Goal: Information Seeking & Learning: Learn about a topic

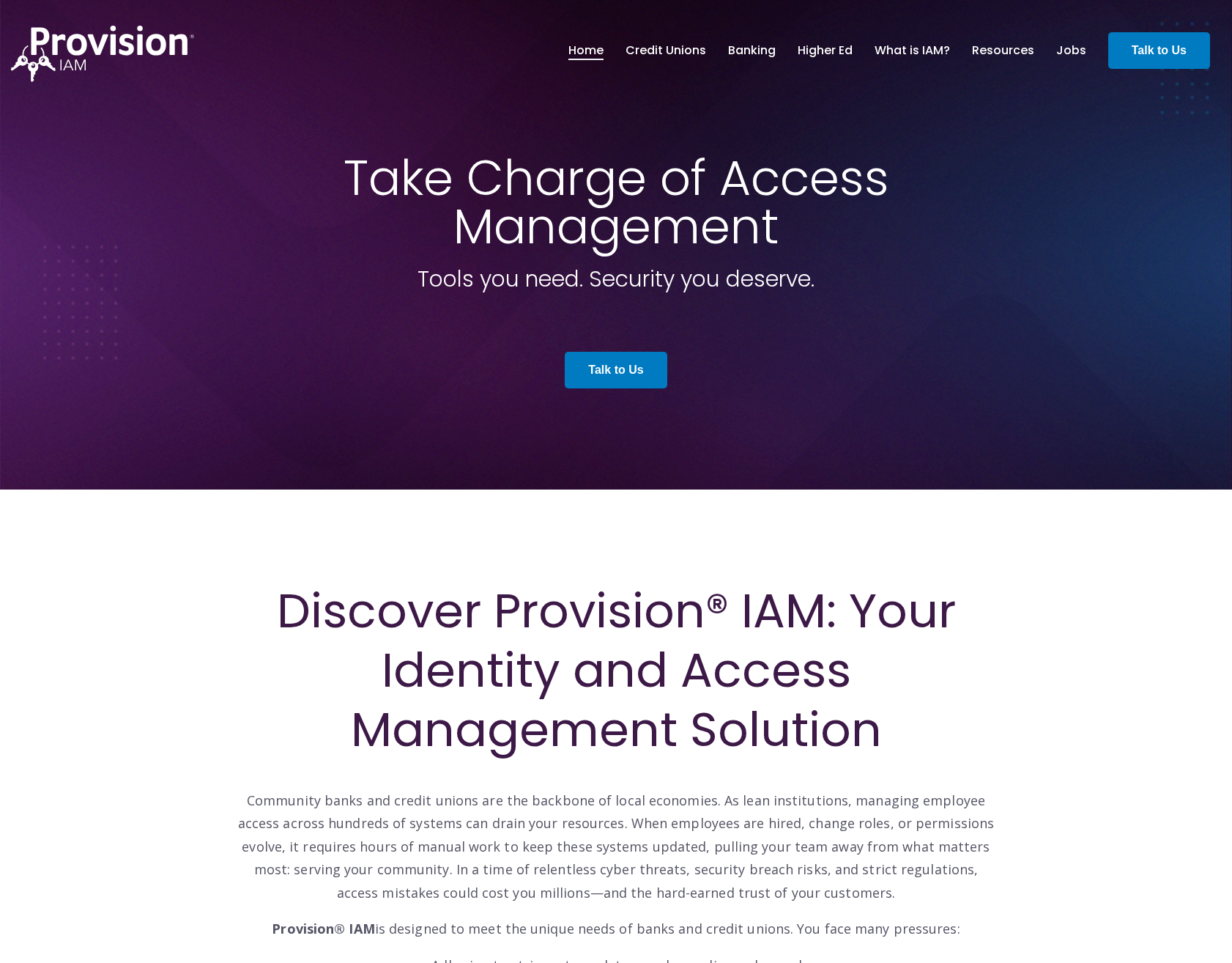
click at [594, 469] on span at bounding box center [616, 245] width 1232 height 489
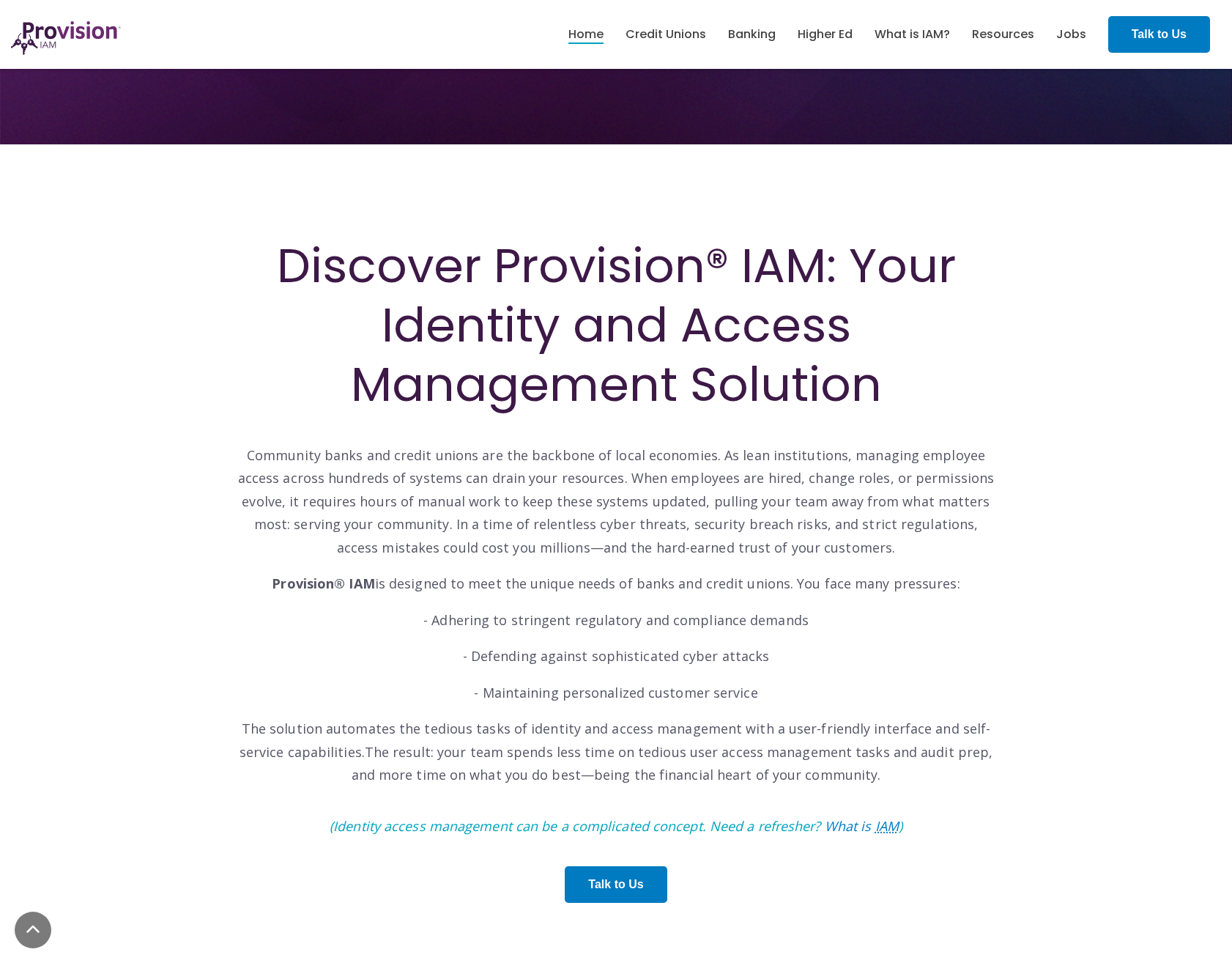
scroll to position [366, 0]
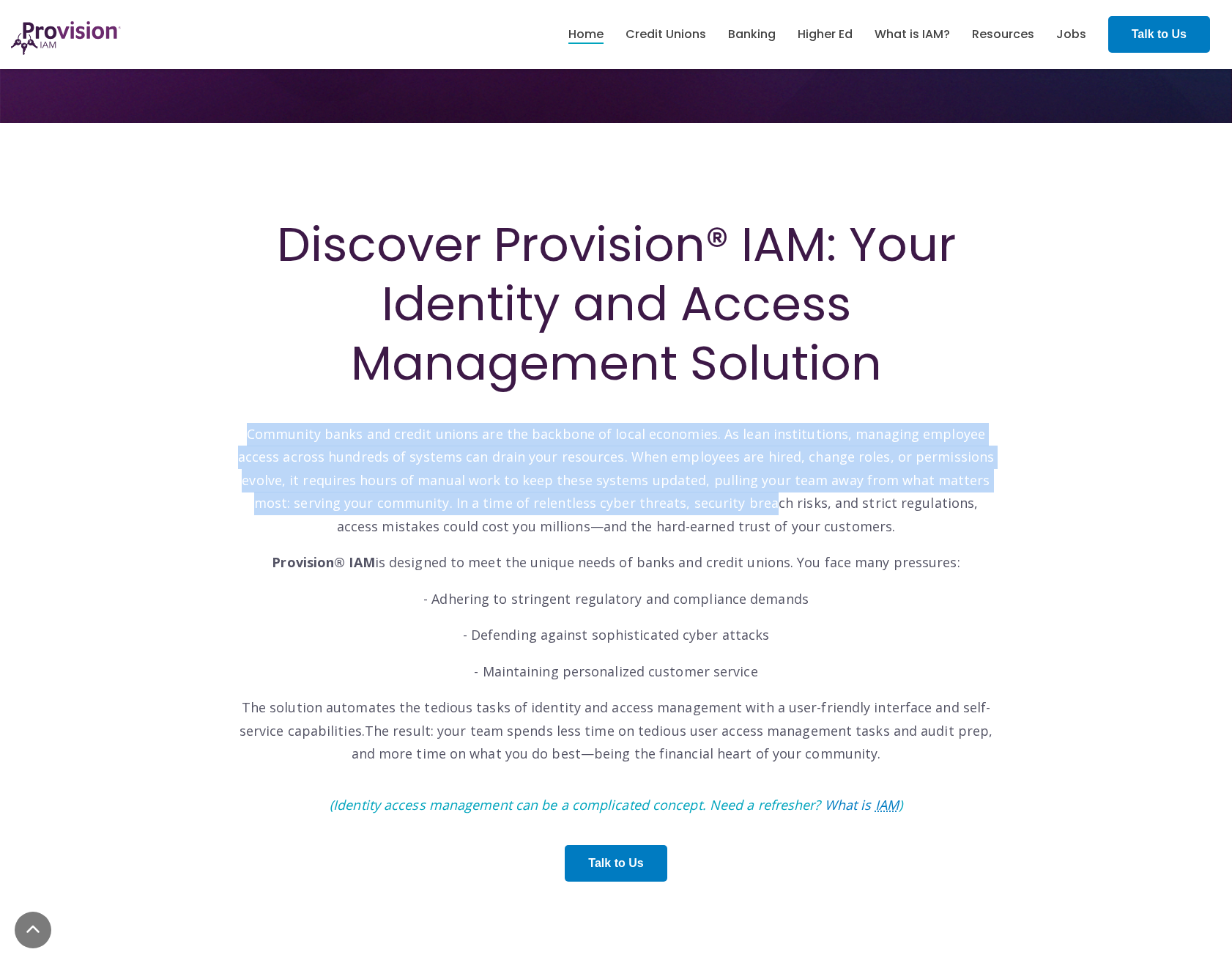
drag, startPoint x: 234, startPoint y: 428, endPoint x: 662, endPoint y: 493, distance: 432.9
click at [662, 493] on div "Discover Provision® IAM: Your Identity and Access Management Solution Community…" at bounding box center [616, 562] width 784 height 694
drag, startPoint x: 662, startPoint y: 493, endPoint x: 642, endPoint y: 478, distance: 25.0
click at [645, 485] on p "Community banks and credit unions are the backbone of local economies. As lean …" at bounding box center [616, 469] width 762 height 139
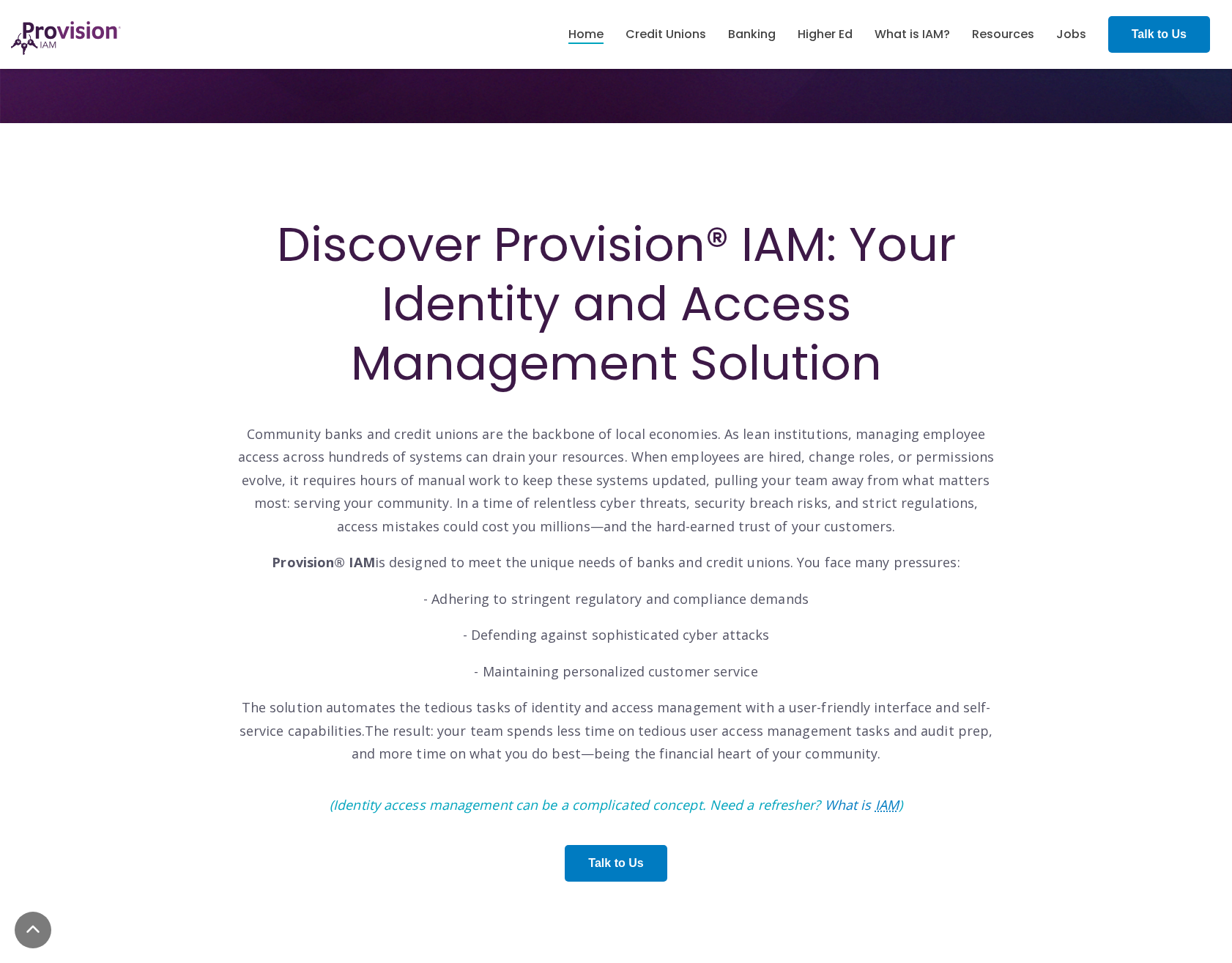
click at [620, 441] on p "Community banks and credit unions are the backbone of local economies. As lean …" at bounding box center [616, 469] width 762 height 139
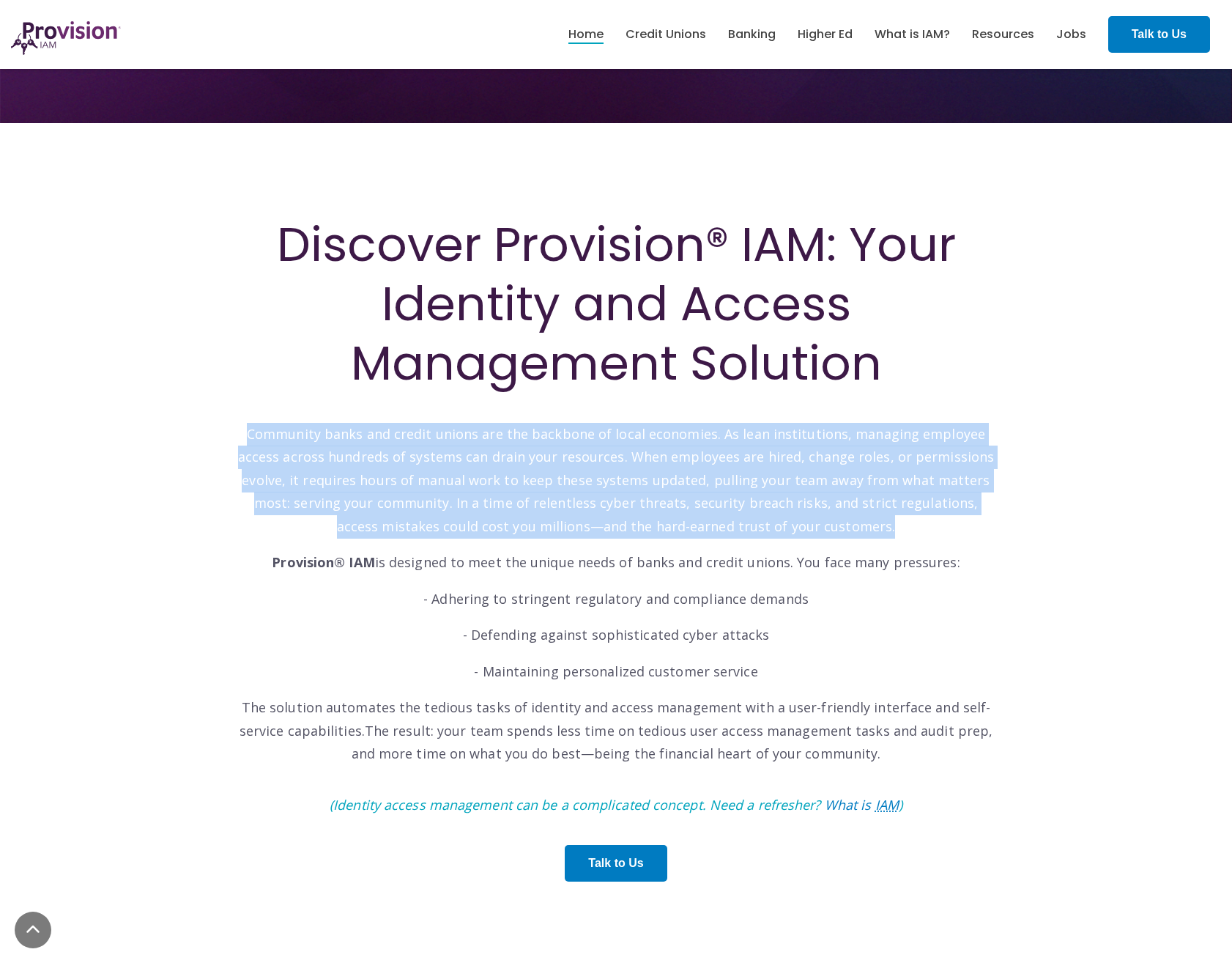
click at [620, 441] on p "Community banks and credit unions are the backbone of local economies. As lean …" at bounding box center [616, 469] width 762 height 139
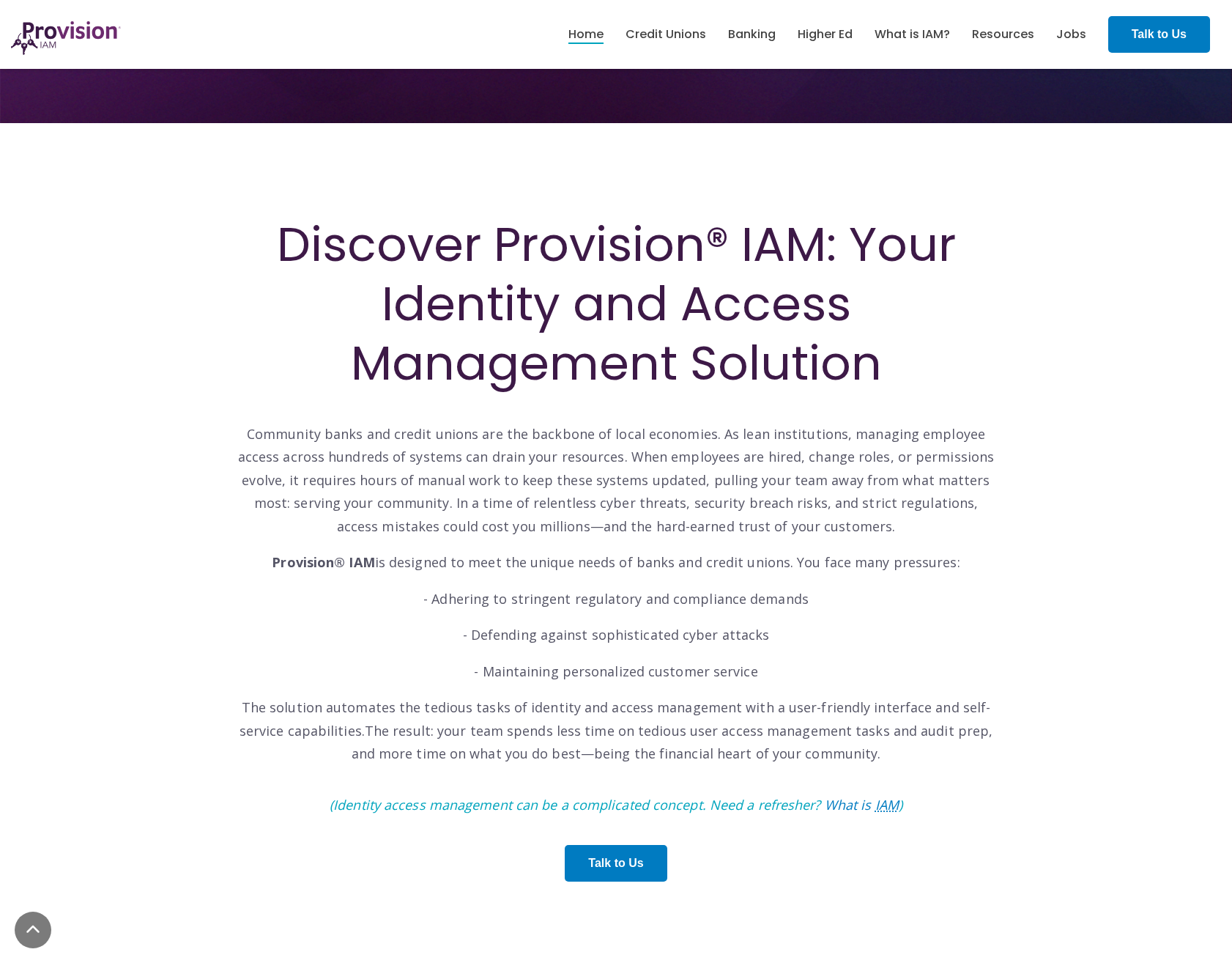
drag, startPoint x: 620, startPoint y: 441, endPoint x: 572, endPoint y: 414, distance: 55.1
click at [572, 414] on p "Community banks and credit unions are the backbone of local economies. As lean …" at bounding box center [616, 469] width 762 height 139
click at [572, 442] on p "Community banks and credit unions are the backbone of local economies. As lean …" at bounding box center [616, 469] width 762 height 139
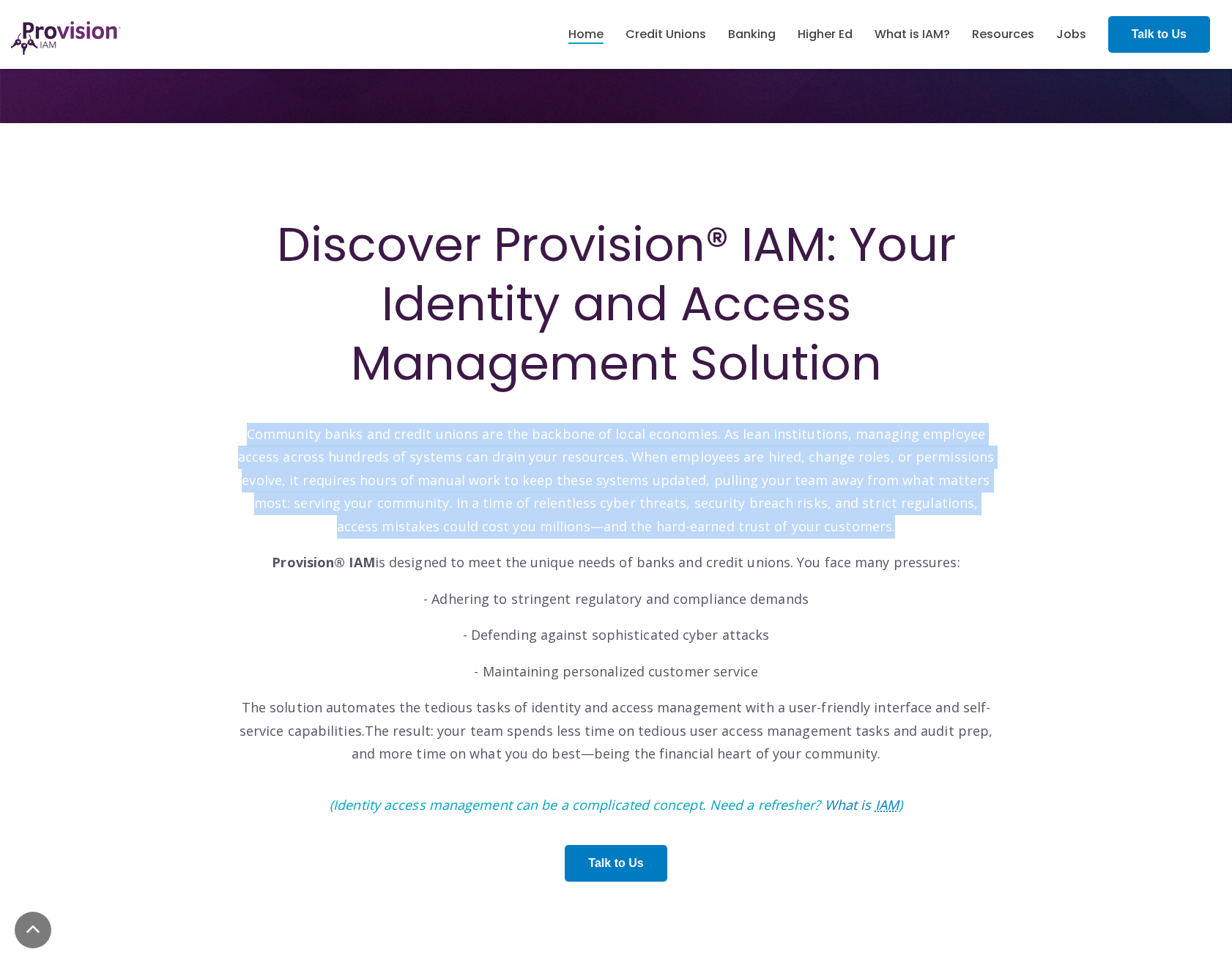
click at [572, 442] on p "Community banks and credit unions are the backbone of local economies. As lean …" at bounding box center [616, 469] width 762 height 139
drag, startPoint x: 572, startPoint y: 442, endPoint x: 493, endPoint y: 453, distance: 79.8
click at [513, 423] on p "Community banks and credit unions are the backbone of local economies. As lean …" at bounding box center [616, 469] width 762 height 139
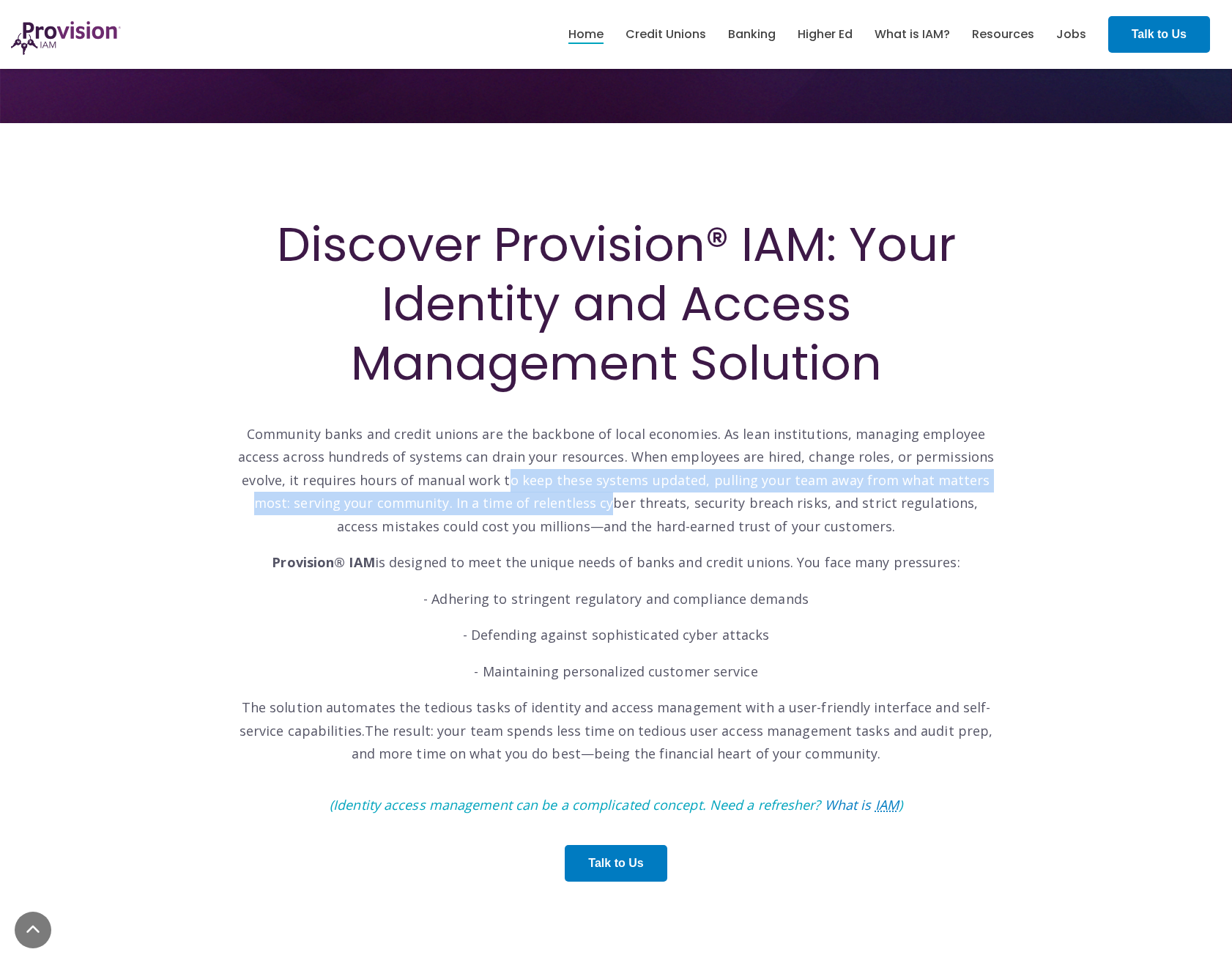
drag, startPoint x: 452, startPoint y: 486, endPoint x: 510, endPoint y: 498, distance: 59.2
click at [510, 498] on p "Community banks and credit unions are the backbone of local economies. As lean …" at bounding box center [616, 469] width 762 height 139
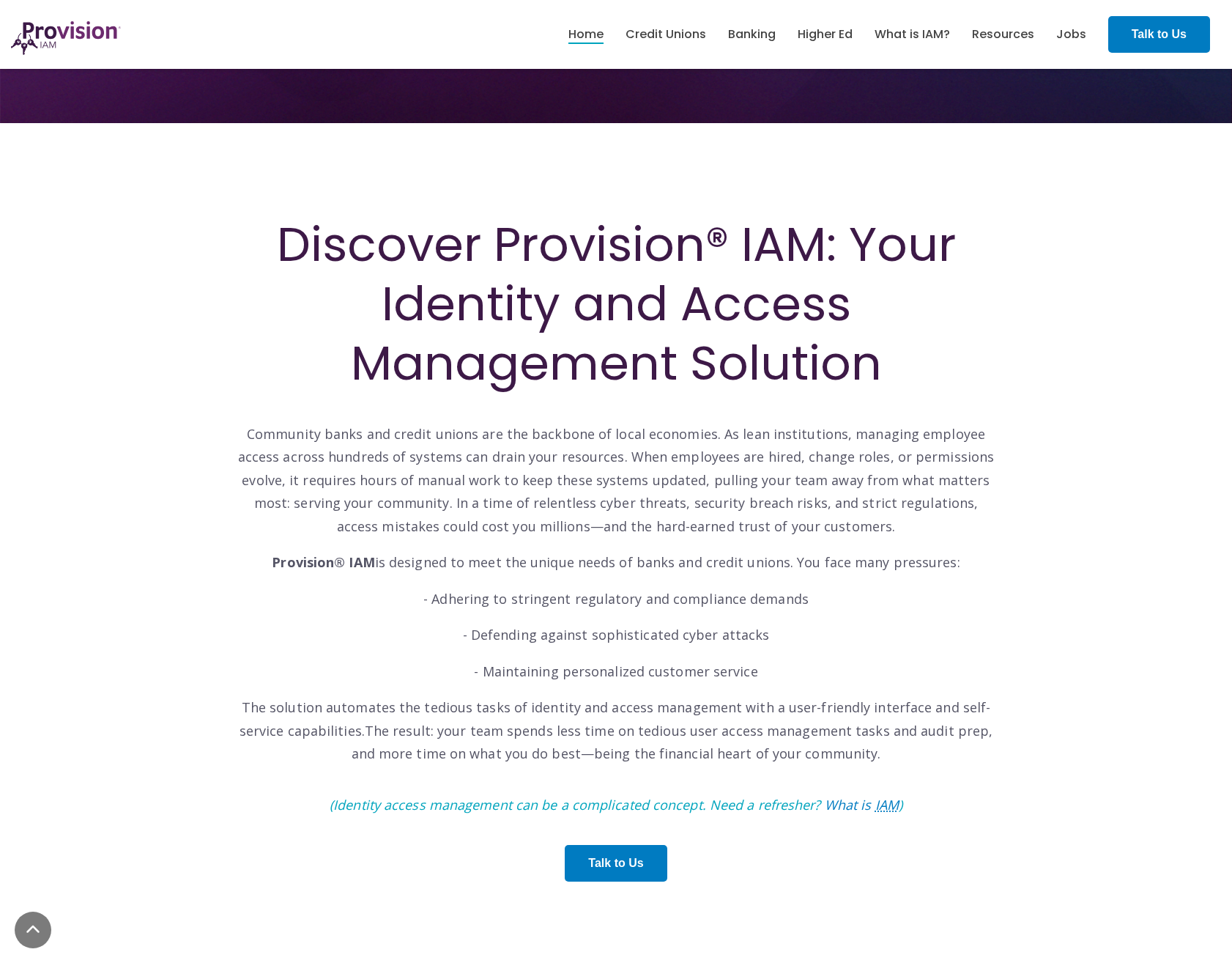
drag, startPoint x: 510, startPoint y: 498, endPoint x: 486, endPoint y: 465, distance: 40.8
click at [486, 465] on p "Community banks and credit unions are the backbone of local economies. As lean …" at bounding box center [616, 469] width 762 height 139
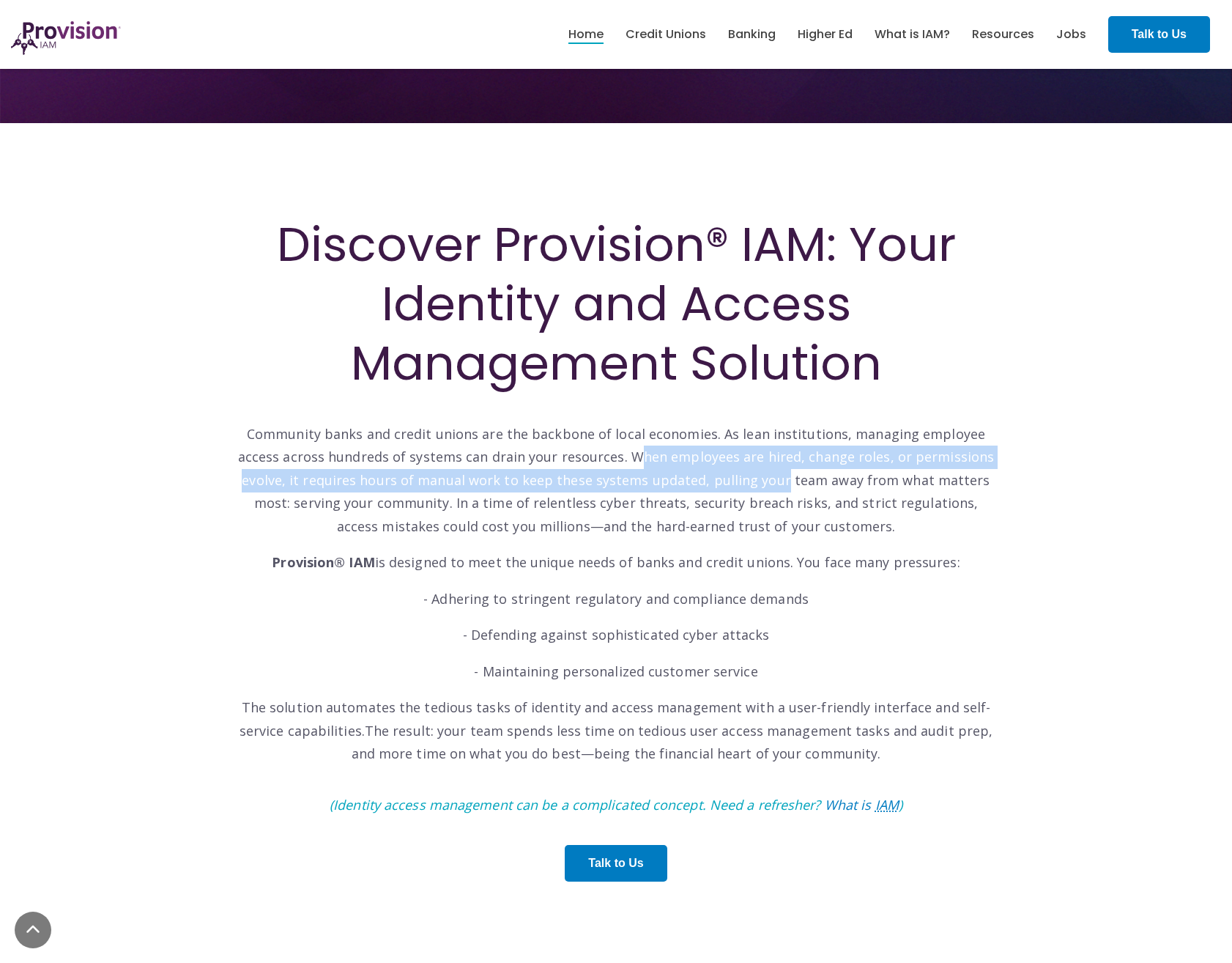
drag, startPoint x: 588, startPoint y: 467, endPoint x: 710, endPoint y: 473, distance: 122.1
click at [710, 473] on p "Community banks and credit unions are the backbone of local economies. As lean …" at bounding box center [616, 469] width 762 height 139
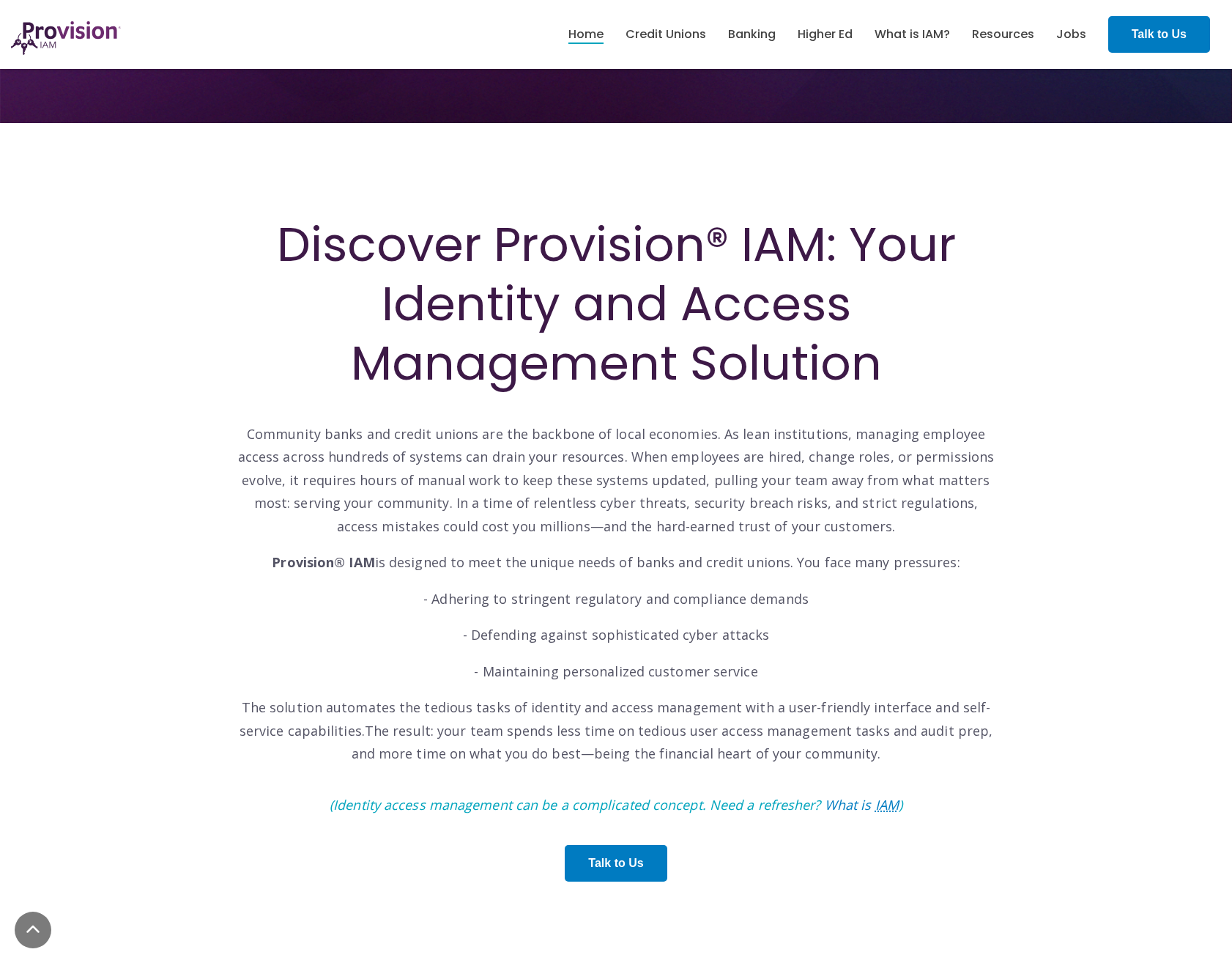
drag, startPoint x: 710, startPoint y: 473, endPoint x: 522, endPoint y: 448, distance: 189.7
click at [522, 448] on p "Community banks and credit unions are the backbone of local economies. As lean …" at bounding box center [616, 469] width 762 height 139
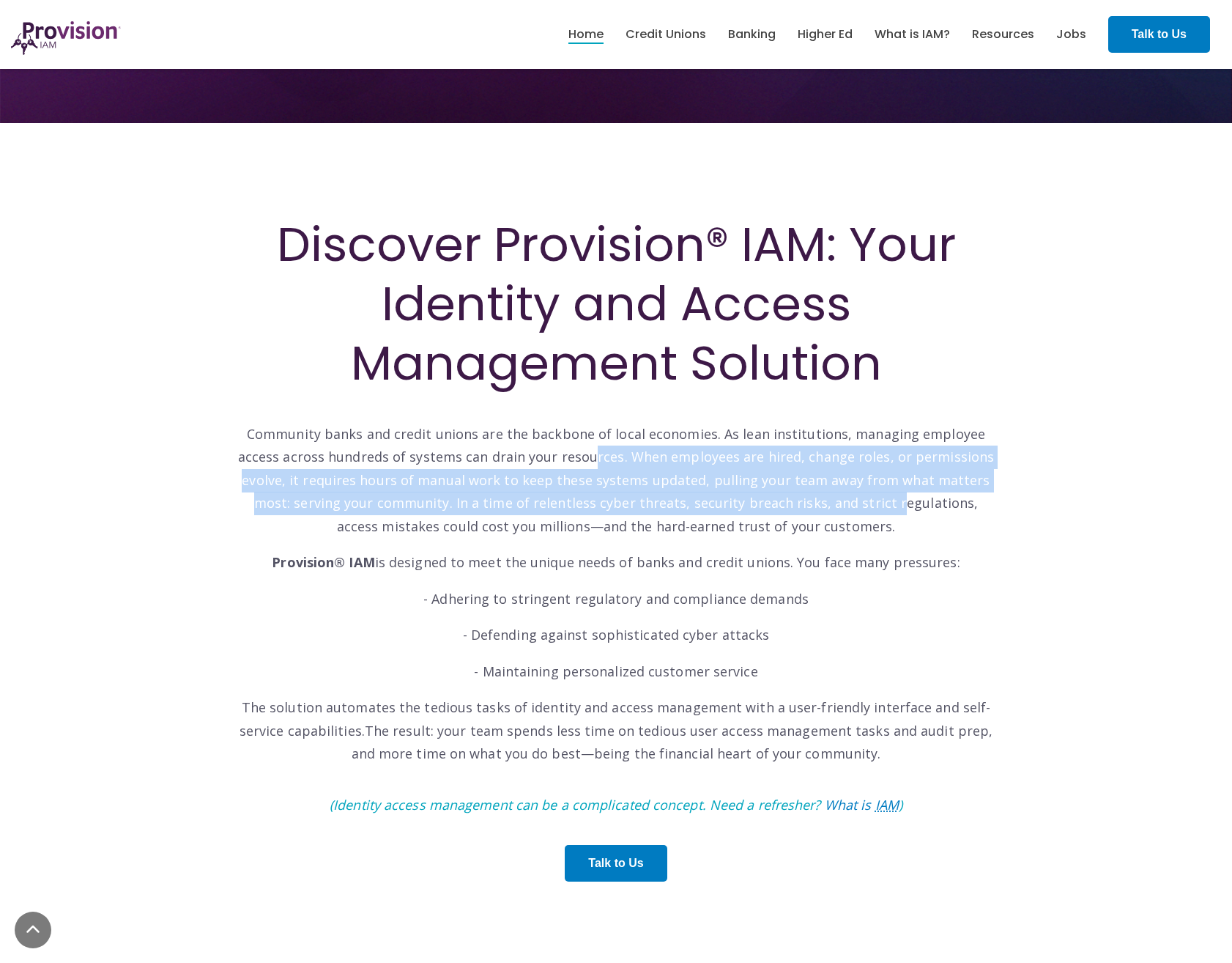
drag, startPoint x: 736, startPoint y: 487, endPoint x: 782, endPoint y: 496, distance: 46.9
click at [782, 496] on p "Community banks and credit unions are the backbone of local economies. As lean …" at bounding box center [616, 469] width 762 height 139
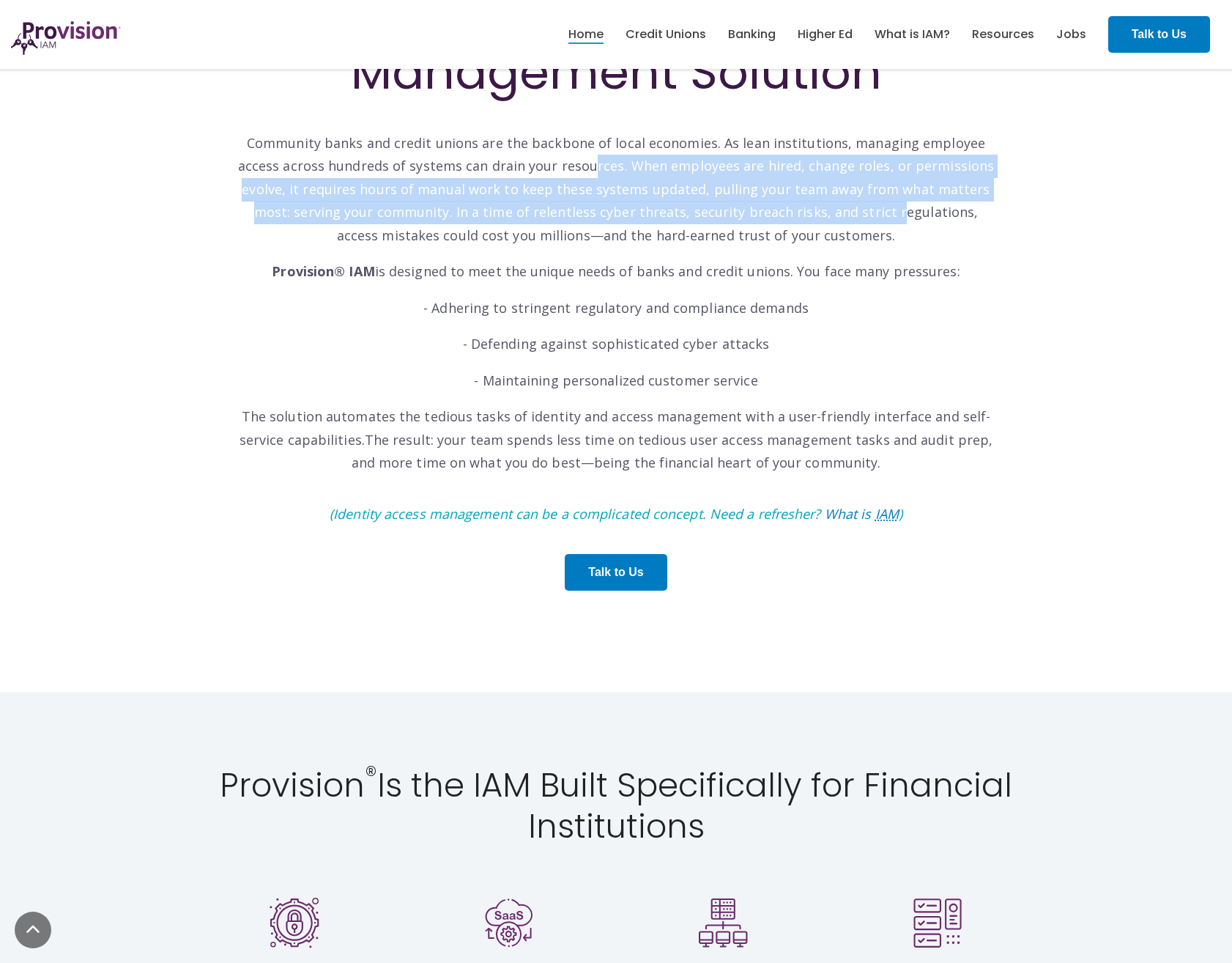
scroll to position [439, 0]
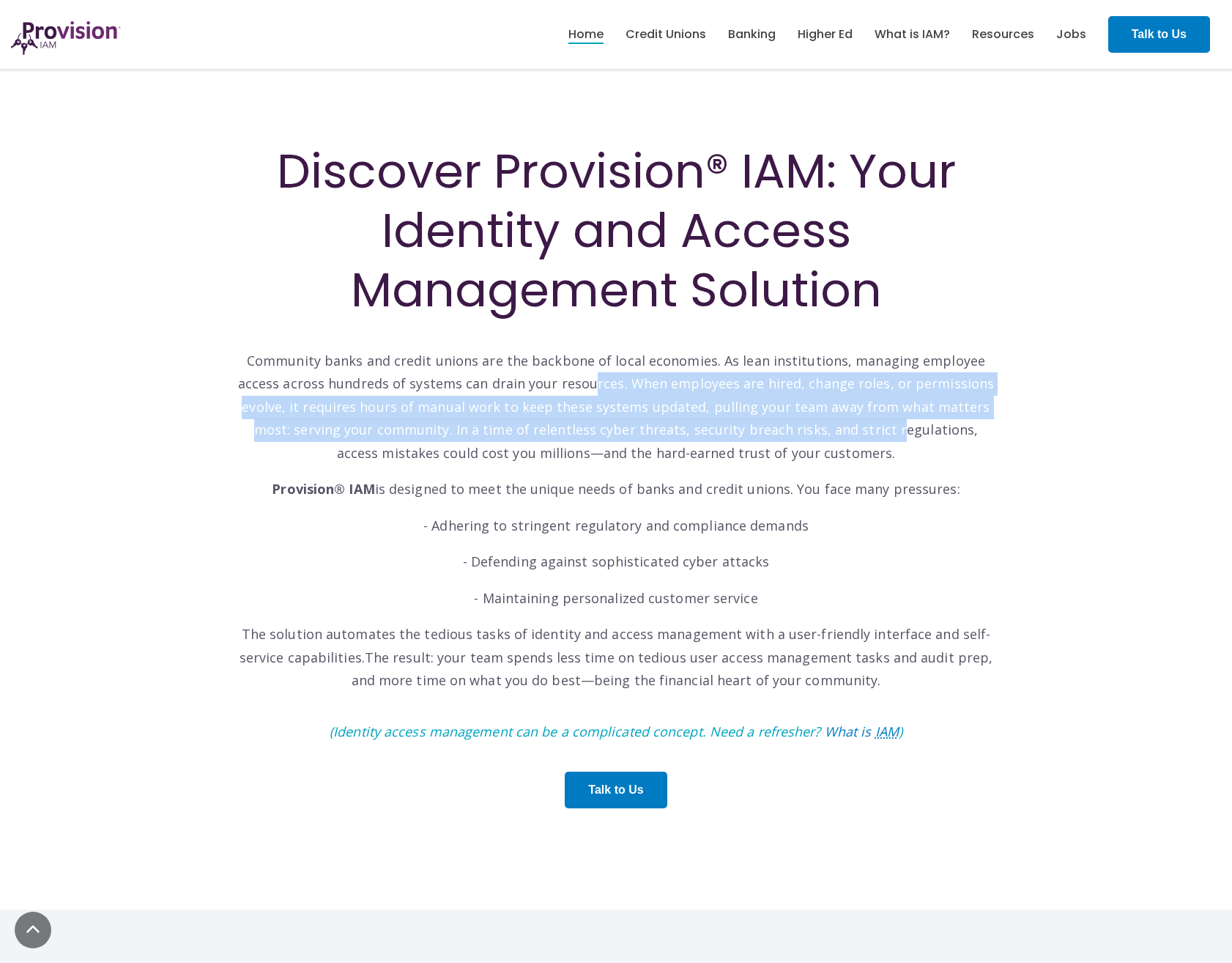
click at [501, 430] on p "Community banks and credit unions are the backbone of local economies. As lean …" at bounding box center [616, 395] width 762 height 139
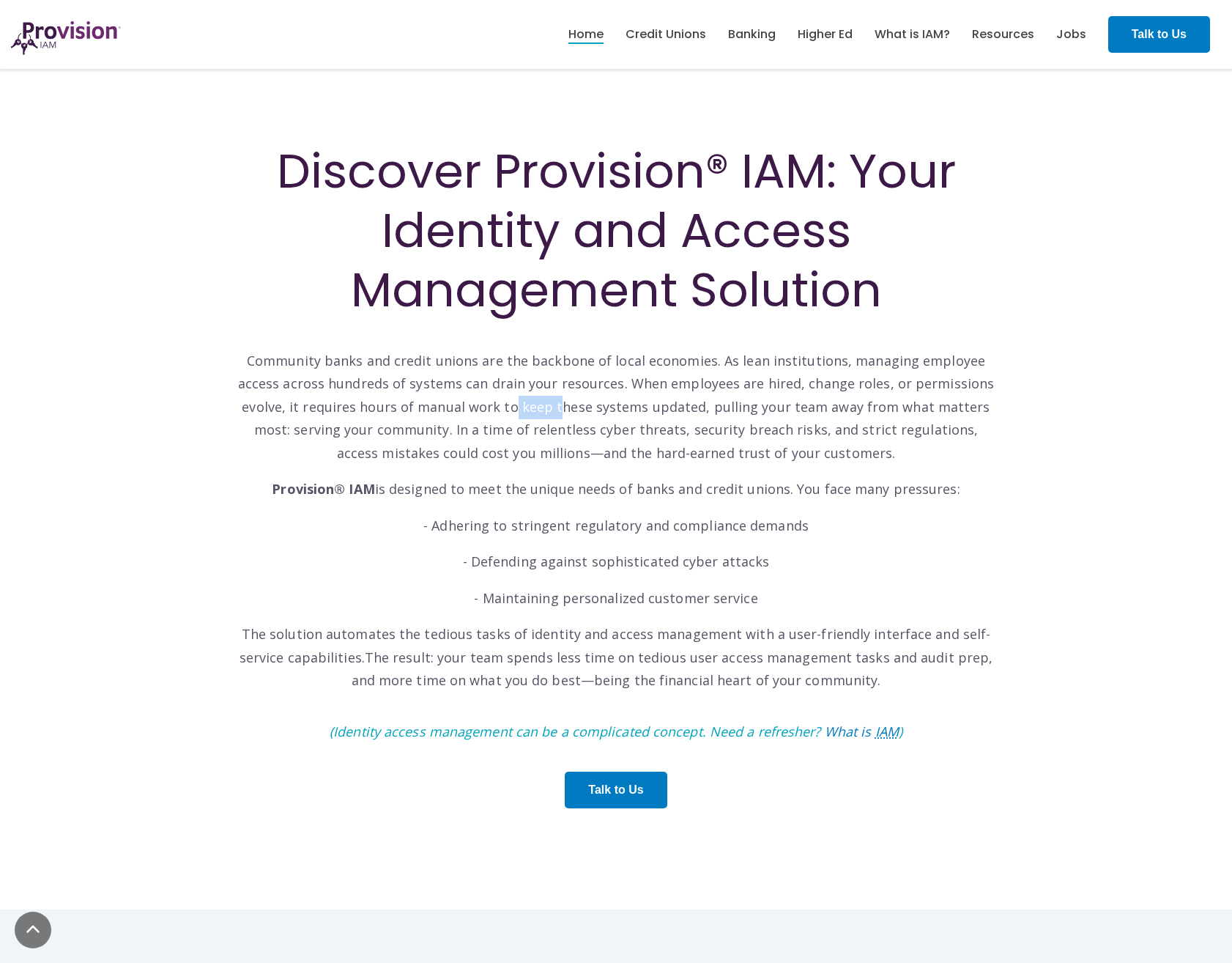
drag, startPoint x: 450, startPoint y: 395, endPoint x: 503, endPoint y: 417, distance: 57.4
click at [503, 417] on p "Community banks and credit unions are the backbone of local economies. As lean …" at bounding box center [616, 395] width 762 height 139
drag, startPoint x: 503, startPoint y: 417, endPoint x: 439, endPoint y: 422, distance: 64.2
click at [429, 392] on p "Community banks and credit unions are the backbone of local economies. As lean …" at bounding box center [616, 395] width 762 height 139
click at [459, 439] on p "Community banks and credit unions are the backbone of local economies. As lean …" at bounding box center [616, 395] width 762 height 139
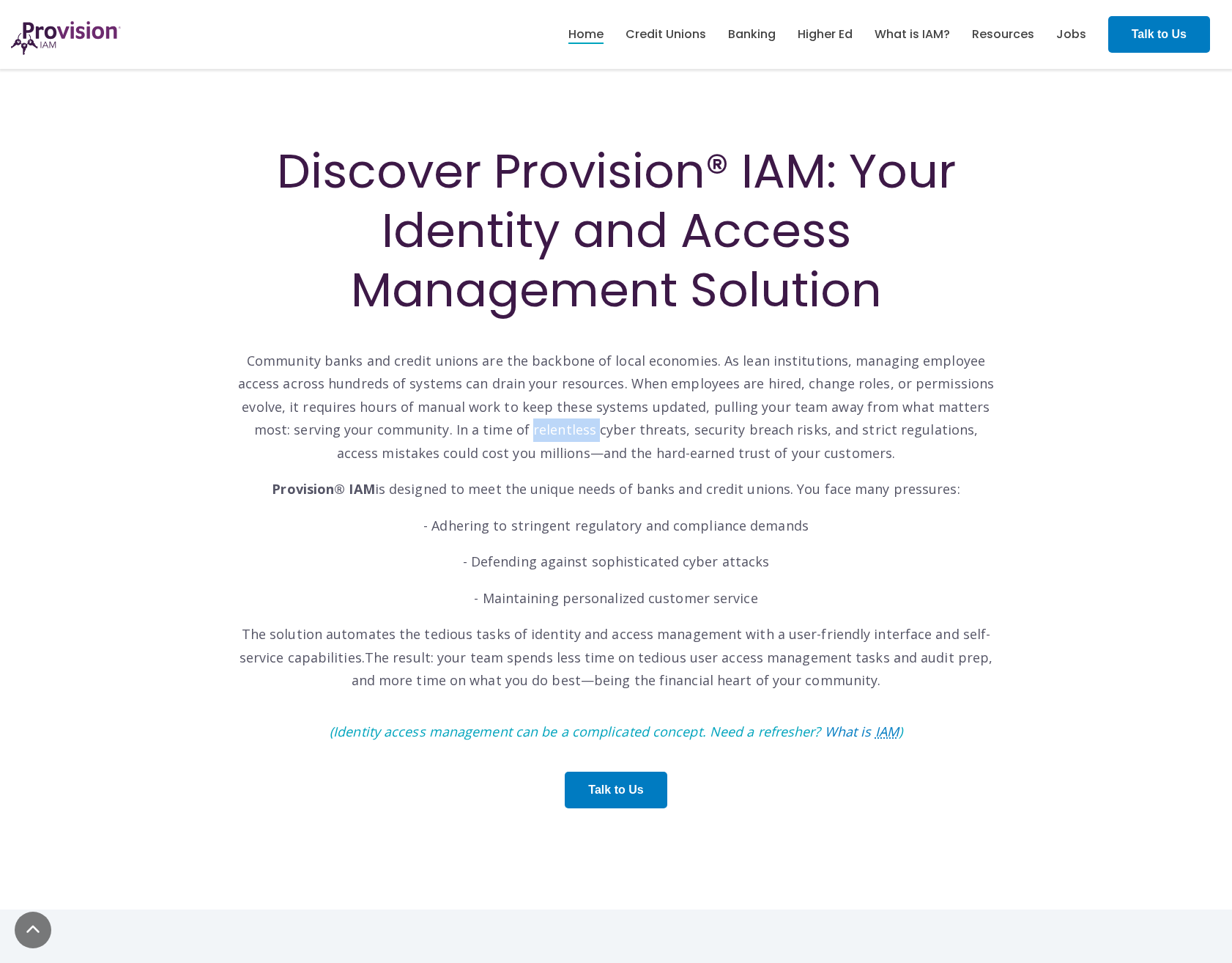
click at [459, 439] on p "Community banks and credit unions are the backbone of local economies. As lean …" at bounding box center [616, 395] width 762 height 139
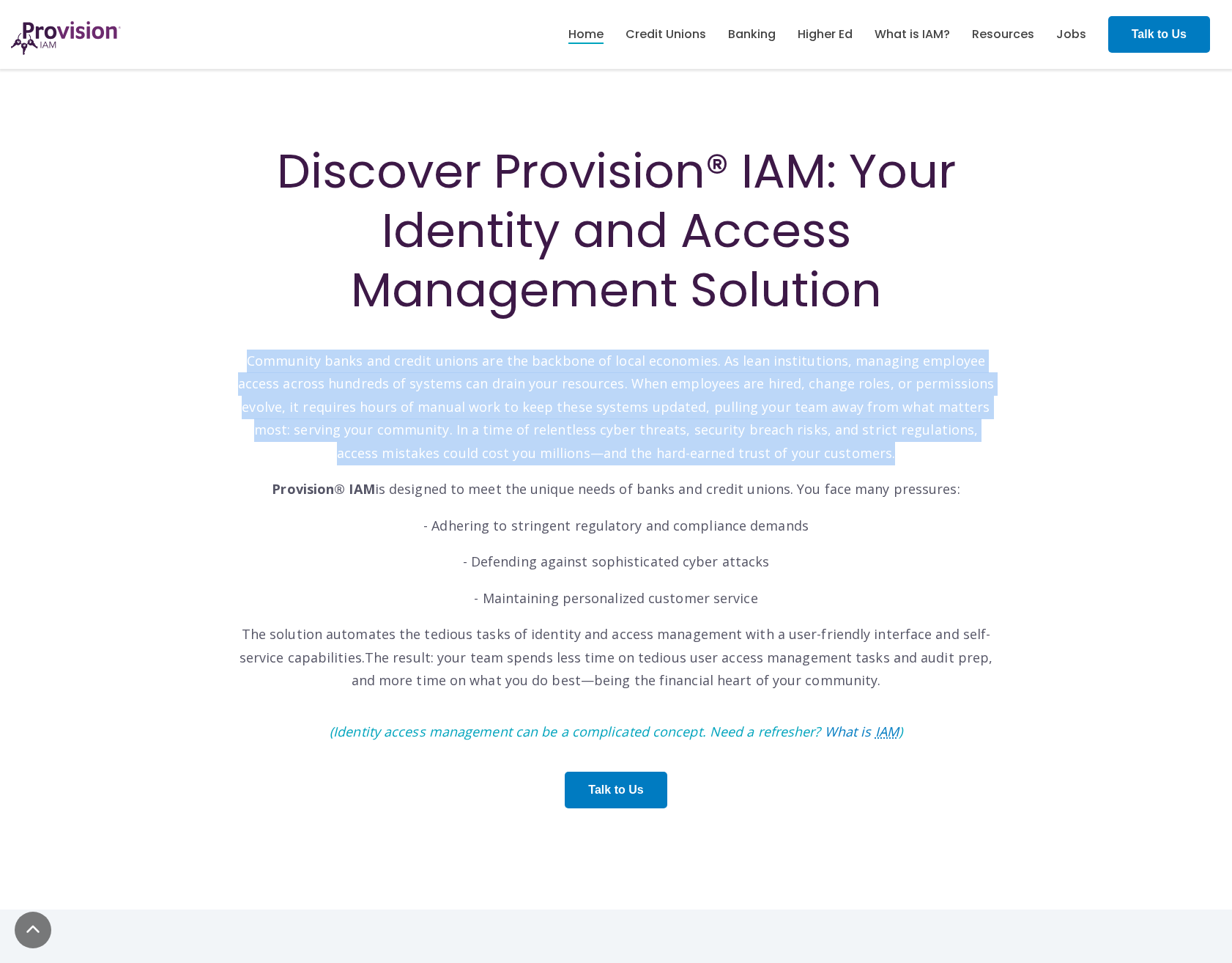
click at [459, 439] on p "Community banks and credit unions are the backbone of local economies. As lean …" at bounding box center [616, 395] width 762 height 139
click at [963, 448] on p "Community banks and credit unions are the backbone of local economies. As lean …" at bounding box center [616, 395] width 762 height 139
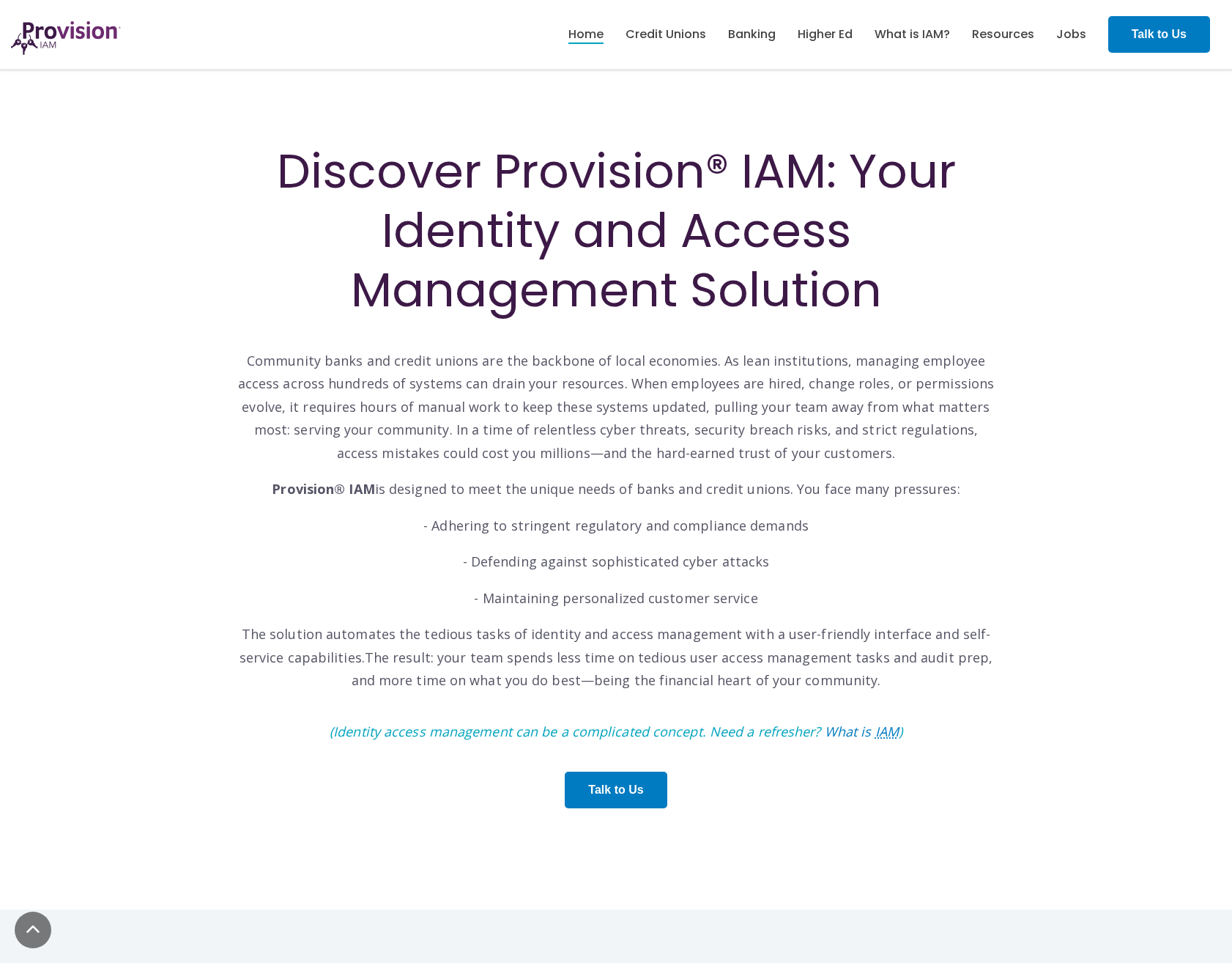
click at [860, 490] on p "Provision® IAM is designed to meet the unique needs of banks and credit unions.…" at bounding box center [616, 489] width 762 height 23
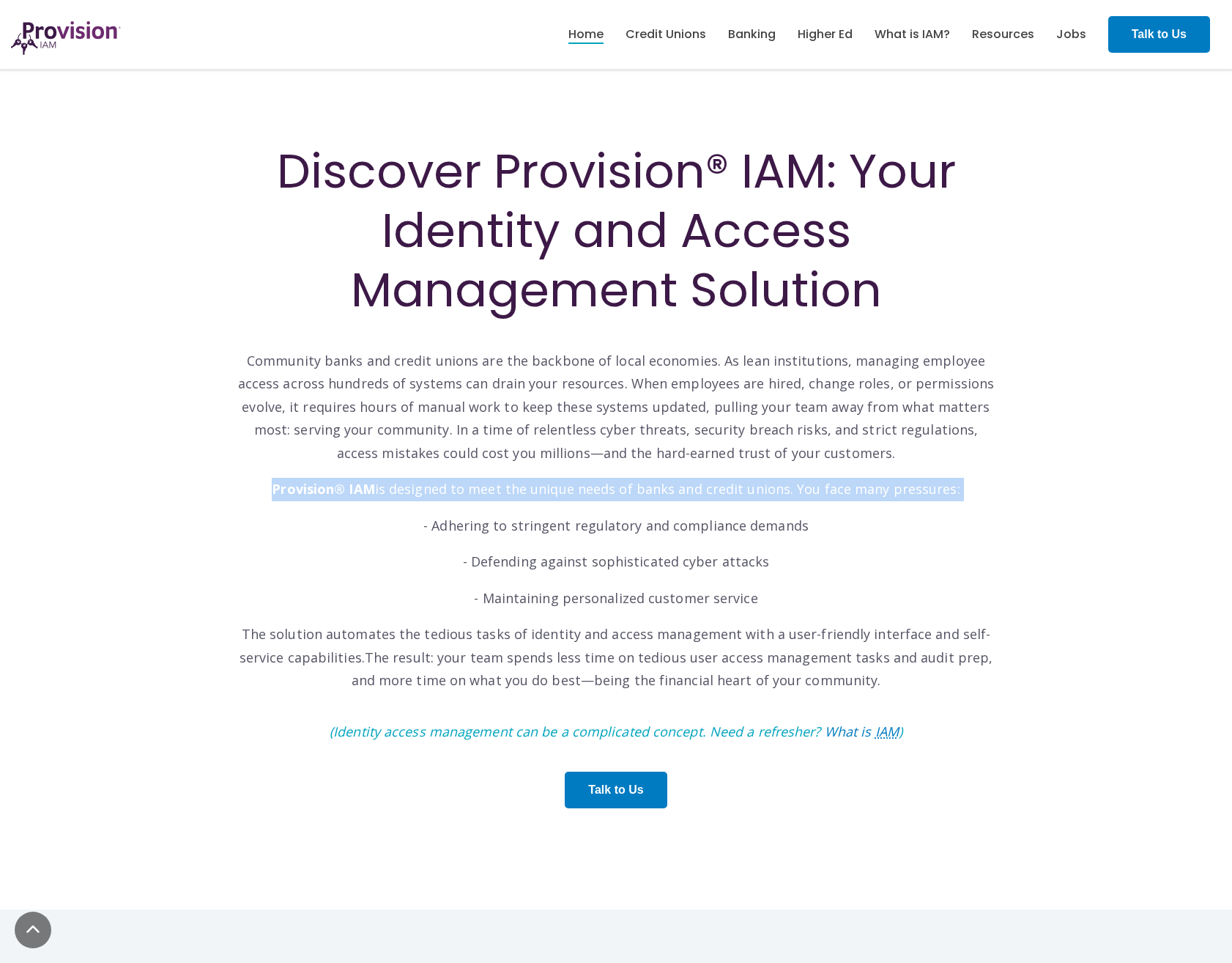
click at [860, 490] on p "Provision® IAM is designed to meet the unique needs of banks and credit unions.…" at bounding box center [616, 489] width 762 height 23
drag, startPoint x: 860, startPoint y: 490, endPoint x: 756, endPoint y: 466, distance: 106.7
click at [756, 466] on div "Discover Provision® IAM: Your Identity and Access Management Solution Community…" at bounding box center [616, 482] width 762 height 681
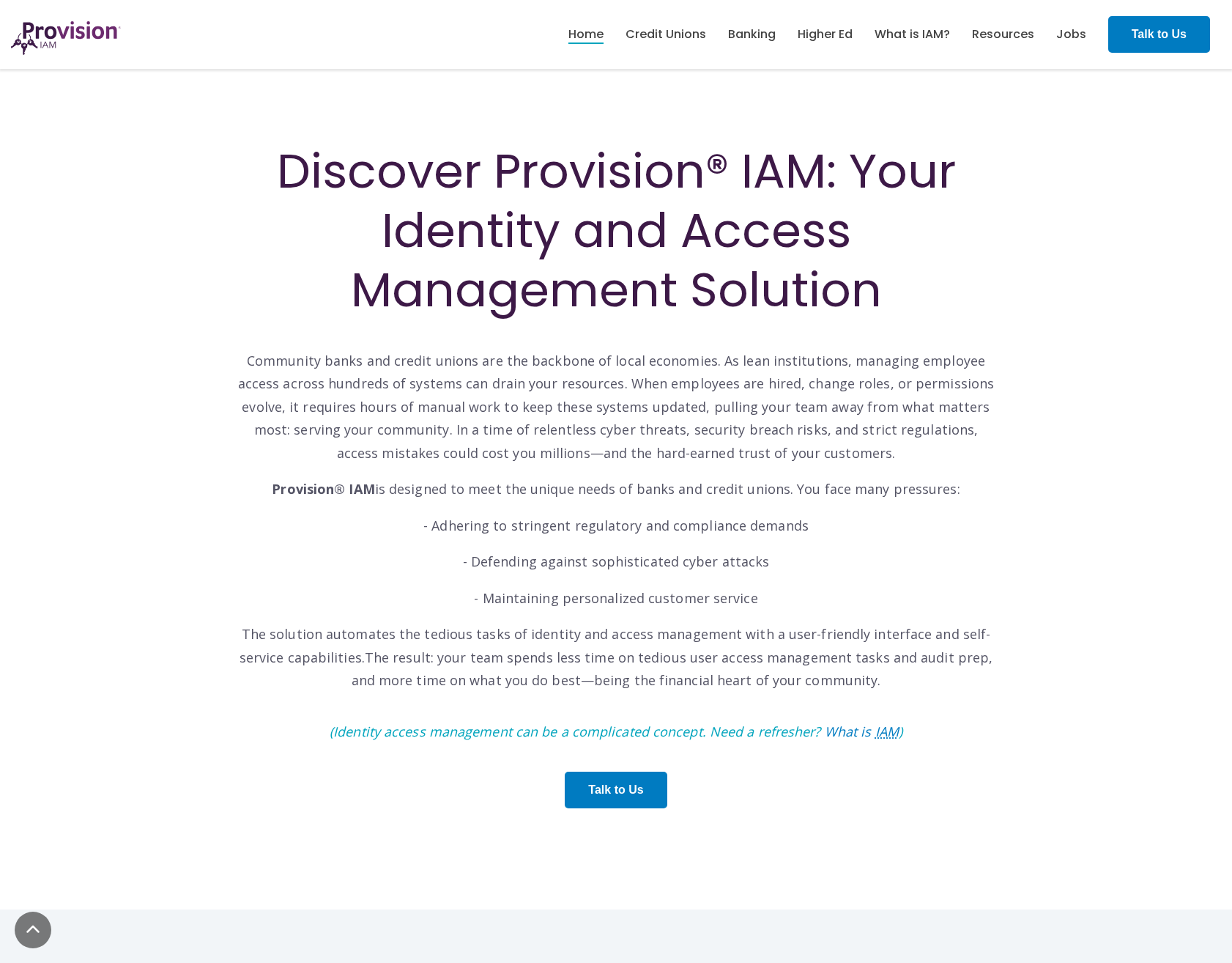
click at [507, 531] on p "- Adhering to stringent regulatory and compliance demands" at bounding box center [616, 525] width 762 height 23
drag, startPoint x: 507, startPoint y: 531, endPoint x: 512, endPoint y: 559, distance: 28.4
click at [512, 559] on p "- Defending against sophisticated cyber attacks" at bounding box center [616, 562] width 762 height 23
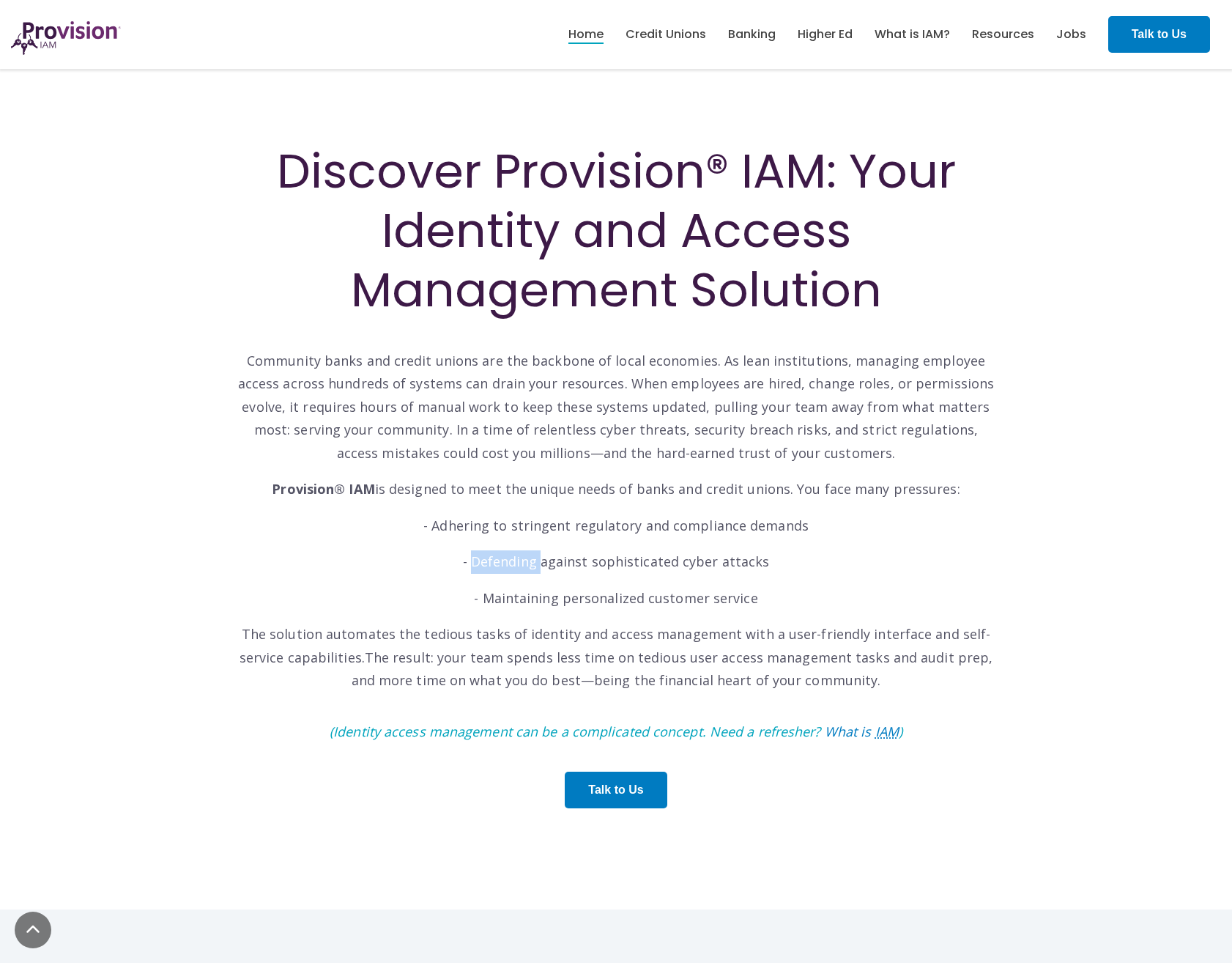
click at [512, 559] on p "- Defending against sophisticated cyber attacks" at bounding box center [616, 562] width 762 height 23
drag, startPoint x: 512, startPoint y: 559, endPoint x: 587, endPoint y: 590, distance: 81.2
click at [587, 590] on p "- Maintaining personalized customer service" at bounding box center [616, 598] width 762 height 23
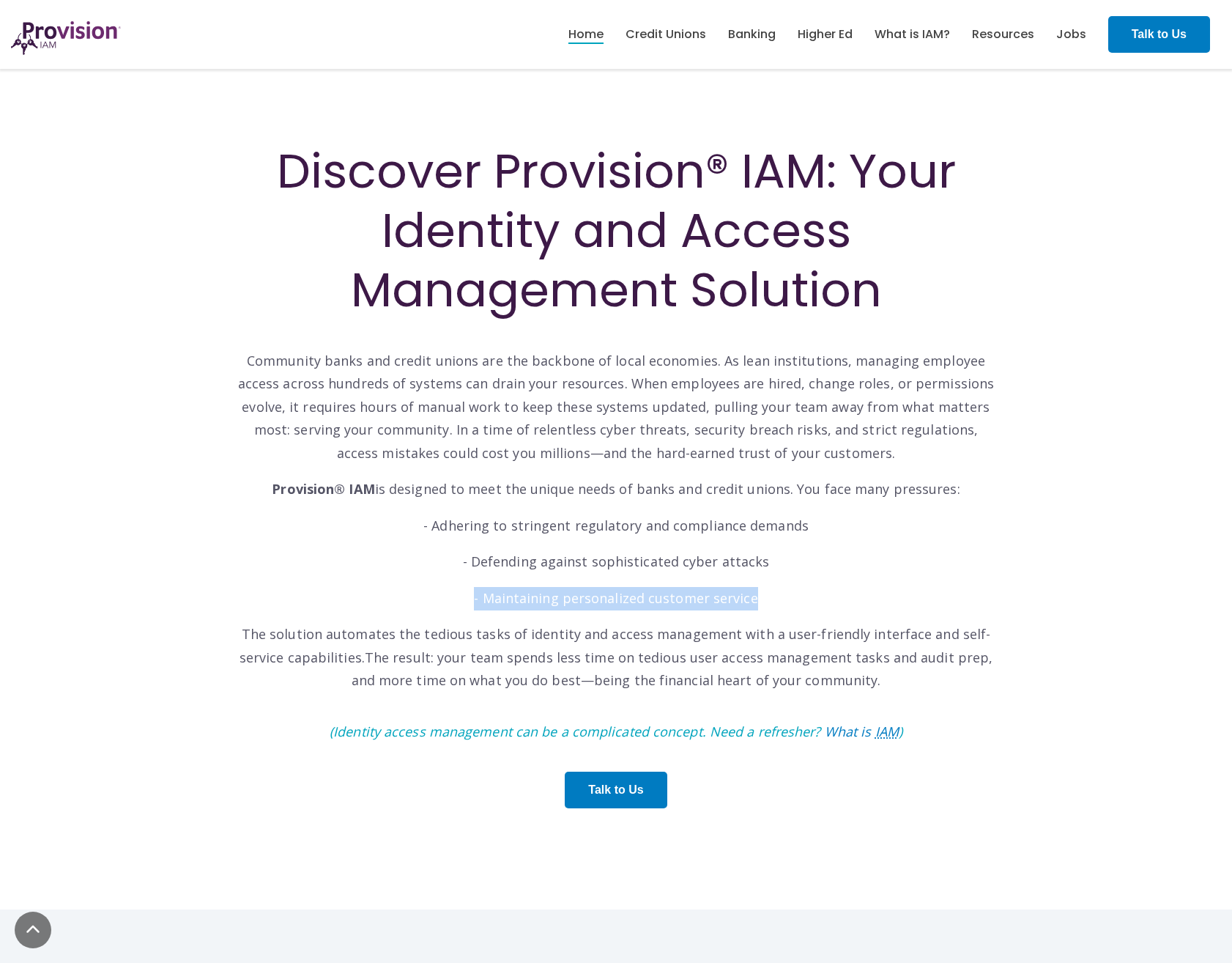
click at [587, 590] on p "- Maintaining personalized customer service" at bounding box center [616, 598] width 762 height 23
drag, startPoint x: 587, startPoint y: 590, endPoint x: 572, endPoint y: 604, distance: 20.5
click at [571, 587] on p "- Maintaining personalized customer service" at bounding box center [616, 598] width 762 height 23
click at [576, 616] on span "The solution automates the tedious tasks of identity and access management with…" at bounding box center [615, 645] width 752 height 41
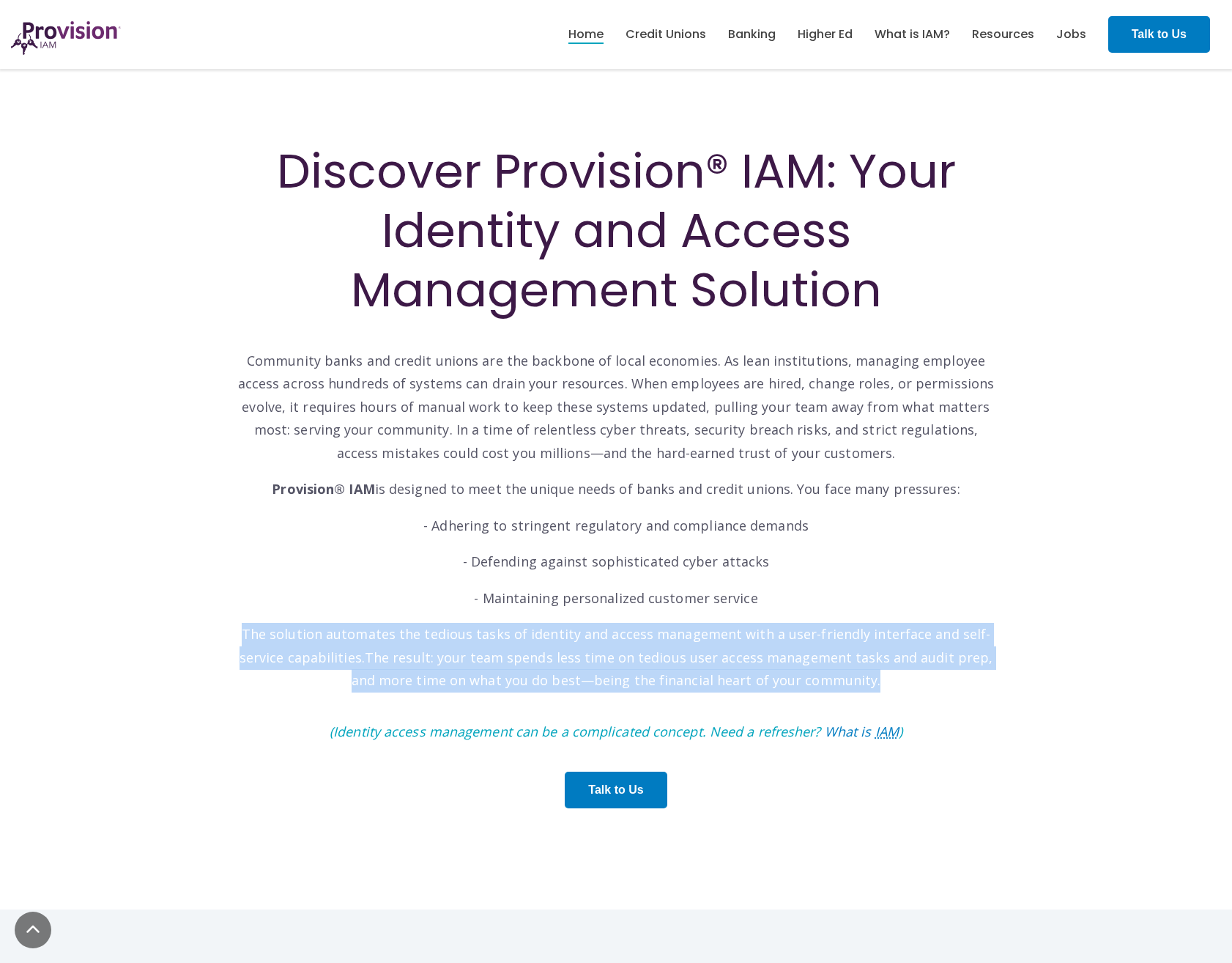
click at [576, 616] on span "The solution automates the tedious tasks of identity and access management with…" at bounding box center [615, 645] width 752 height 41
drag, startPoint x: 576, startPoint y: 637, endPoint x: 541, endPoint y: 644, distance: 35.7
click at [541, 616] on p "The solution automates the tedious tasks of identity and access management with…" at bounding box center [616, 657] width 762 height 70
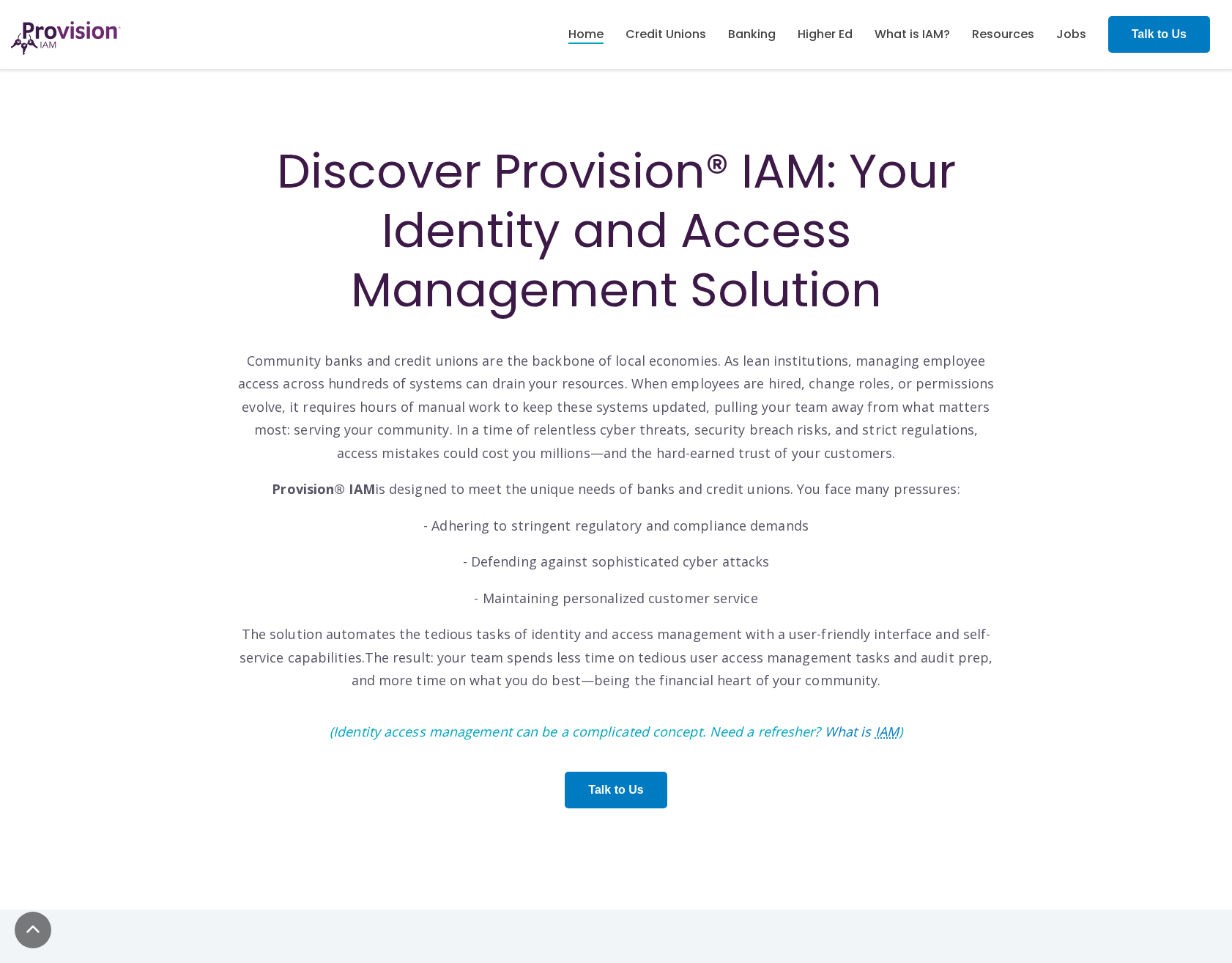
click at [522, 616] on p "The solution automates the tedious tasks of identity and access management with…" at bounding box center [616, 657] width 762 height 70
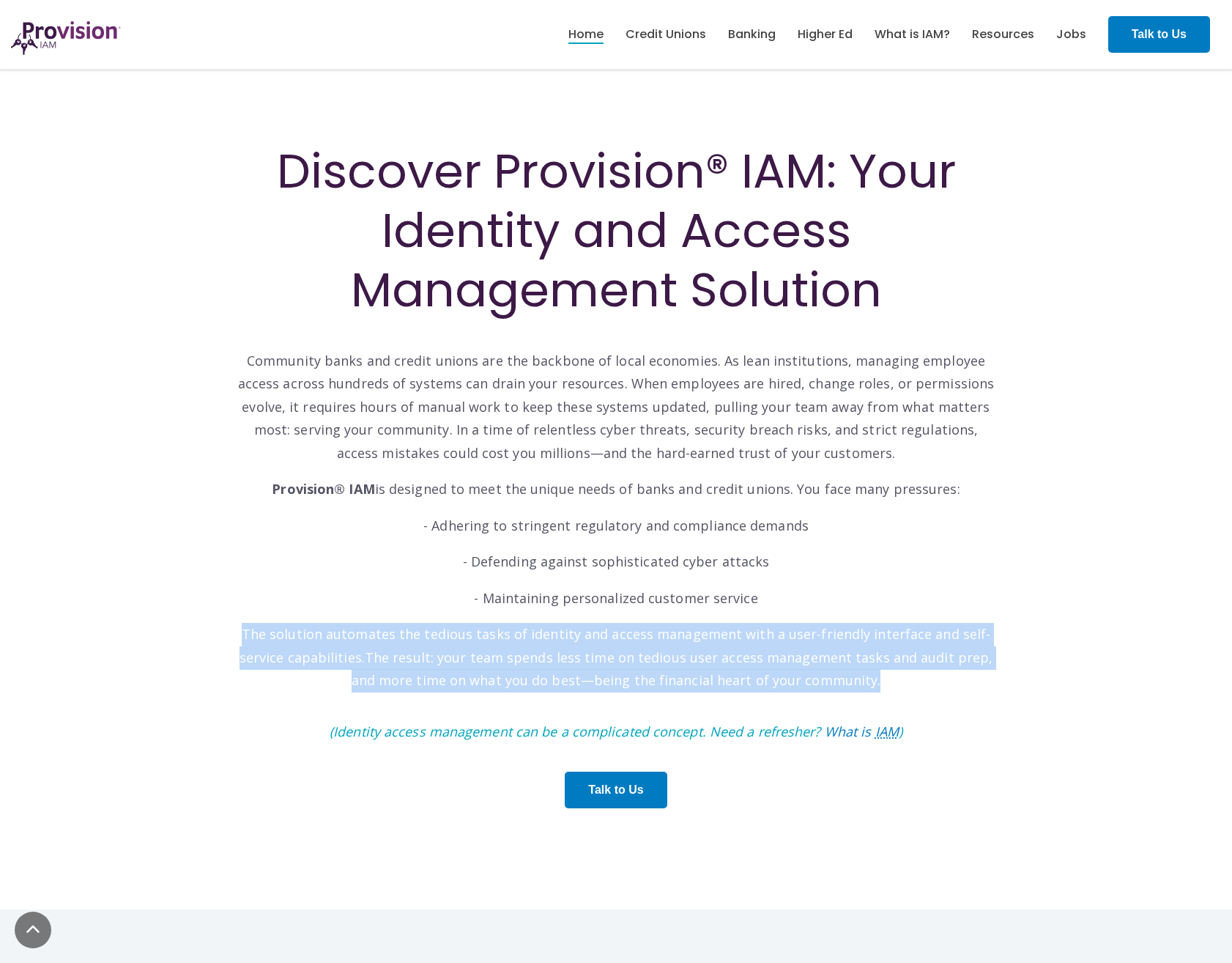
click at [522, 616] on p "The solution automates the tedious tasks of identity and access management with…" at bounding box center [616, 657] width 762 height 70
drag, startPoint x: 522, startPoint y: 647, endPoint x: 452, endPoint y: 646, distance: 70.0
click at [452, 616] on p "The solution automates the tedious tasks of identity and access management with…" at bounding box center [616, 657] width 762 height 70
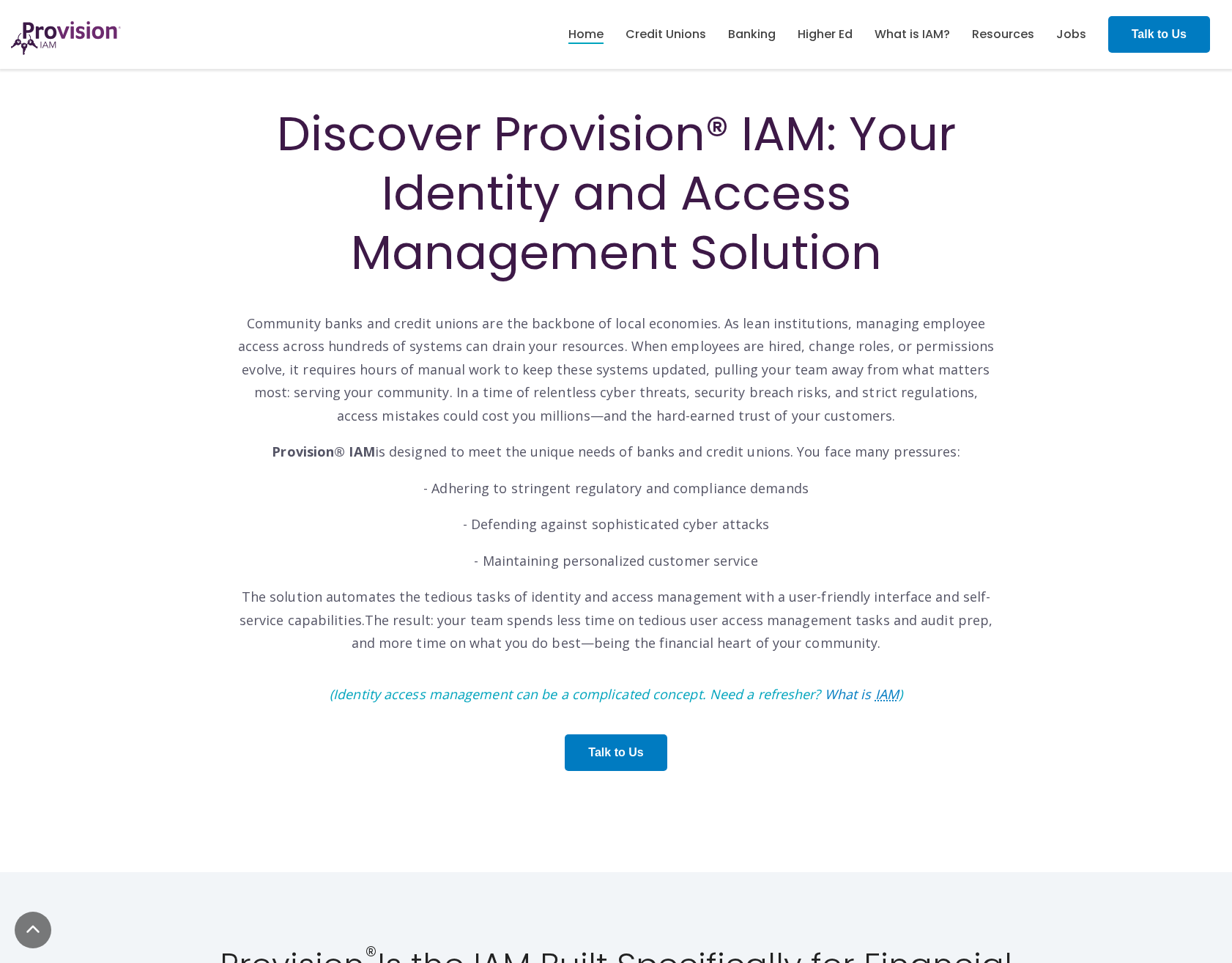
scroll to position [513, 0]
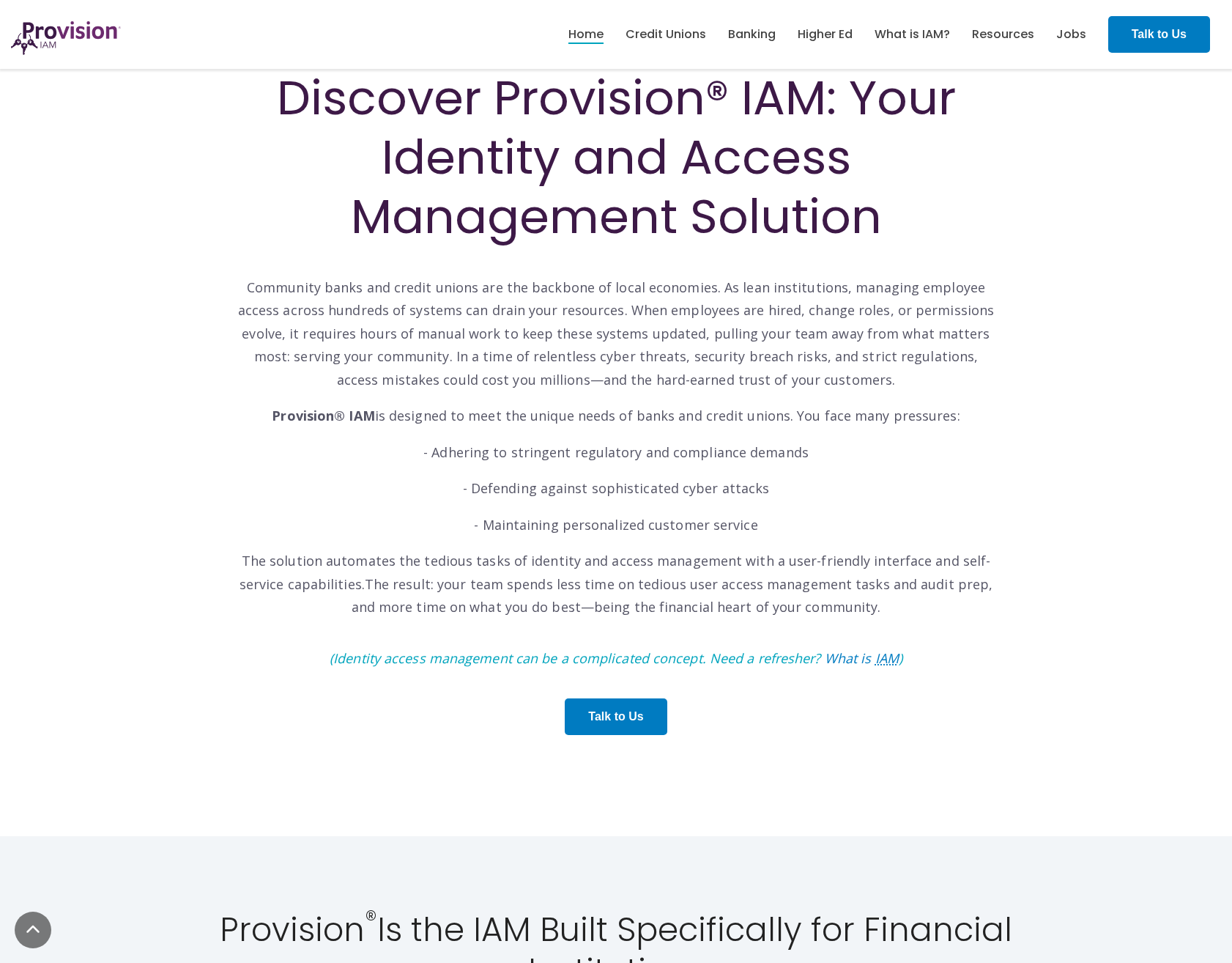
click at [515, 616] on icon "(Identity access management can be a complicated concept. Need a refresher? Wha…" at bounding box center [616, 658] width 573 height 17
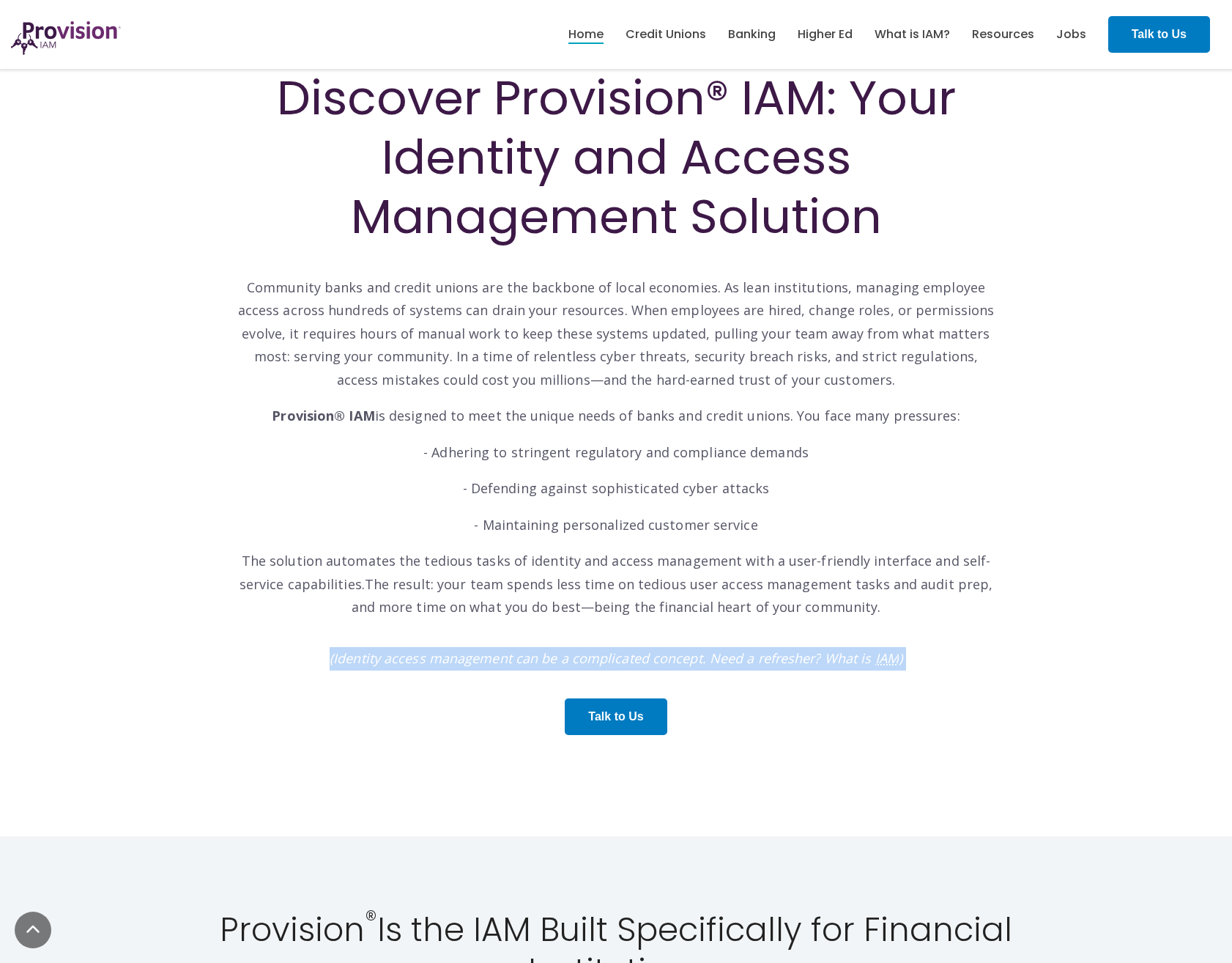
click at [515, 616] on icon "(Identity access management can be a complicated concept. Need a refresher? Wha…" at bounding box center [616, 658] width 573 height 17
drag, startPoint x: 515, startPoint y: 662, endPoint x: 482, endPoint y: 662, distance: 33.0
click at [482, 616] on icon "(Identity access management can be a complicated concept. Need a refresher? Wha…" at bounding box center [616, 658] width 573 height 17
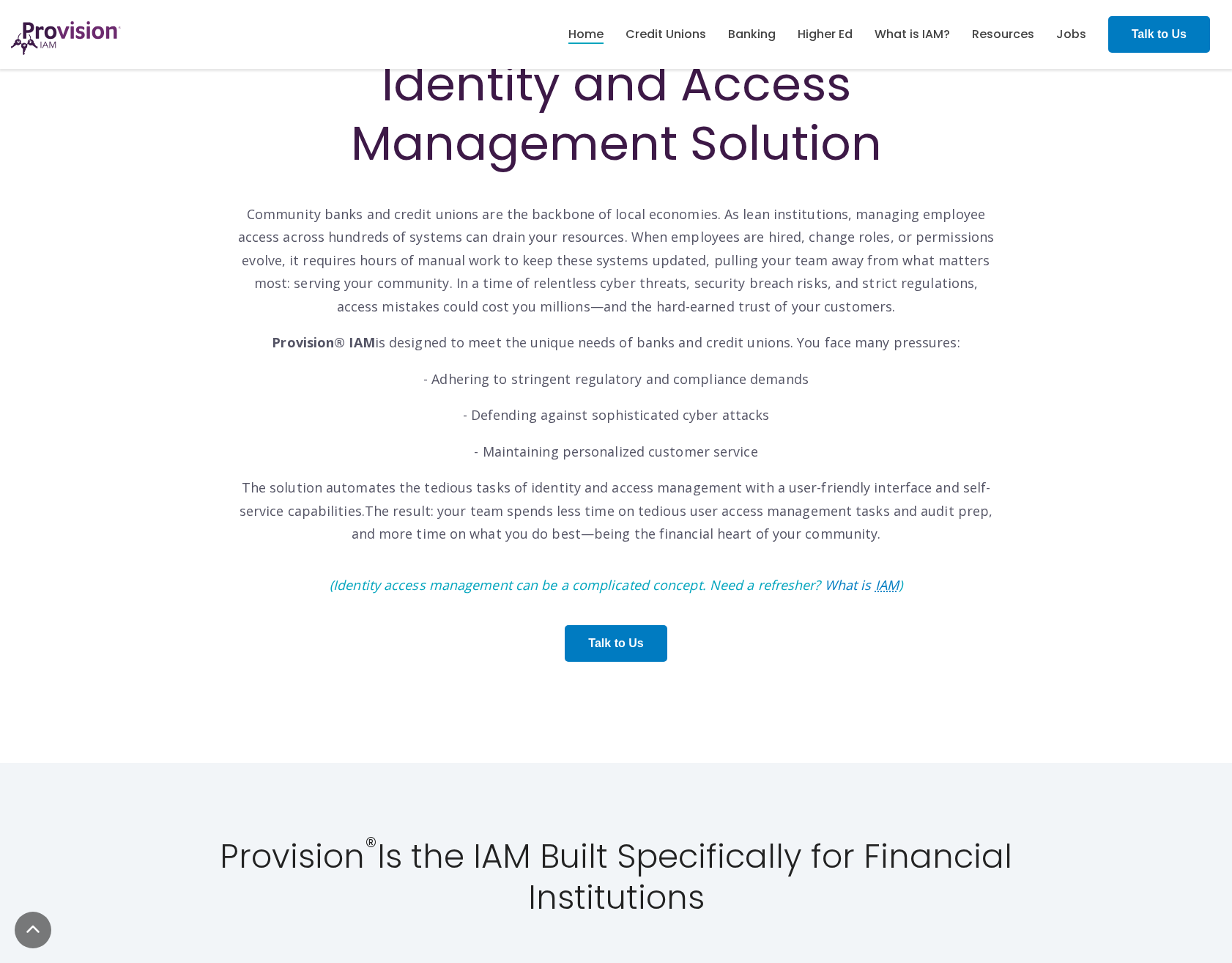
click at [482, 616] on span "Talk to Us" at bounding box center [616, 643] width 762 height 66
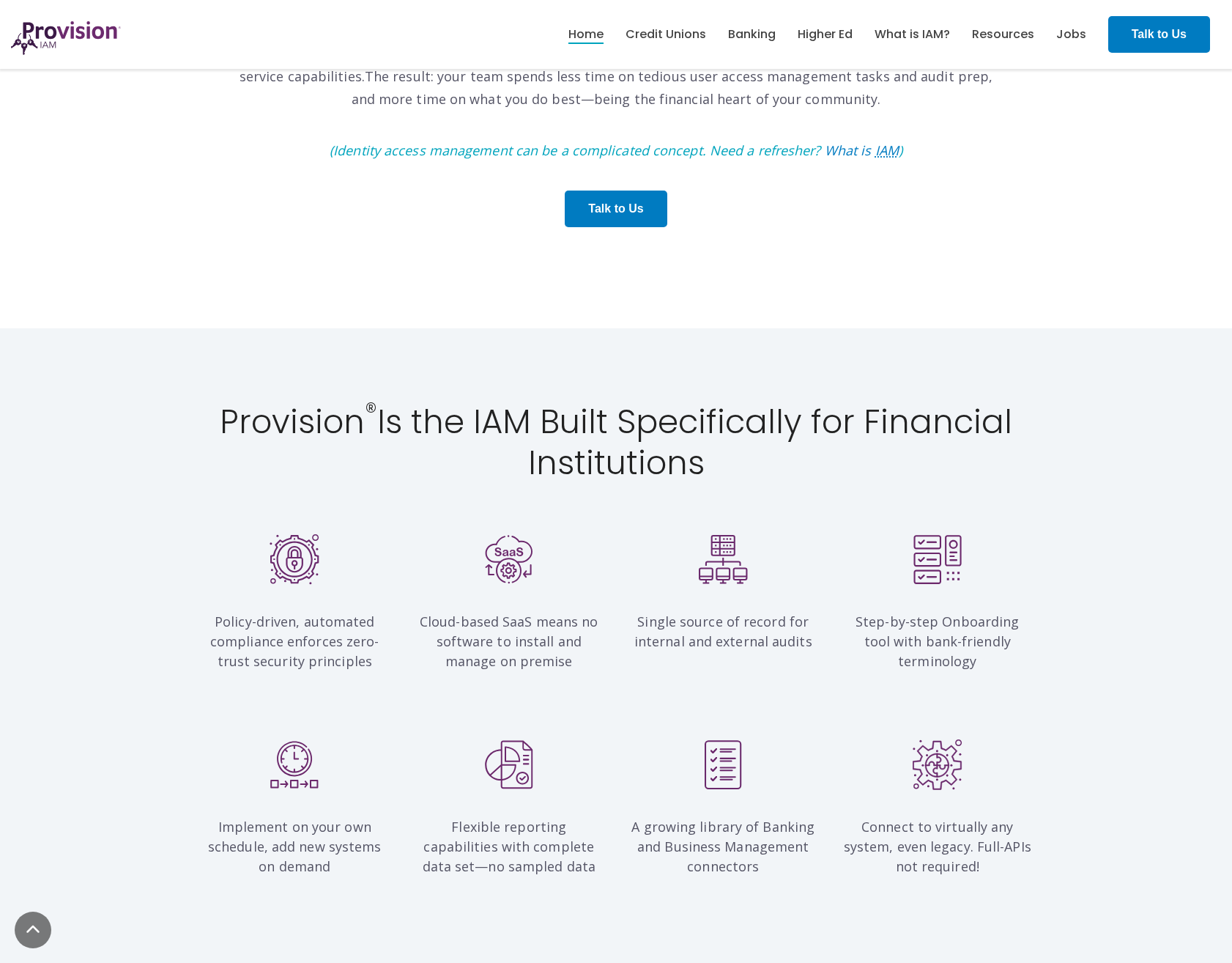
scroll to position [1246, 0]
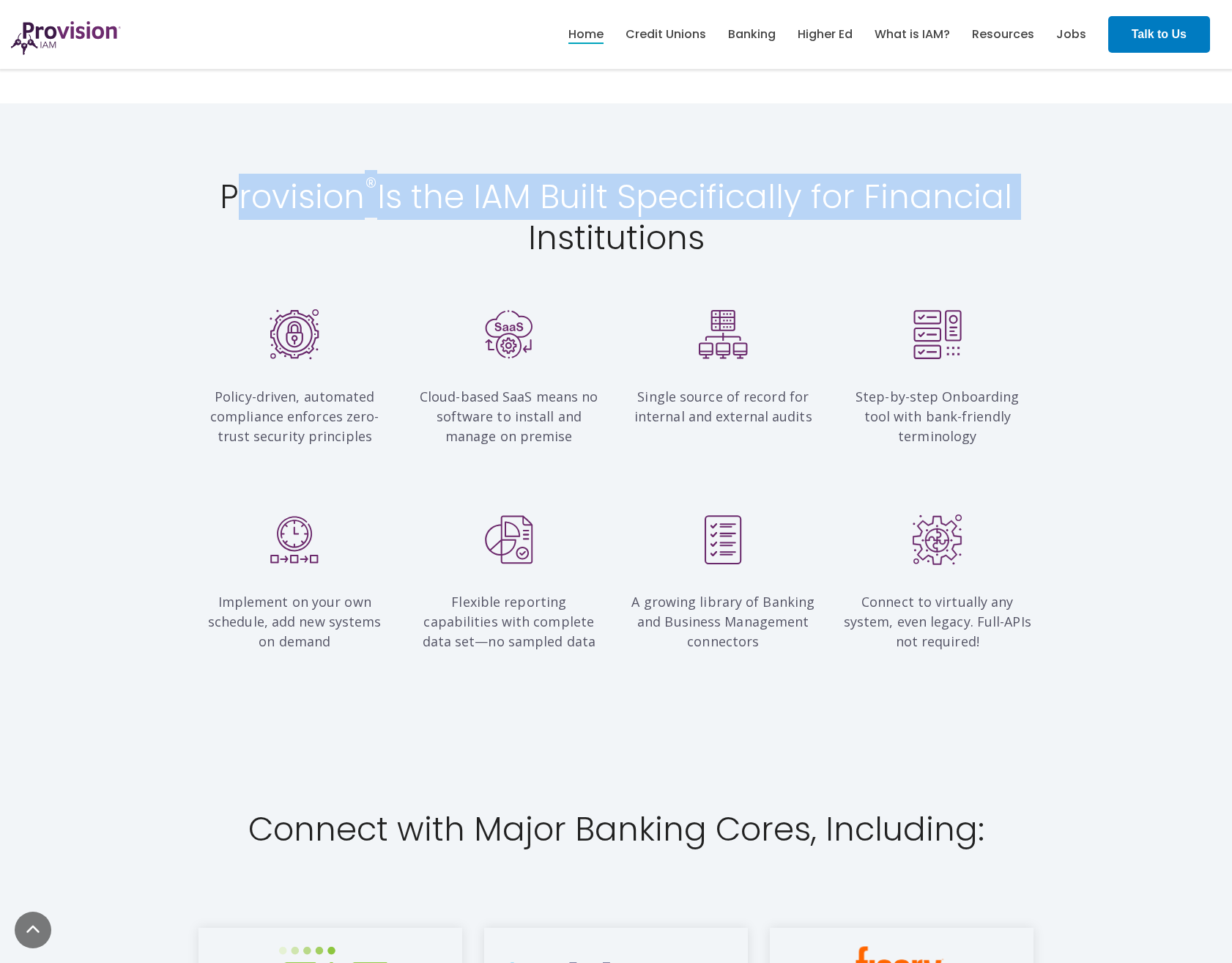
drag, startPoint x: 238, startPoint y: 217, endPoint x: 626, endPoint y: 287, distance: 394.3
click at [626, 287] on div "Provision ® Is the IAM Built Specifically for Financial Institutions" at bounding box center [616, 202] width 1232 height 199
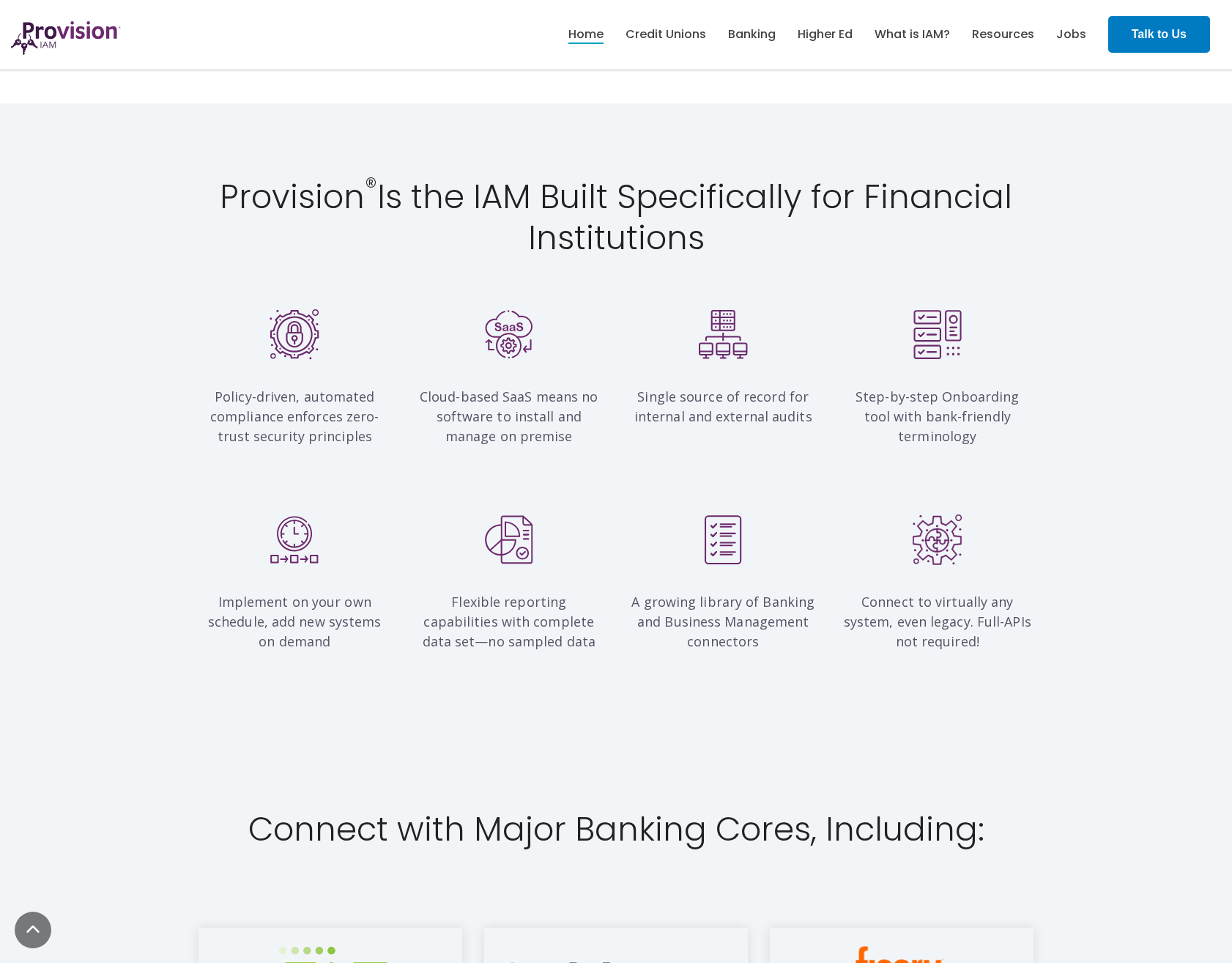
drag, startPoint x: 626, startPoint y: 287, endPoint x: 448, endPoint y: 386, distance: 203.7
click at [599, 370] on p "Cloud-based SaaS means no software to install and manage on premise" at bounding box center [510, 407] width 193 height 79
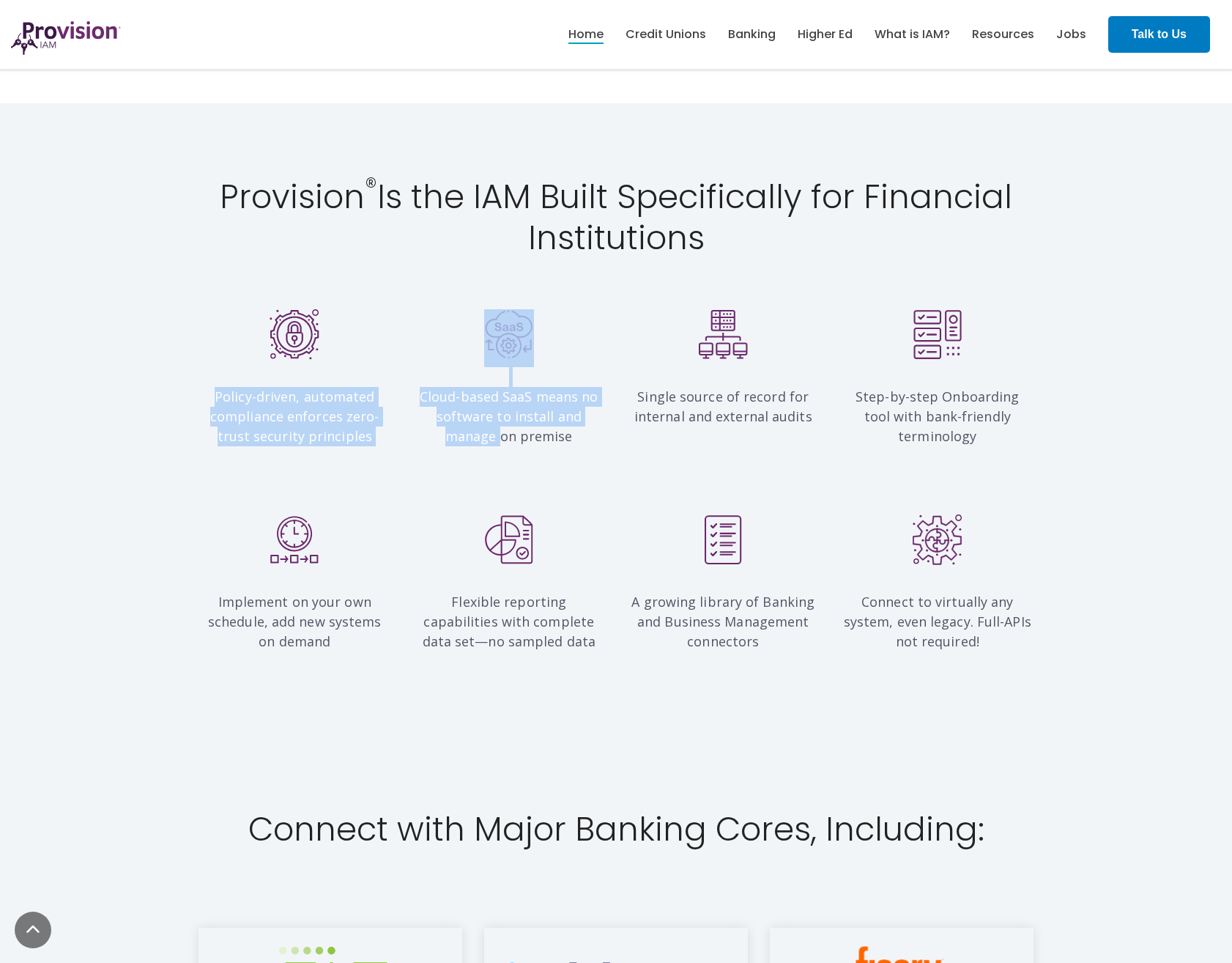
drag, startPoint x: 203, startPoint y: 421, endPoint x: 468, endPoint y: 466, distance: 268.8
click at [468, 466] on div "Policy-driven, automated compliance enforces zero-trust security principles Clo…" at bounding box center [616, 389] width 1232 height 176
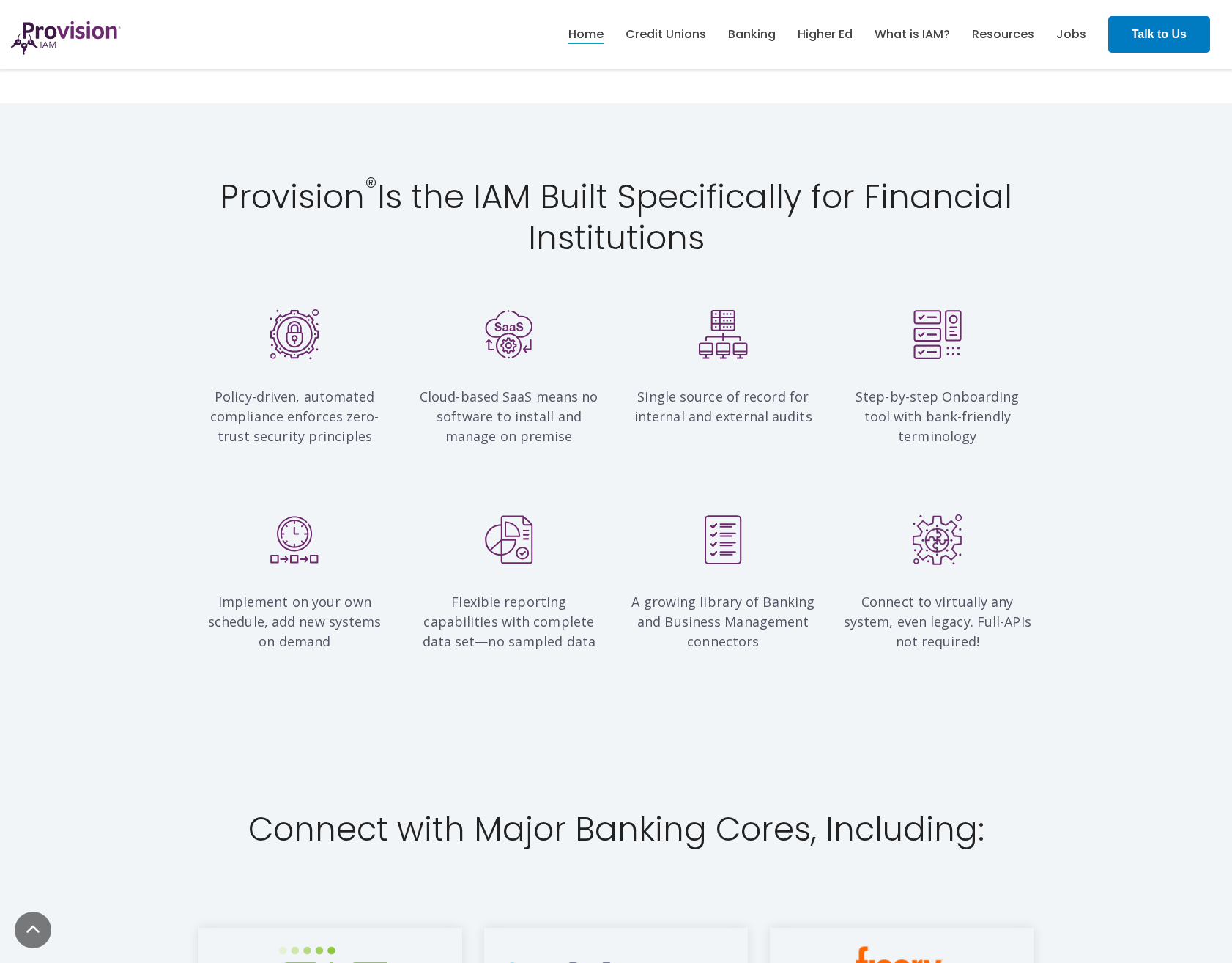
drag, startPoint x: 468, startPoint y: 466, endPoint x: 351, endPoint y: 479, distance: 117.7
click at [351, 479] on div "Implement on your own schedule, add new systems on demand Flexible reporting ca…" at bounding box center [616, 608] width 1232 height 260
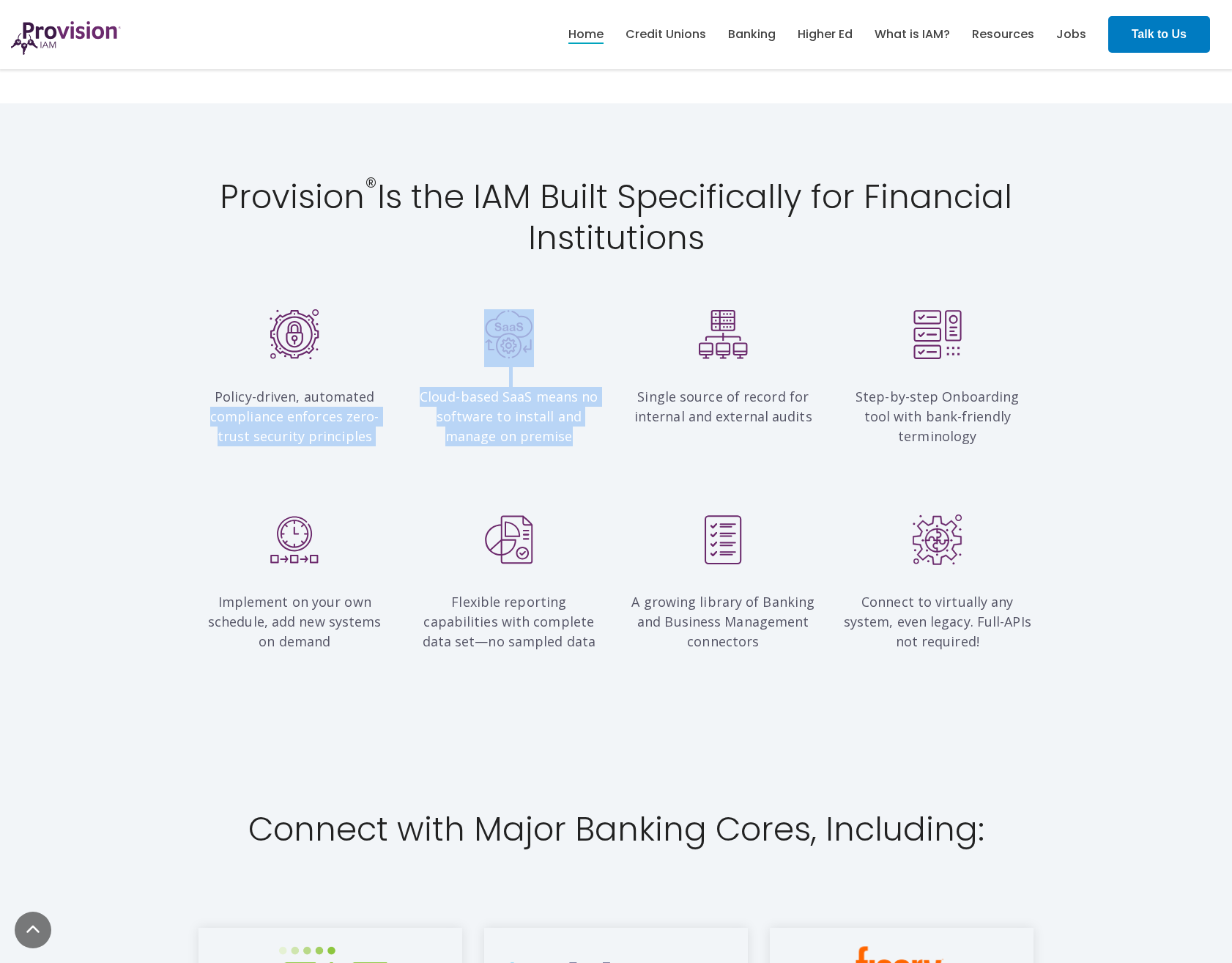
drag, startPoint x: 389, startPoint y: 395, endPoint x: 578, endPoint y: 433, distance: 192.8
click at [578, 433] on div "Policy-driven, automated compliance enforces zero-trust security principles Clo…" at bounding box center [616, 384] width 857 height 150
drag, startPoint x: 578, startPoint y: 433, endPoint x: 550, endPoint y: 457, distance: 36.9
click at [550, 457] on div "Cloud-based SaaS means no software to install and manage on premise" at bounding box center [509, 384] width 215 height 150
drag, startPoint x: 562, startPoint y: 445, endPoint x: 413, endPoint y: 398, distance: 156.2
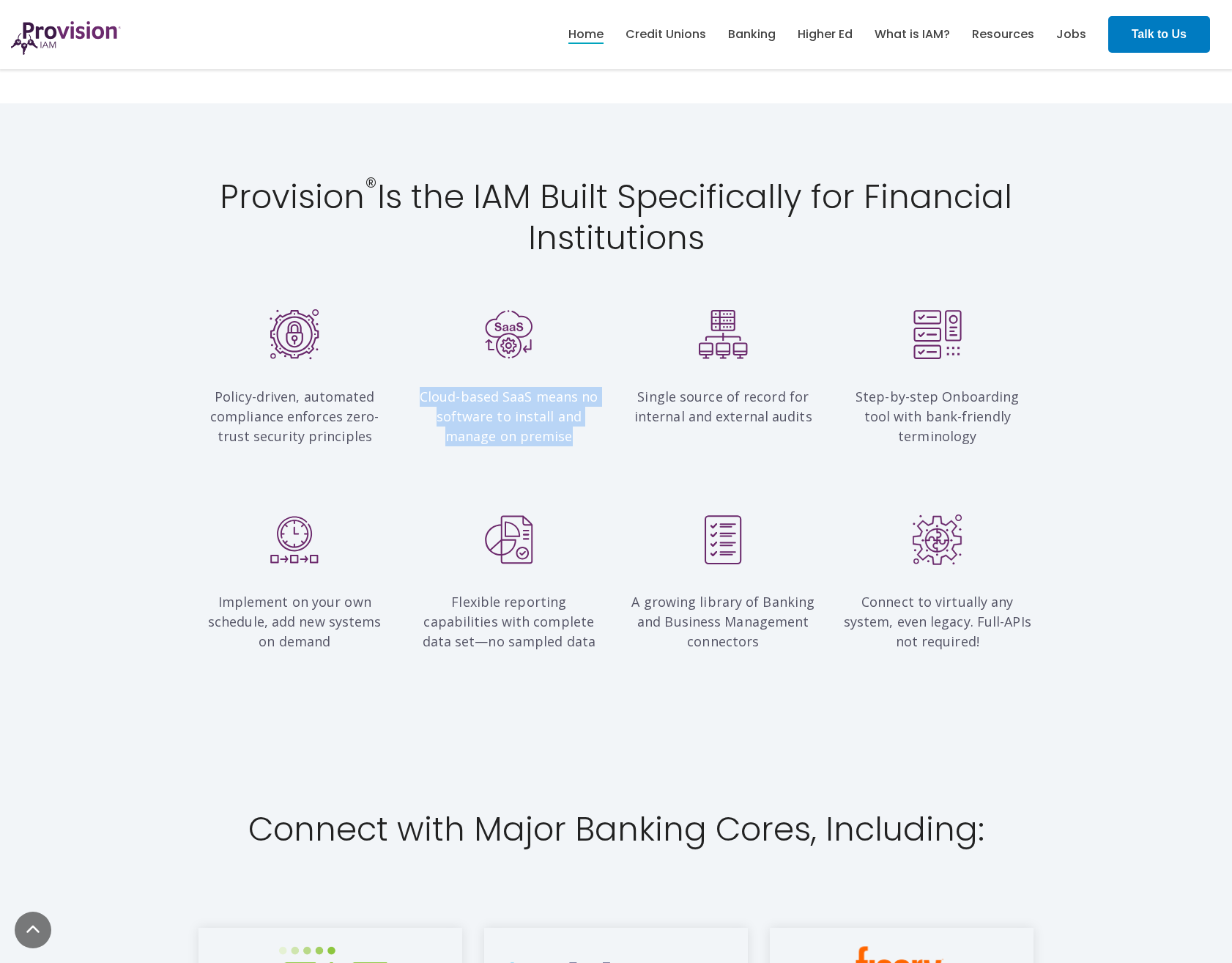
click at [414, 398] on p "Cloud-based SaaS means no software to install and manage on premise" at bounding box center [510, 407] width 193 height 79
drag, startPoint x: 413, startPoint y: 398, endPoint x: 598, endPoint y: 458, distance: 194.5
click at [598, 458] on div "Cloud-based SaaS means no software to install and manage on premise" at bounding box center [509, 384] width 215 height 150
click at [816, 487] on div "Implement on your own schedule, add new systems on demand Flexible reporting ca…" at bounding box center [616, 608] width 1232 height 260
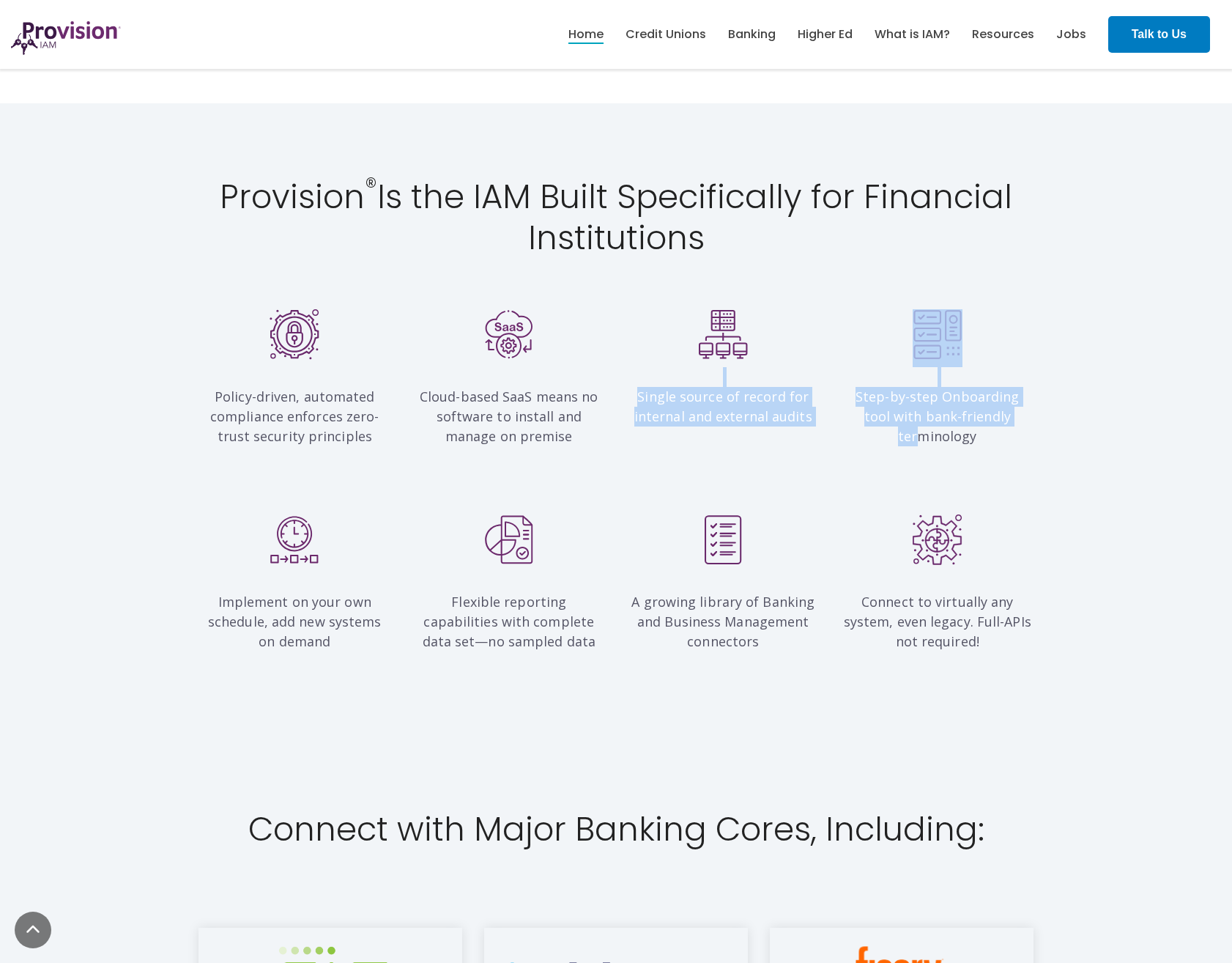
drag, startPoint x: 794, startPoint y: 381, endPoint x: 974, endPoint y: 451, distance: 193.1
click at [974, 451] on div "Policy-driven, automated compliance enforces zero-trust security principles Clo…" at bounding box center [616, 384] width 857 height 150
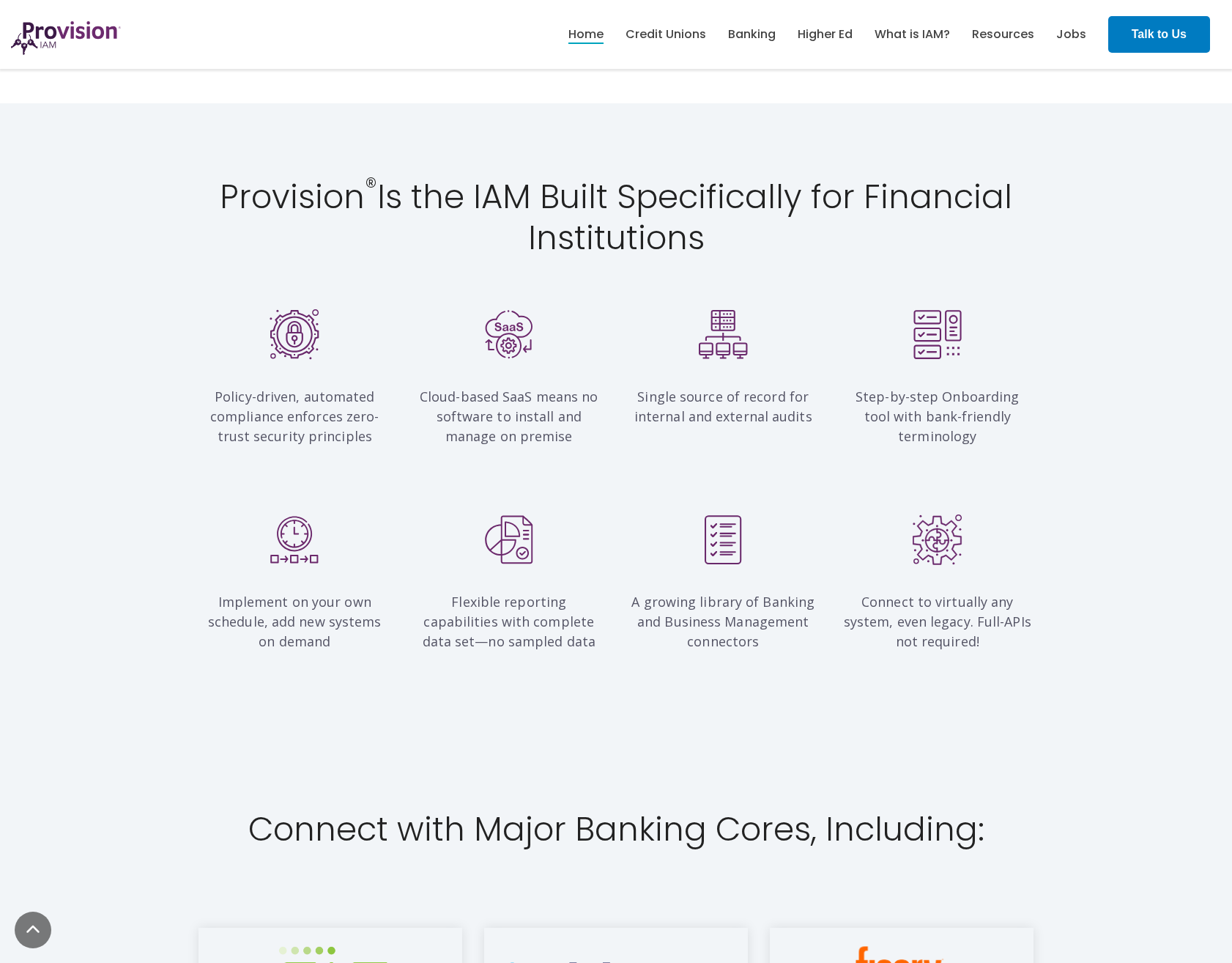
drag, startPoint x: 974, startPoint y: 451, endPoint x: 940, endPoint y: 493, distance: 54.0
click at [940, 493] on div "Implement on your own schedule, add new systems on demand Flexible reporting ca…" at bounding box center [616, 608] width 1232 height 260
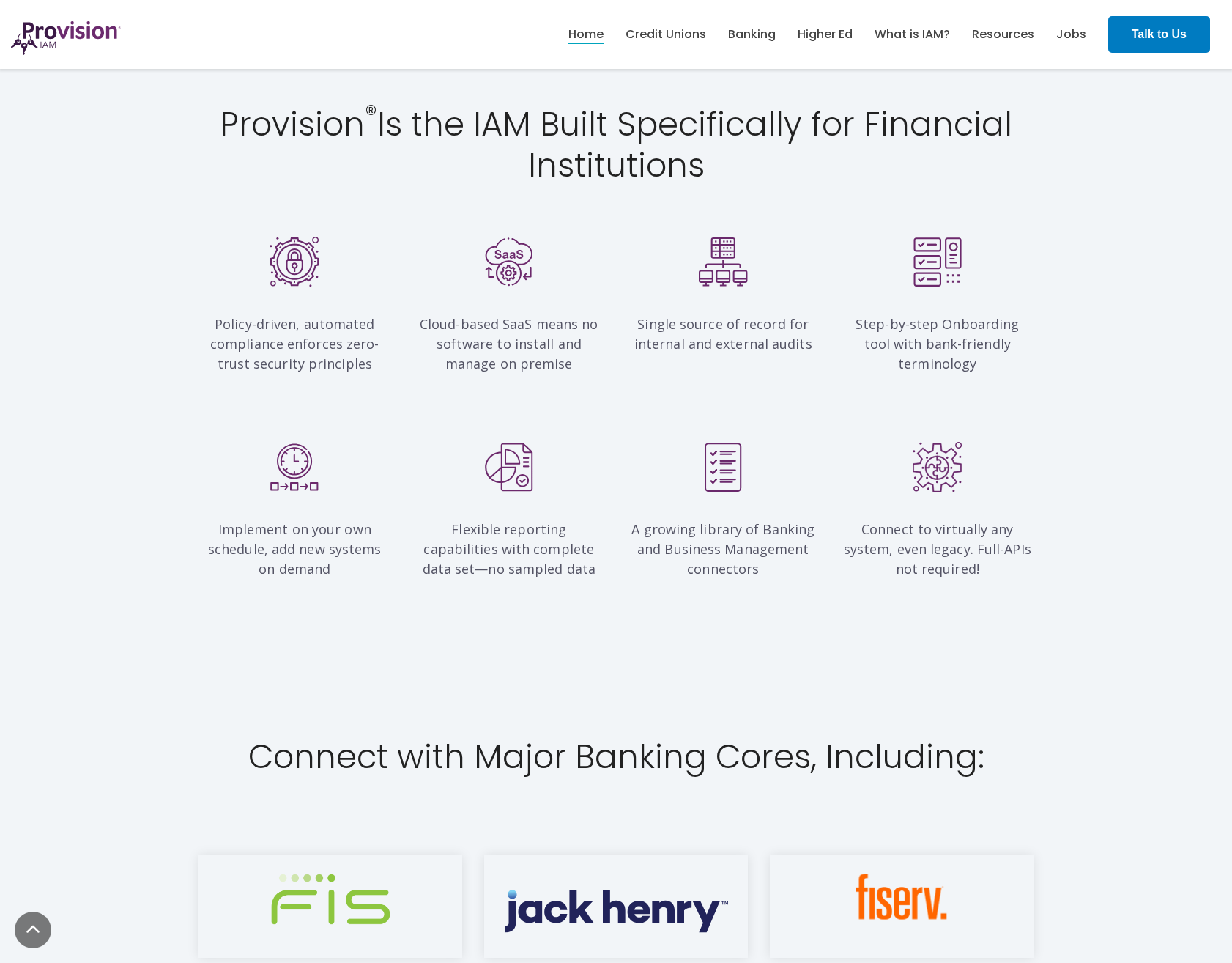
scroll to position [1538, 0]
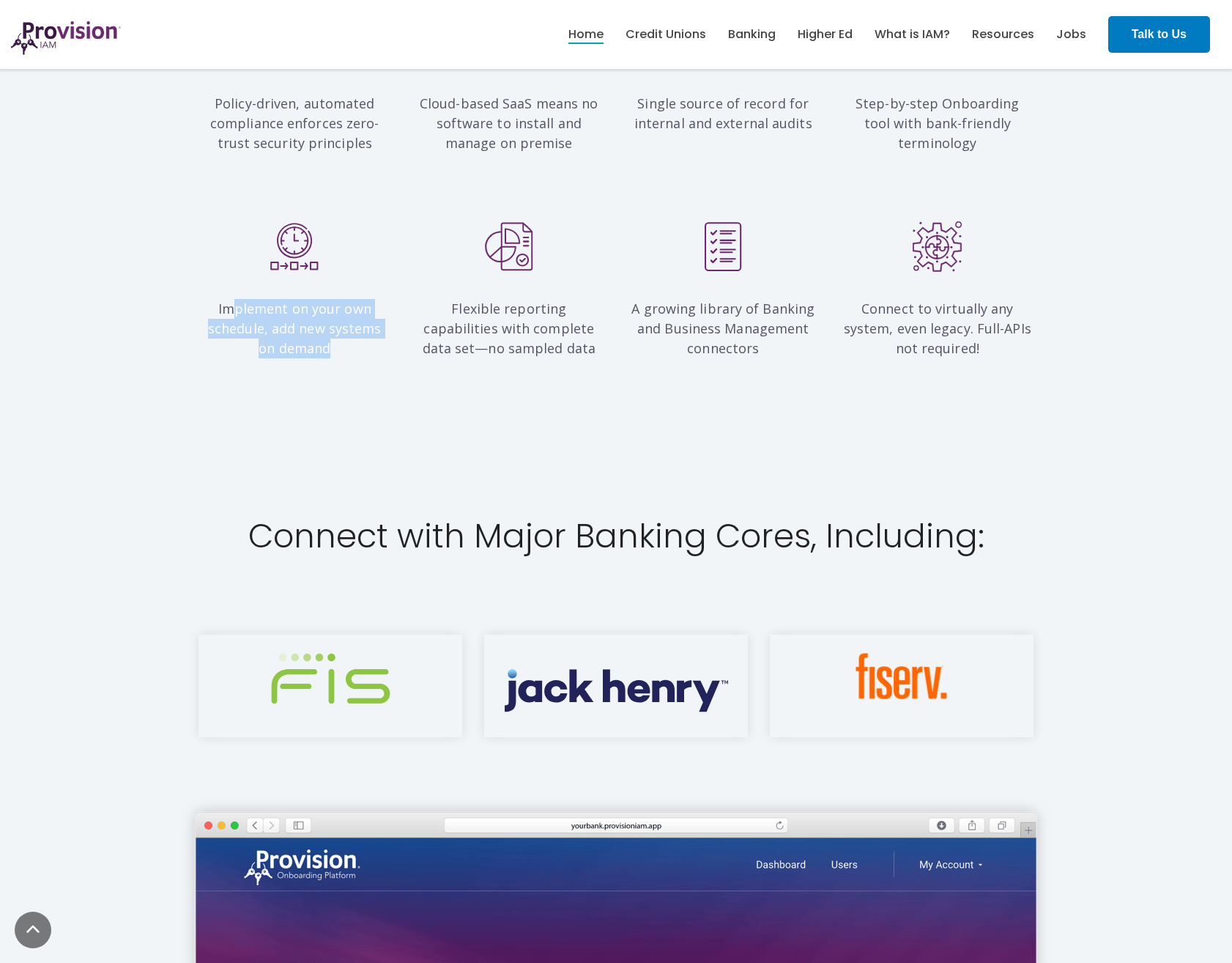
drag, startPoint x: 232, startPoint y: 309, endPoint x: 382, endPoint y: 382, distance: 166.8
click at [382, 382] on div "Implement on your own schedule, add new systems on demand Flexible reporting ca…" at bounding box center [616, 314] width 1232 height 260
drag, startPoint x: 311, startPoint y: 347, endPoint x: 337, endPoint y: 364, distance: 31.1
click at [337, 364] on div "Implement on your own schedule, add new systems on demand" at bounding box center [295, 296] width 215 height 150
drag
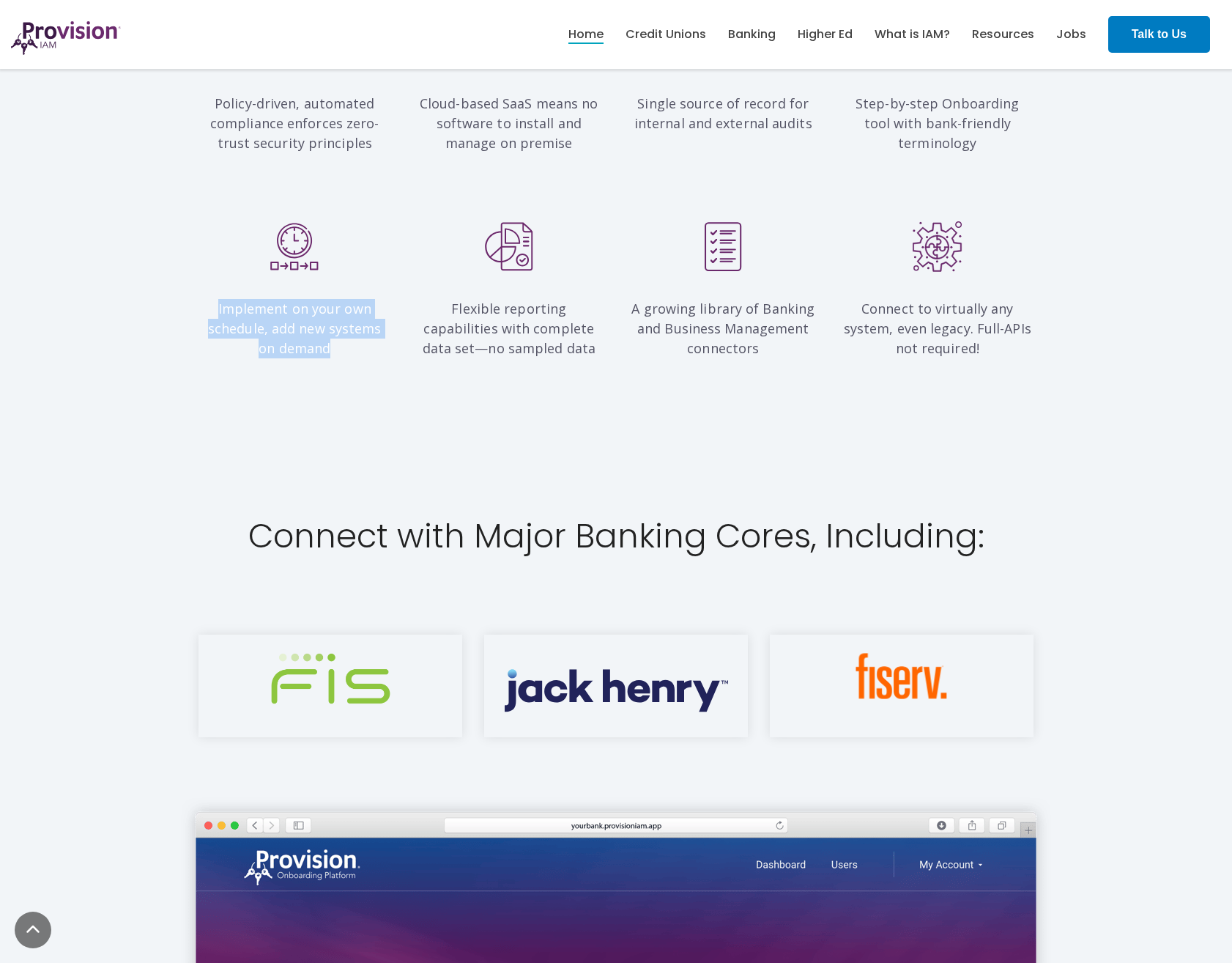
click at [340, 408] on div "Implement on your own schedule, add new systems on demand Flexible reporting ca…" at bounding box center [616, 314] width 1232 height 260
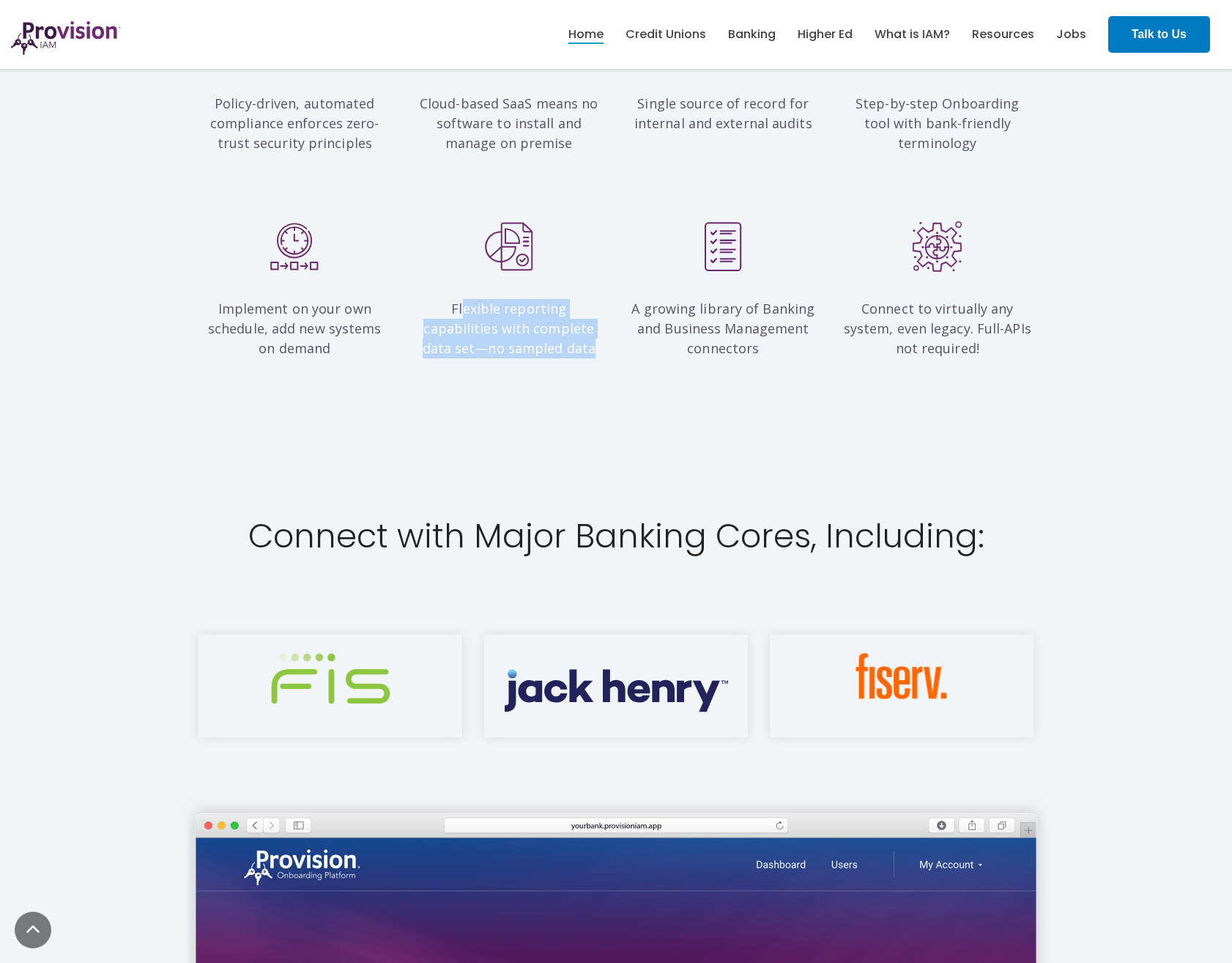
click at [586, 378] on div "Implement on your own schedule, add new systems on demand Flexible reporting ca…" at bounding box center [616, 314] width 1232 height 260
click at [423, 309] on span "Flexible reporting capabilities with complete data set—no sampled data" at bounding box center [509, 328] width 173 height 57
click at [605, 379] on div "Implement on your own schedule, add new systems on demand Flexible reporting ca…" at bounding box center [616, 314] width 1232 height 260
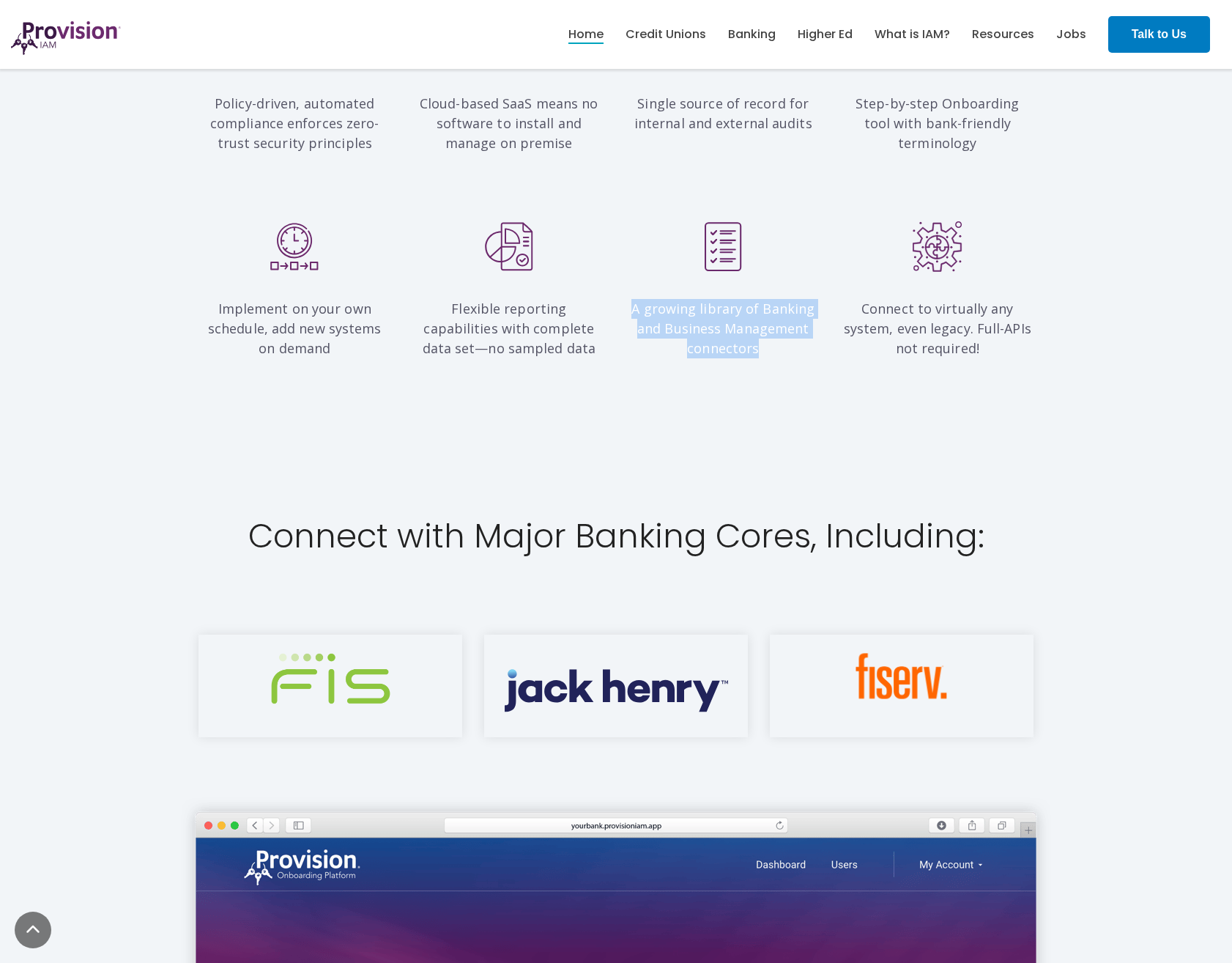
click at [763, 361] on div "A growing library of Banking and Business Management connectors" at bounding box center [723, 296] width 215 height 150
click at [766, 391] on div "Implement on your own schedule, add new systems on demand Flexible reporting ca…" at bounding box center [616, 314] width 1232 height 260
click at [936, 362] on div "Implement on your own schedule, add new systems on demand Flexible reporting ca…" at bounding box center [616, 296] width 857 height 150
click at [912, 409] on div "Implement on your own schedule, add new systems on demand Flexible reporting ca…" at bounding box center [616, 314] width 1232 height 260
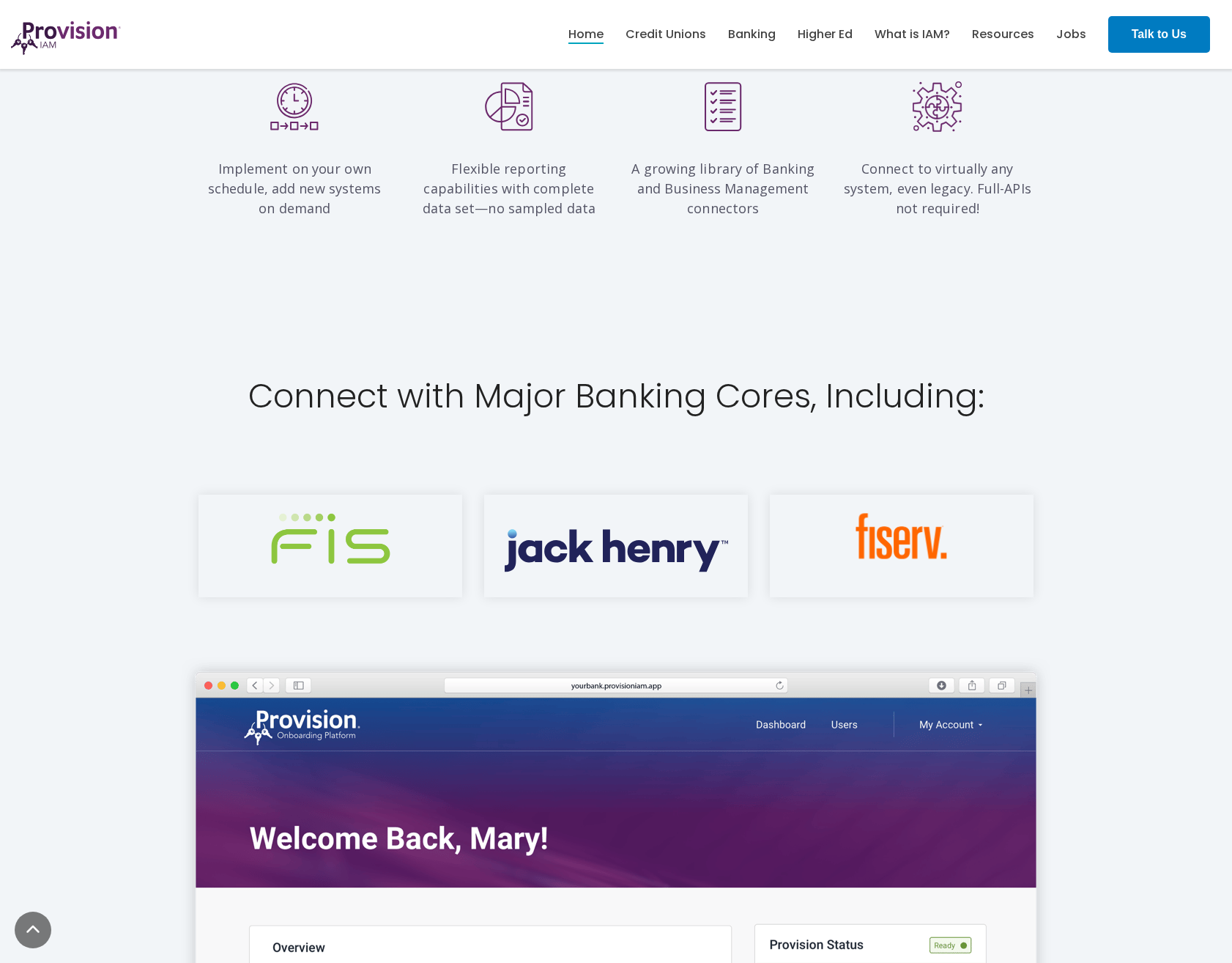
scroll to position [1685, 0]
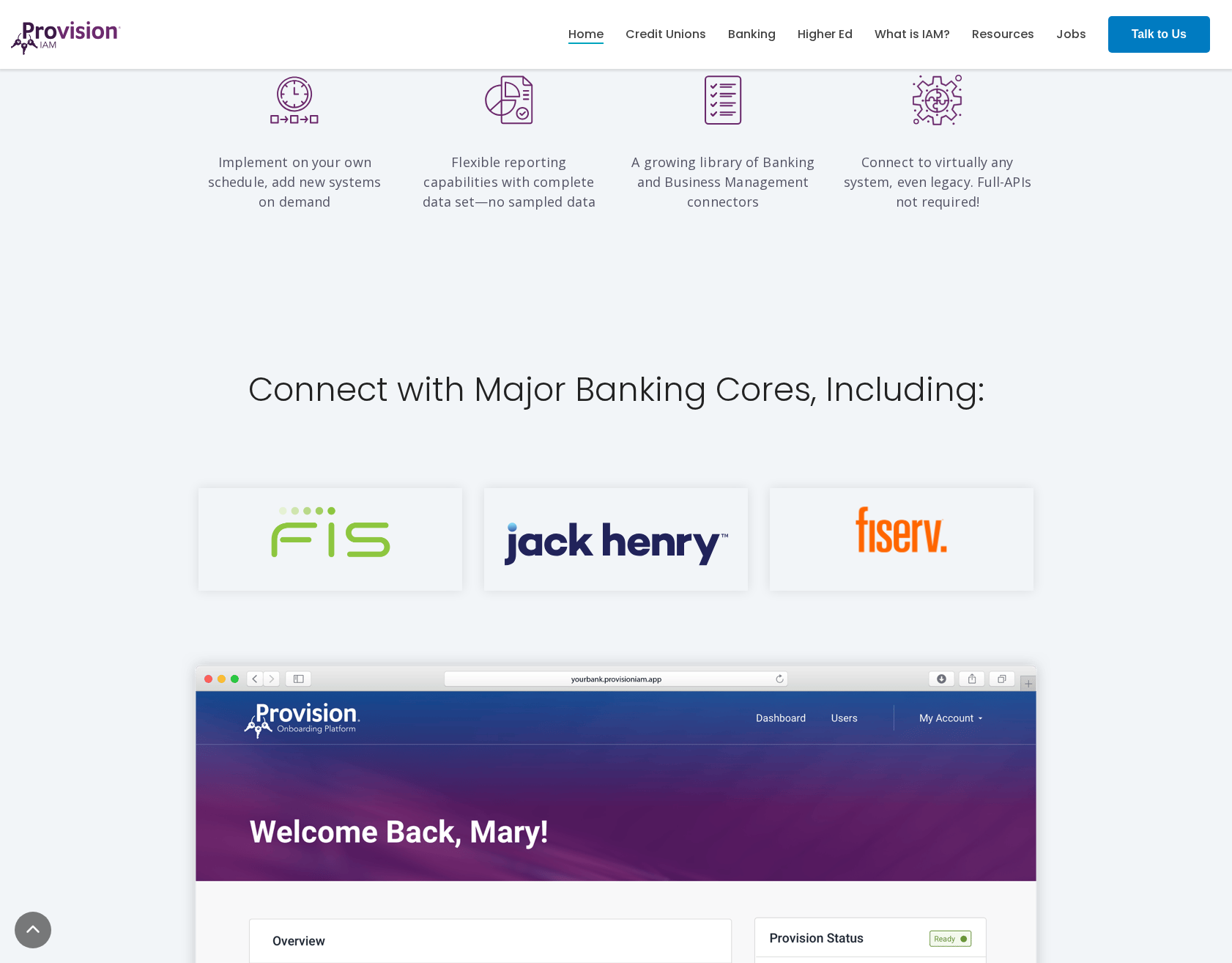
click at [648, 379] on h2 "Connect with Major Banking Cores, Including:" at bounding box center [616, 389] width 836 height 37
click at [647, 379] on h2 "Connect with Major Banking Cores, Including:" at bounding box center [616, 389] width 836 height 37
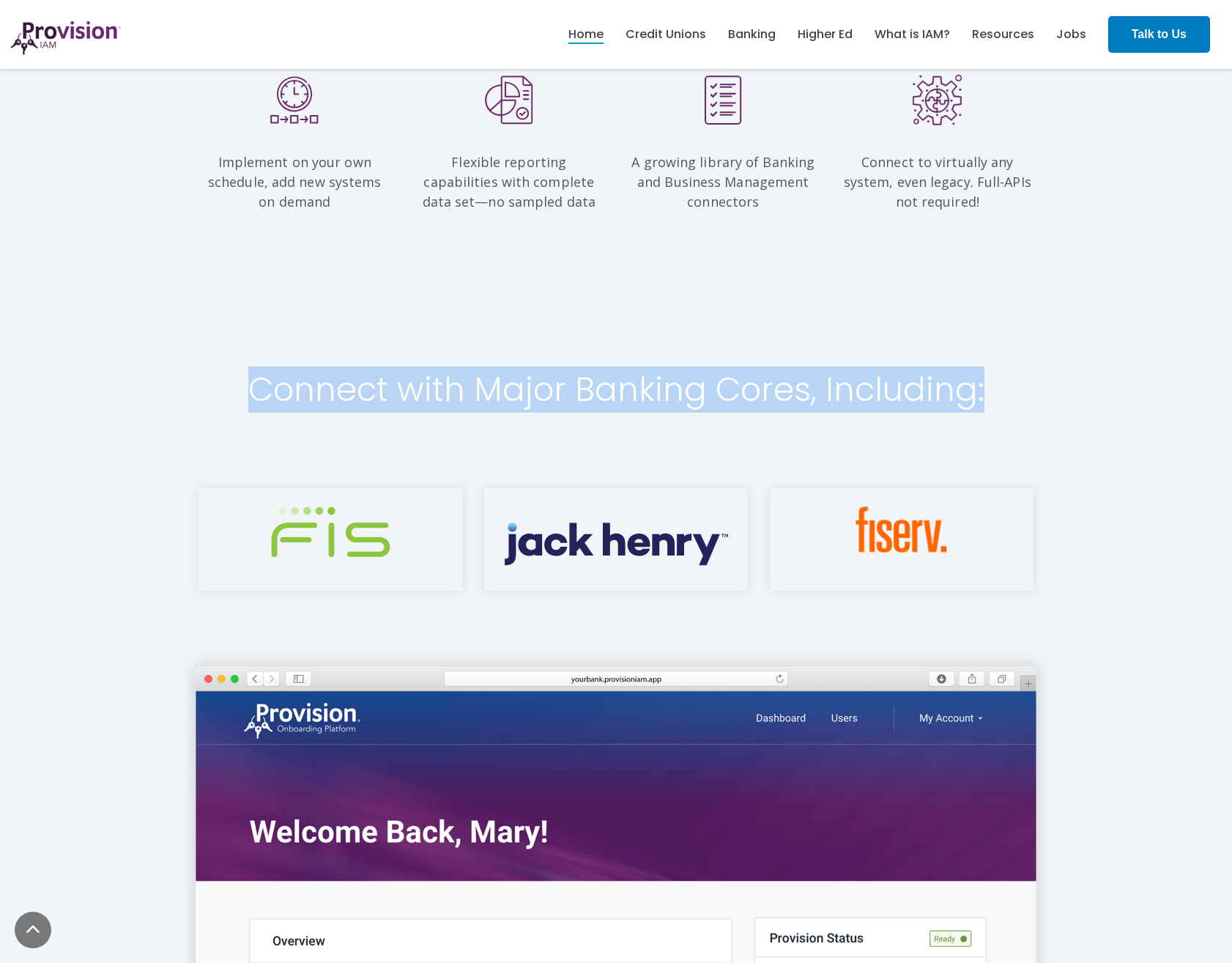
click at [647, 379] on h2 "Connect with Major Banking Cores, Including:" at bounding box center [616, 389] width 836 height 37
click at [486, 371] on h2 "Connect with Major Banking Cores, Including:" at bounding box center [616, 389] width 836 height 37
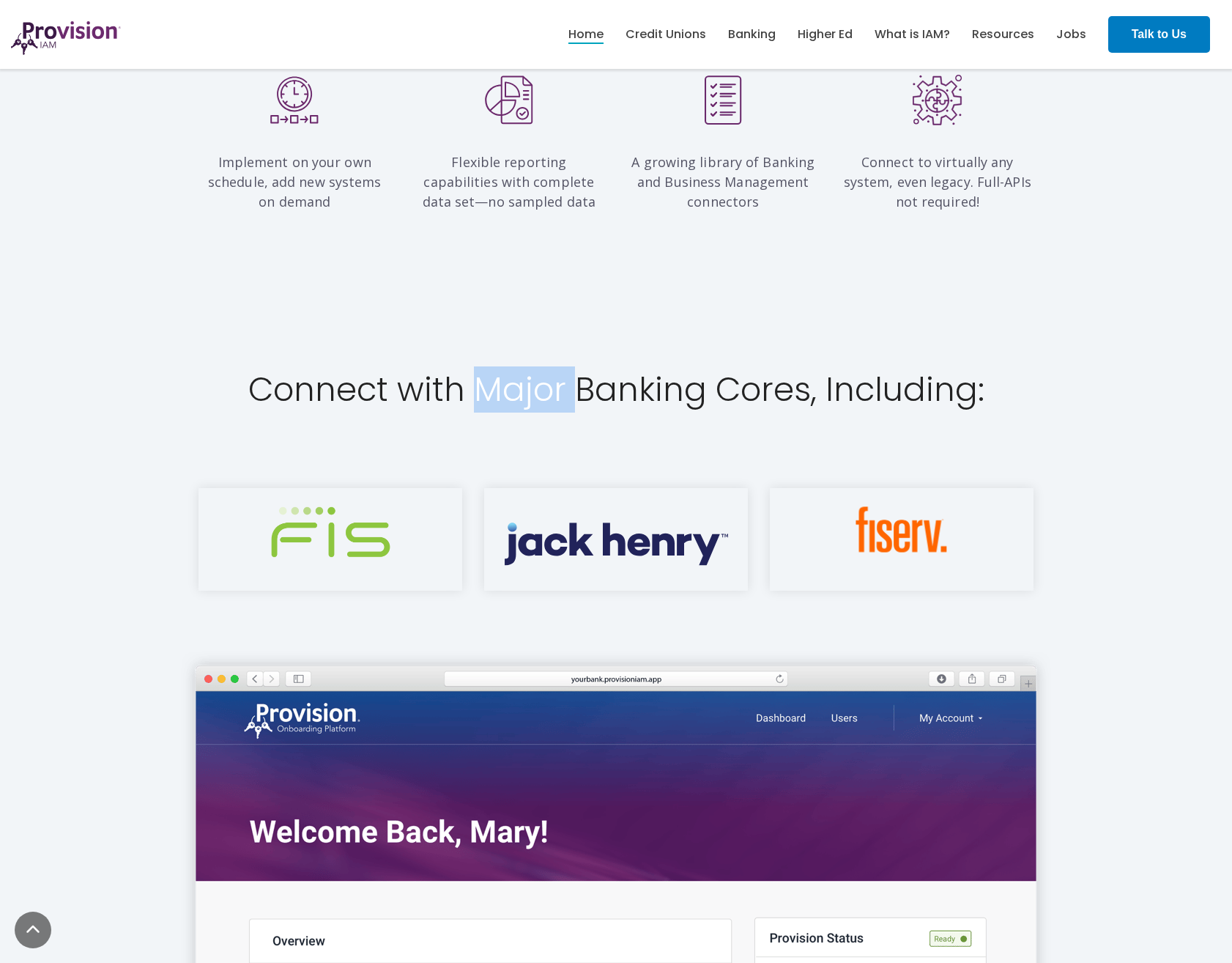
click at [486, 371] on h2 "Connect with Major Banking Cores, Including:" at bounding box center [616, 389] width 836 height 37
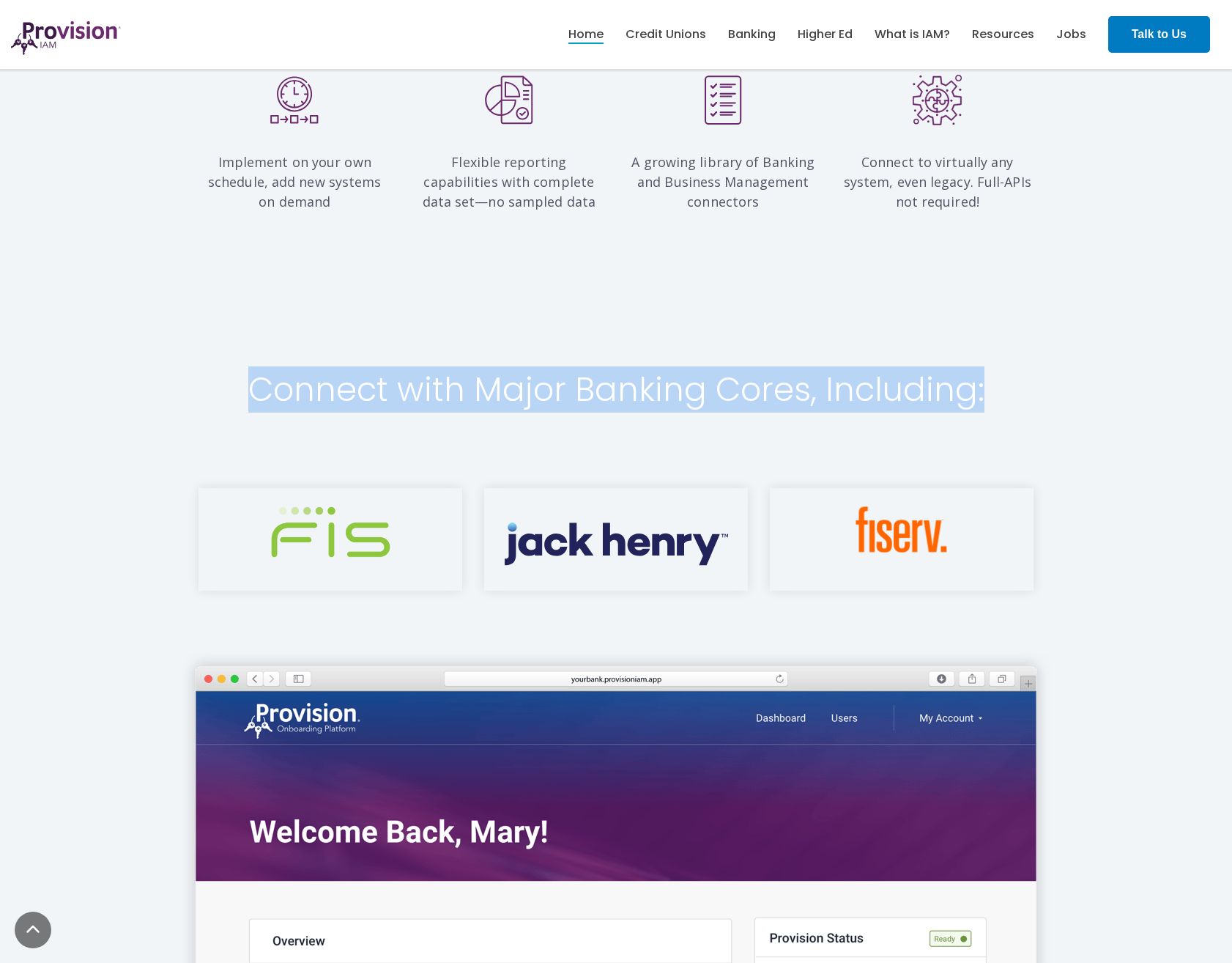
click at [486, 371] on h2 "Connect with Major Banking Cores, Including:" at bounding box center [616, 389] width 836 height 37
click at [444, 371] on h2 "Connect with Major Banking Cores, Including:" at bounding box center [616, 389] width 836 height 37
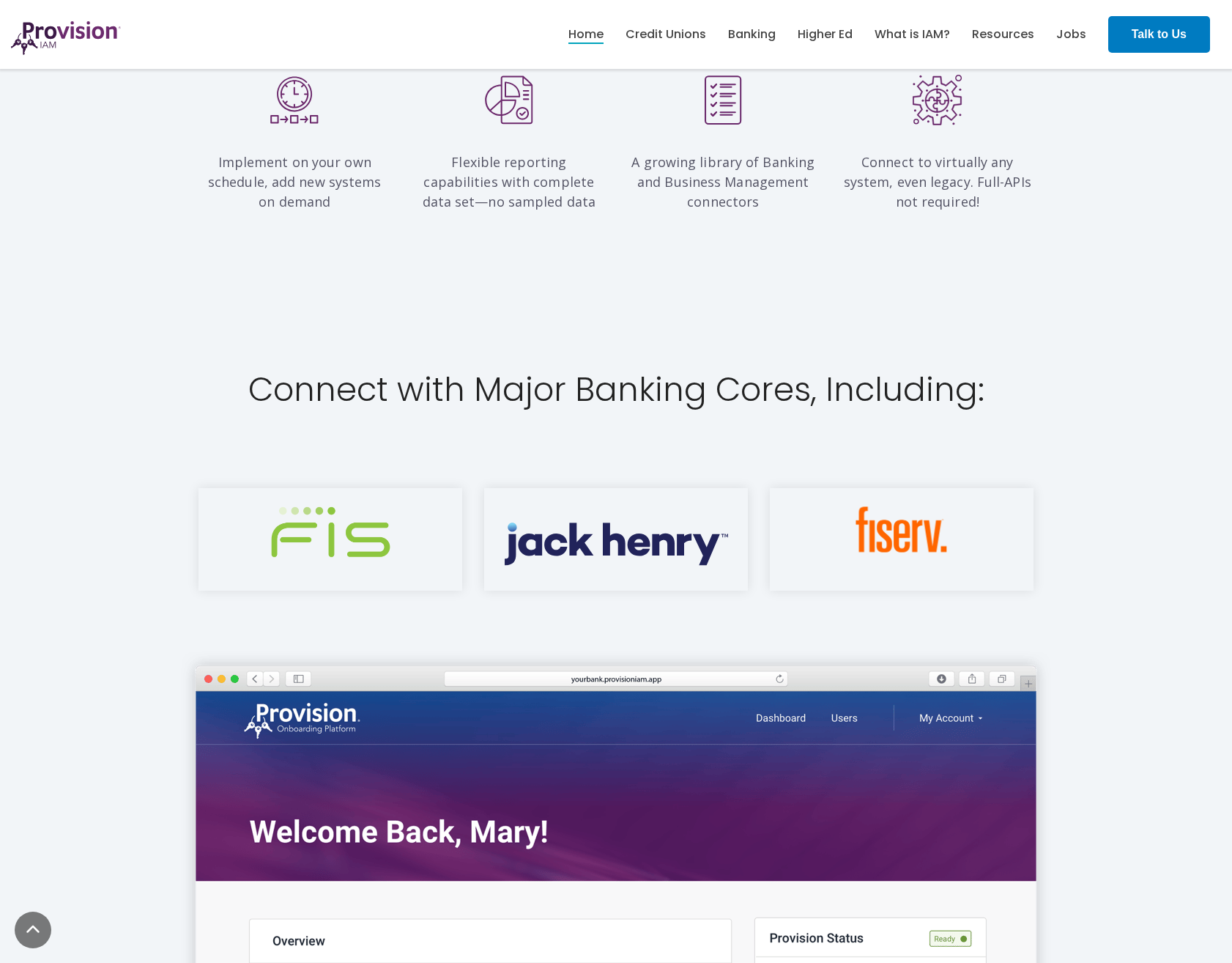
click at [442, 378] on h2 "Connect with Major Banking Cores, Including:" at bounding box center [616, 389] width 836 height 37
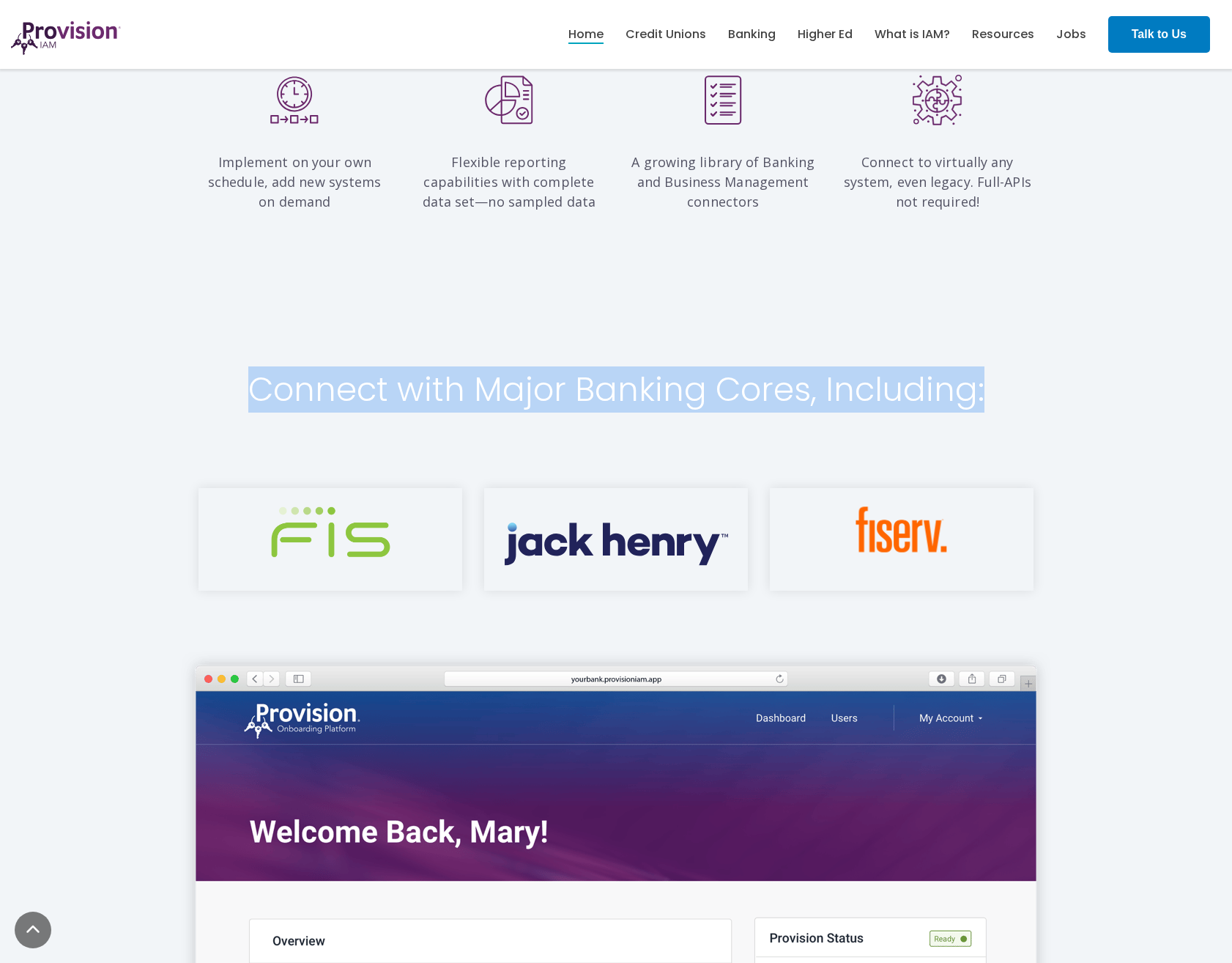
click at [442, 378] on h2 "Connect with Major Banking Cores, Including:" at bounding box center [616, 389] width 836 height 37
click at [408, 371] on h2 "Connect with Major Banking Cores, Including:" at bounding box center [616, 389] width 836 height 37
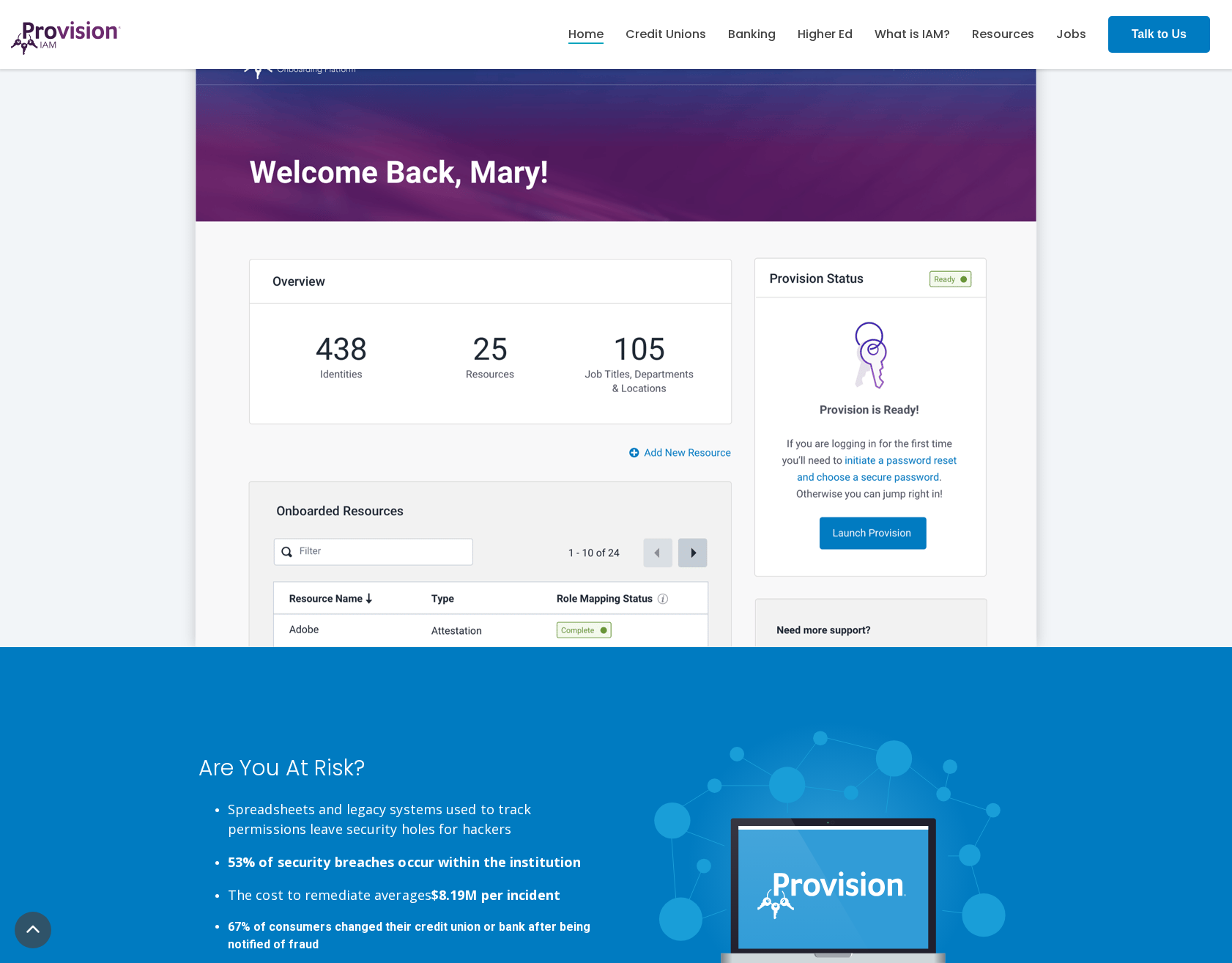
scroll to position [2197, 0]
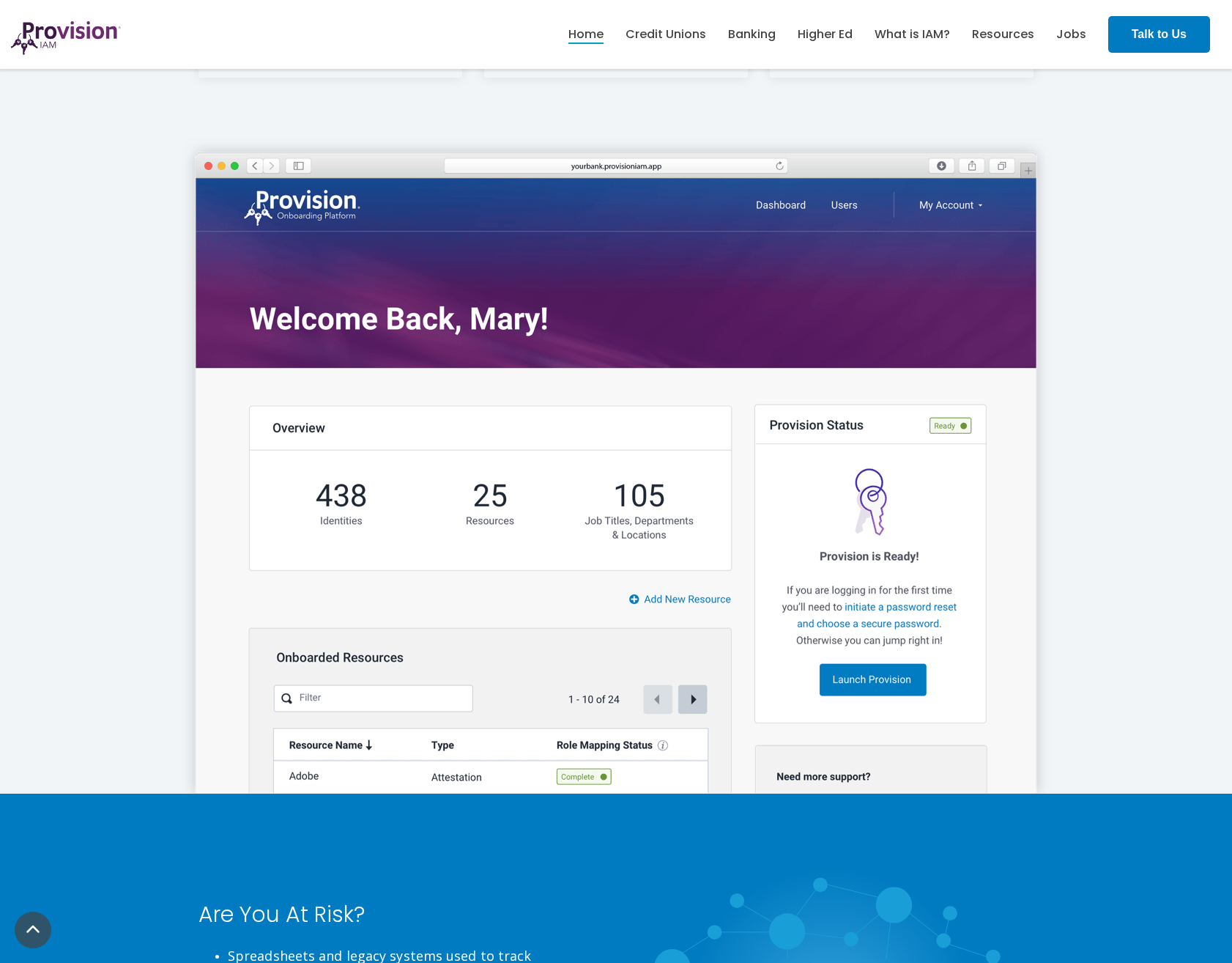
click at [359, 358] on img at bounding box center [616, 454] width 916 height 679
click at [290, 344] on img at bounding box center [616, 454] width 916 height 679
click at [189, 344] on img at bounding box center [616, 454] width 916 height 679
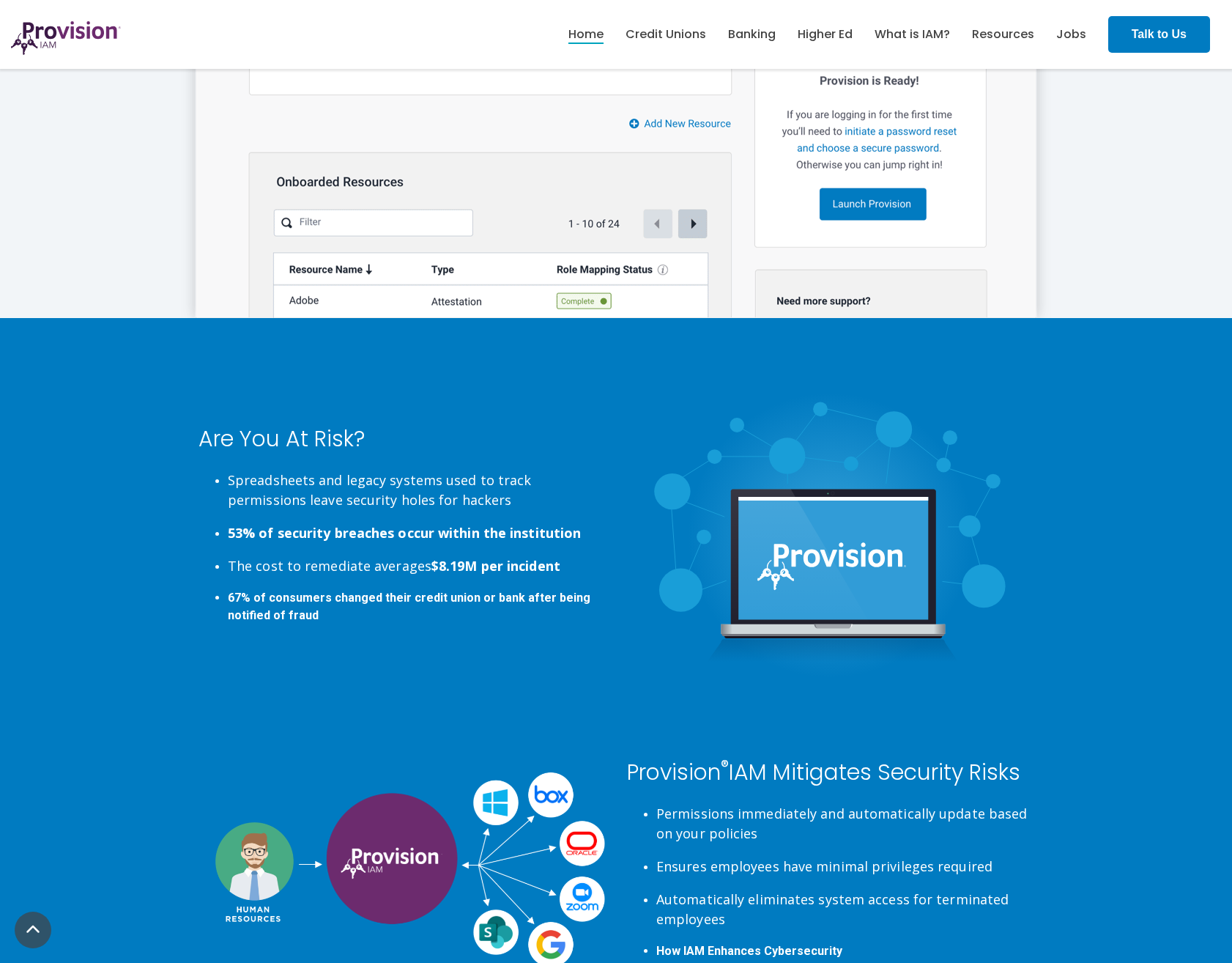
scroll to position [2857, 0]
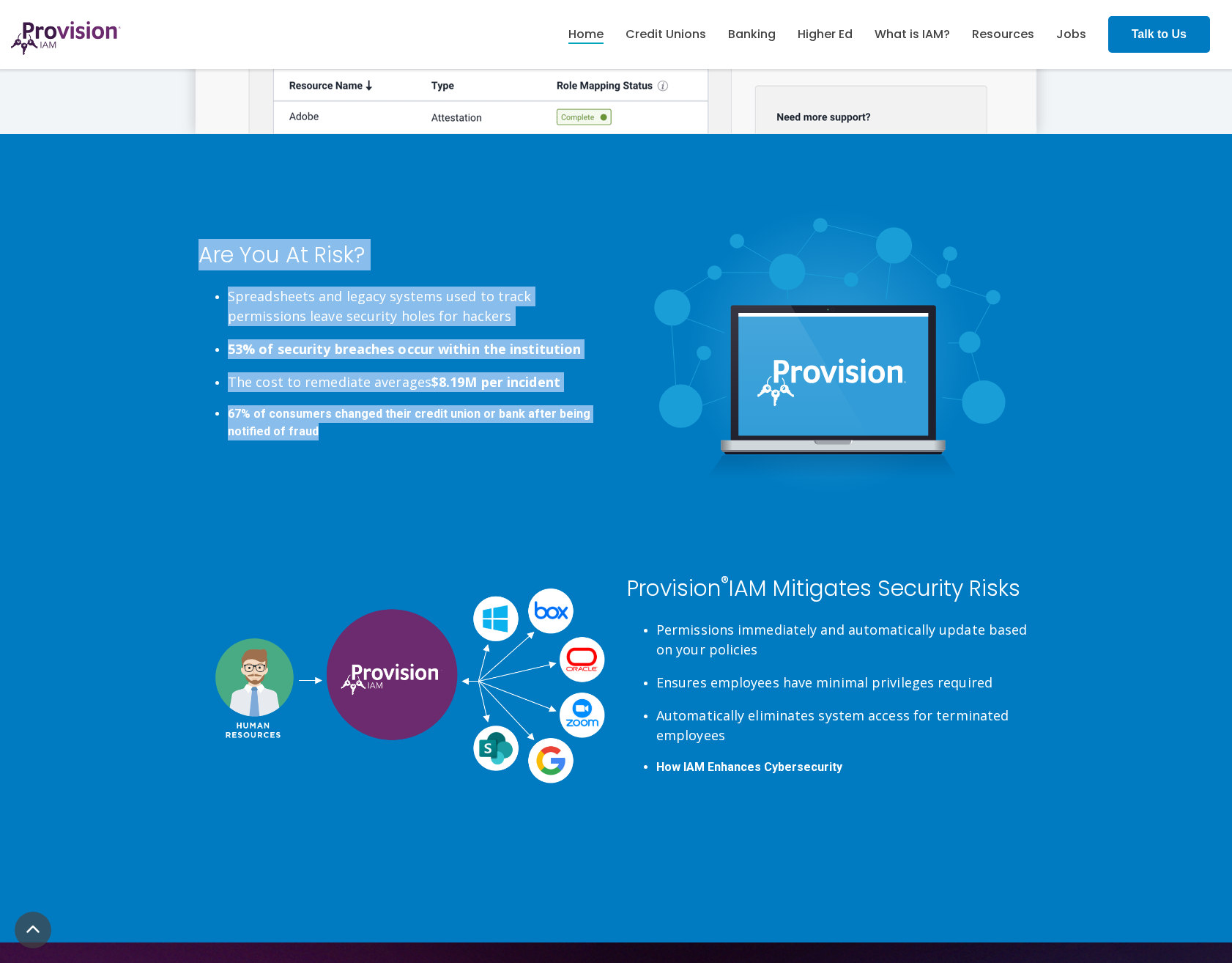
click at [482, 444] on div "Are You At Risk? Spreadsheets and legacy systems used to track permissions leav…" at bounding box center [616, 351] width 880 height 288
click at [482, 450] on div "Are You At Risk? Spreadsheets and legacy systems used to track permissions leav…" at bounding box center [401, 351] width 407 height 288
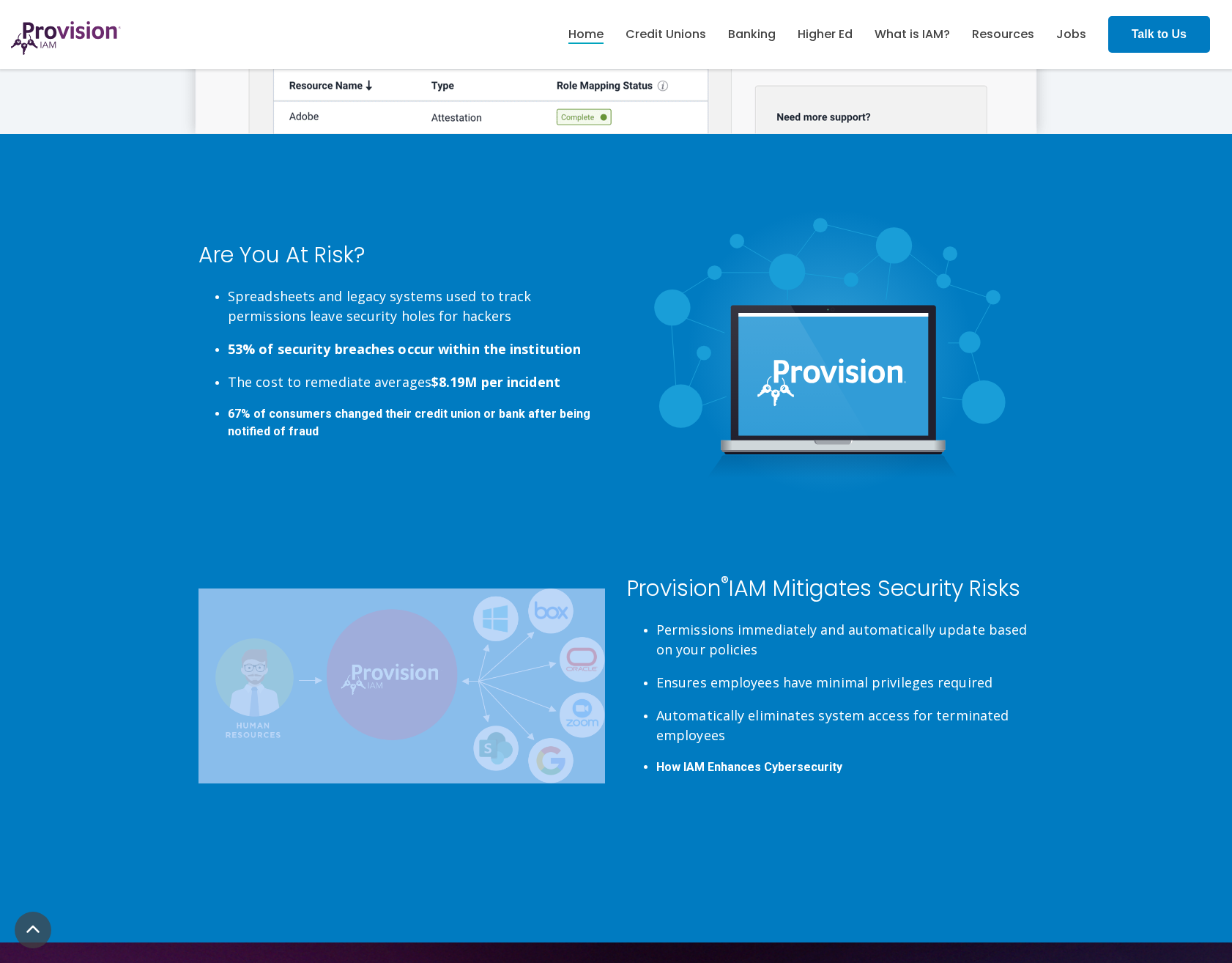
click at [902, 616] on div "Provision ® IAM Mitigates Security Risks Permissions immediately and automatica…" at bounding box center [616, 722] width 1232 height 439
click at [882, 616] on div "Provision ® IAM Mitigates Security Risks Permissions immediately and automatica…" at bounding box center [616, 722] width 1232 height 439
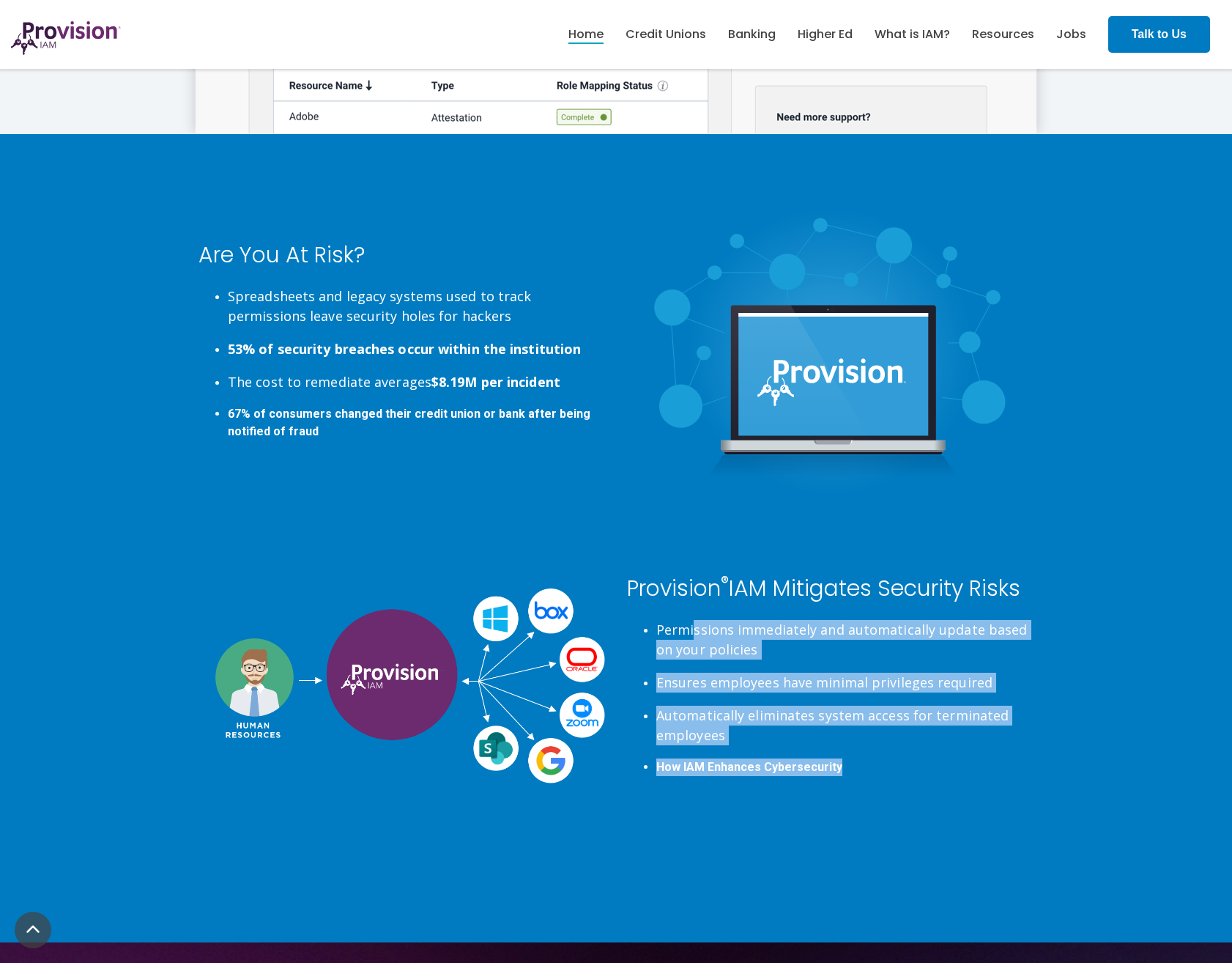
click at [694, 616] on div "Provision ® IAM Mitigates Security Risks Permissions immediately and automatica…" at bounding box center [831, 685] width 407 height 220
click at [939, 616] on span "Automatically eliminates system access for terminated employees" at bounding box center [832, 724] width 352 height 37
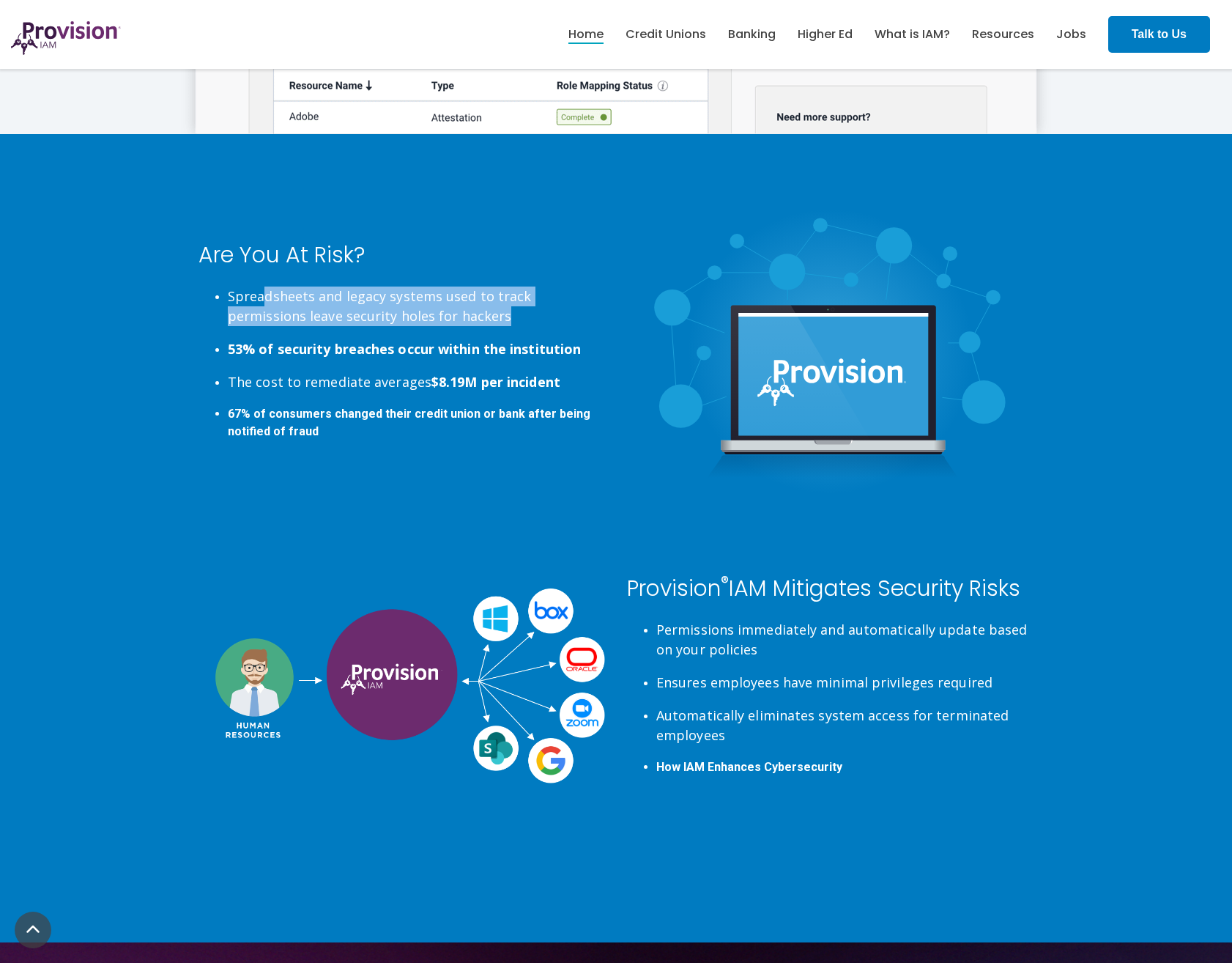
click at [409, 331] on ul "Spreadsheets and legacy systems used to track permissions leave security holes …" at bounding box center [401, 363] width 407 height 154
click at [330, 324] on span "Spreadsheets and legacy systems used to track permissions leave security holes …" at bounding box center [379, 305] width 304 height 37
click at [300, 308] on span "Spreadsheets and legacy systems used to track permissions leave security holes …" at bounding box center [379, 305] width 304 height 37
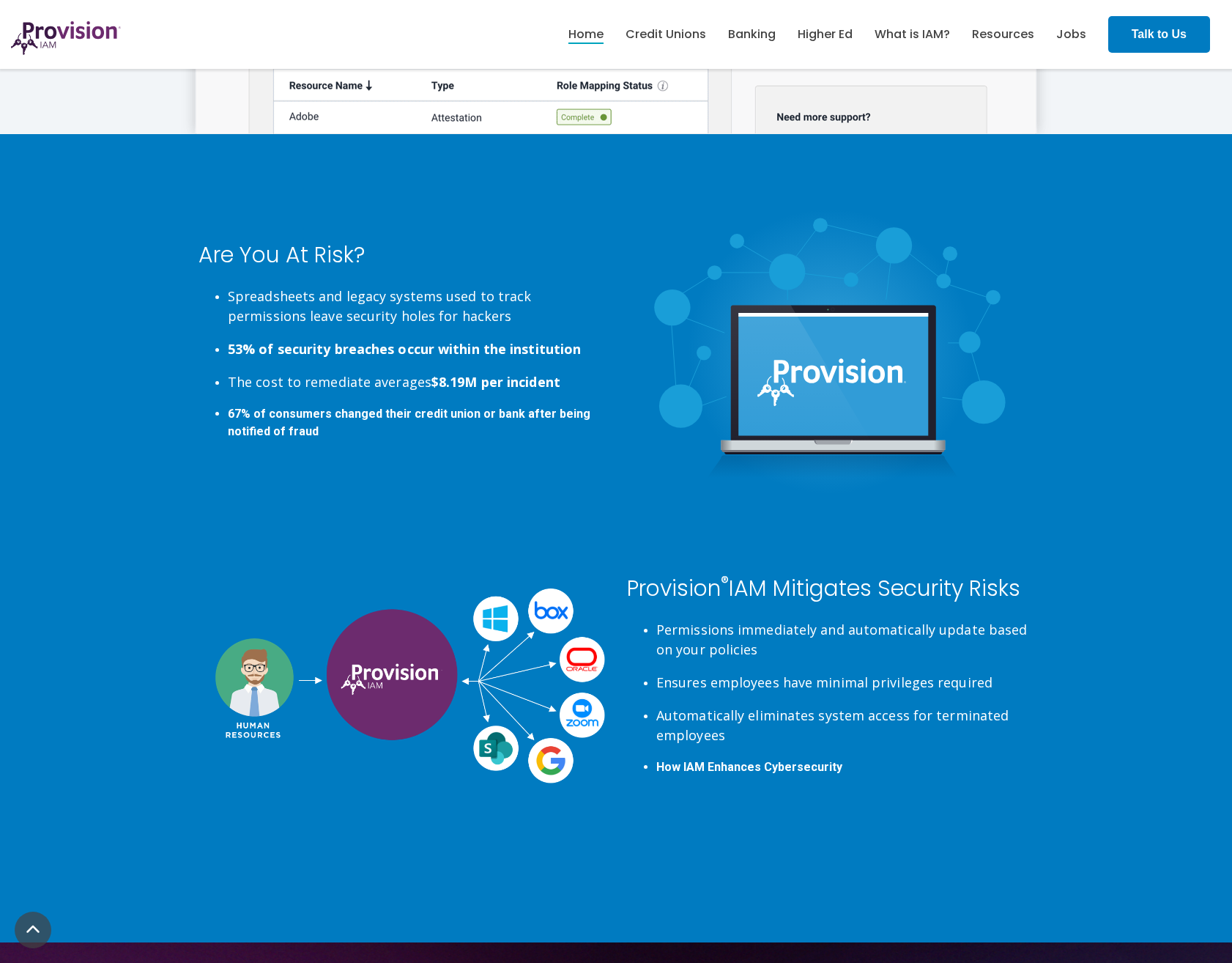
click at [309, 343] on strong "53% of security breaches occur within the institution" at bounding box center [404, 349] width 353 height 17
click at [288, 340] on strong "53% of security breaches occur within the institution" at bounding box center [404, 349] width 353 height 17
click at [370, 387] on span "The cost to remediate averages $8.19M per incident" at bounding box center [394, 382] width 333 height 17
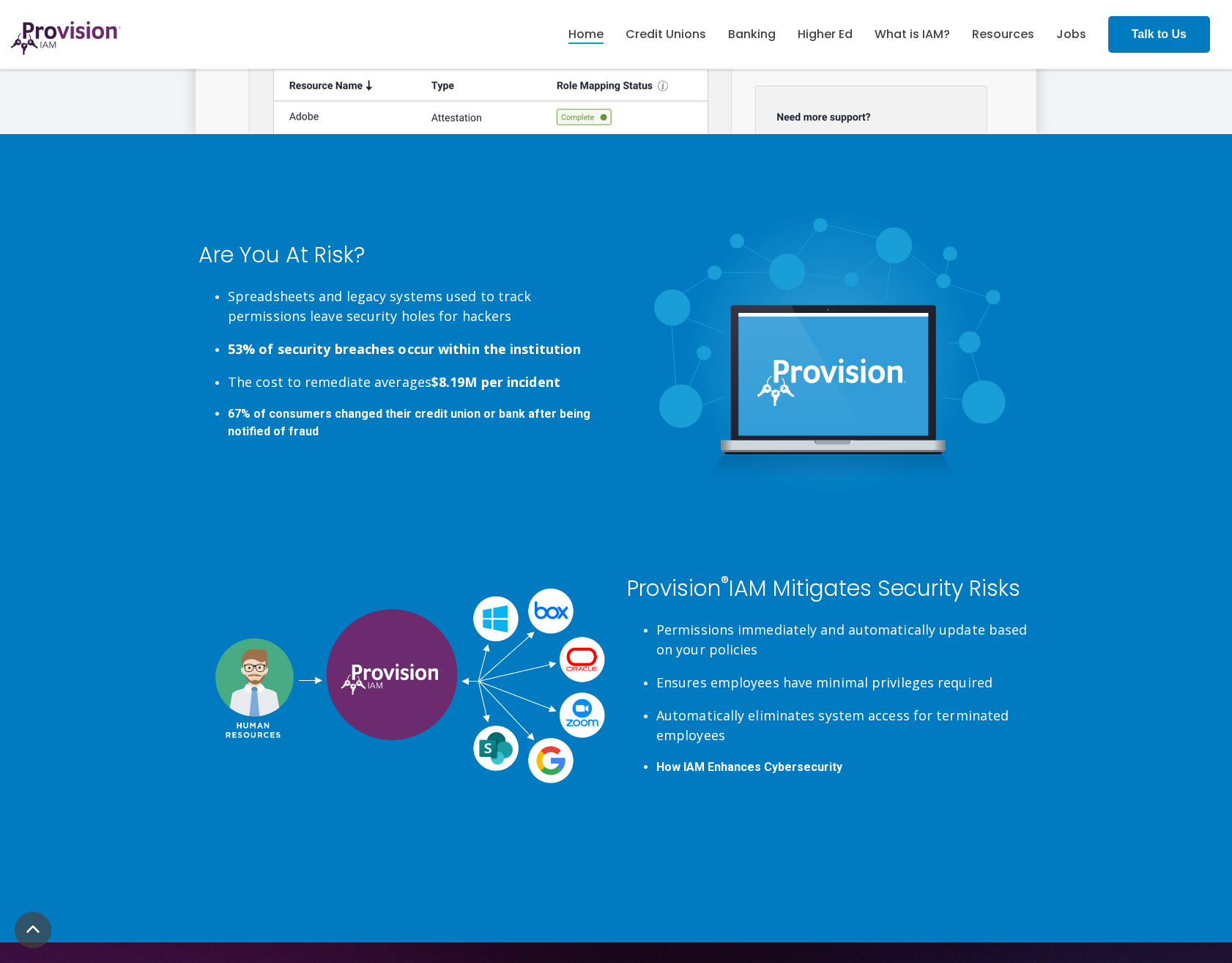
click at [370, 387] on span "The cost to remediate averages $8.19M per incident" at bounding box center [394, 382] width 333 height 17
click at [327, 386] on span "The cost to remediate averages $8.19M per incident" at bounding box center [394, 382] width 333 height 17
click at [324, 364] on ul "Spreadsheets and legacy systems used to track permissions leave security holes …" at bounding box center [401, 363] width 407 height 154
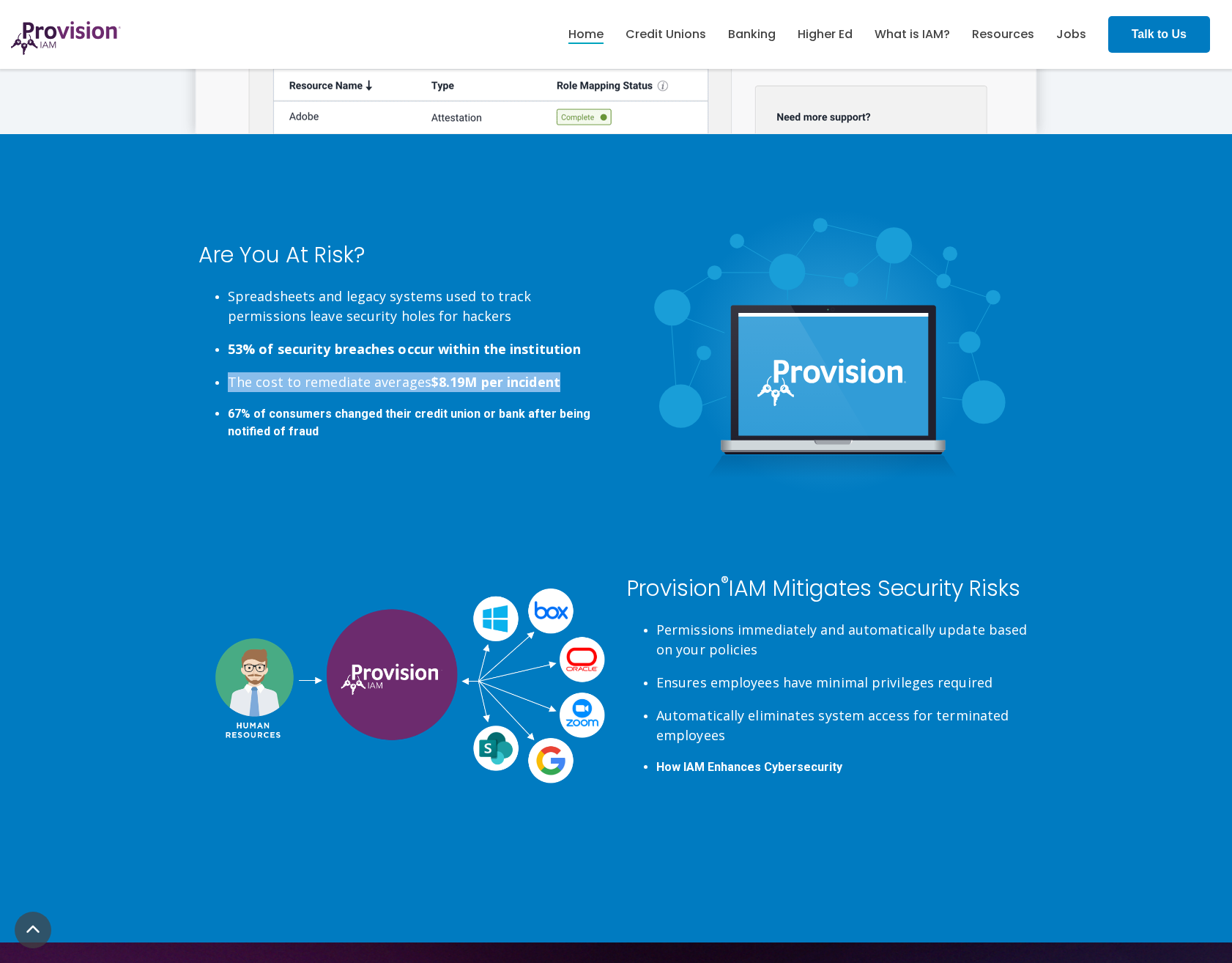
click at [324, 364] on ul "Spreadsheets and legacy systems used to track permissions leave security holes …" at bounding box center [401, 363] width 407 height 154
click at [326, 383] on span "The cost to remediate averages $8.19M per incident" at bounding box center [394, 382] width 333 height 17
click at [327, 379] on span "The cost to remediate averages $8.19M per incident" at bounding box center [394, 382] width 333 height 17
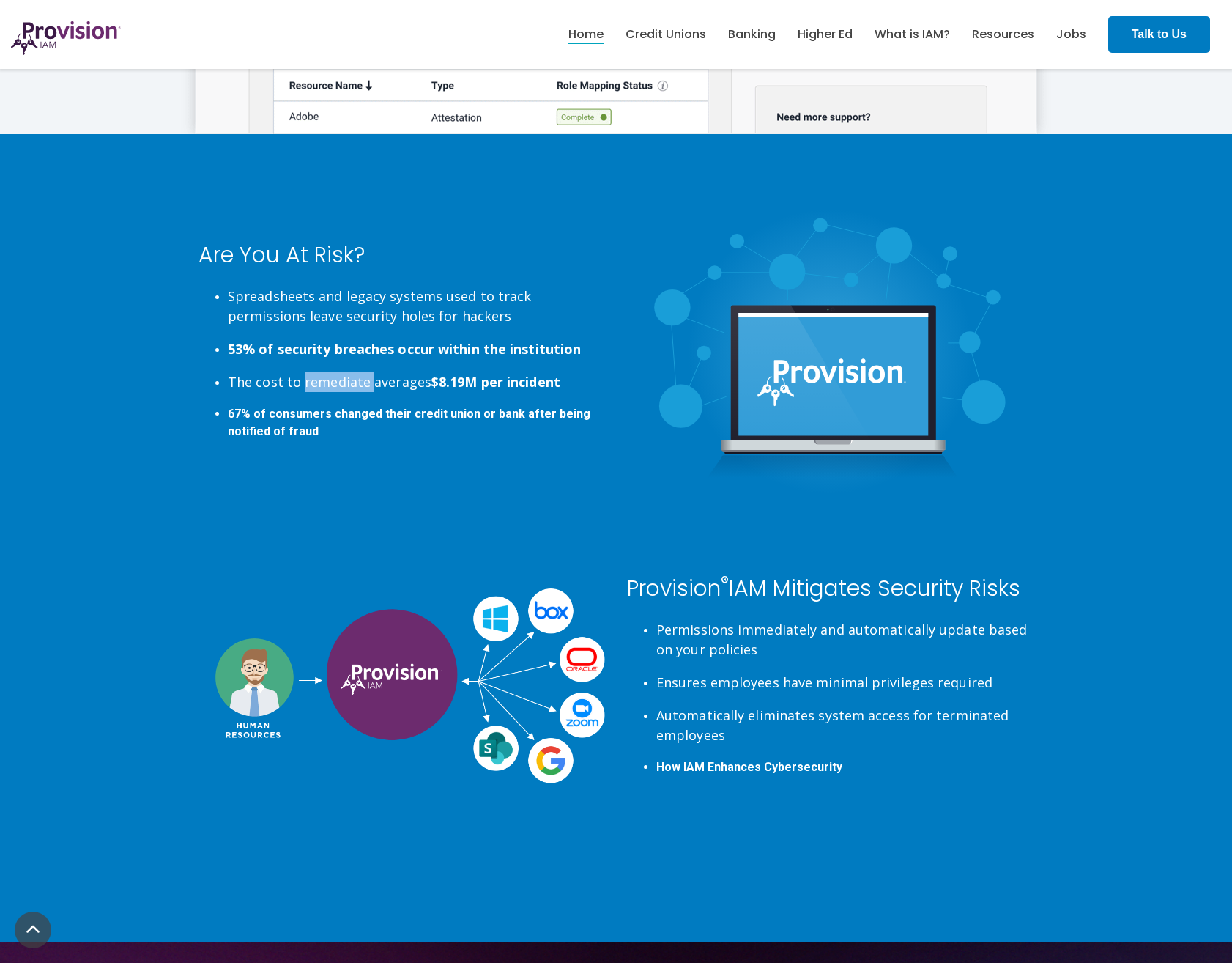
click at [327, 379] on span "The cost to remediate averages $8.19M per incident" at bounding box center [394, 382] width 333 height 17
click at [334, 429] on li "67% of consumers changed their credit union or bank after being notified of fra…" at bounding box center [416, 422] width 377 height 35
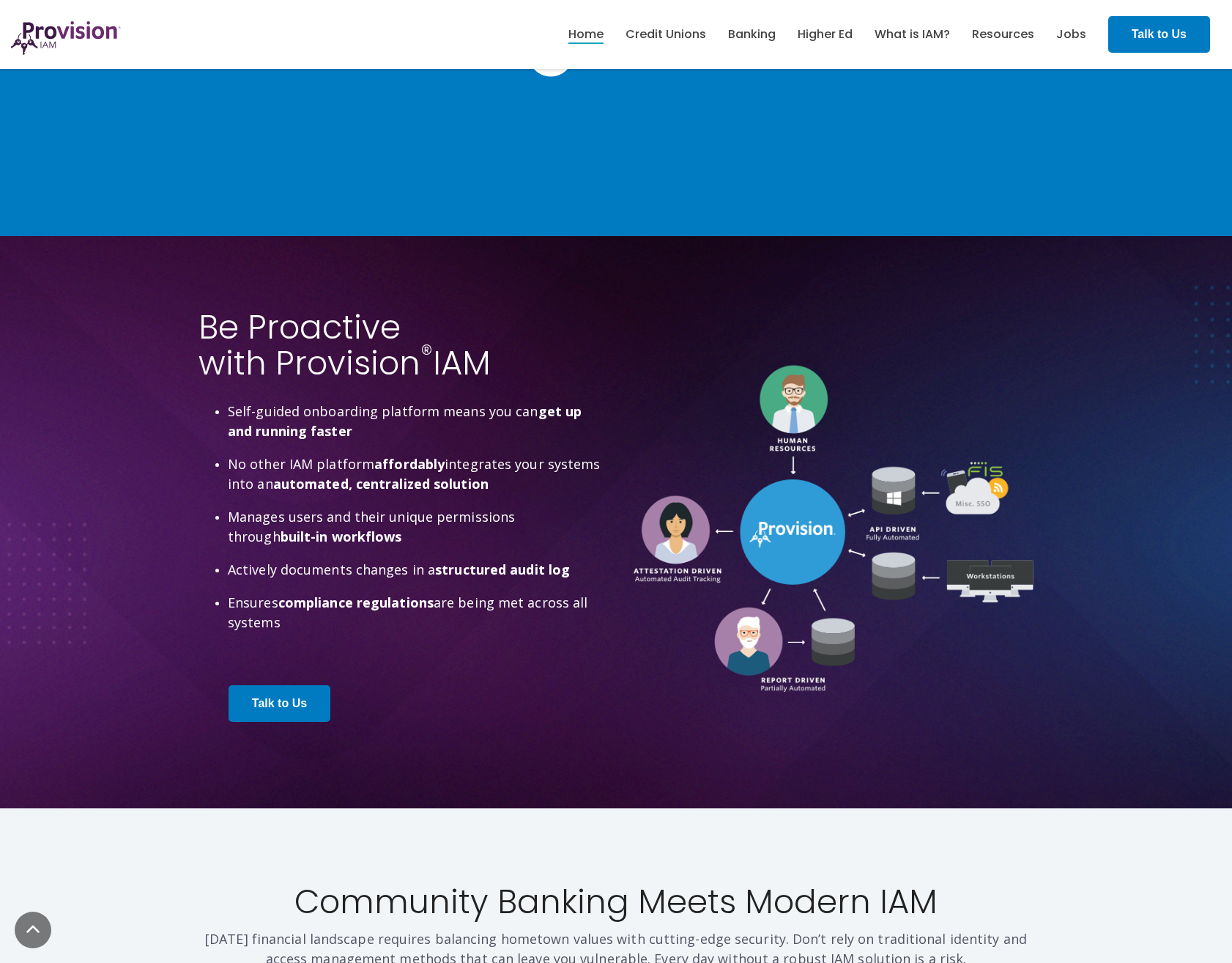
scroll to position [3516, 0]
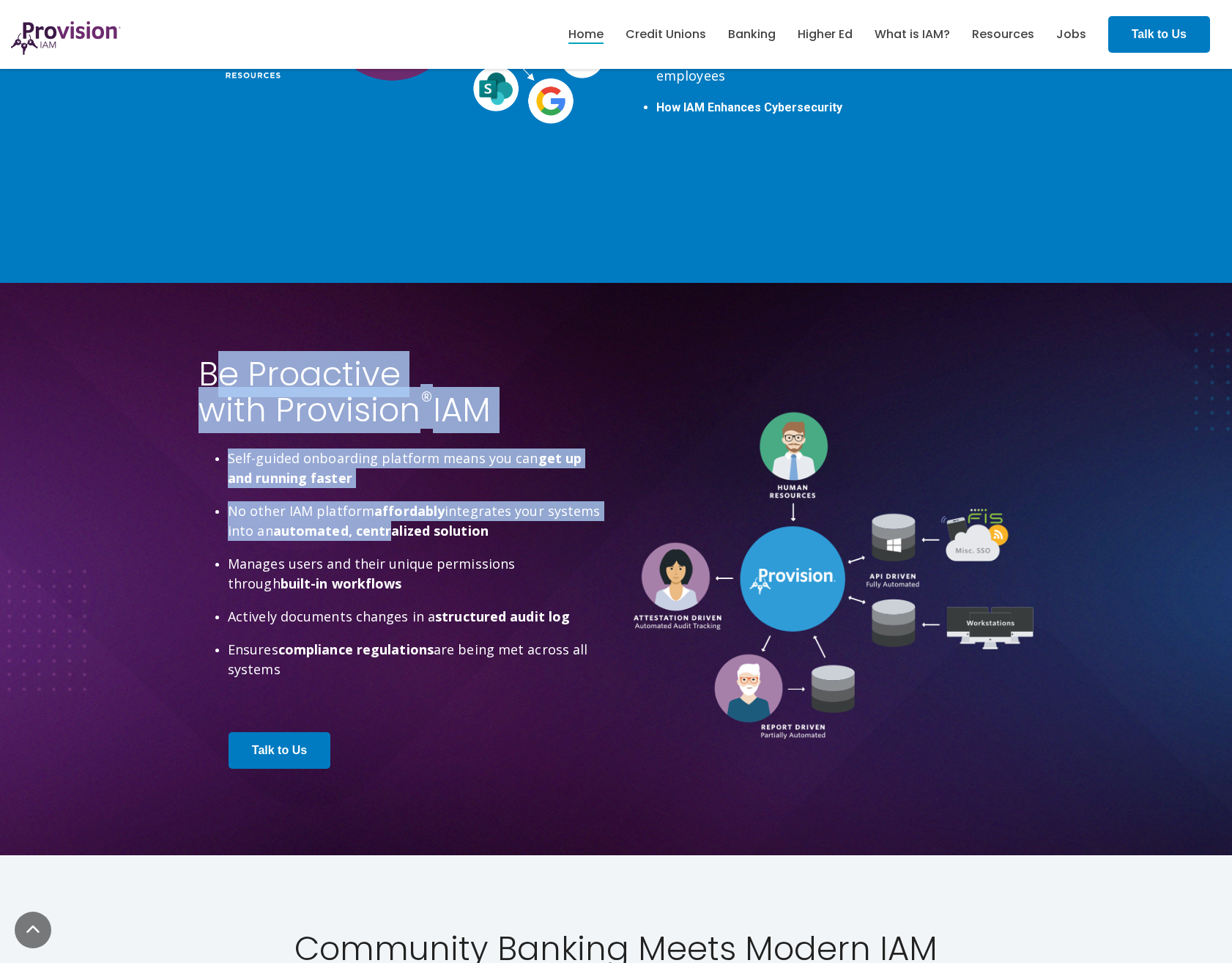
click at [394, 524] on div "Be Proactive with Provision ® IAM Self-guided onboarding platform means you can…" at bounding box center [401, 562] width 407 height 413
click at [390, 531] on strong "automated, centralized solution" at bounding box center [381, 531] width 215 height 17
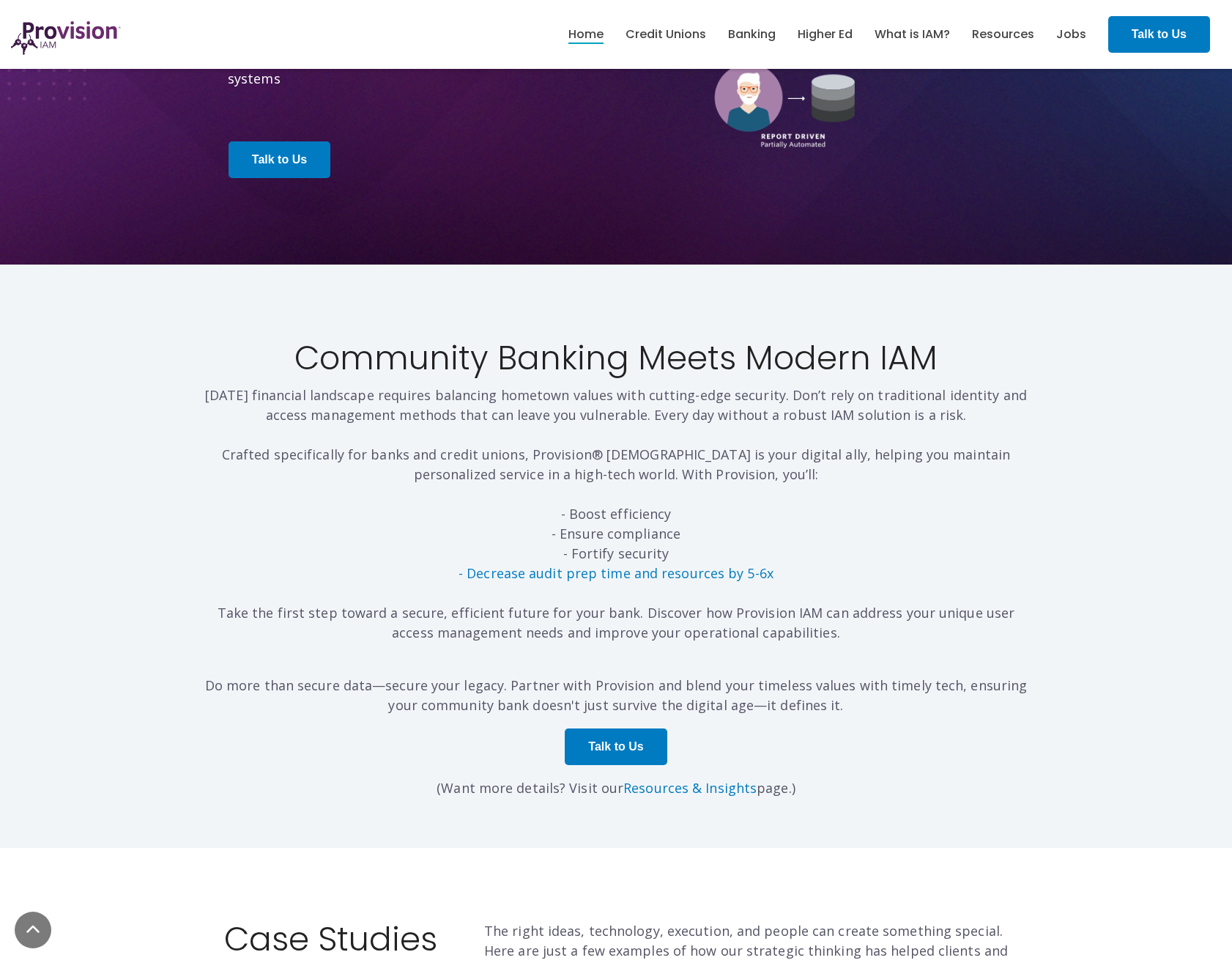
scroll to position [4176, 0]
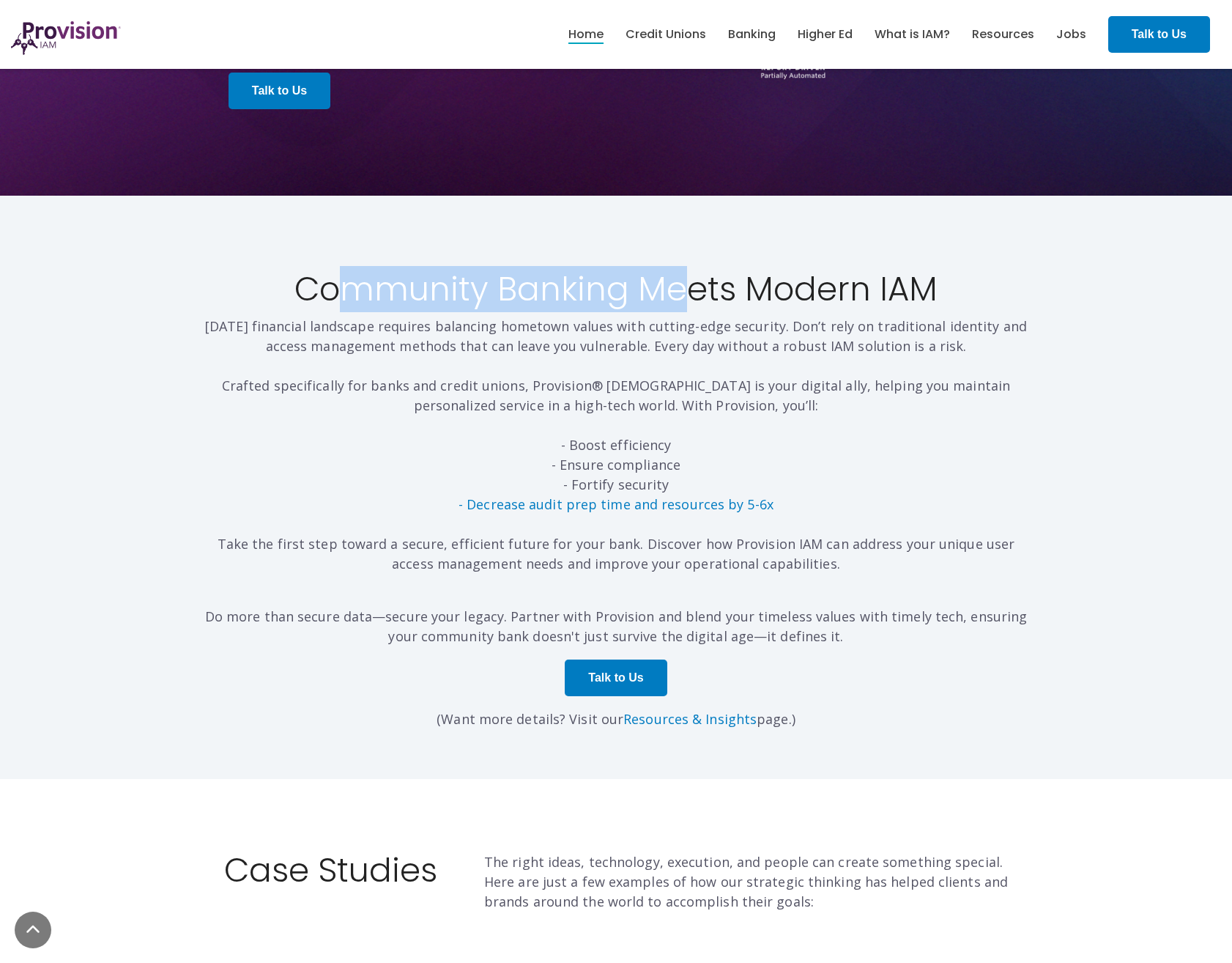
click at [668, 308] on h2 "Community Banking Meets Modern IAM" at bounding box center [616, 289] width 836 height 41
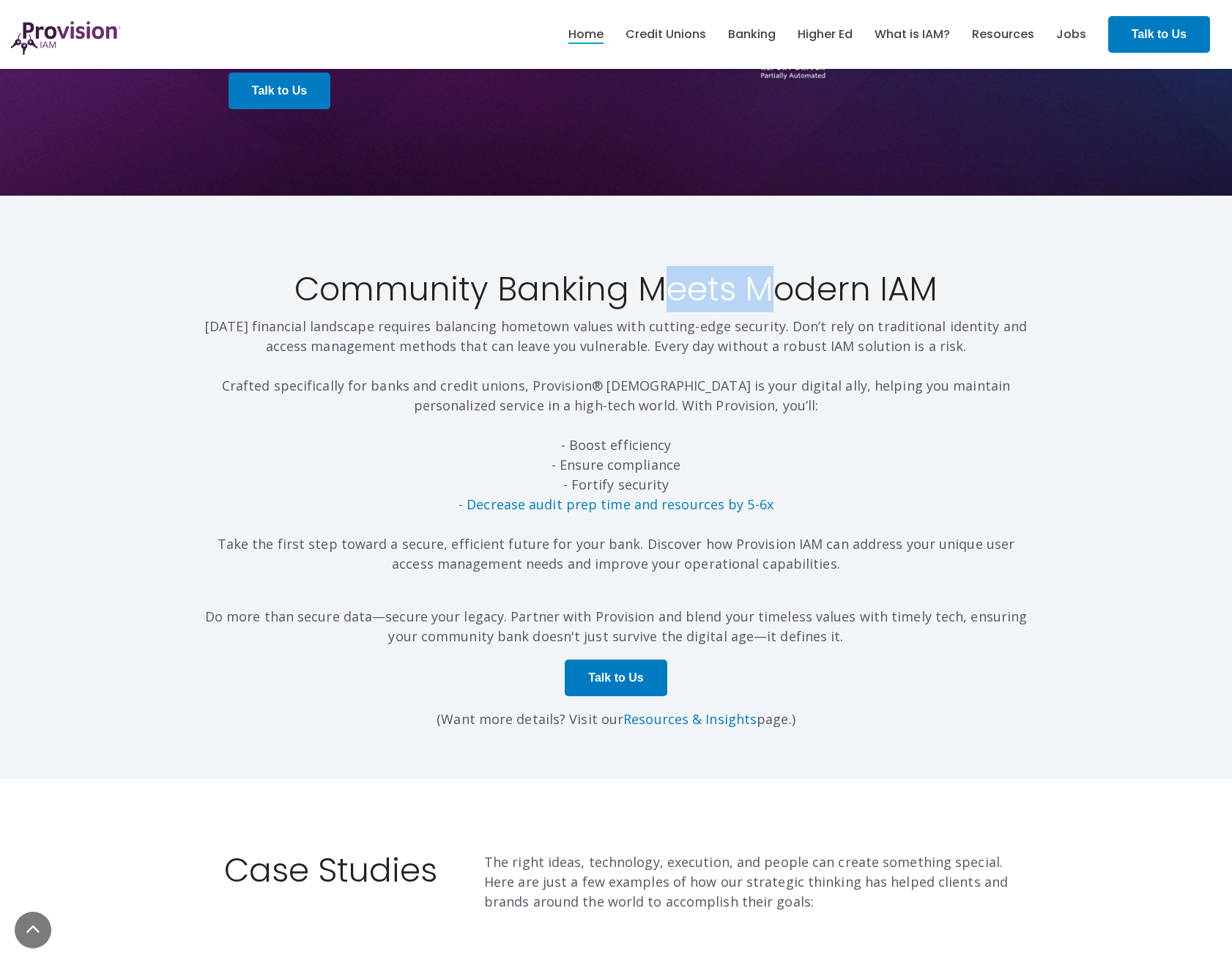
click at [668, 308] on h2 "Community Banking Meets Modern IAM" at bounding box center [616, 289] width 836 height 41
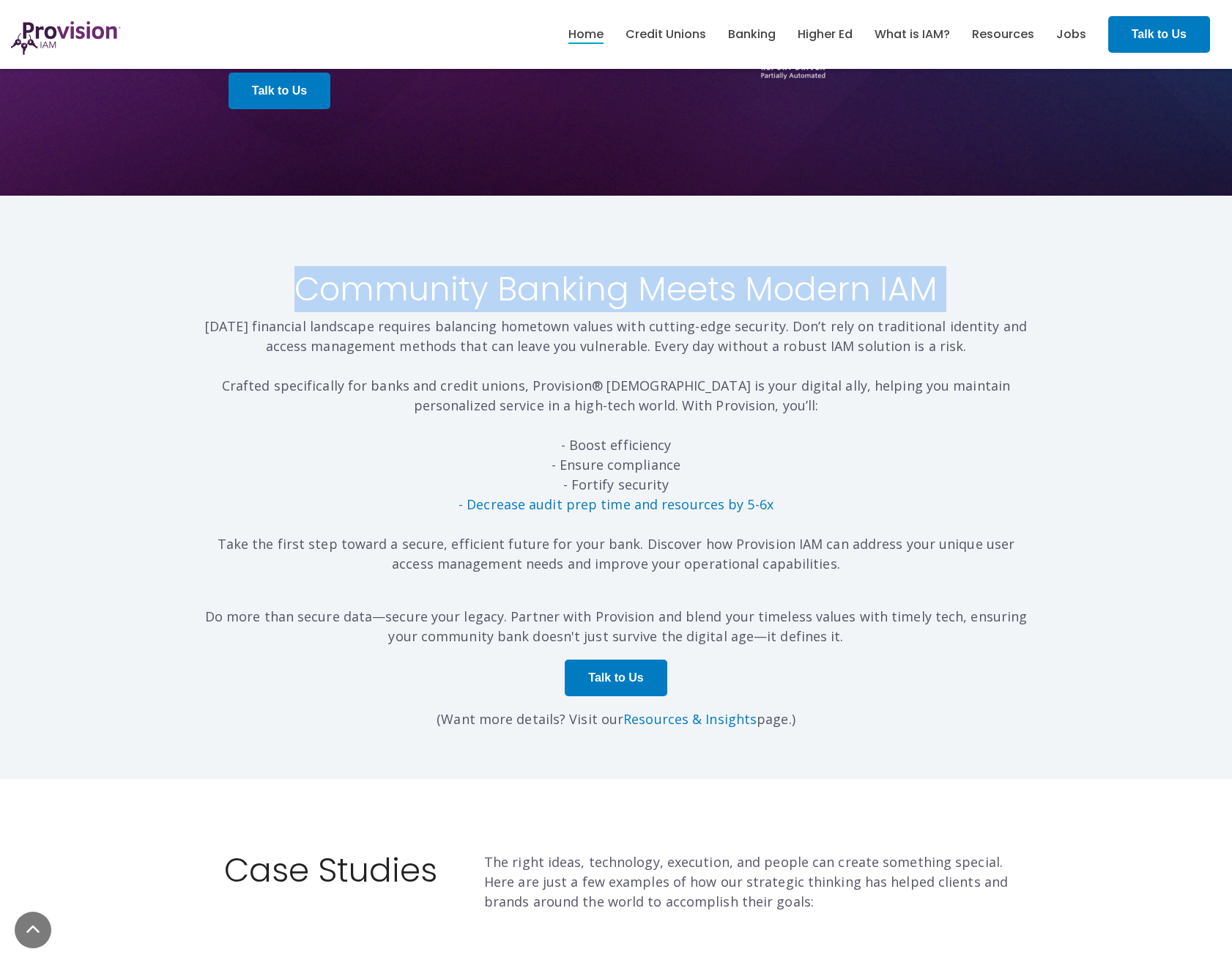
click at [668, 308] on h2 "Community Banking Meets Modern IAM" at bounding box center [616, 289] width 836 height 41
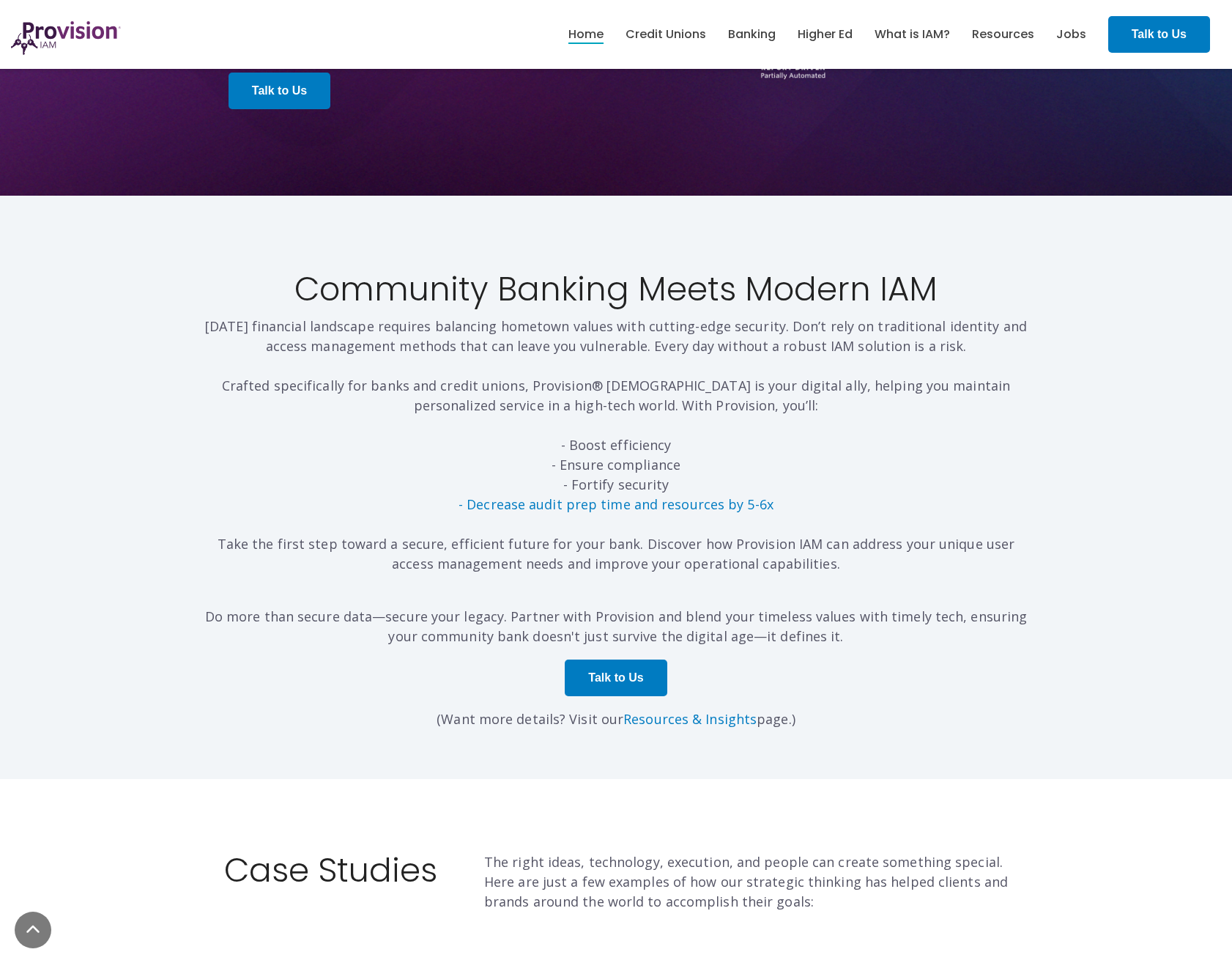
click at [653, 335] on p "Today’s financial landscape requires balancing hometown values with cutting-edg…" at bounding box center [616, 444] width 836 height 258
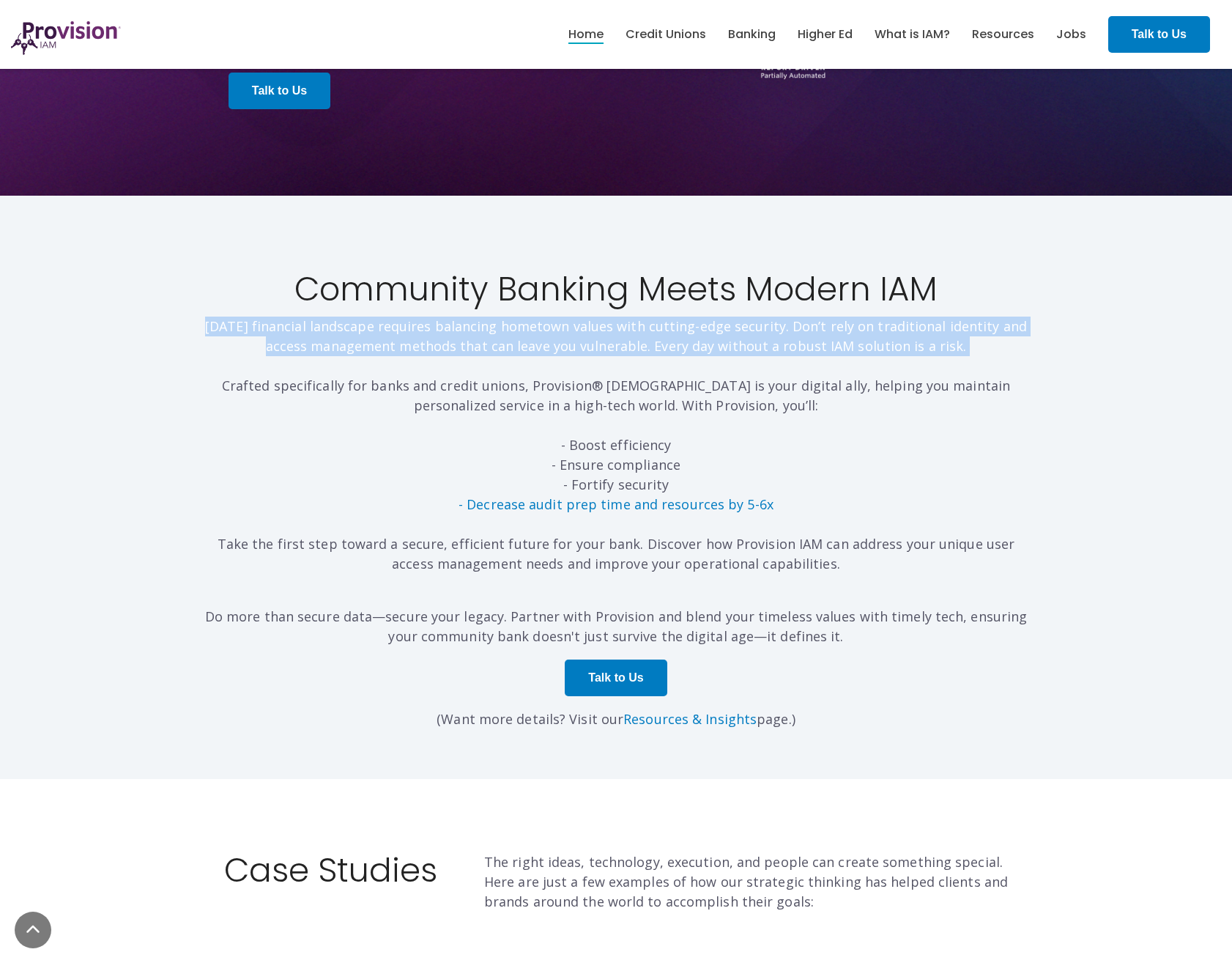
click at [653, 335] on p "Today’s financial landscape requires balancing hometown values with cutting-edg…" at bounding box center [616, 444] width 836 height 258
click at [604, 369] on p "Today’s financial landscape requires balancing hometown values with cutting-edg…" at bounding box center [616, 444] width 836 height 258
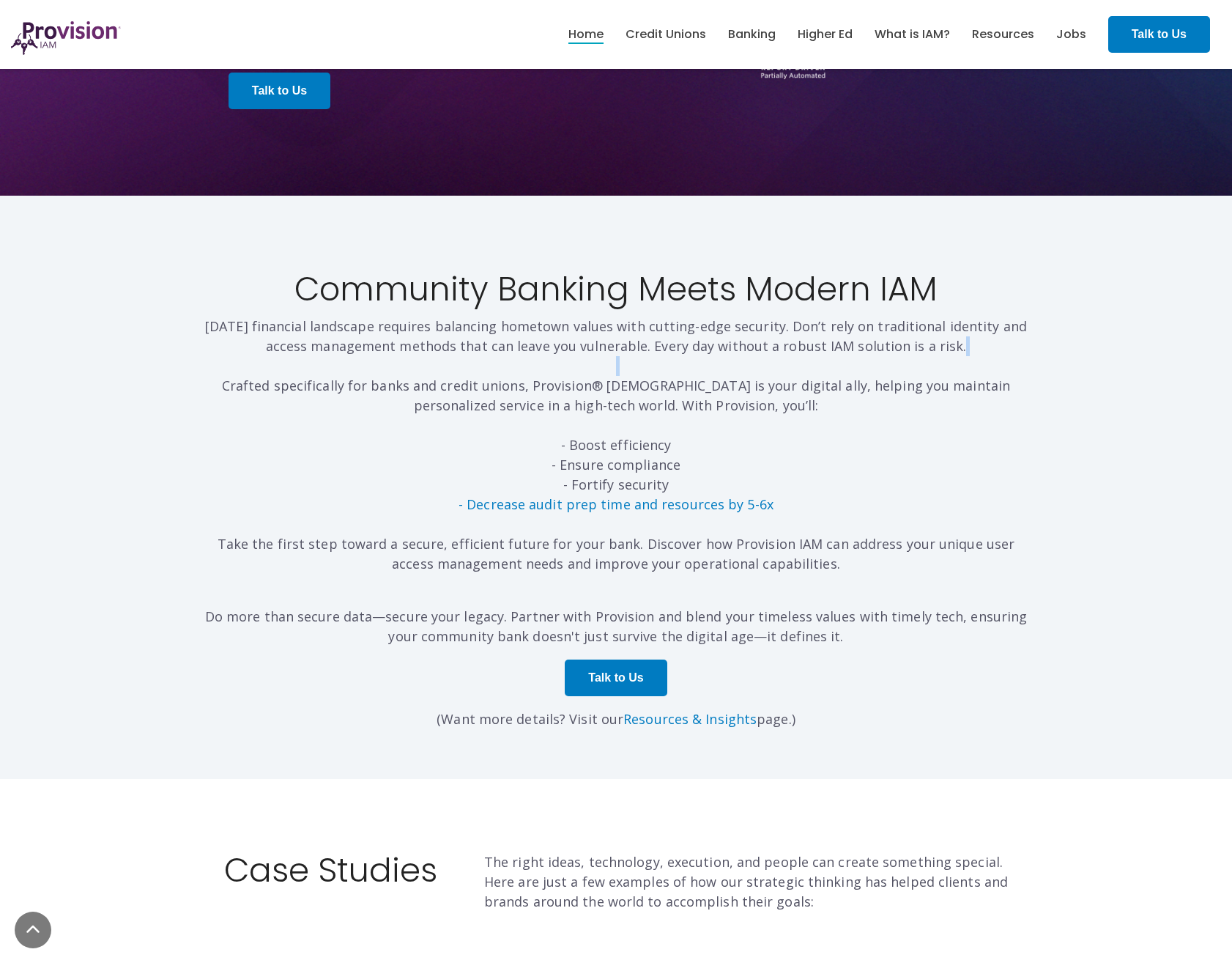
click at [604, 369] on p "Today’s financial landscape requires balancing hometown values with cutting-edg…" at bounding box center [616, 444] width 836 height 258
click at [661, 441] on p "Today’s financial landscape requires balancing hometown values with cutting-edg…" at bounding box center [616, 444] width 836 height 258
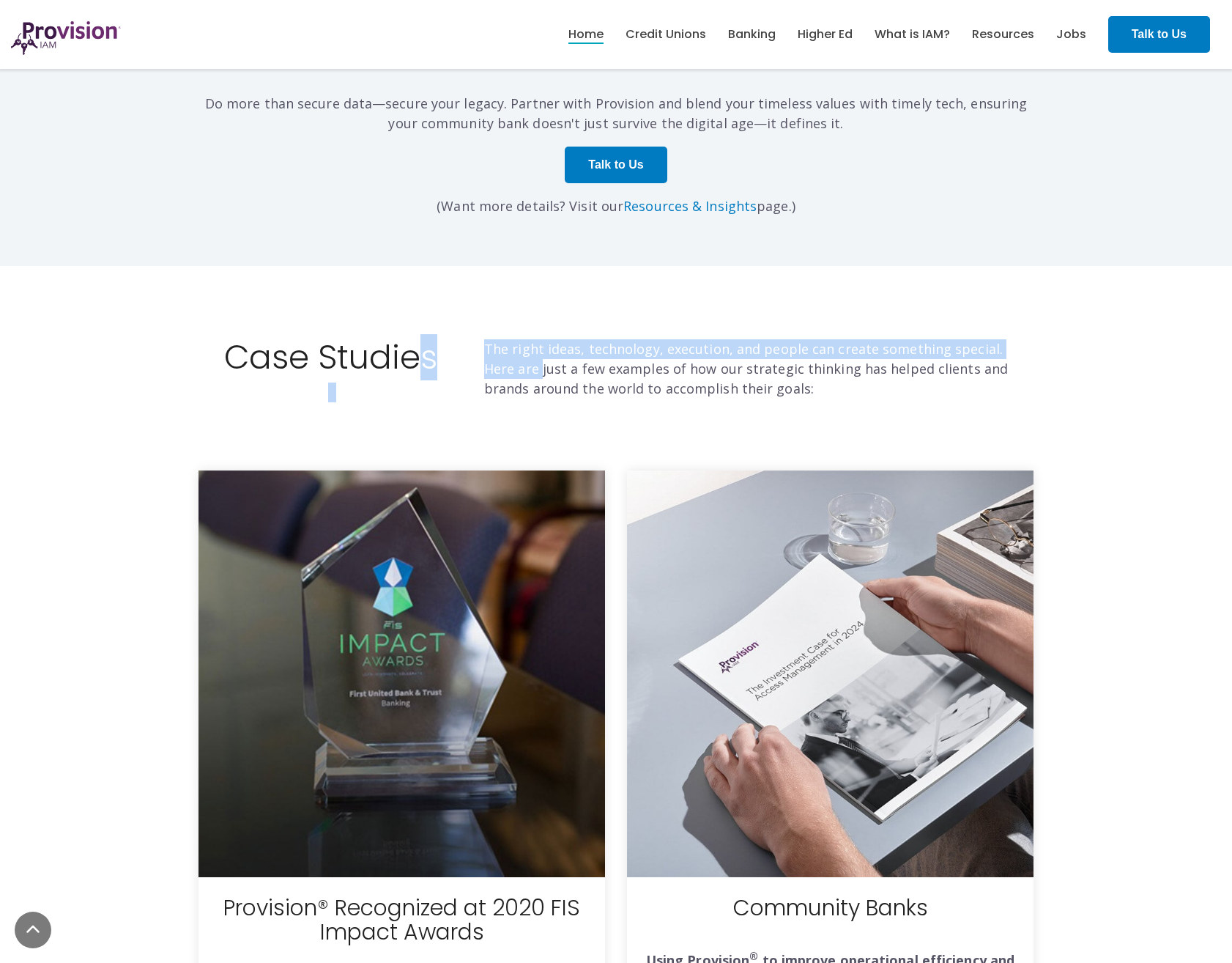
click at [665, 396] on div "Case Studies The right ideas, technology, execution, and people can create some…" at bounding box center [616, 377] width 857 height 76
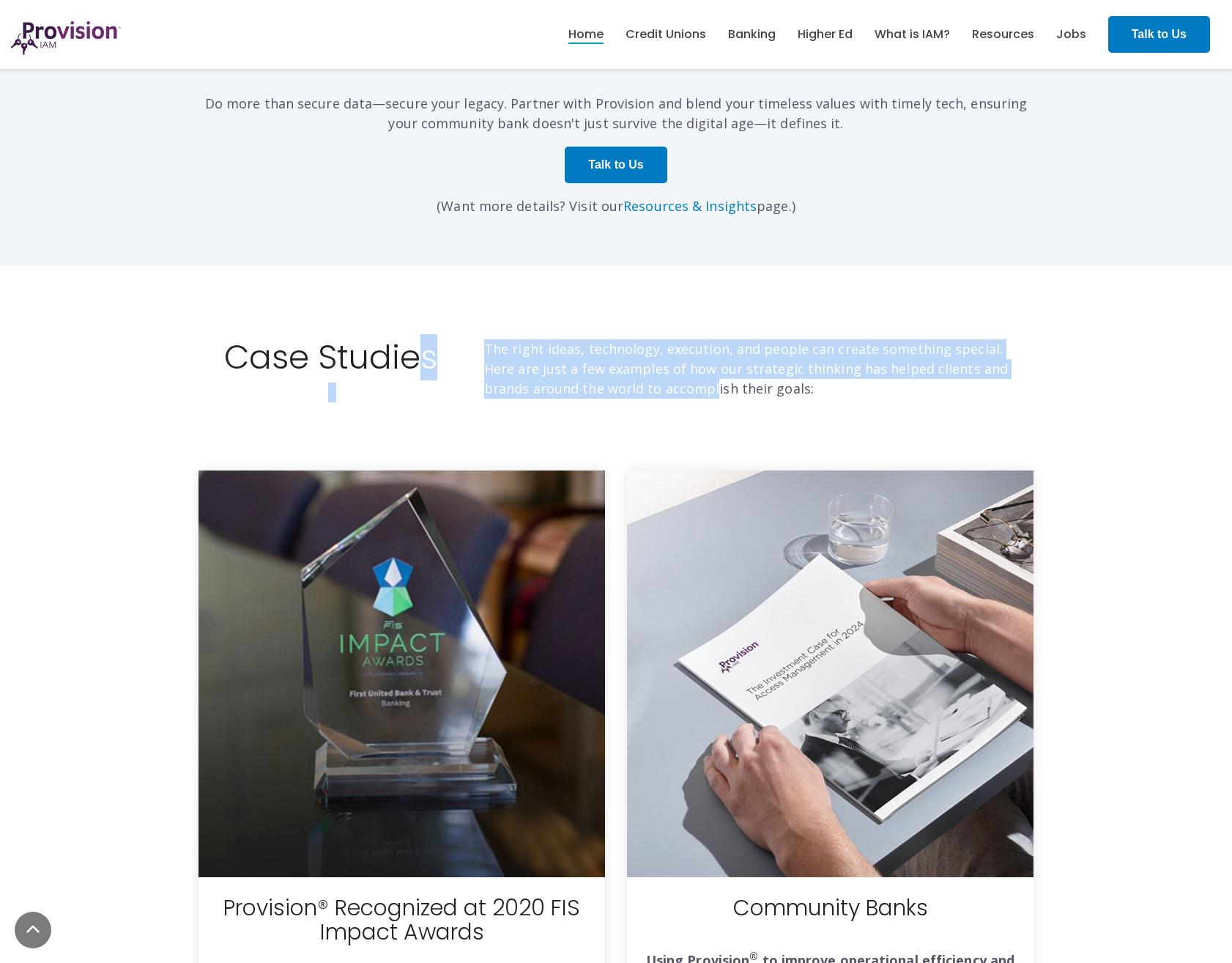
click at [534, 373] on span "The right ideas, technology, execution, and people can create something special…" at bounding box center [746, 369] width 524 height 57
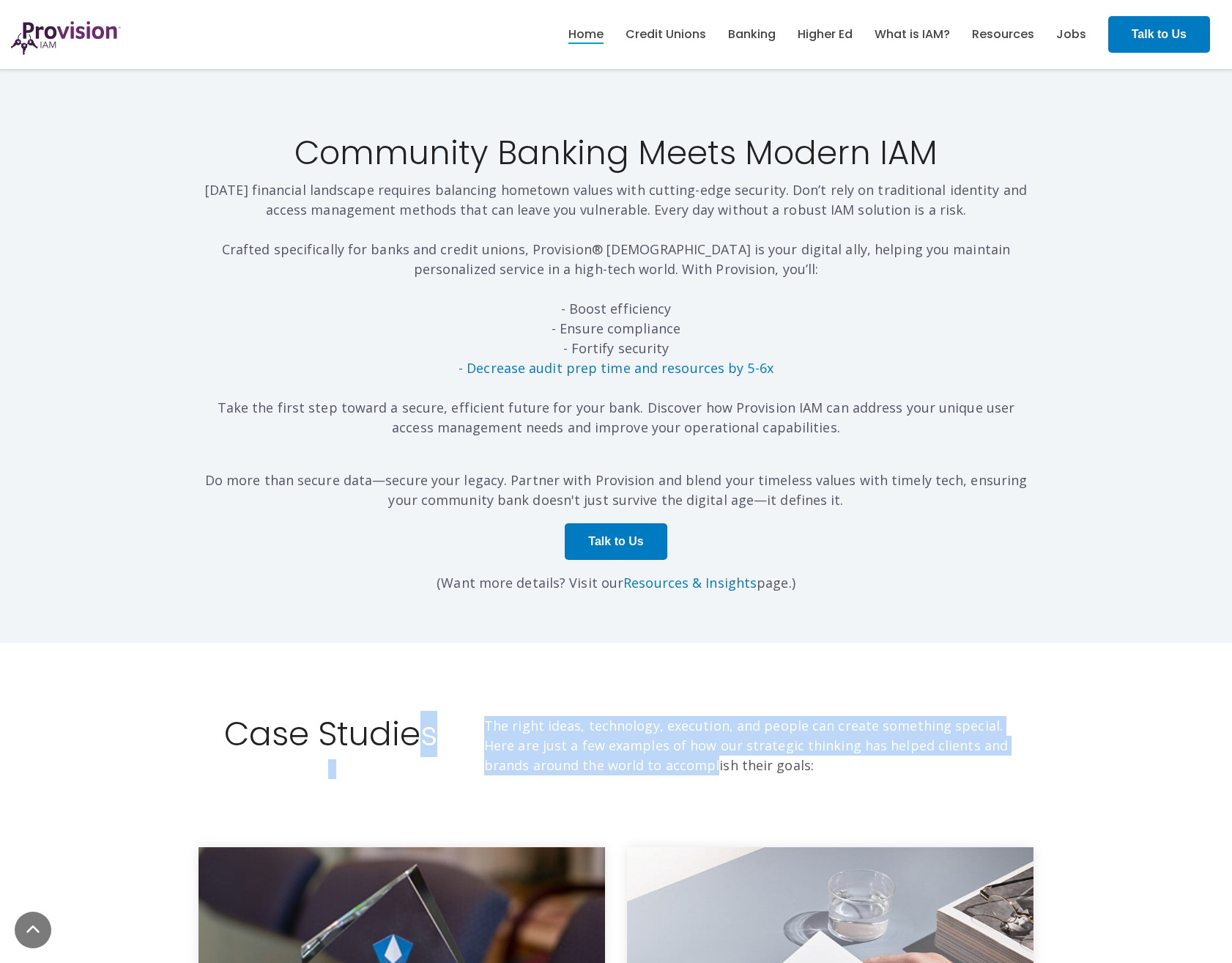
click at [746, 616] on div "Case Studies The right ideas, technology, execution, and people can create some…" at bounding box center [616, 721] width 1232 height 157
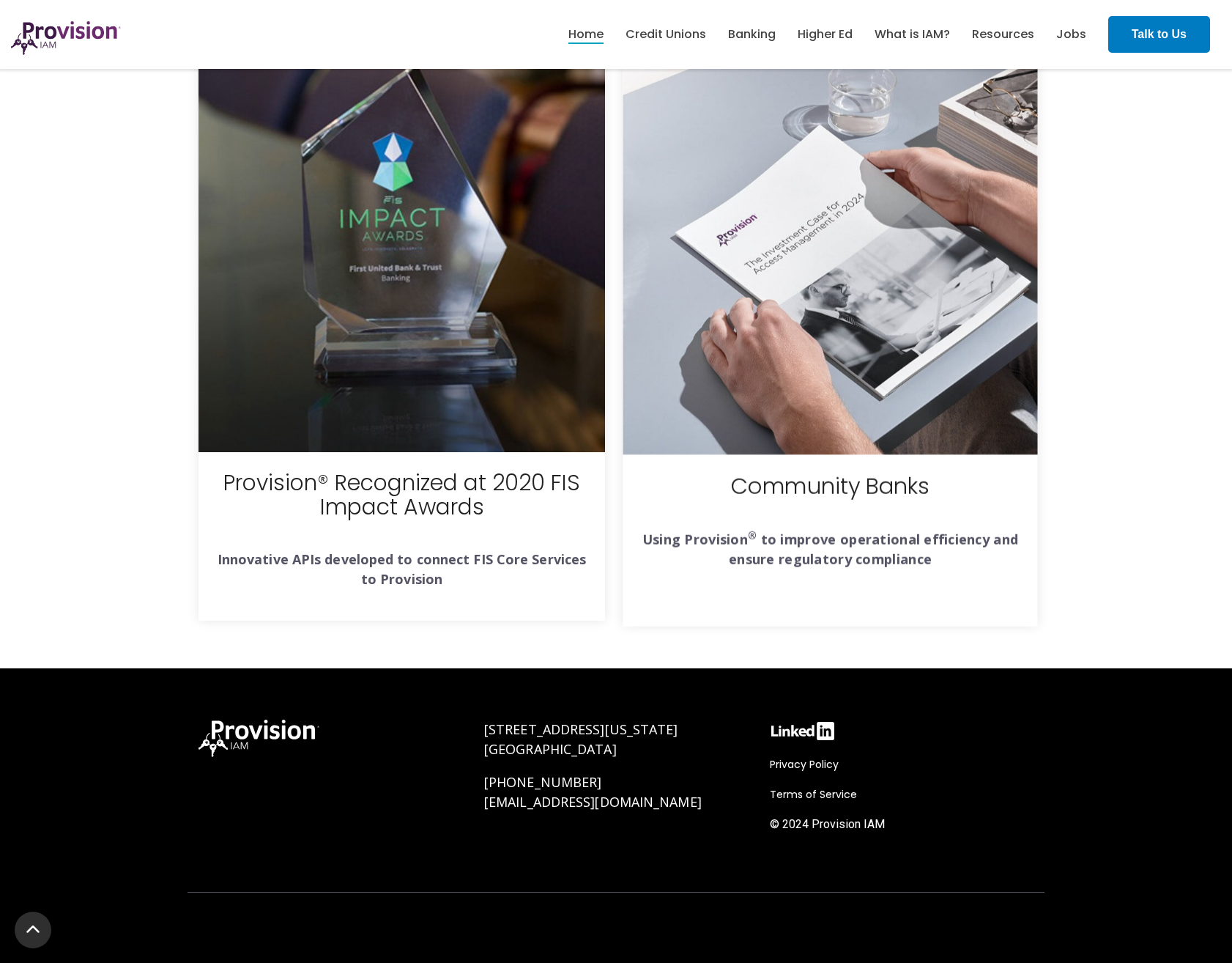
scroll to position [5117, 0]
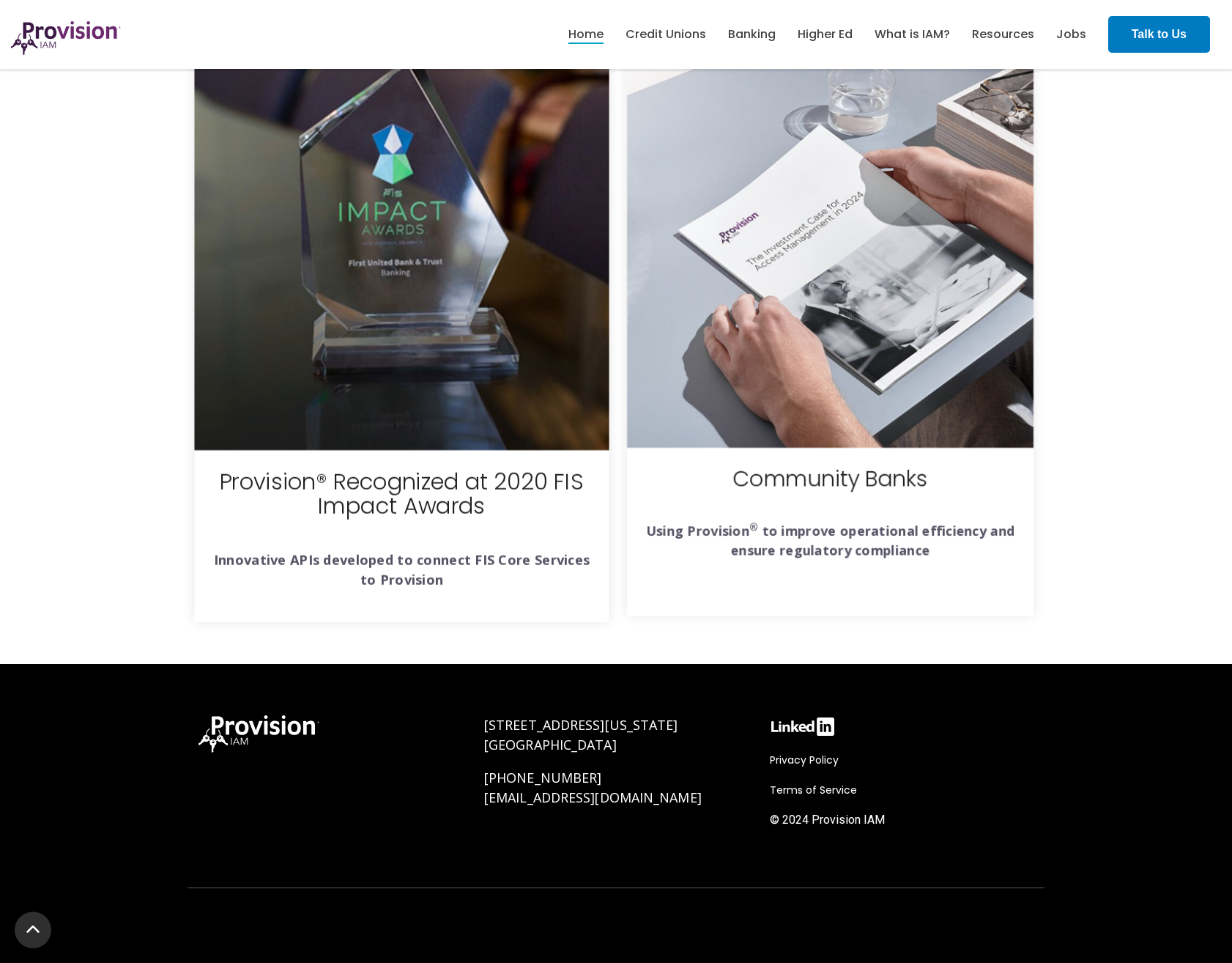
click at [410, 480] on h3 "Provision® Recognized at 2020 FIS Impact Awards" at bounding box center [401, 505] width 377 height 74
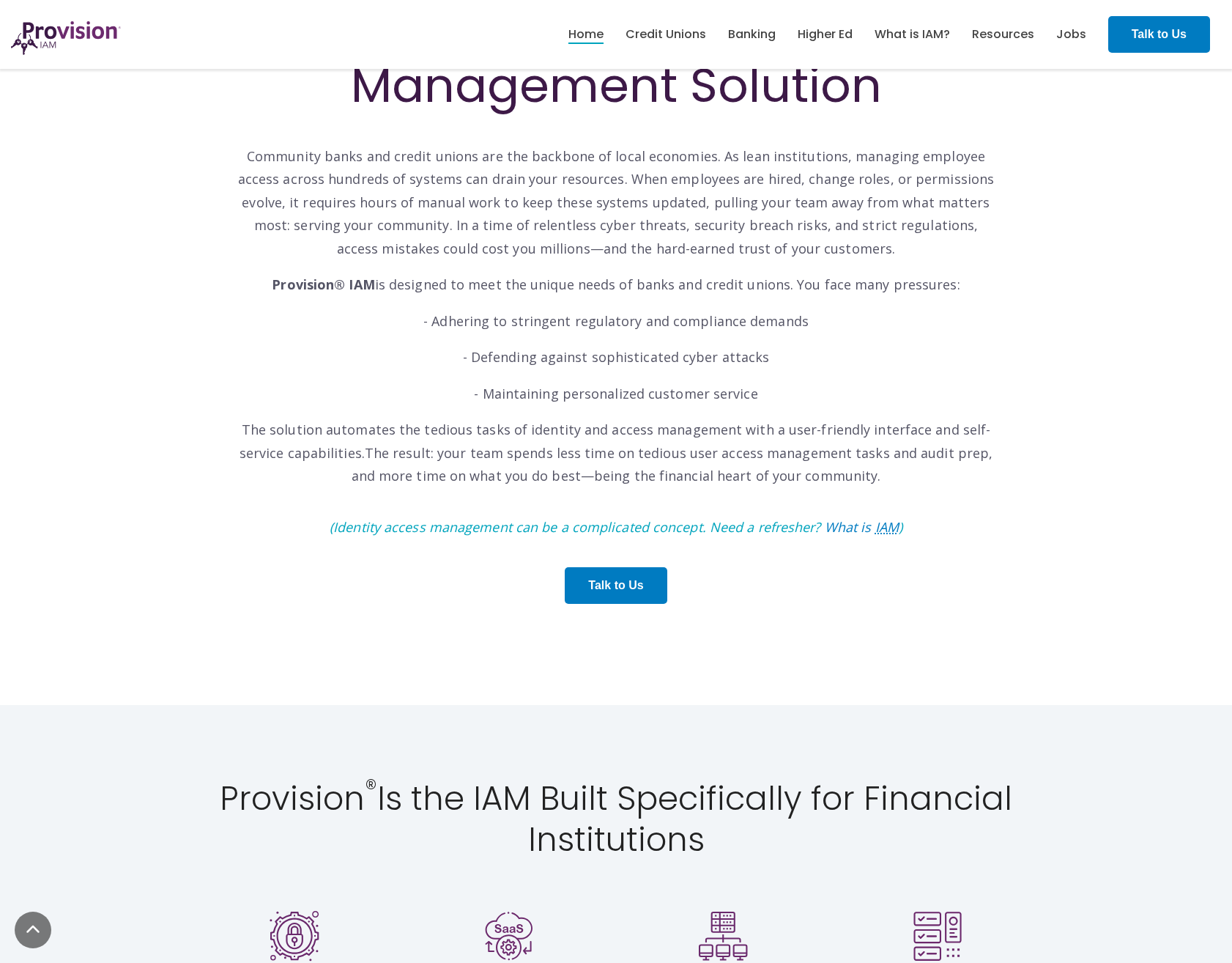
scroll to position [575, 0]
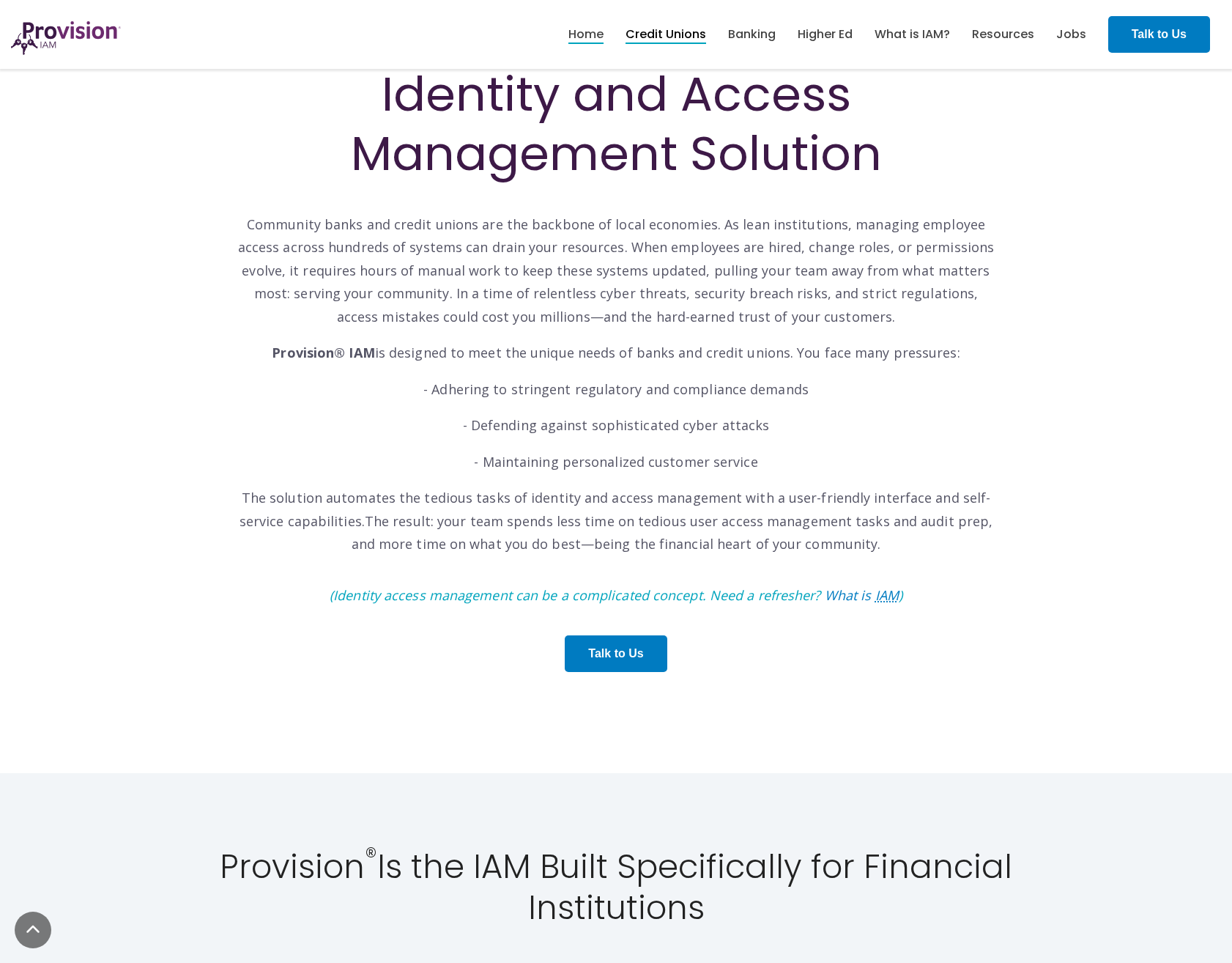
click at [663, 34] on link "Credit Unions" at bounding box center [666, 34] width 81 height 25
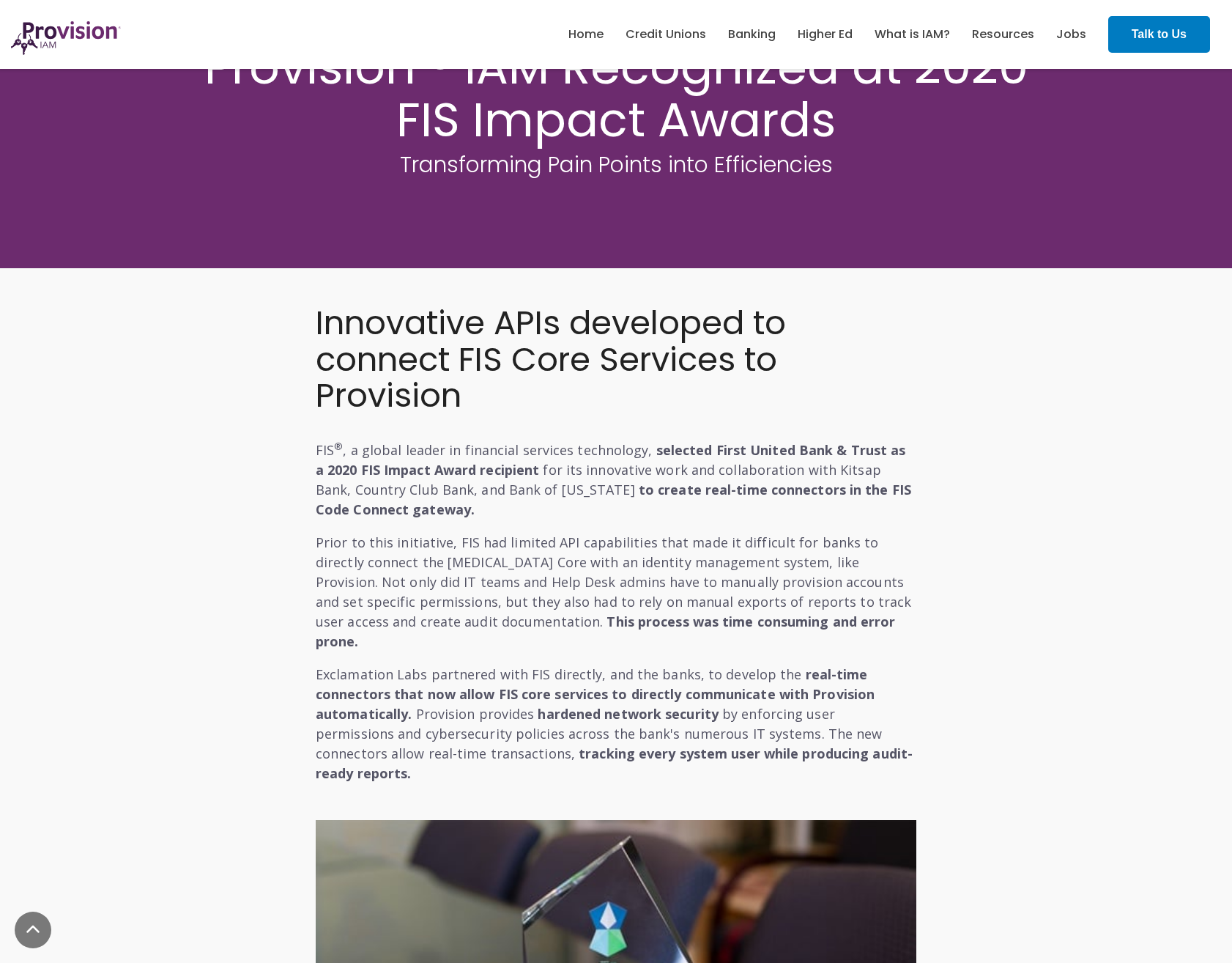
scroll to position [366, 0]
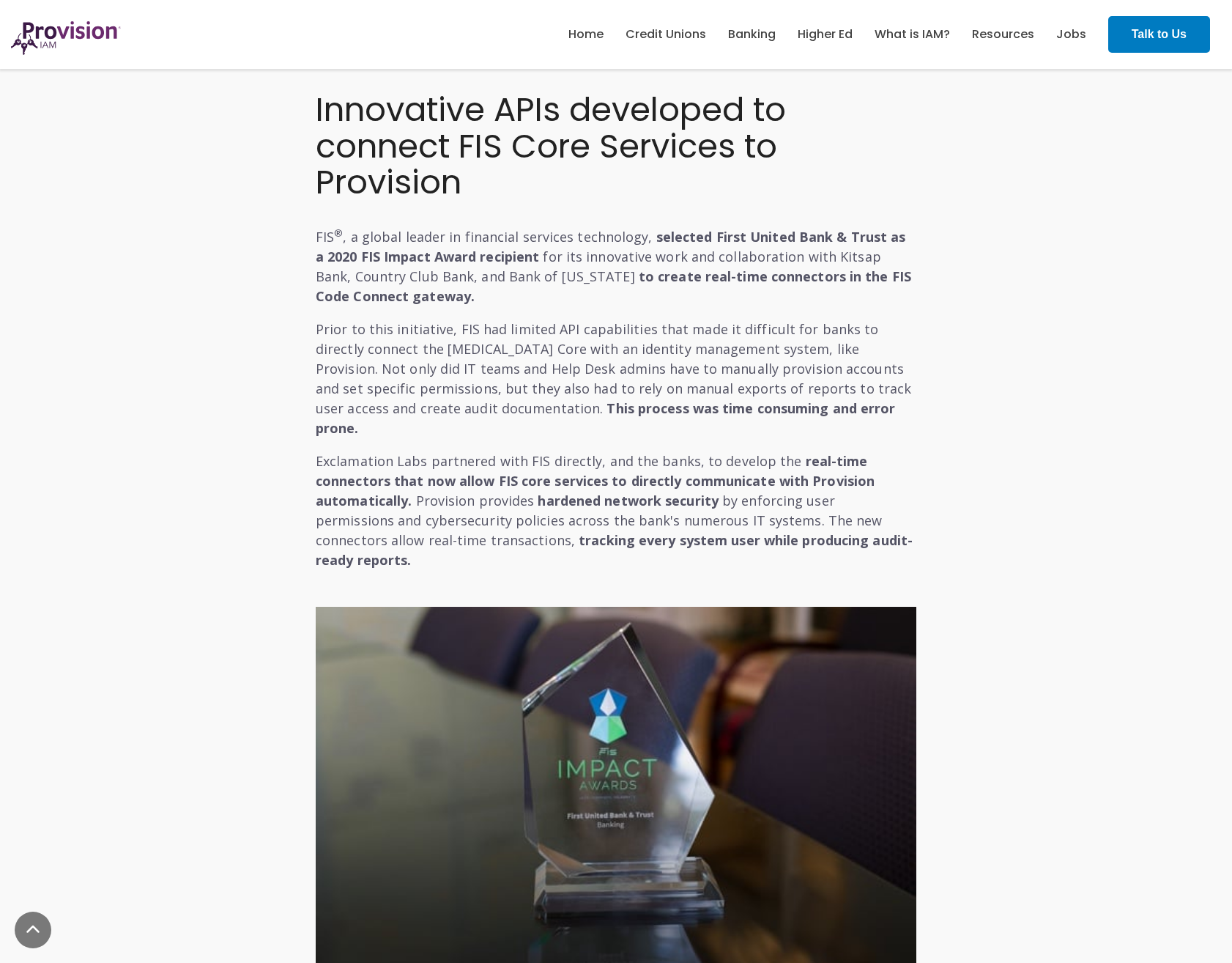
click at [474, 252] on strong "selected First United Bank & Trust as a 2020 FIS Impact Award recipient" at bounding box center [611, 245] width 590 height 37
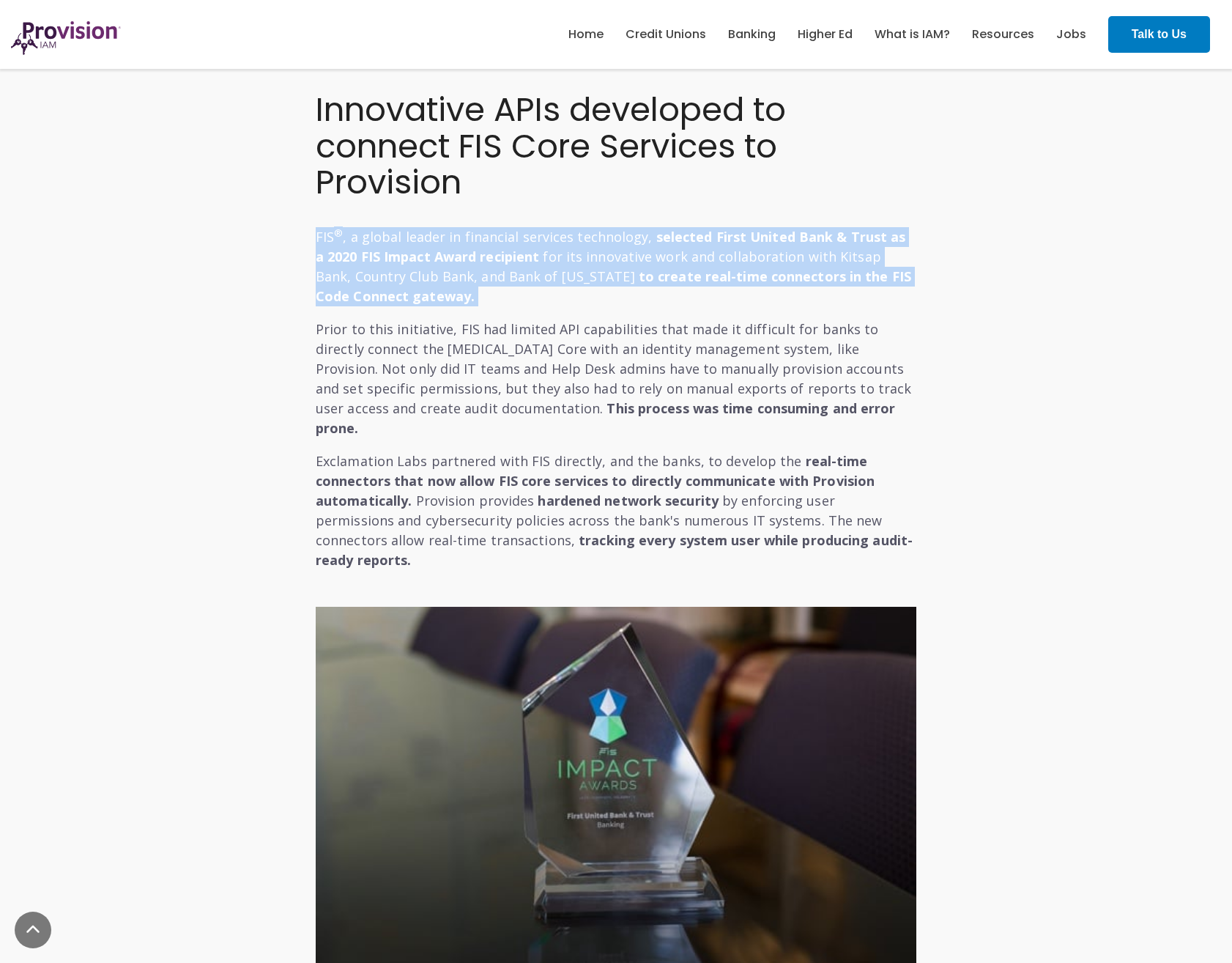
click at [474, 252] on strong "selected First United Bank & Trust as a 2020 FIS Impact Award recipient" at bounding box center [611, 245] width 590 height 37
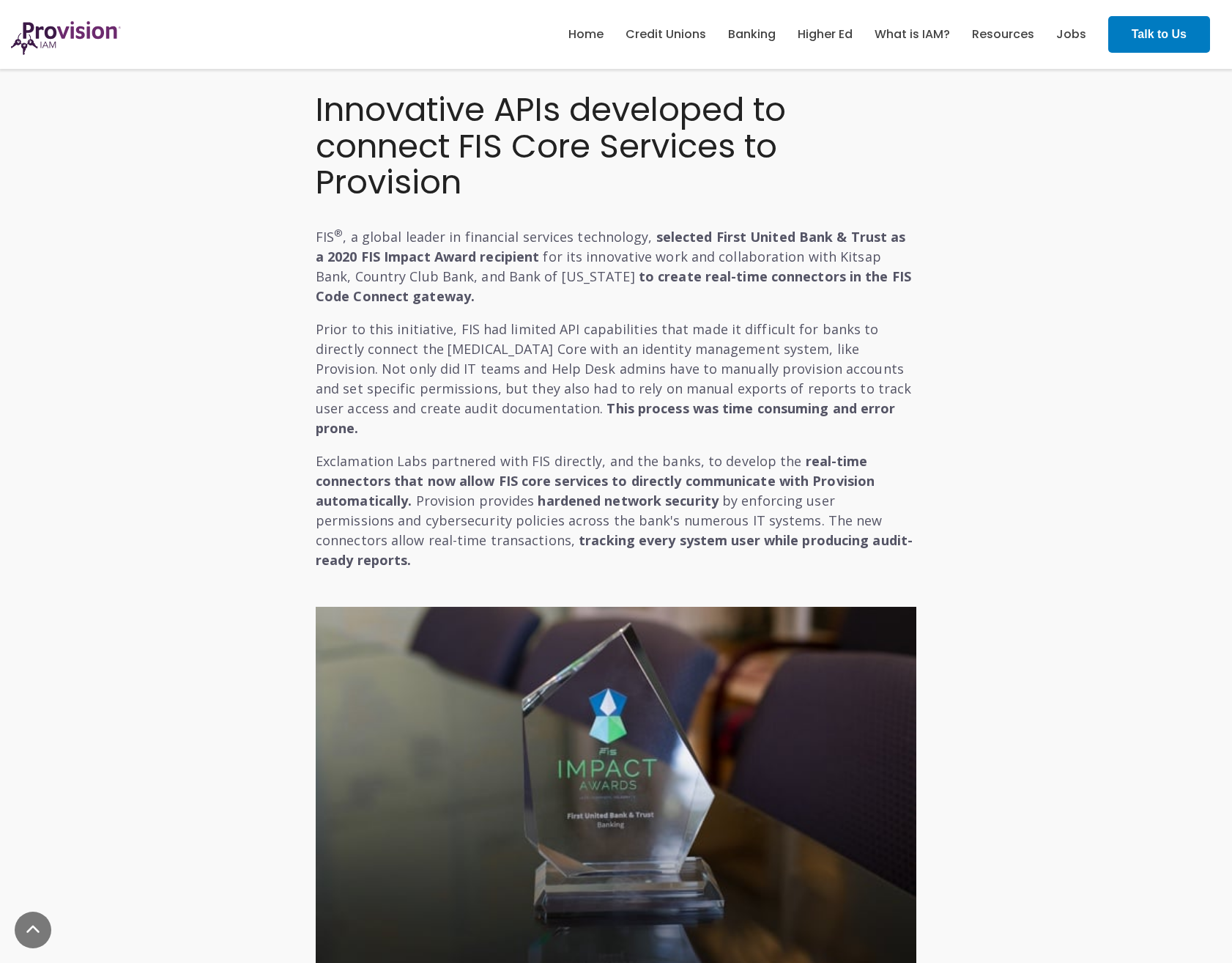
drag, startPoint x: 474, startPoint y: 252, endPoint x: 489, endPoint y: 310, distance: 59.9
click at [489, 310] on div "Innovative APIs developed to connect FIS Core Services to Provision FIS ® , a g…" at bounding box center [616, 330] width 600 height 478
click at [414, 262] on strong "selected First United Bank & Trust as a 2020 FIS Impact Award recipient" at bounding box center [611, 245] width 590 height 37
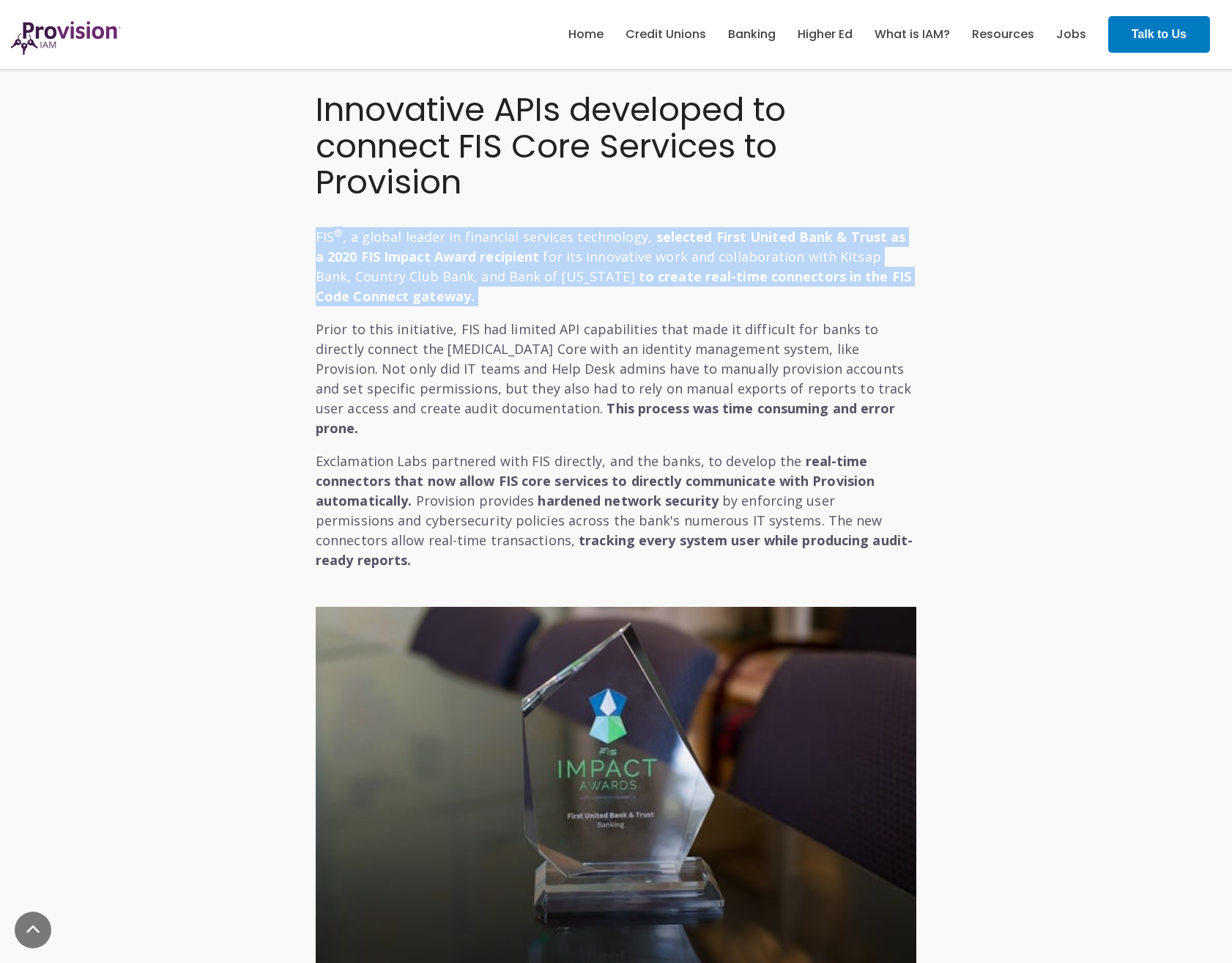
click at [414, 262] on strong "selected First United Bank & Trust as a 2020 FIS Impact Award recipient" at bounding box center [611, 245] width 590 height 37
drag, startPoint x: 414, startPoint y: 262, endPoint x: 416, endPoint y: 269, distance: 7.3
click at [416, 269] on p "FIS ® , a global leader in financial services technology, selected First United…" at bounding box center [616, 257] width 600 height 99
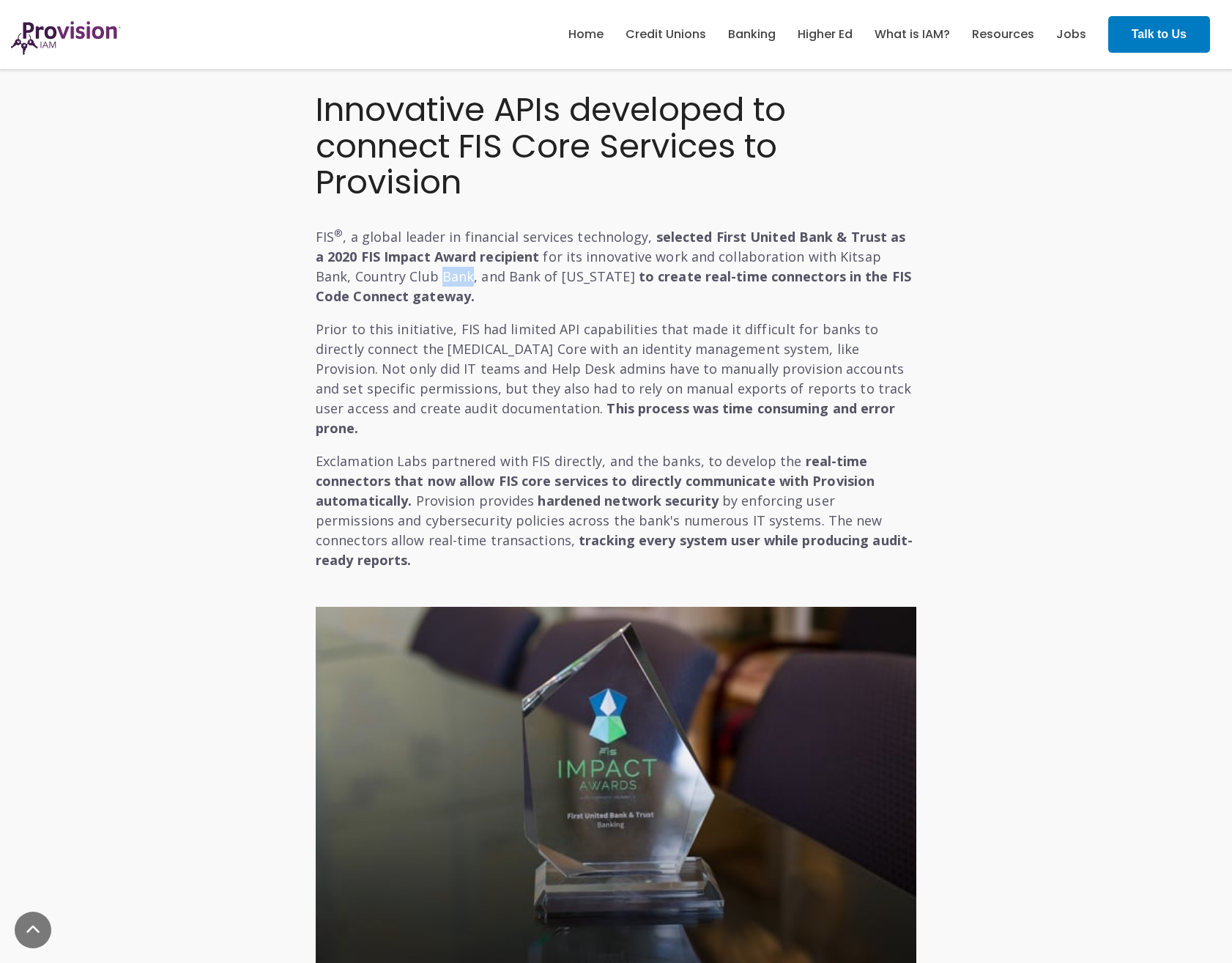
click at [416, 269] on p "FIS ® , a global leader in financial services technology, selected First United…" at bounding box center [616, 257] width 600 height 99
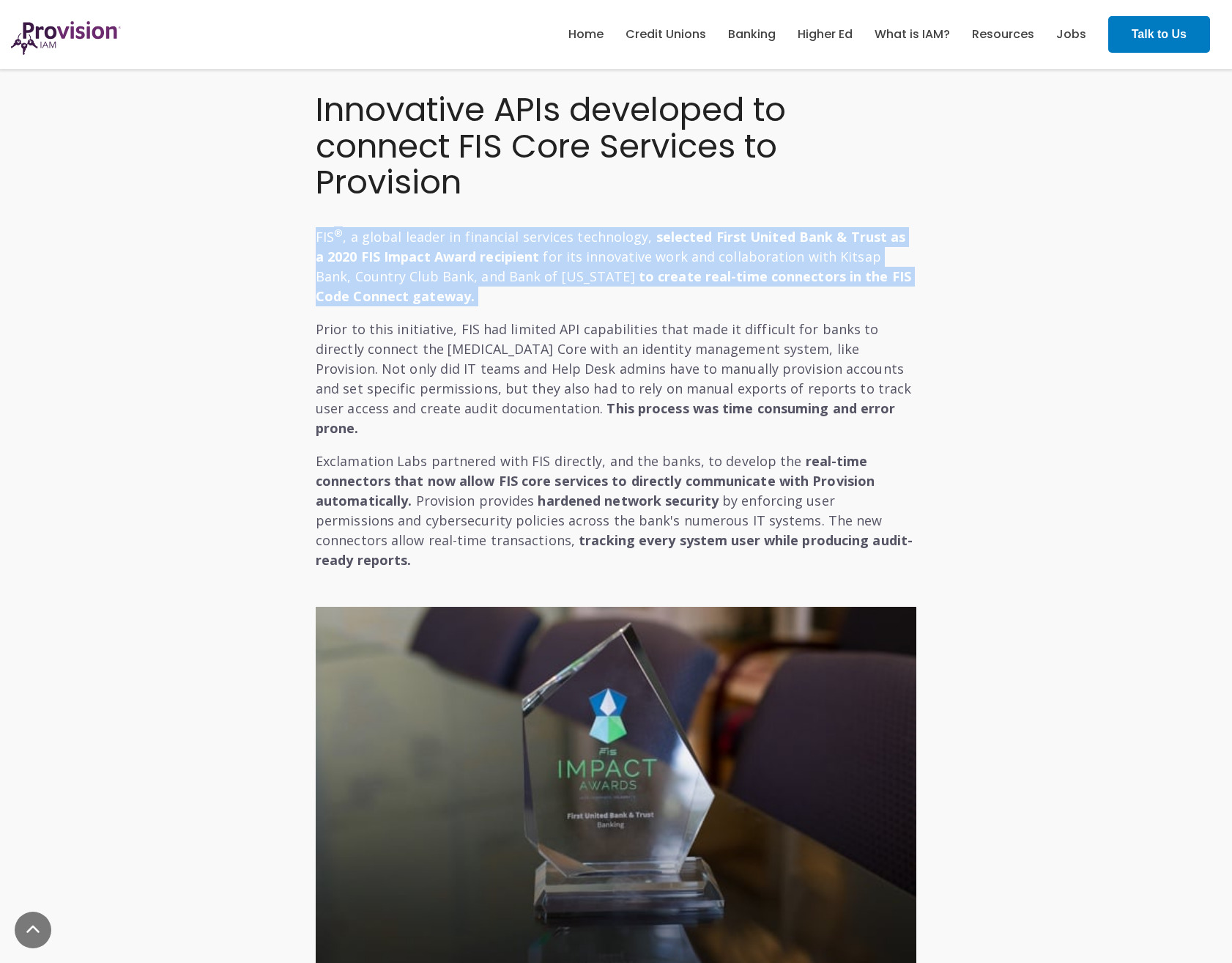
click at [416, 269] on p "FIS ® , a global leader in financial services technology, selected First United…" at bounding box center [616, 257] width 600 height 99
drag, startPoint x: 416, startPoint y: 269, endPoint x: 439, endPoint y: 301, distance: 39.4
click at [439, 301] on p "FIS ® , a global leader in financial services technology, selected First United…" at bounding box center [616, 257] width 600 height 99
drag, startPoint x: 439, startPoint y: 301, endPoint x: 306, endPoint y: 207, distance: 162.9
click at [306, 207] on div "Innovative APIs developed to connect FIS Core Services to Provision FIS ® , a g…" at bounding box center [616, 748] width 623 height 1314
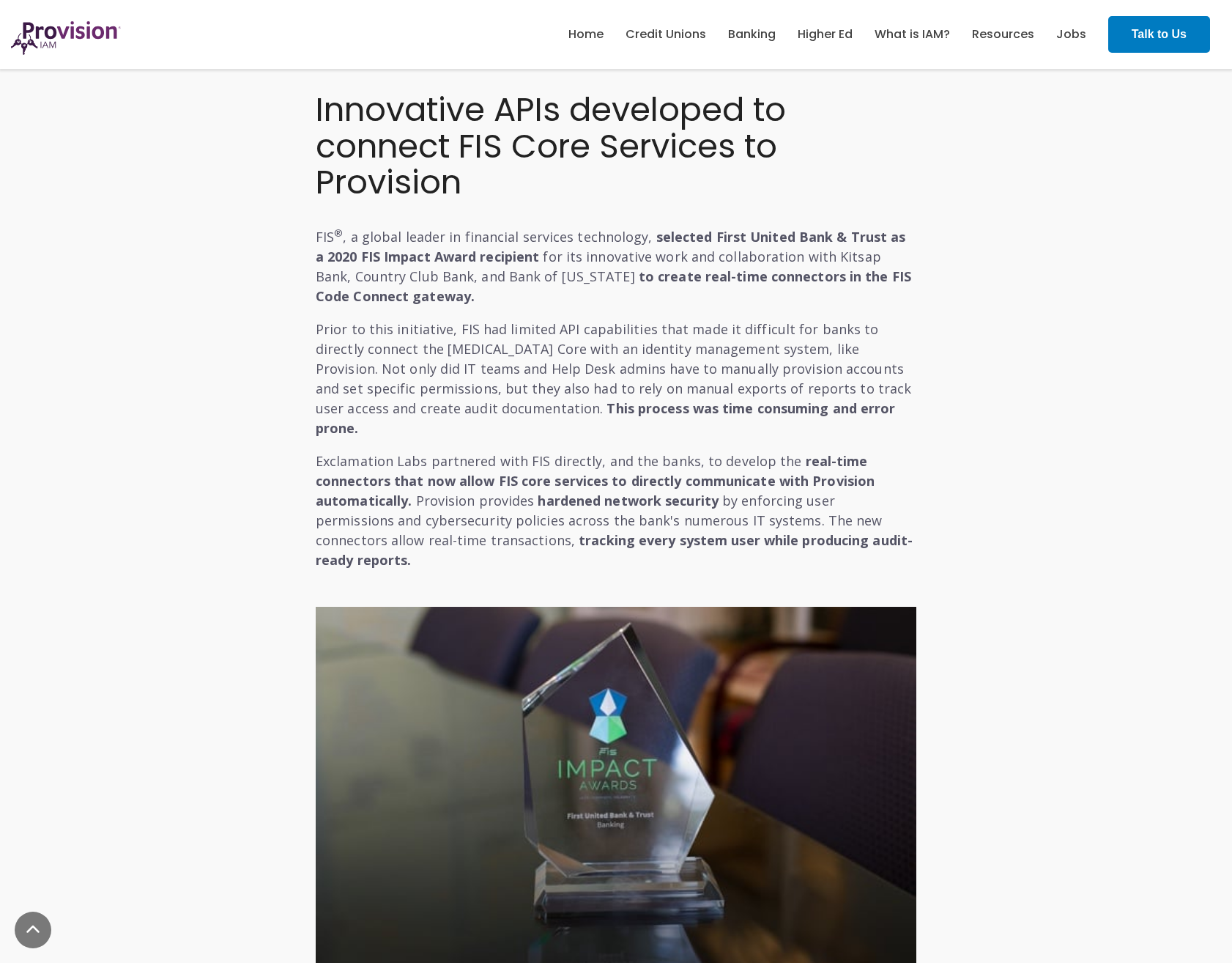
drag, startPoint x: 306, startPoint y: 207, endPoint x: 484, endPoint y: 334, distance: 218.7
click at [484, 334] on p "Prior to this initiative, FIS had limited API capabilities that made it difficu…" at bounding box center [616, 379] width 600 height 119
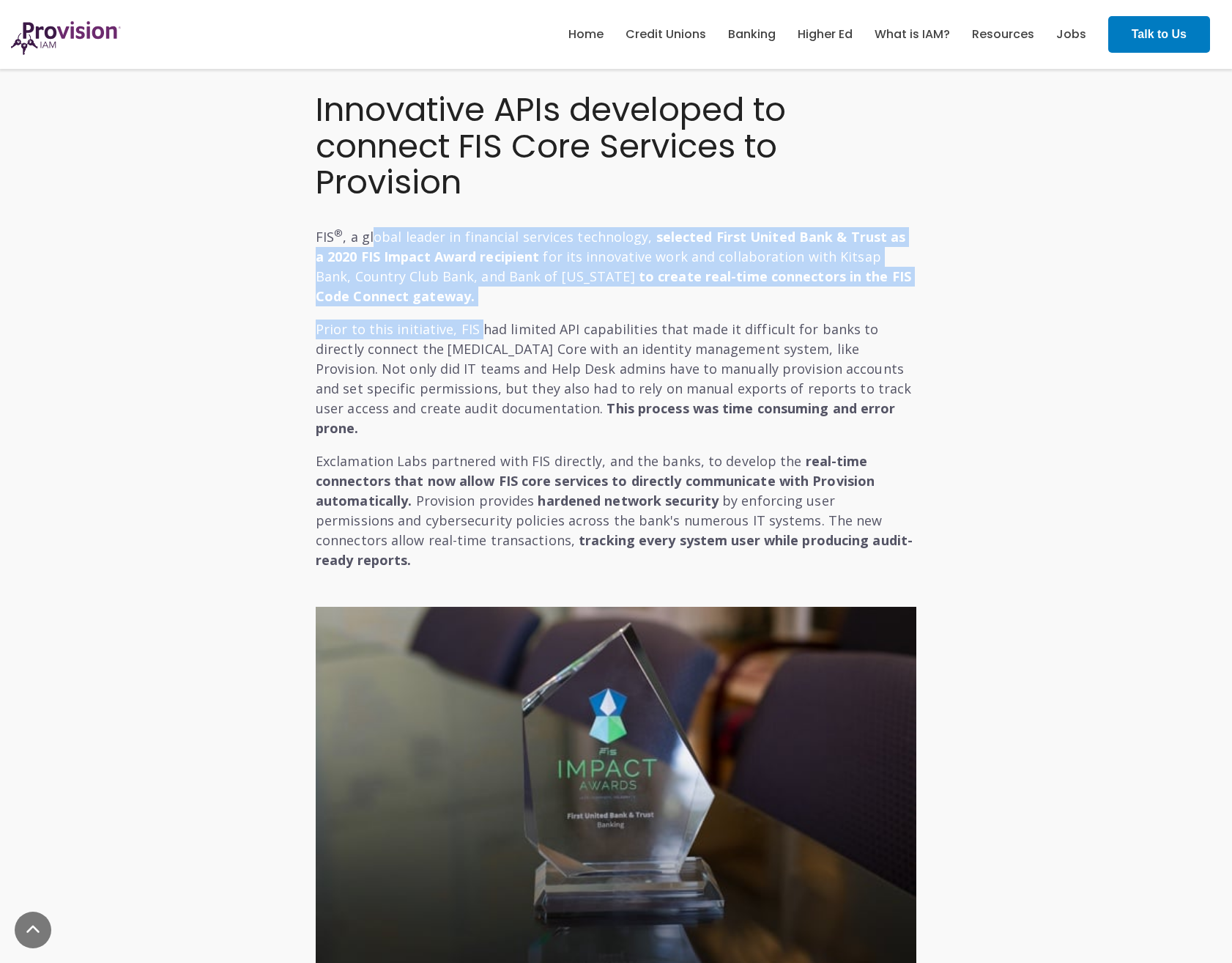
drag, startPoint x: 414, startPoint y: 262, endPoint x: 370, endPoint y: 239, distance: 49.6
click at [370, 239] on div "Innovative APIs developed to connect FIS Core Services to Provision FIS ® , a g…" at bounding box center [616, 330] width 600 height 478
drag, startPoint x: 370, startPoint y: 239, endPoint x: 414, endPoint y: 300, distance: 75.2
click at [414, 300] on strong "to create real-time connectors in the FIS Code Connect gateway." at bounding box center [613, 285] width 595 height 37
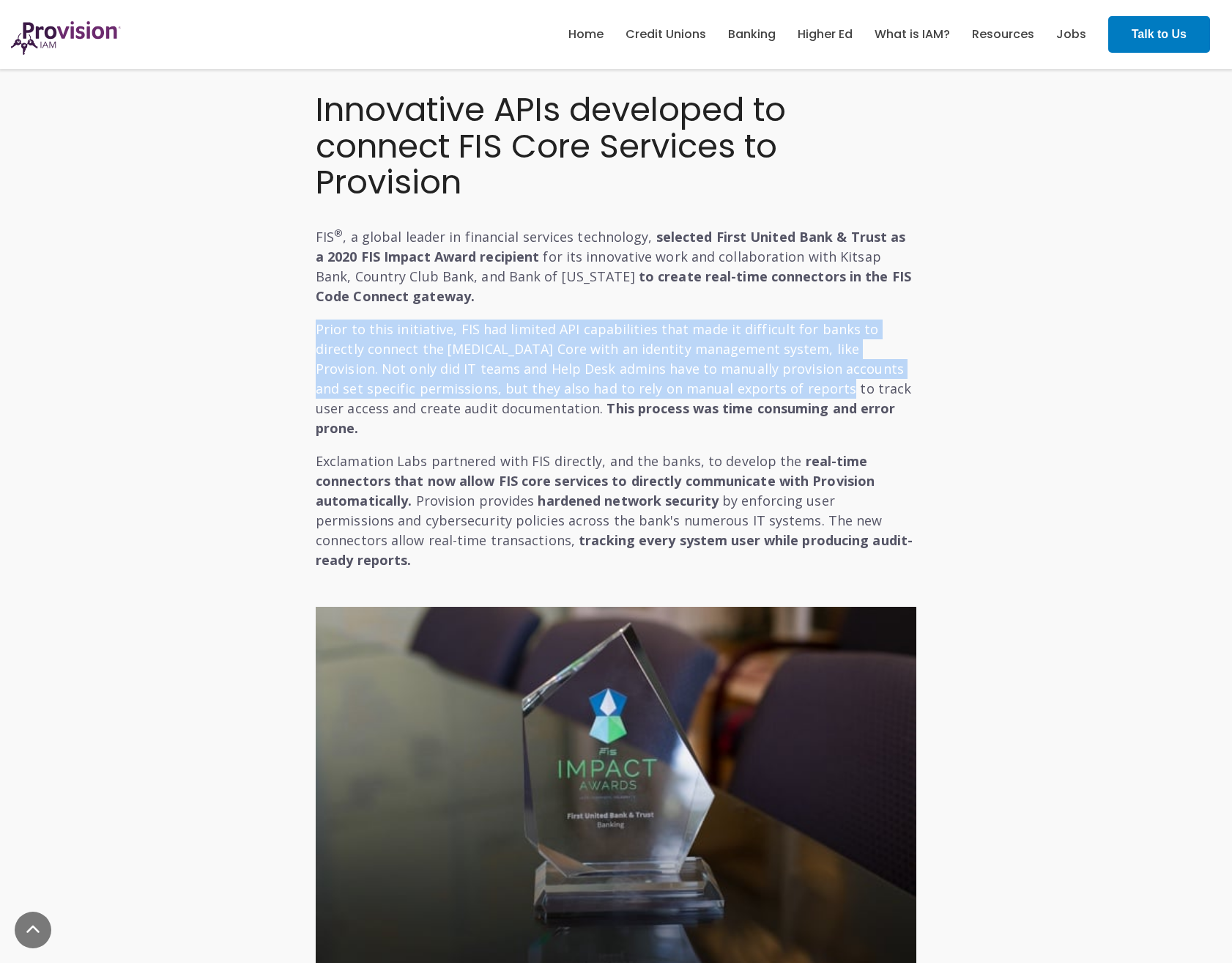
drag, startPoint x: 299, startPoint y: 339, endPoint x: 693, endPoint y: 396, distance: 398.1
click at [693, 396] on div "Innovative APIs developed to connect FIS Core Services to Provision FIS ® , a g…" at bounding box center [616, 748] width 644 height 1314
drag, startPoint x: 693, startPoint y: 396, endPoint x: 673, endPoint y: 393, distance: 20.2
click at [674, 394] on p "Prior to this initiative, FIS had limited API capabilities that made it difficu…" at bounding box center [616, 379] width 600 height 119
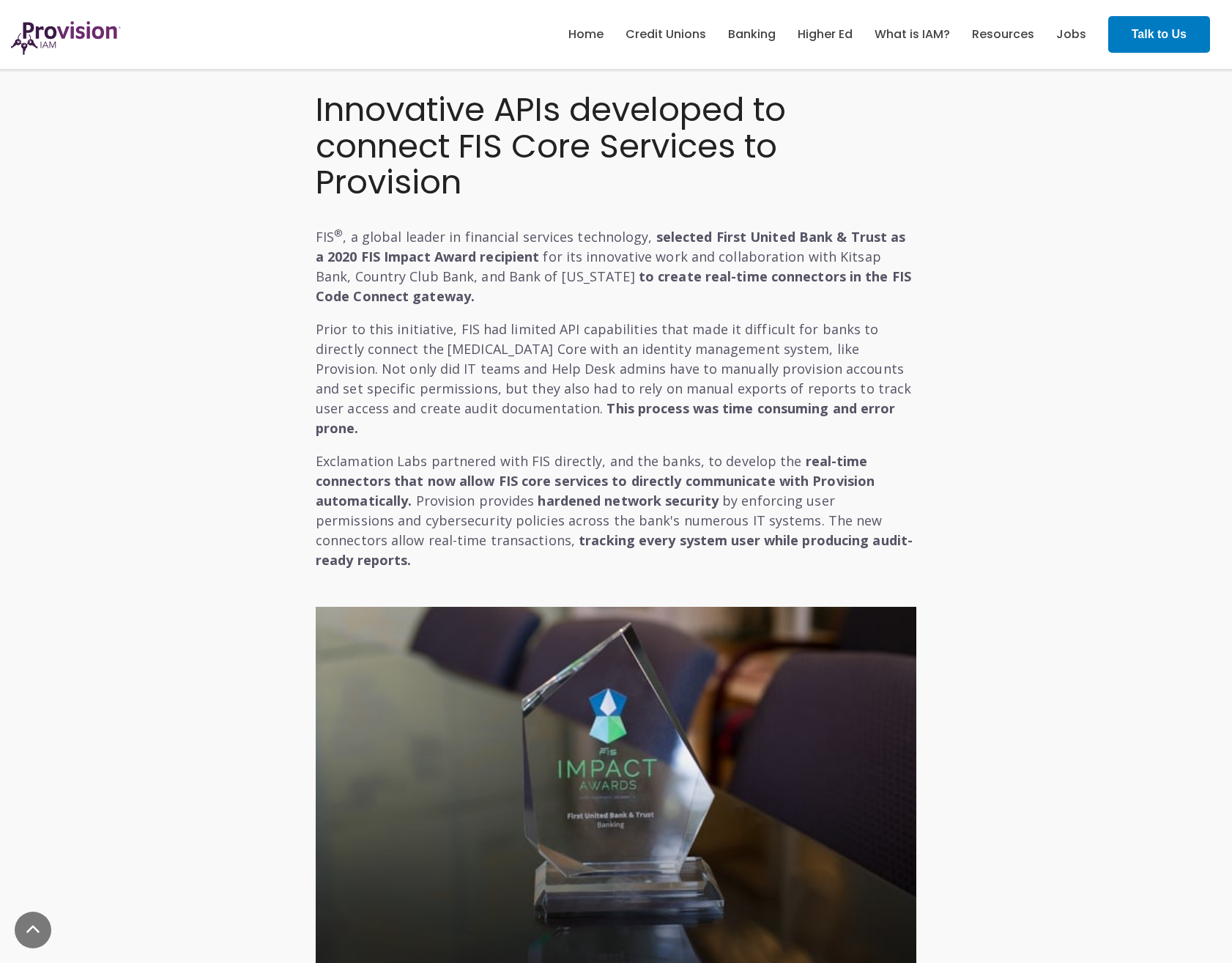
click at [634, 367] on p "Prior to this initiative, FIS had limited API capabilities that made it difficu…" at bounding box center [616, 379] width 600 height 119
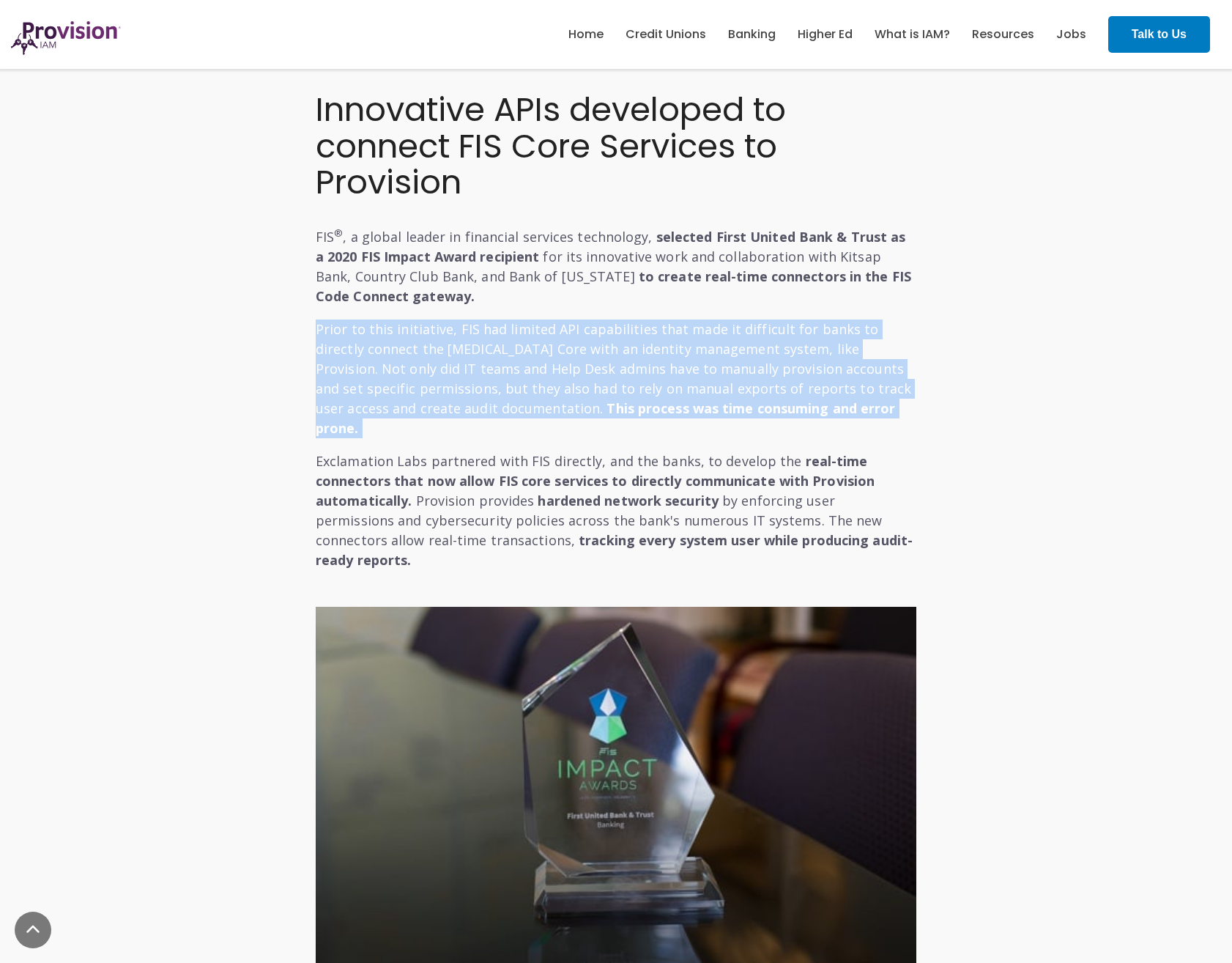
click at [632, 367] on p "Prior to this initiative, FIS had limited API capabilities that made it difficu…" at bounding box center [616, 379] width 600 height 119
click at [629, 364] on p "Prior to this initiative, FIS had limited API capabilities that made it difficu…" at bounding box center [616, 379] width 600 height 119
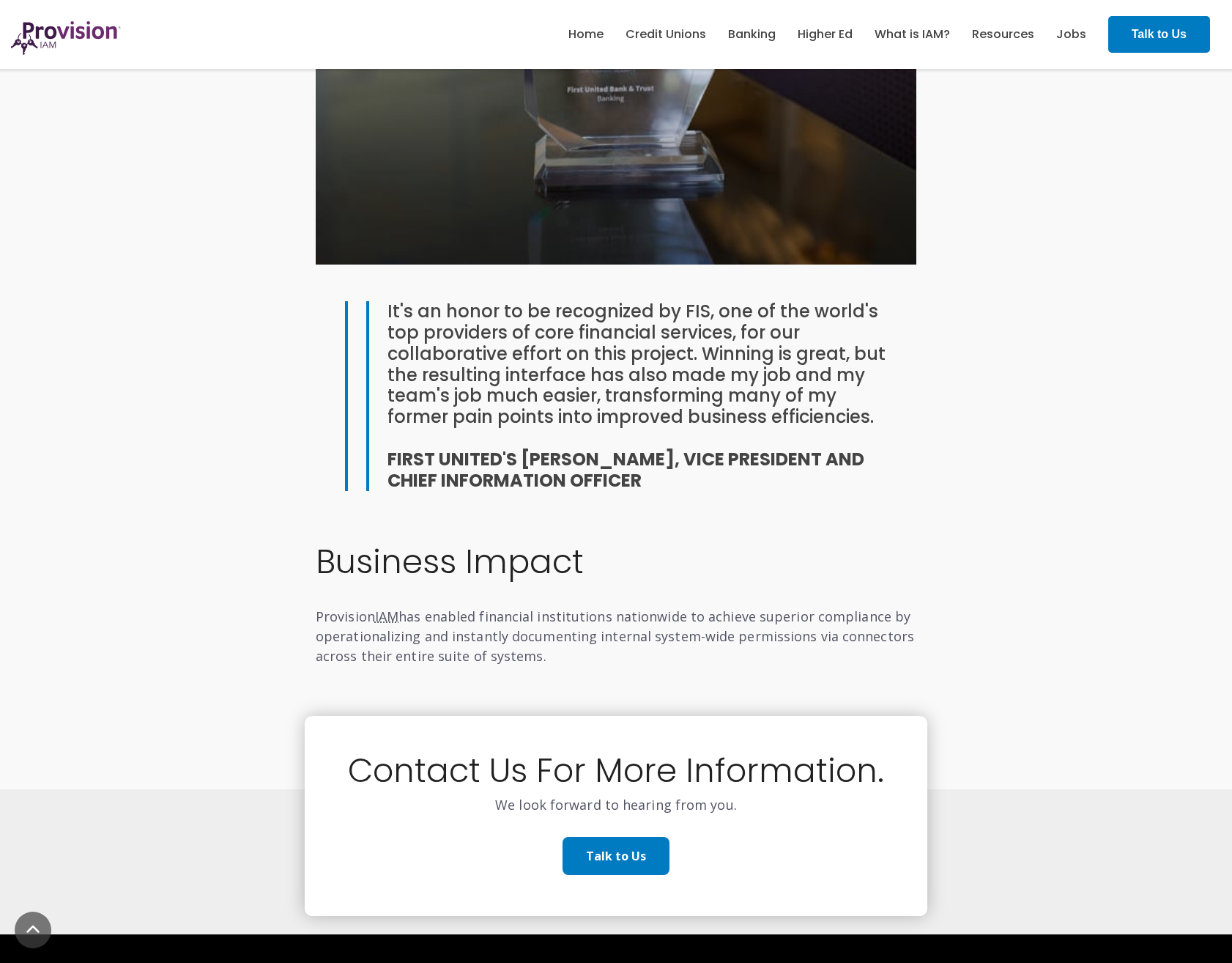
scroll to position [1099, 0]
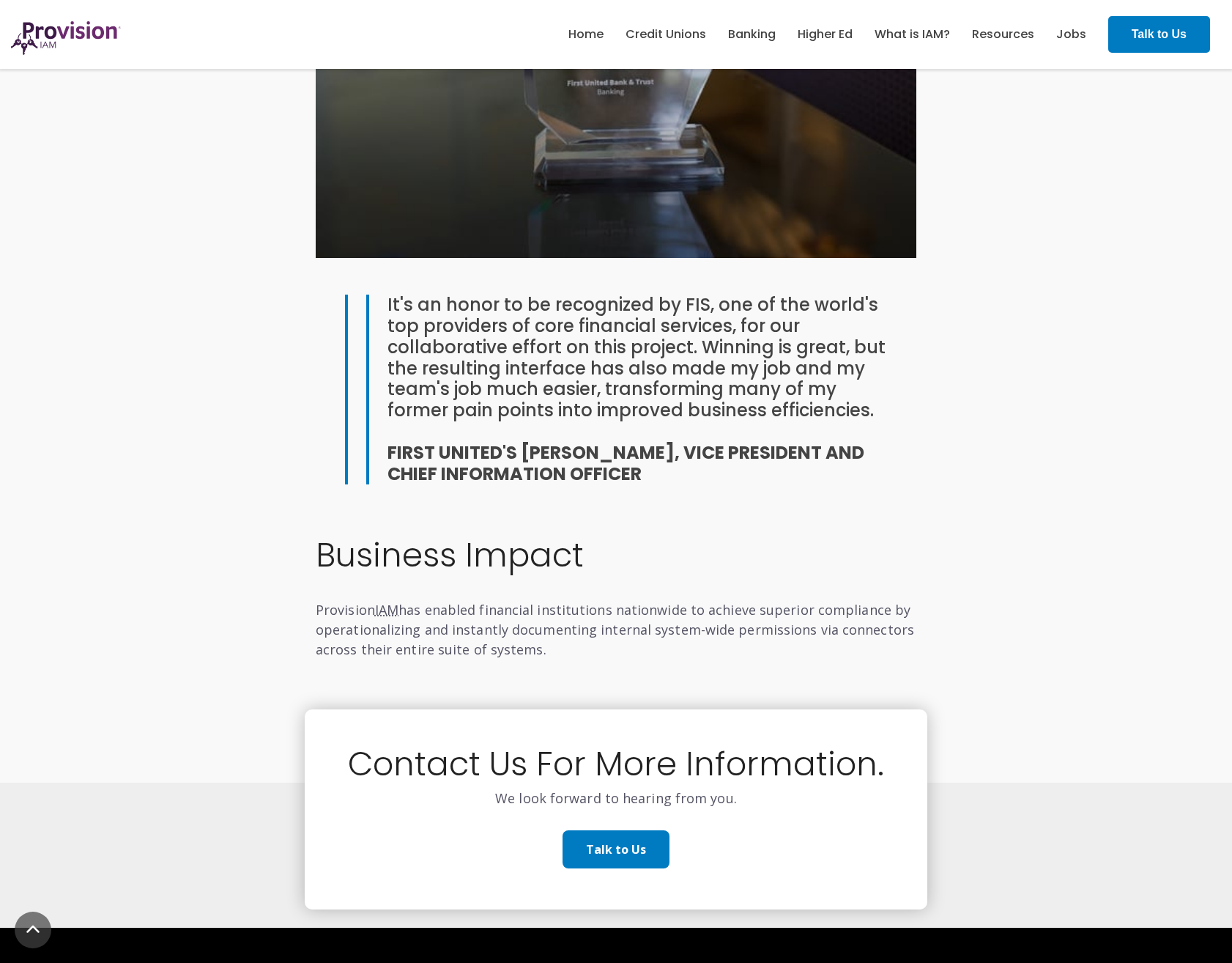
click at [486, 600] on span "has enabled financial institutions nationwide to achieve superior compliance by…" at bounding box center [615, 629] width 599 height 57
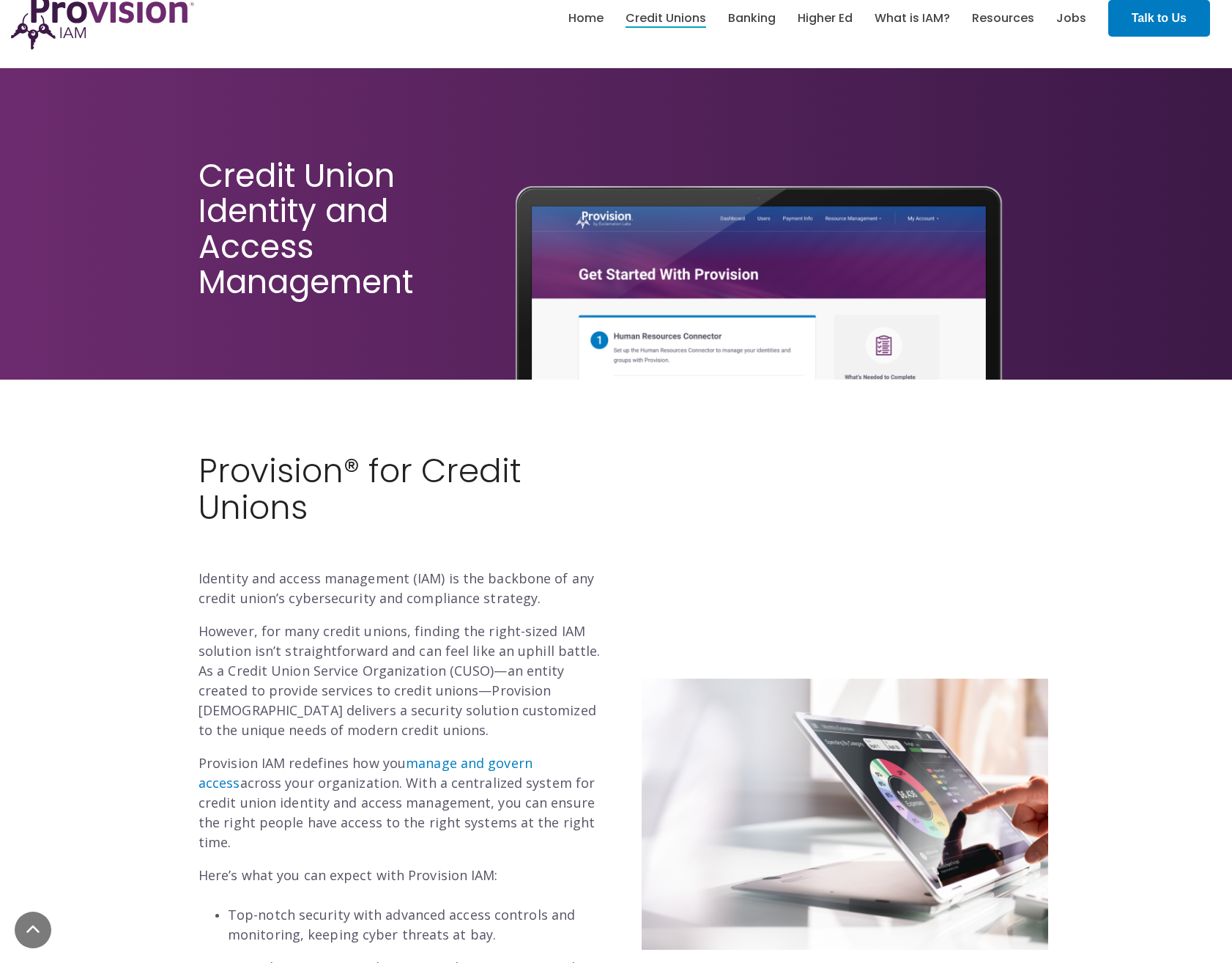
scroll to position [220, 0]
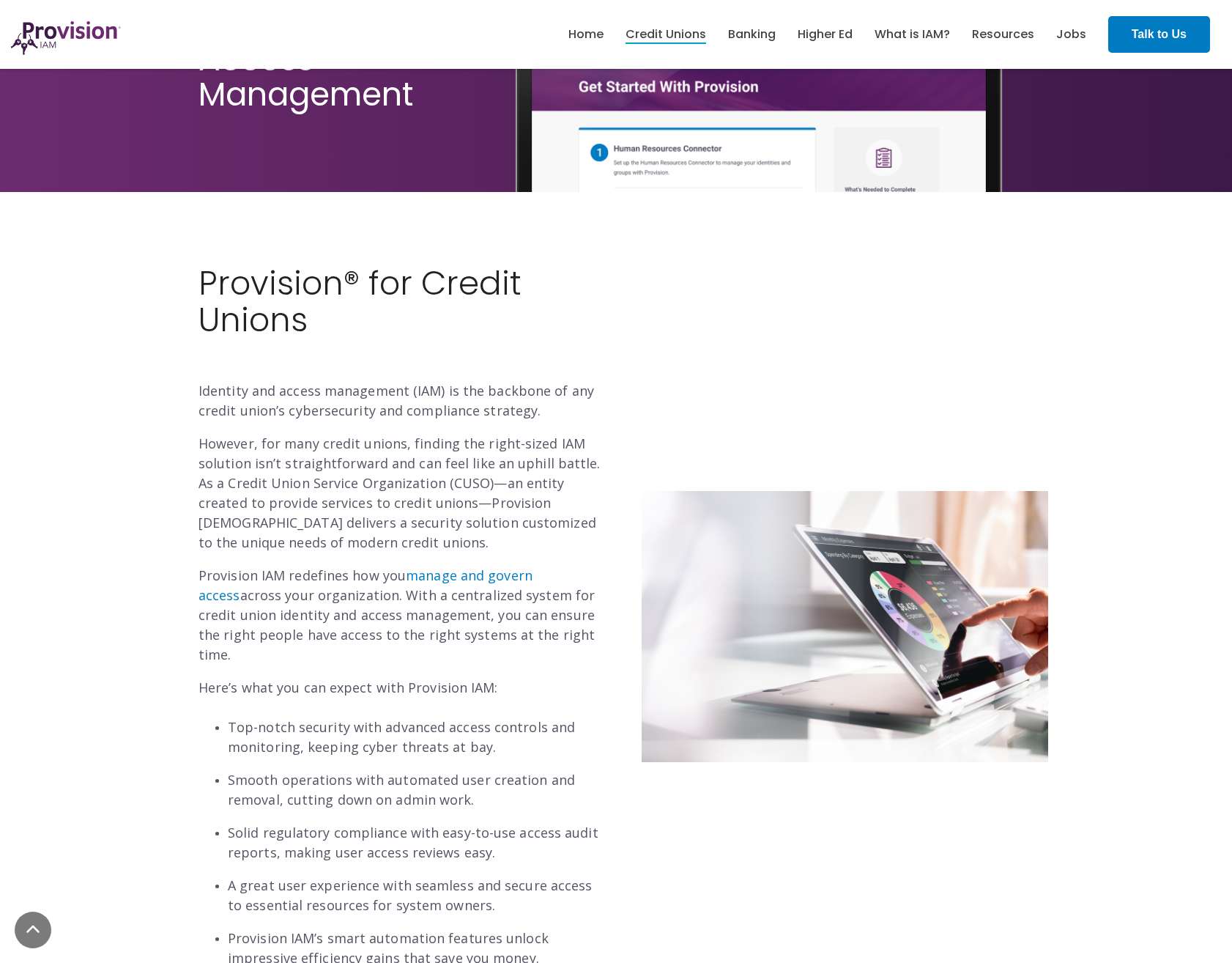
click at [280, 287] on h2 "Provision® for Credit Unions" at bounding box center [401, 320] width 407 height 109
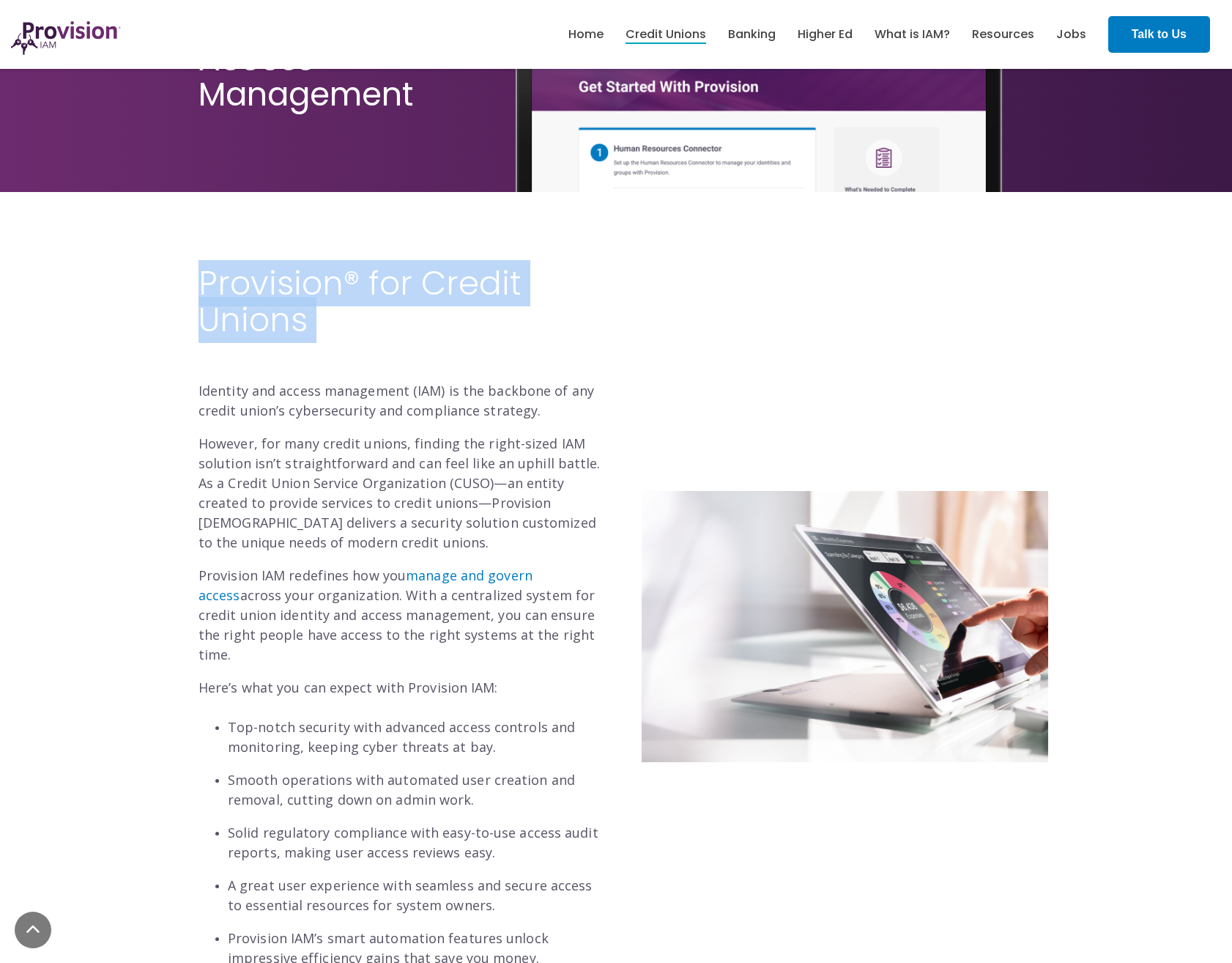
click at [280, 287] on h2 "Provision® for Credit Unions" at bounding box center [401, 320] width 407 height 109
drag, startPoint x: 280, startPoint y: 287, endPoint x: 262, endPoint y: 346, distance: 61.7
click at [262, 346] on h2 "Provision® for Credit Unions" at bounding box center [401, 320] width 407 height 109
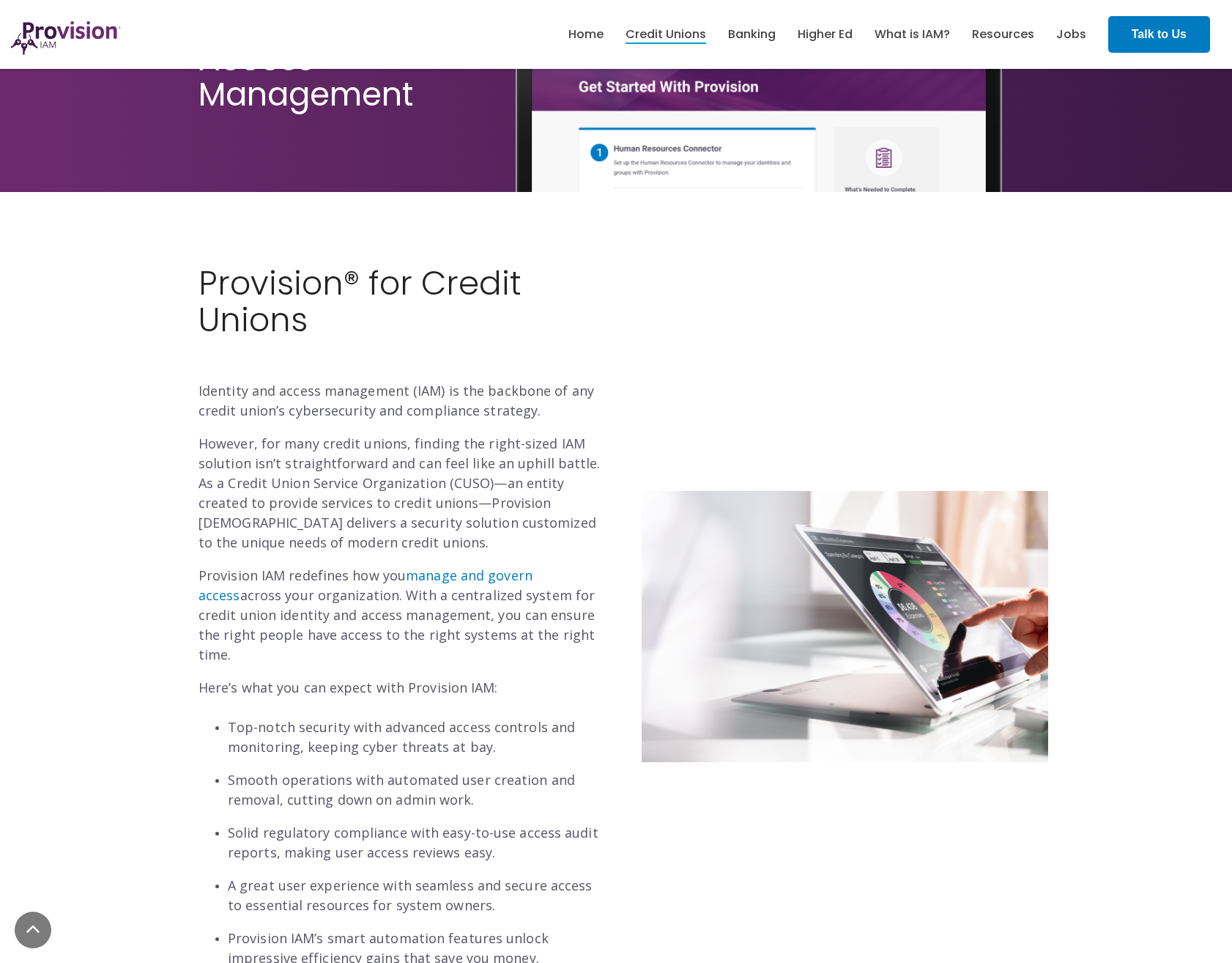
click at [261, 335] on h2 "Provision® for Credit Unions" at bounding box center [401, 320] width 407 height 109
click at [291, 388] on p "Identity and access management (IAM) is the backbone of any credit union’s cybe…" at bounding box center [401, 401] width 407 height 40
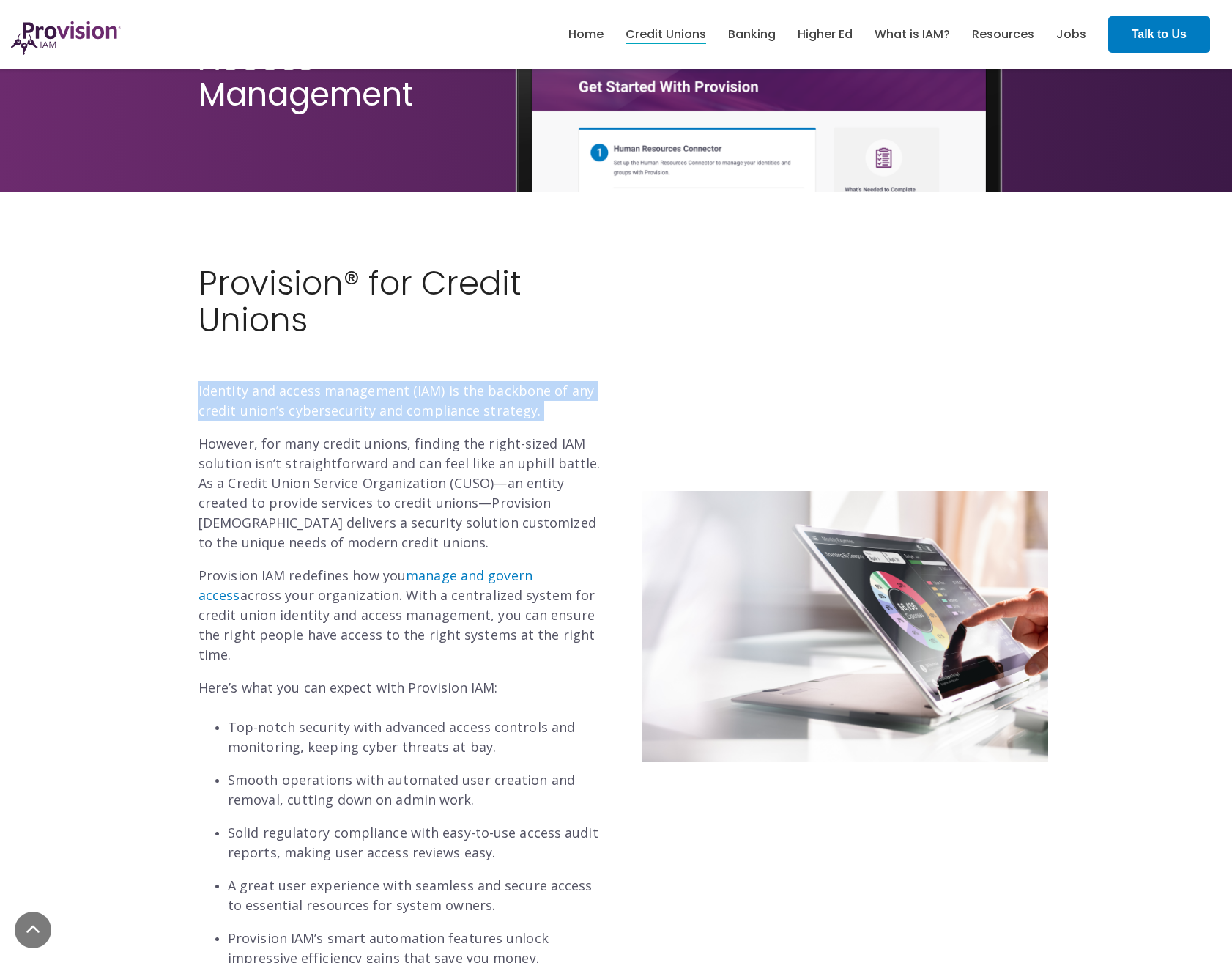
click at [291, 388] on p "Identity and access management (IAM) is the backbone of any credit union’s cybe…" at bounding box center [401, 401] width 407 height 40
click at [285, 384] on p "Identity and access management (IAM) is the backbone of any credit union’s cybe…" at bounding box center [401, 401] width 407 height 40
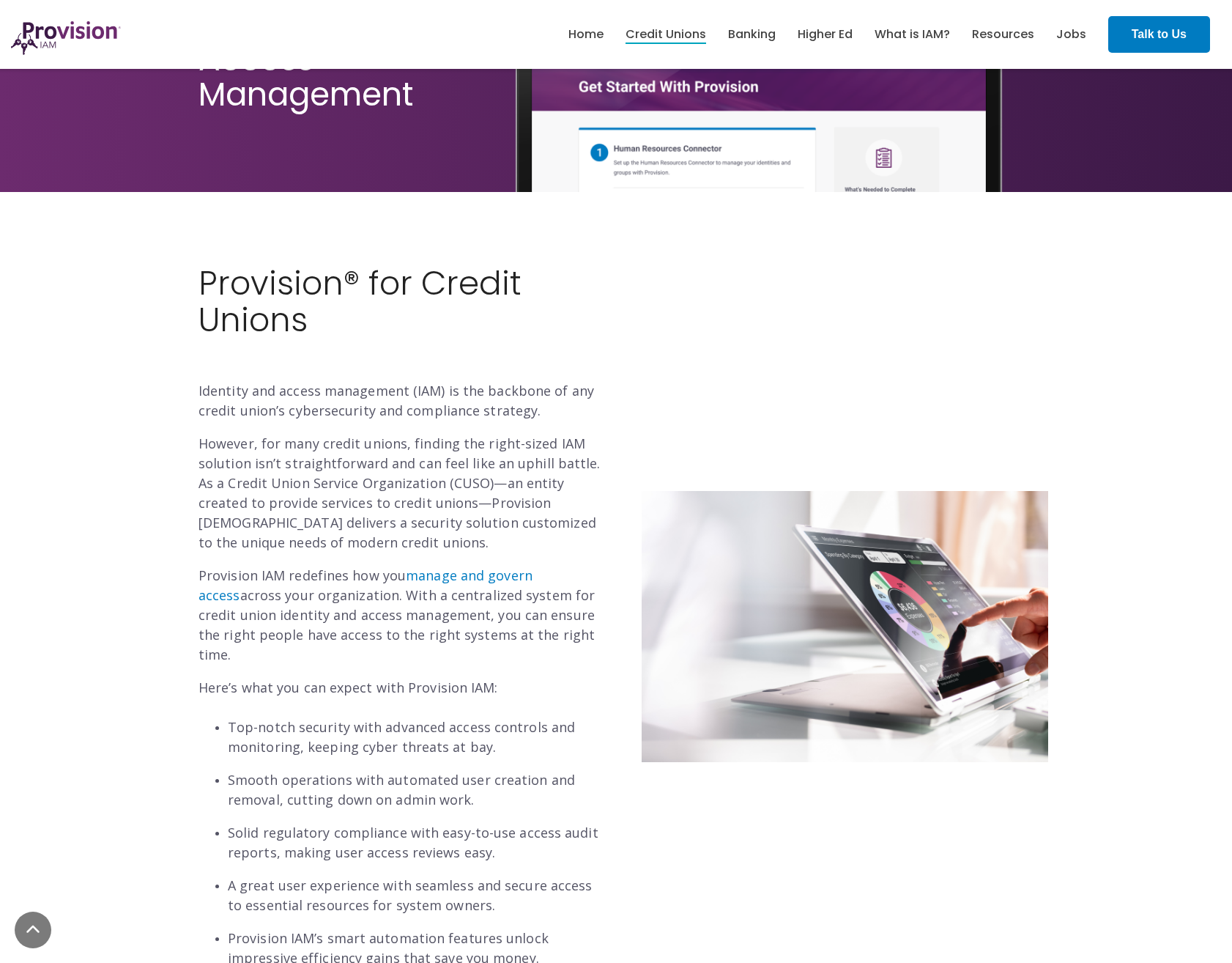
click at [320, 407] on p "Identity and access management (IAM) is the backbone of any credit union’s cybe…" at bounding box center [401, 401] width 407 height 40
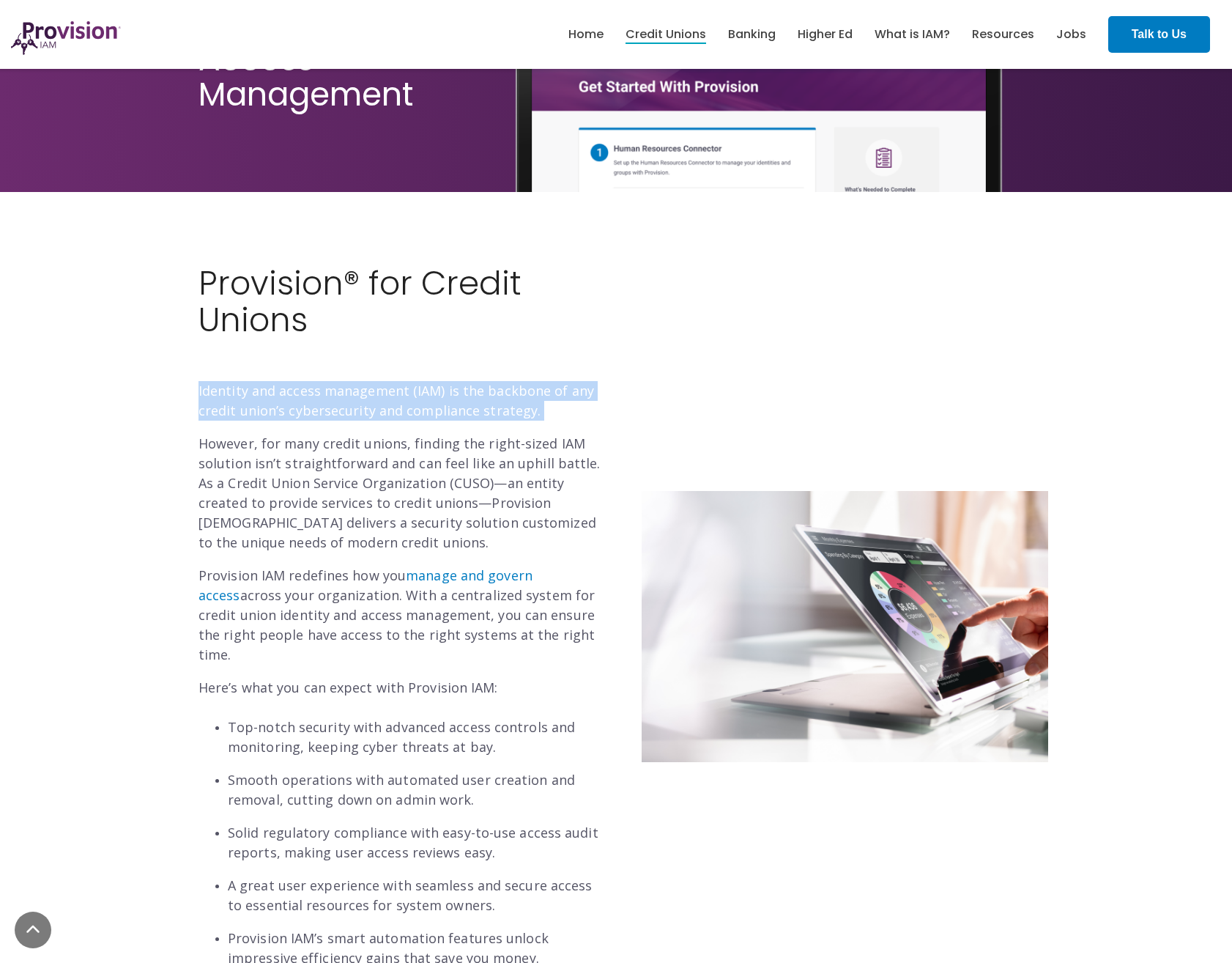
click at [320, 407] on p "Identity and access management (IAM) is the backbone of any credit union’s cybe…" at bounding box center [401, 401] width 407 height 40
click at [319, 403] on p "Identity and access management (IAM) is the backbone of any credit union’s cybe…" at bounding box center [401, 401] width 407 height 40
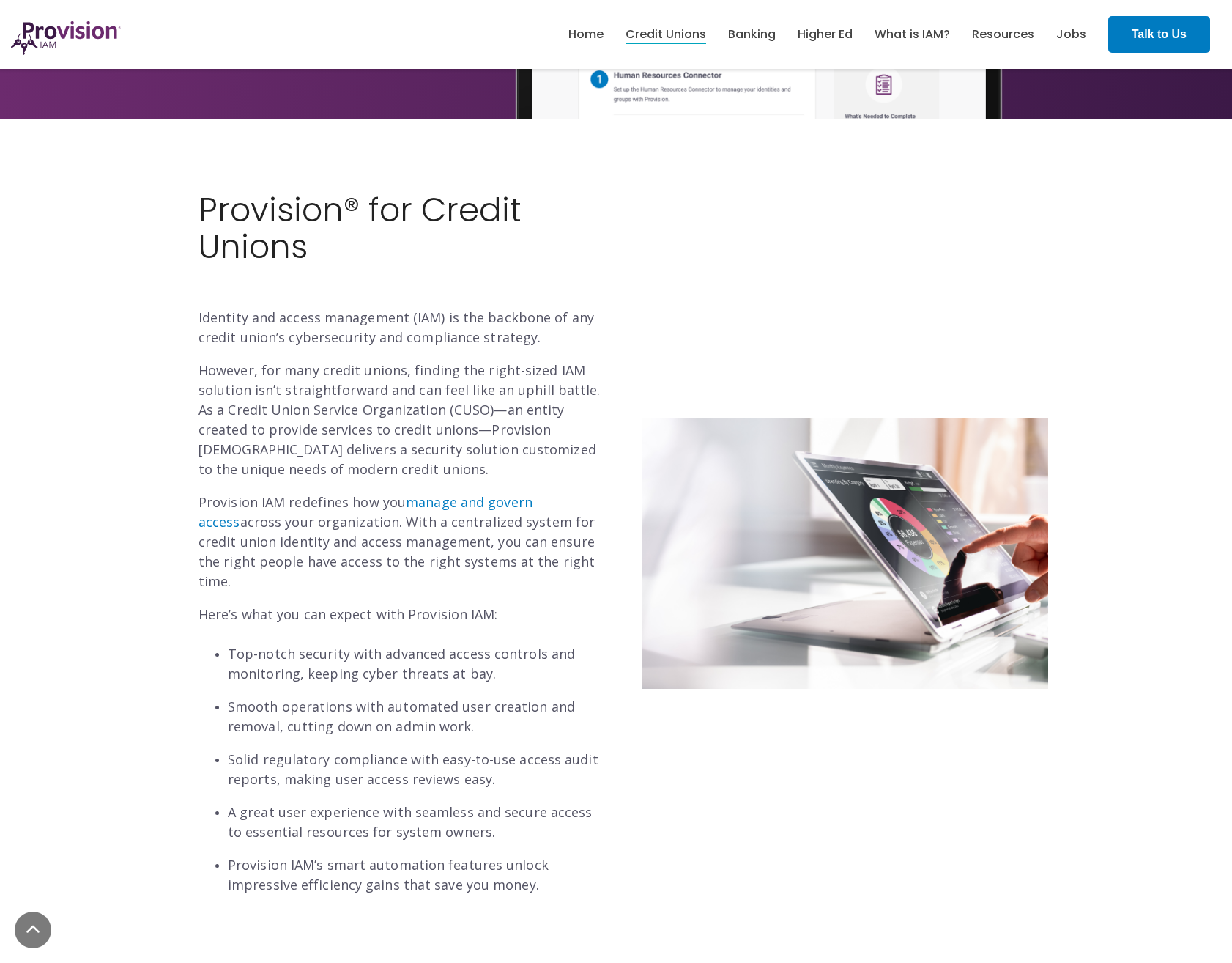
click at [317, 400] on p "However, for many credit unions, finding the right-sized IAM solution isn’t str…" at bounding box center [401, 419] width 407 height 119
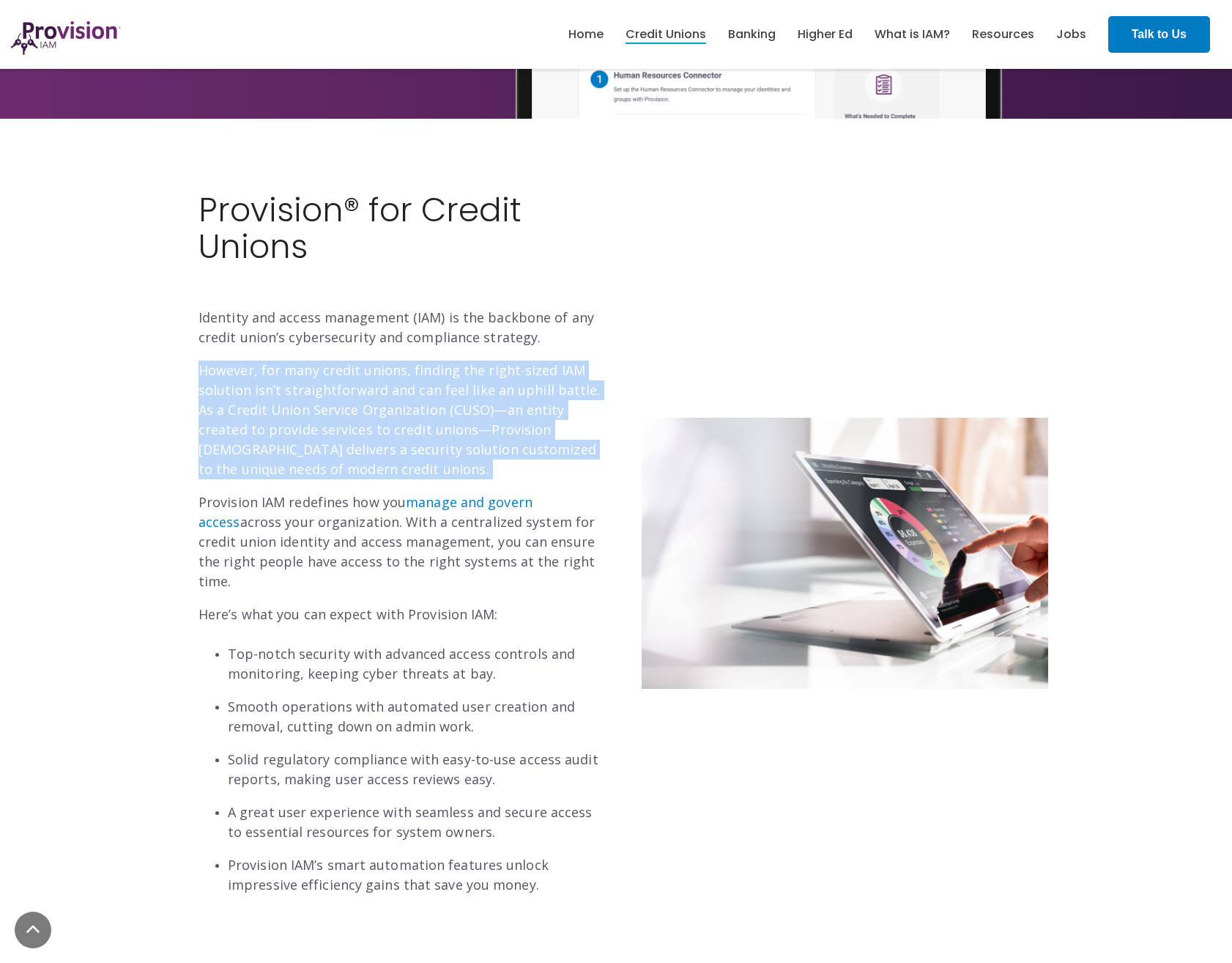
click at [317, 400] on p "However, for many credit unions, finding the right-sized IAM solution isn’t str…" at bounding box center [401, 419] width 407 height 119
click at [316, 395] on p "However, for many credit unions, finding the right-sized IAM solution isn’t str…" at bounding box center [401, 419] width 407 height 119
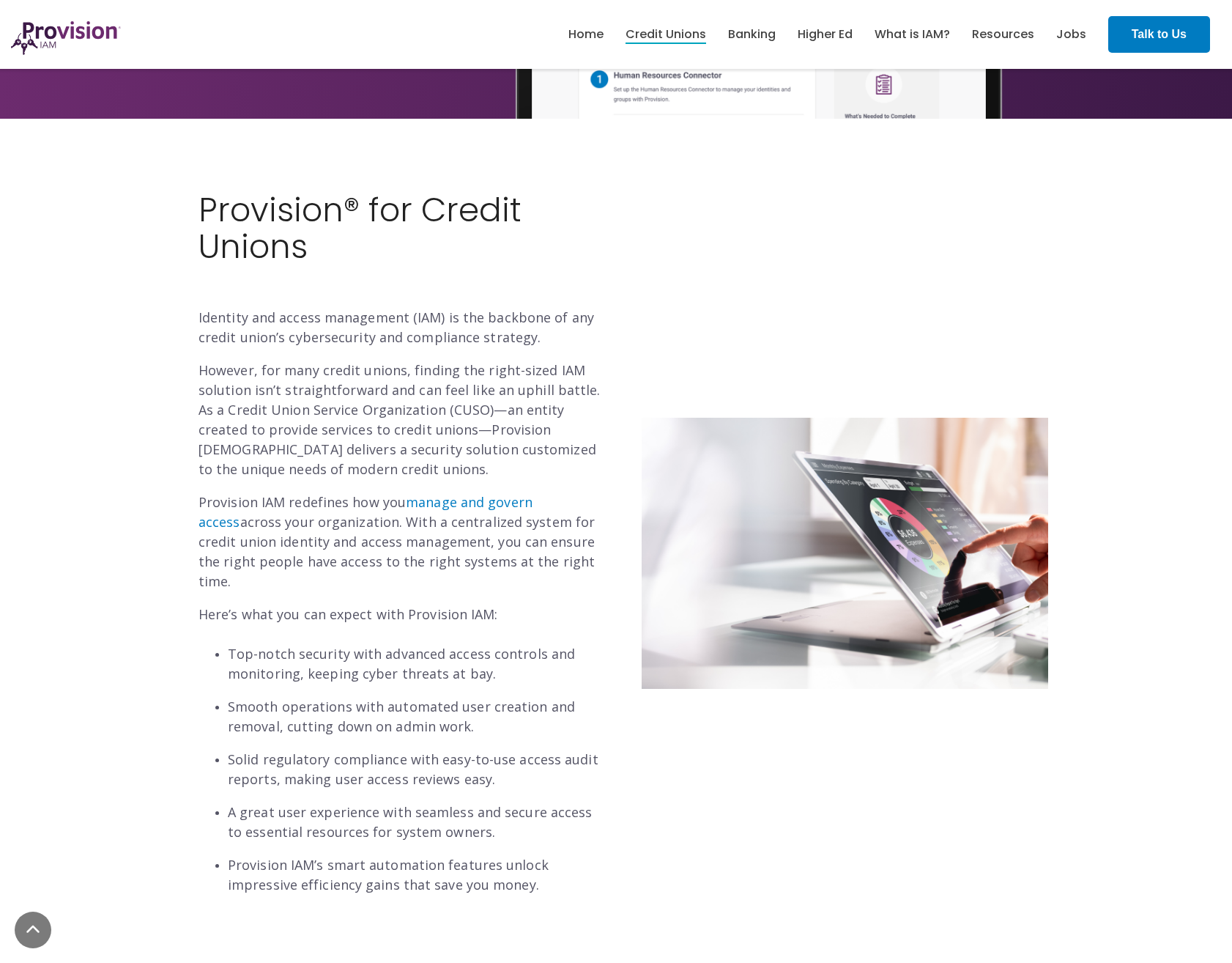
click at [316, 395] on p "However, for many credit unions, finding the right-sized IAM solution isn’t str…" at bounding box center [401, 419] width 407 height 119
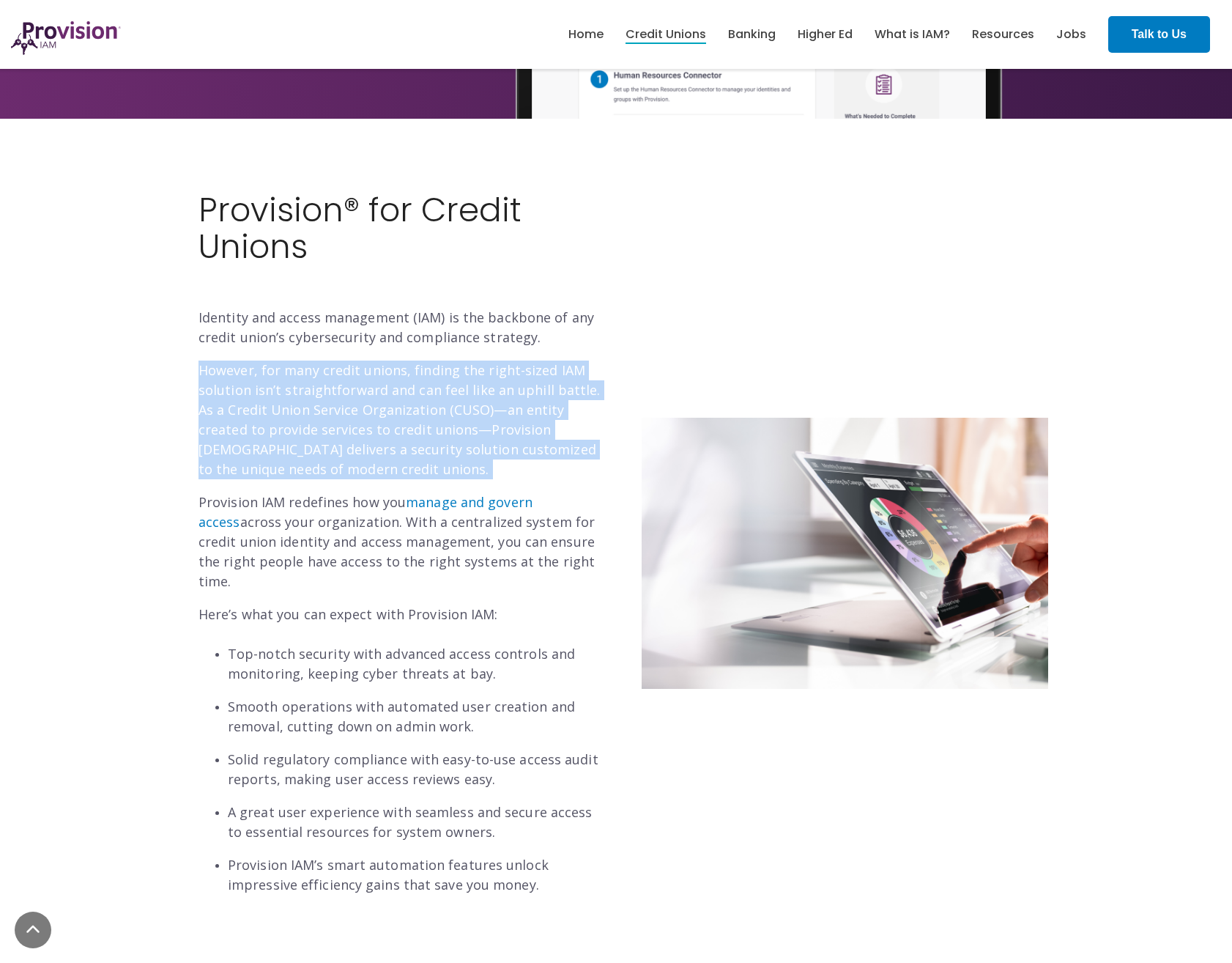
click at [316, 395] on p "However, for many credit unions, finding the right-sized IAM solution isn’t str…" at bounding box center [401, 419] width 407 height 119
click at [316, 394] on p "However, for many credit unions, finding the right-sized IAM solution isn’t str…" at bounding box center [401, 419] width 407 height 119
click at [315, 391] on p "However, for many credit unions, finding the right-sized IAM solution isn’t str…" at bounding box center [401, 419] width 407 height 119
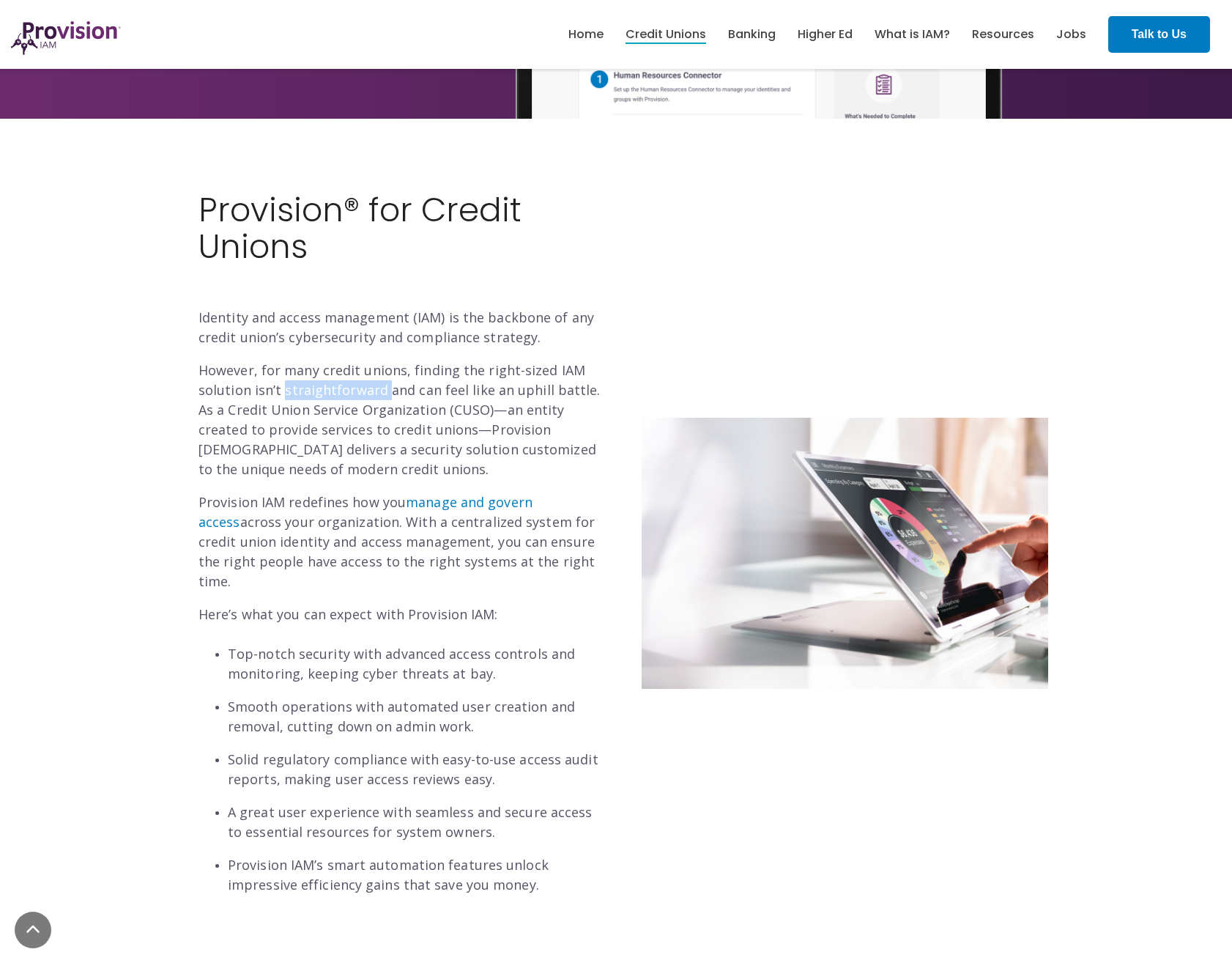
click at [315, 391] on p "However, for many credit unions, finding the right-sized IAM solution isn’t str…" at bounding box center [401, 419] width 407 height 119
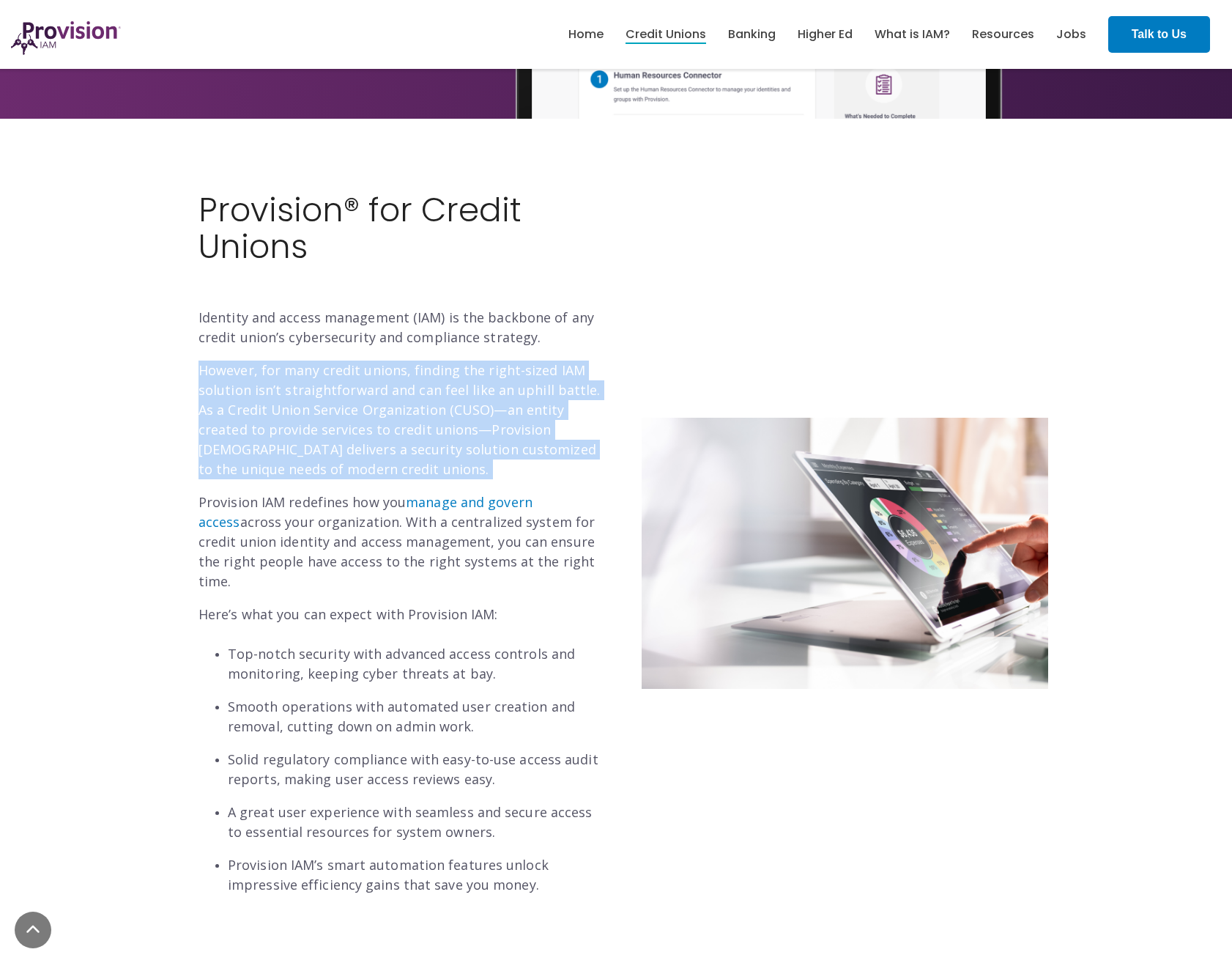
click at [315, 391] on p "However, for many credit unions, finding the right-sized IAM solution isn’t str…" at bounding box center [401, 419] width 407 height 119
drag, startPoint x: 315, startPoint y: 391, endPoint x: 313, endPoint y: 383, distance: 8.2
click at [313, 383] on p "However, for many credit unions, finding the right-sized IAM solution isn’t str…" at bounding box center [401, 419] width 407 height 119
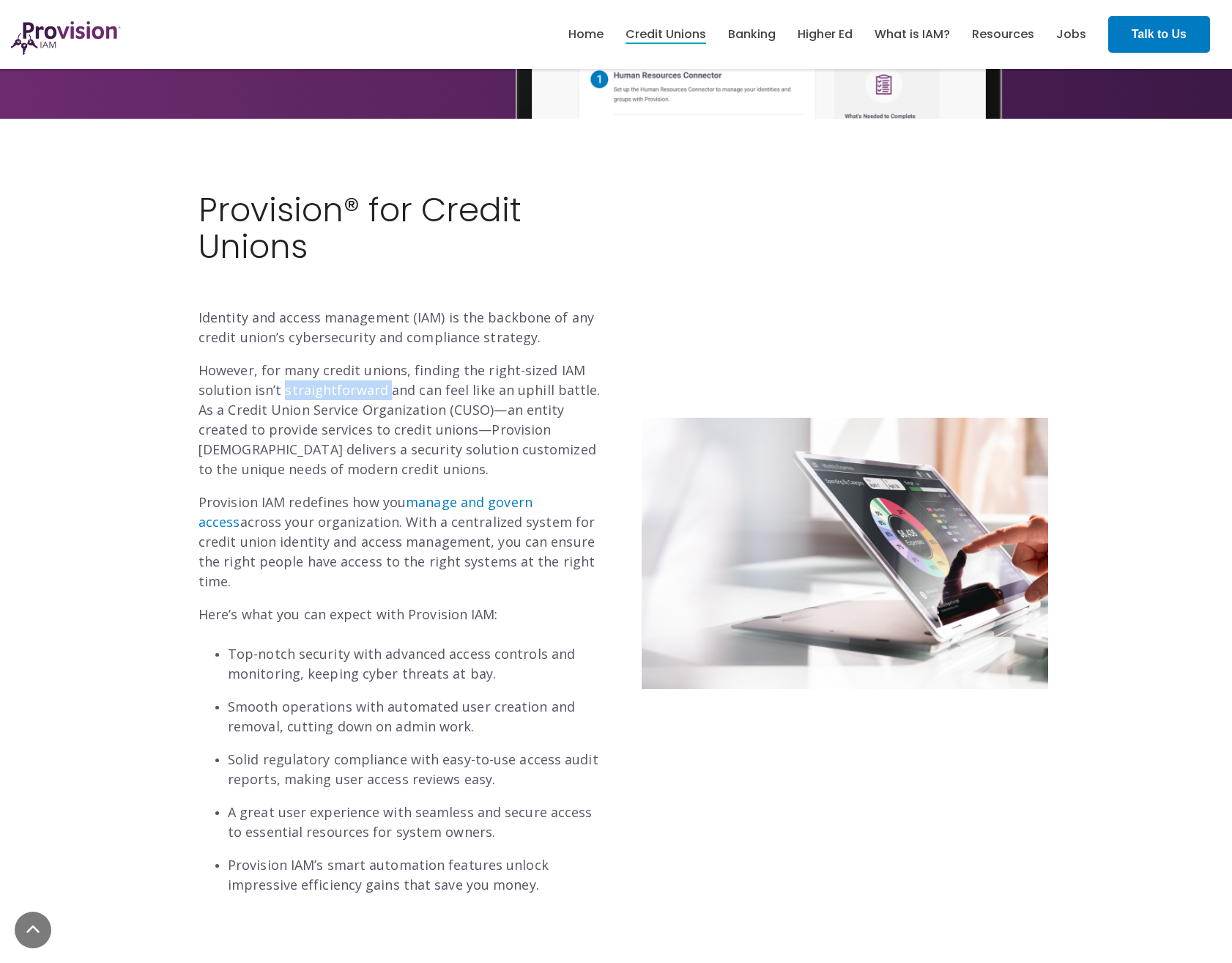
click at [313, 383] on p "However, for many credit unions, finding the right-sized IAM solution isn’t str…" at bounding box center [401, 419] width 407 height 119
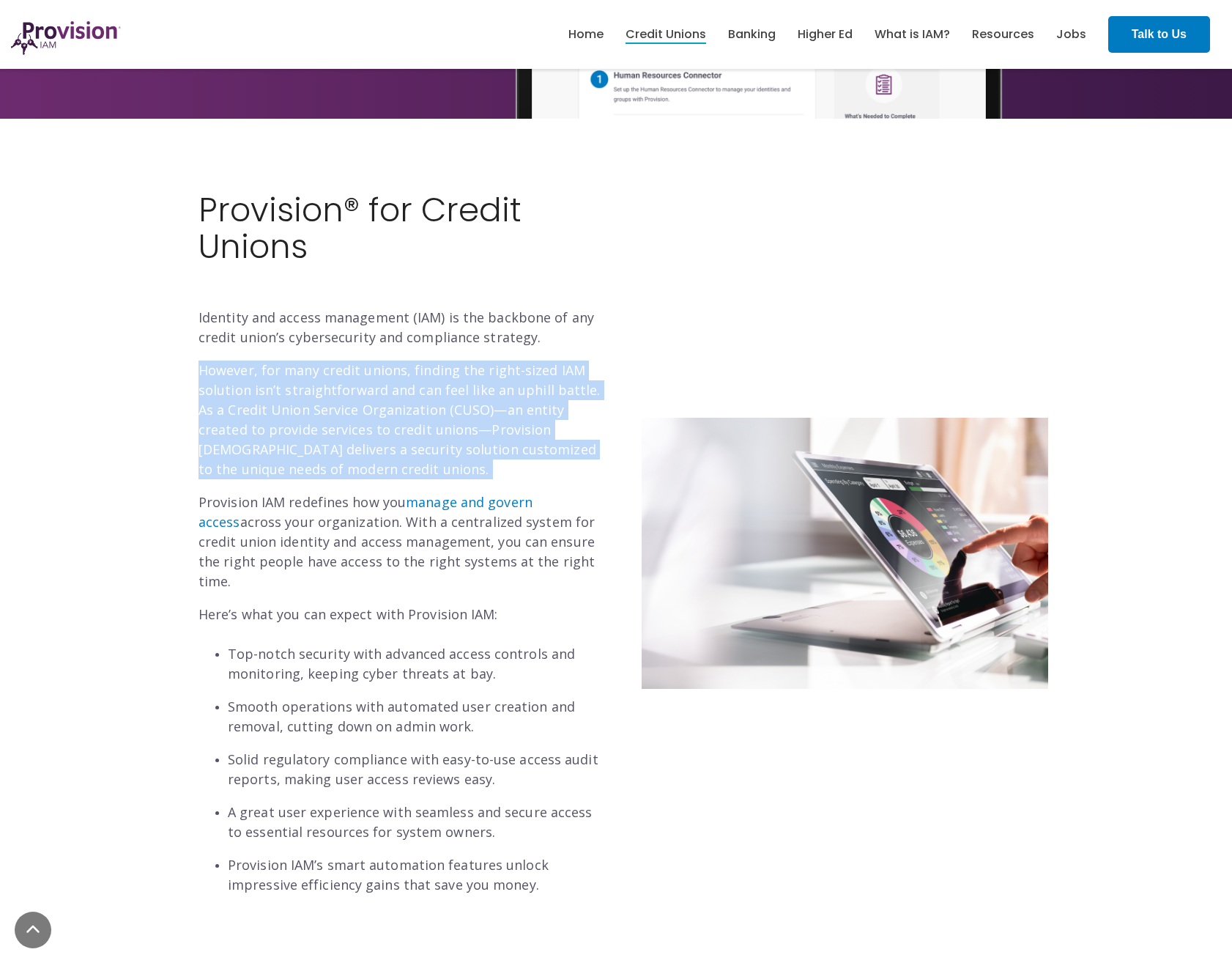
click at [313, 383] on p "However, for many credit unions, finding the right-sized IAM solution isn’t str…" at bounding box center [401, 419] width 407 height 119
drag, startPoint x: 313, startPoint y: 383, endPoint x: 282, endPoint y: 351, distance: 44.6
click at [282, 351] on div "Provision® for Credit Unions Identity and access management (IAM) is the backbo…" at bounding box center [401, 544] width 407 height 703
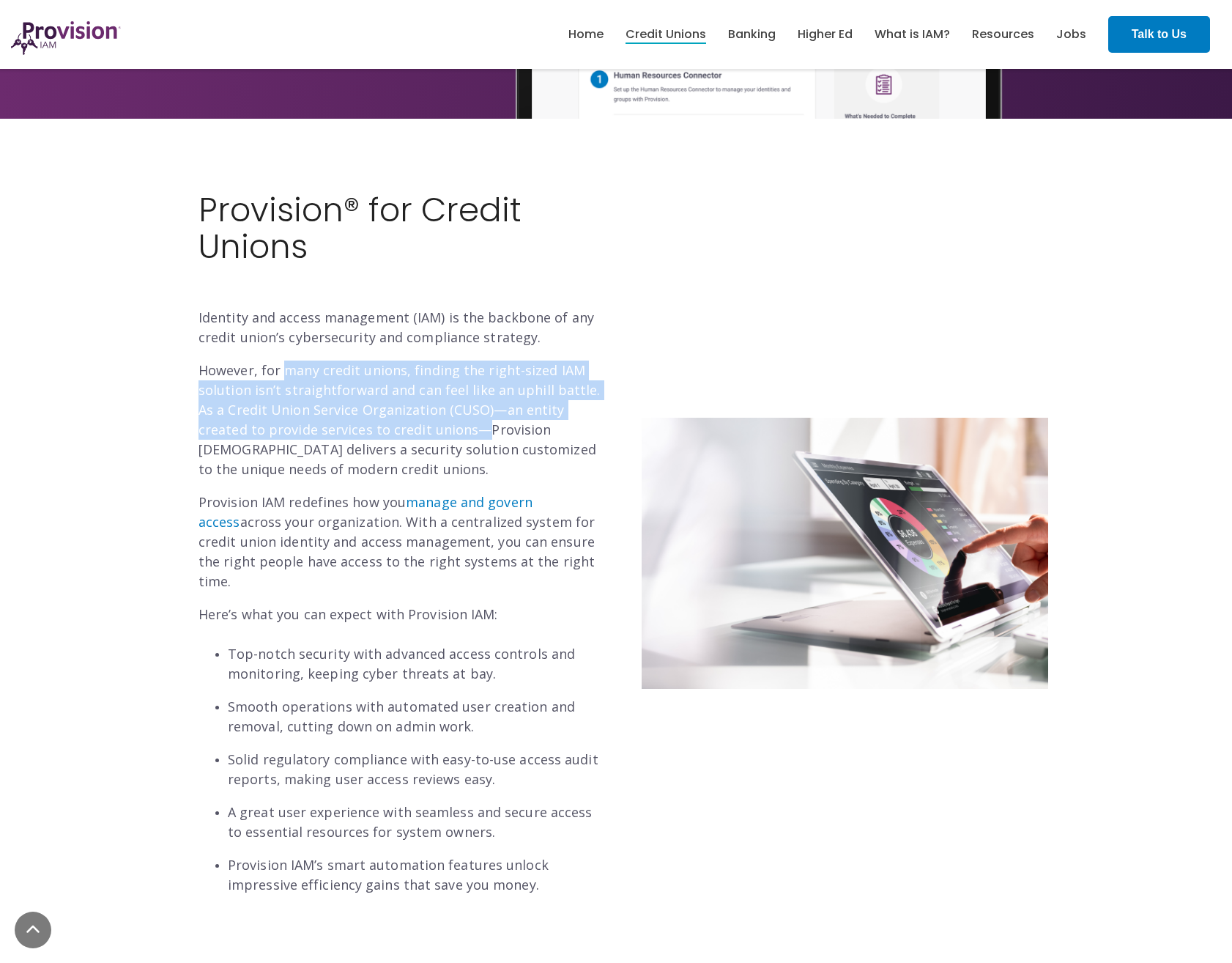
drag, startPoint x: 282, startPoint y: 351, endPoint x: 407, endPoint y: 436, distance: 151.2
click at [407, 436] on div "Provision® for Credit Unions Identity and access management (IAM) is the backbo…" at bounding box center [401, 544] width 407 height 703
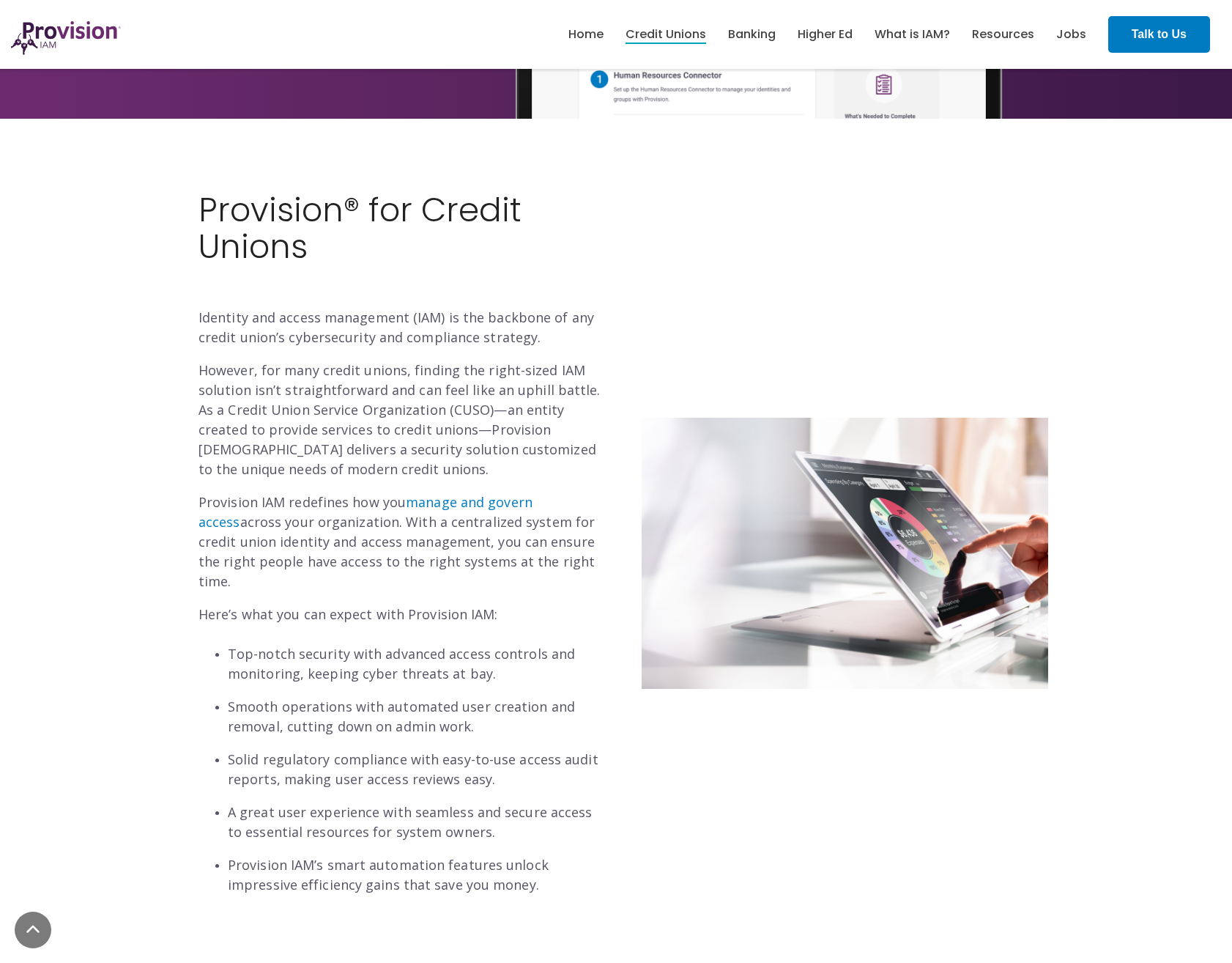
drag, startPoint x: 407, startPoint y: 436, endPoint x: 358, endPoint y: 489, distance: 72.2
click at [384, 493] on p "Provision IAM redefines how you manage and govern access across your organizati…" at bounding box center [401, 542] width 407 height 99
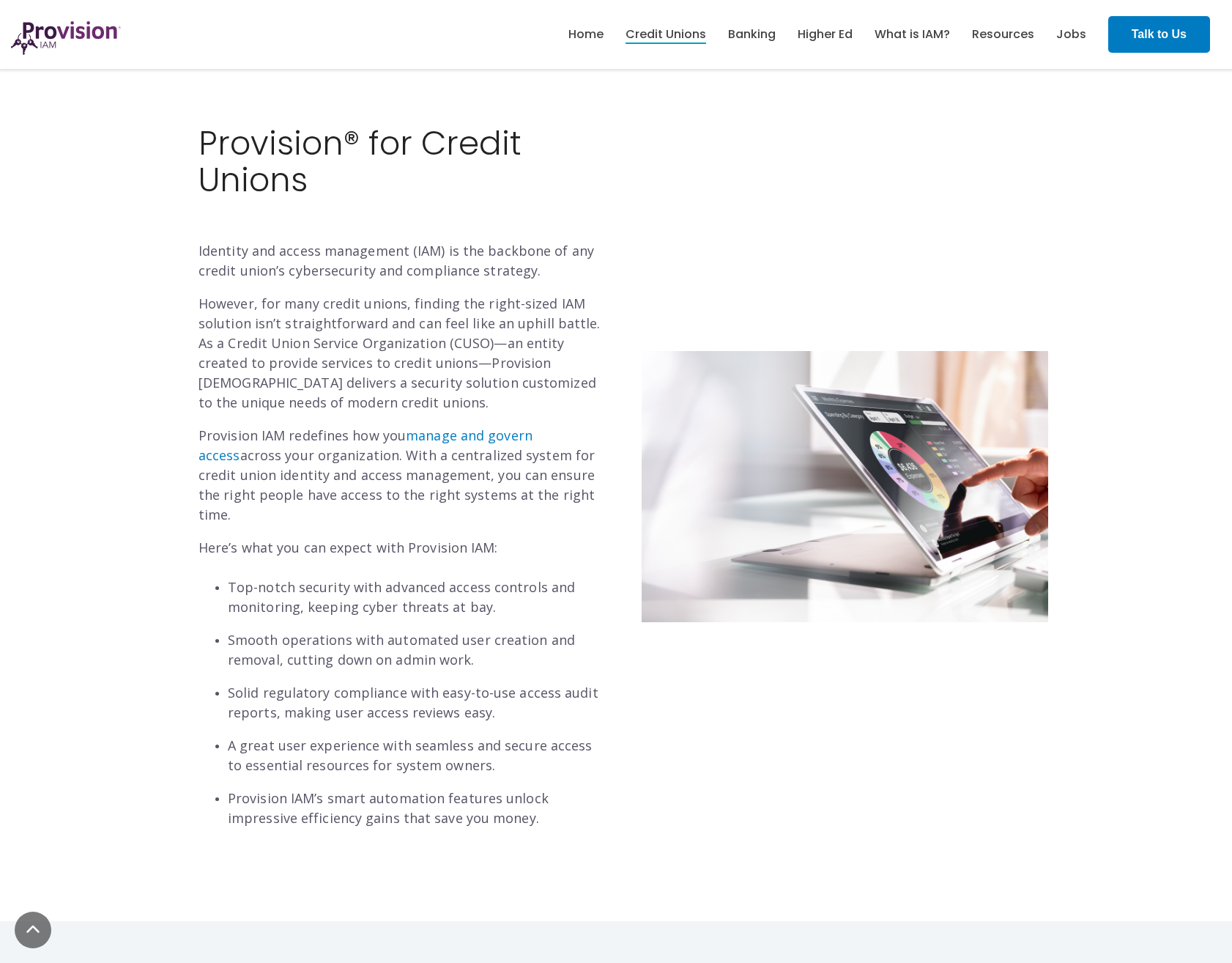
scroll to position [366, 0]
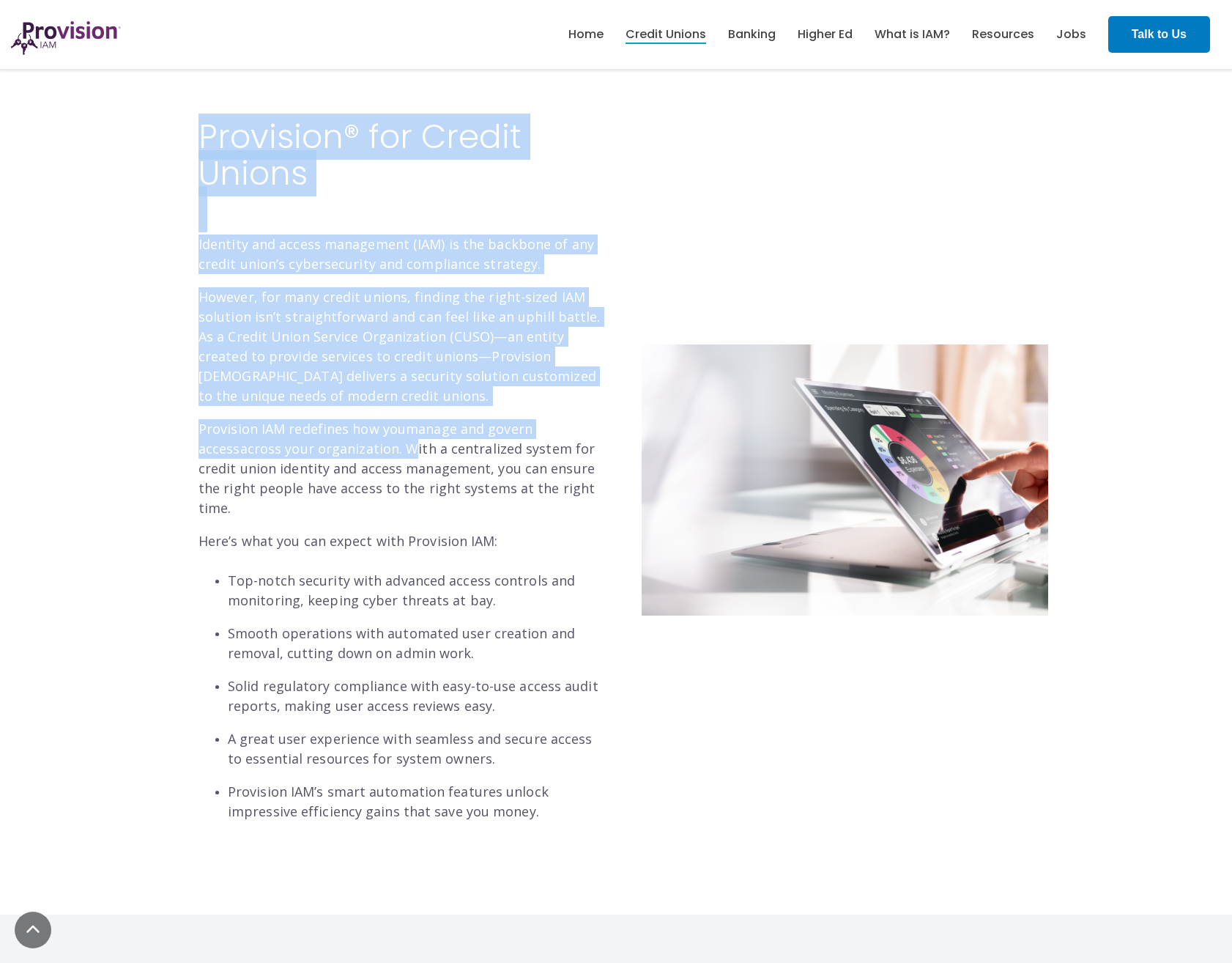
drag, startPoint x: 181, startPoint y: 431, endPoint x: 360, endPoint y: 452, distance: 180.2
click at [360, 452] on div "Provision® for Credit Unions Identity and access management (IAM) is the backbo…" at bounding box center [616, 480] width 880 height 723
click at [360, 453] on p "Provision IAM redefines how you manage and govern access across your organizati…" at bounding box center [401, 468] width 407 height 99
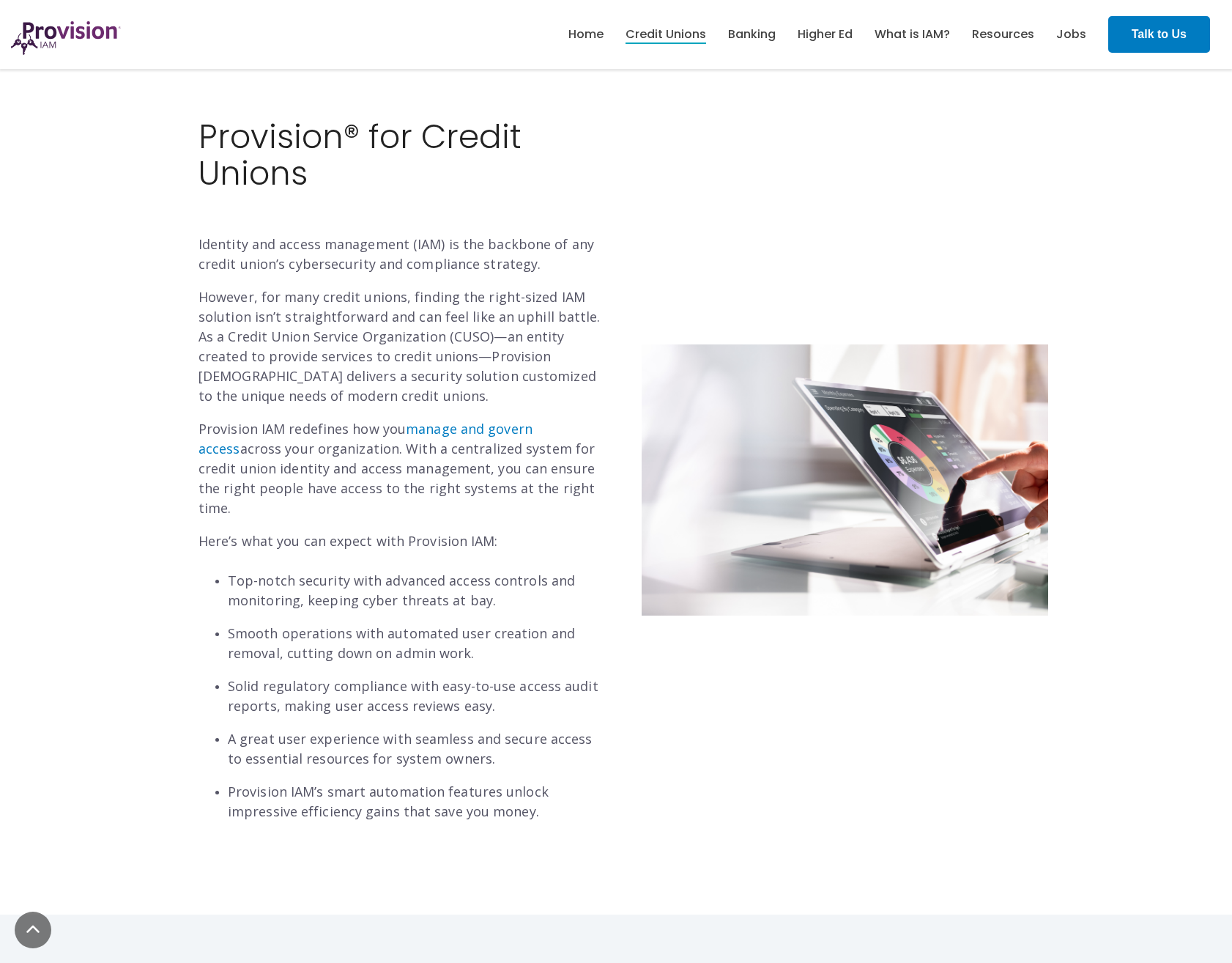
click at [351, 453] on p "Provision IAM redefines how you manage and govern access across your organizati…" at bounding box center [401, 468] width 407 height 99
drag, startPoint x: 351, startPoint y: 453, endPoint x: 277, endPoint y: 432, distance: 76.9
click at [277, 432] on p "Provision IAM redefines how you manage and govern access across your organizati…" at bounding box center [401, 468] width 407 height 99
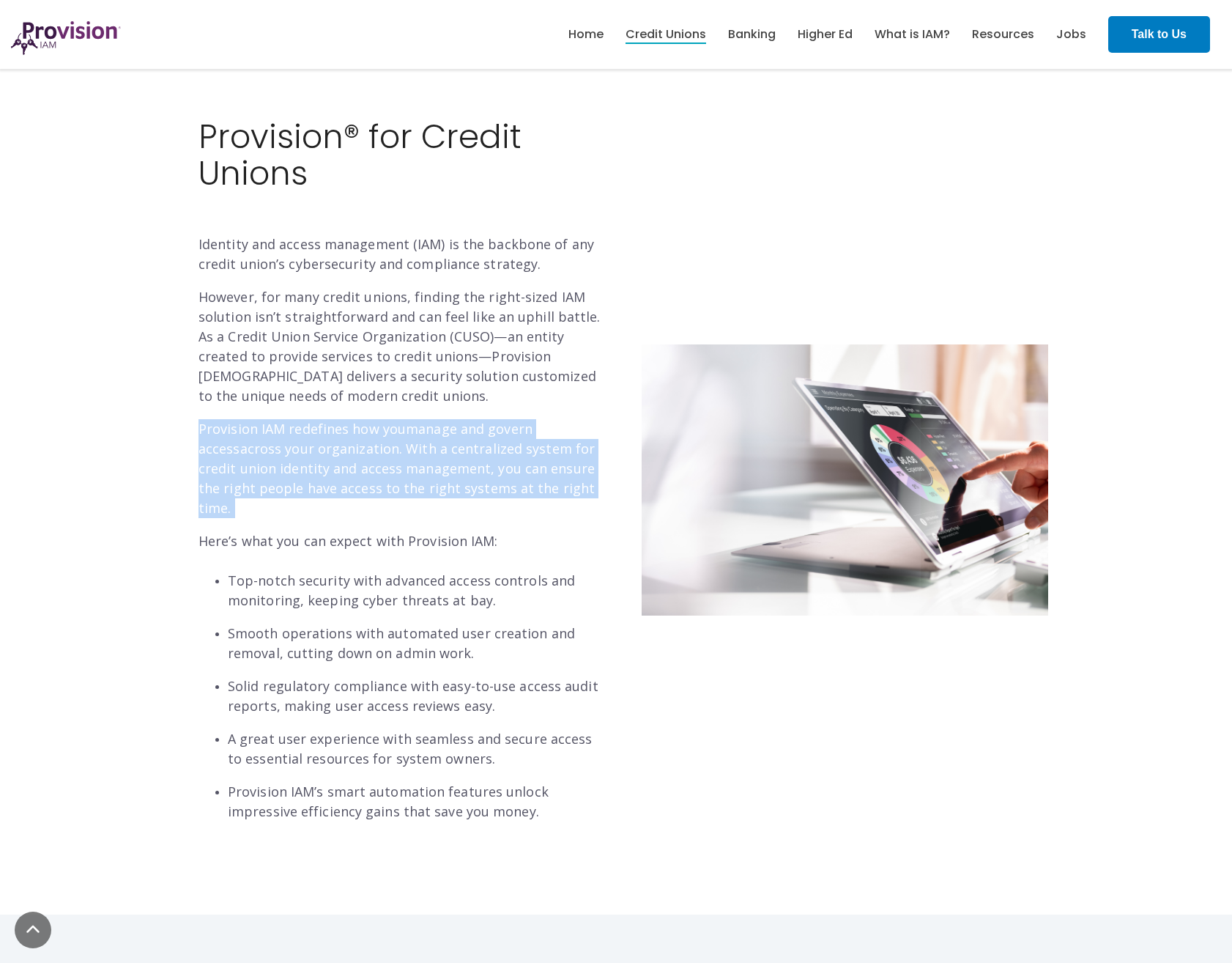
click at [277, 432] on p "Provision IAM redefines how you manage and govern access across your organizati…" at bounding box center [401, 468] width 407 height 99
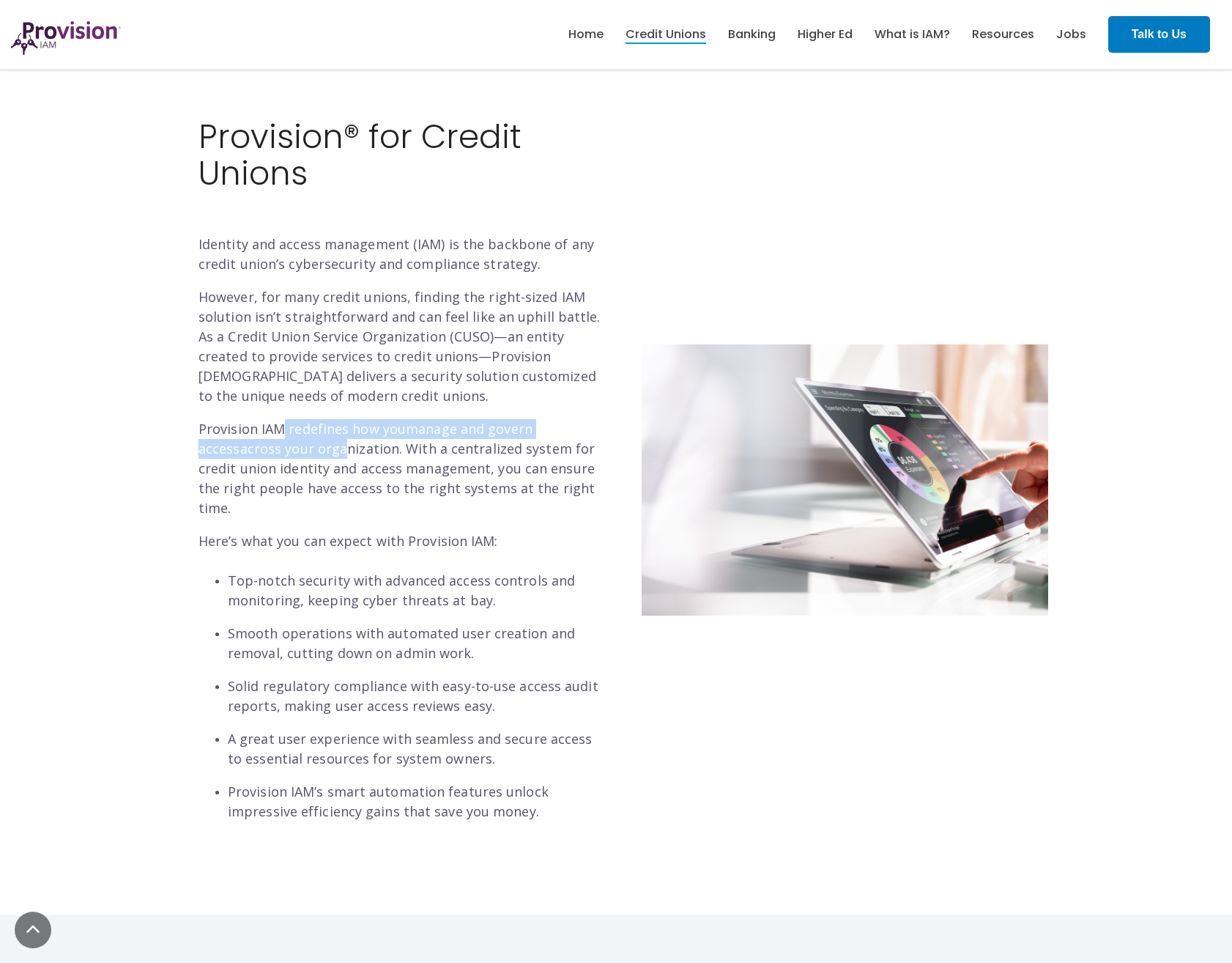
drag, startPoint x: 283, startPoint y: 432, endPoint x: 293, endPoint y: 441, distance: 13.5
click at [293, 441] on p "Provision IAM redefines how you manage and govern access across your organizati…" at bounding box center [401, 468] width 407 height 99
drag, startPoint x: 293, startPoint y: 441, endPoint x: 153, endPoint y: 466, distance: 142.2
click at [153, 466] on div "Provision® for Credit Unions Identity and access management (IAM) is the backbo…" at bounding box center [616, 480] width 1232 height 869
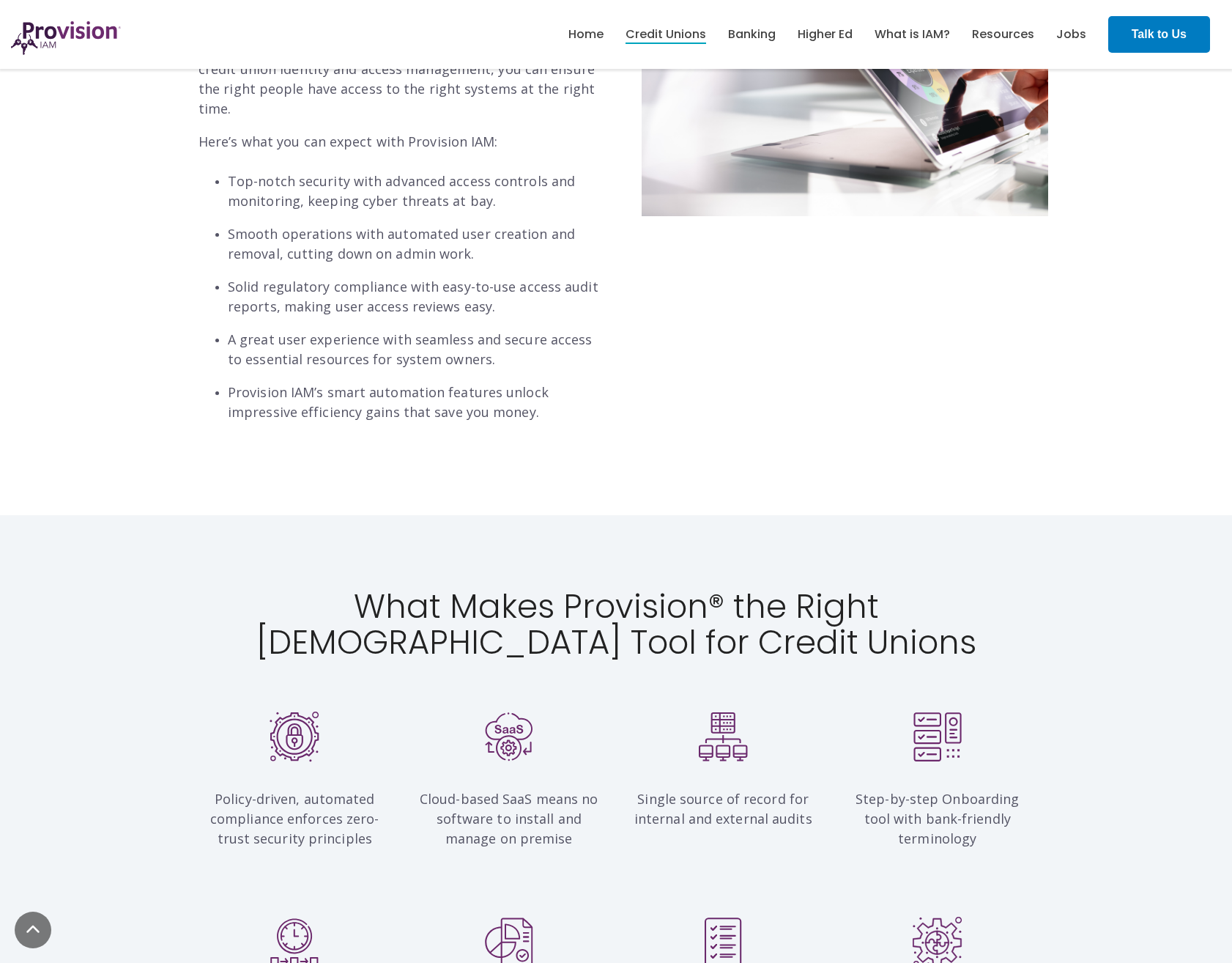
scroll to position [879, 0]
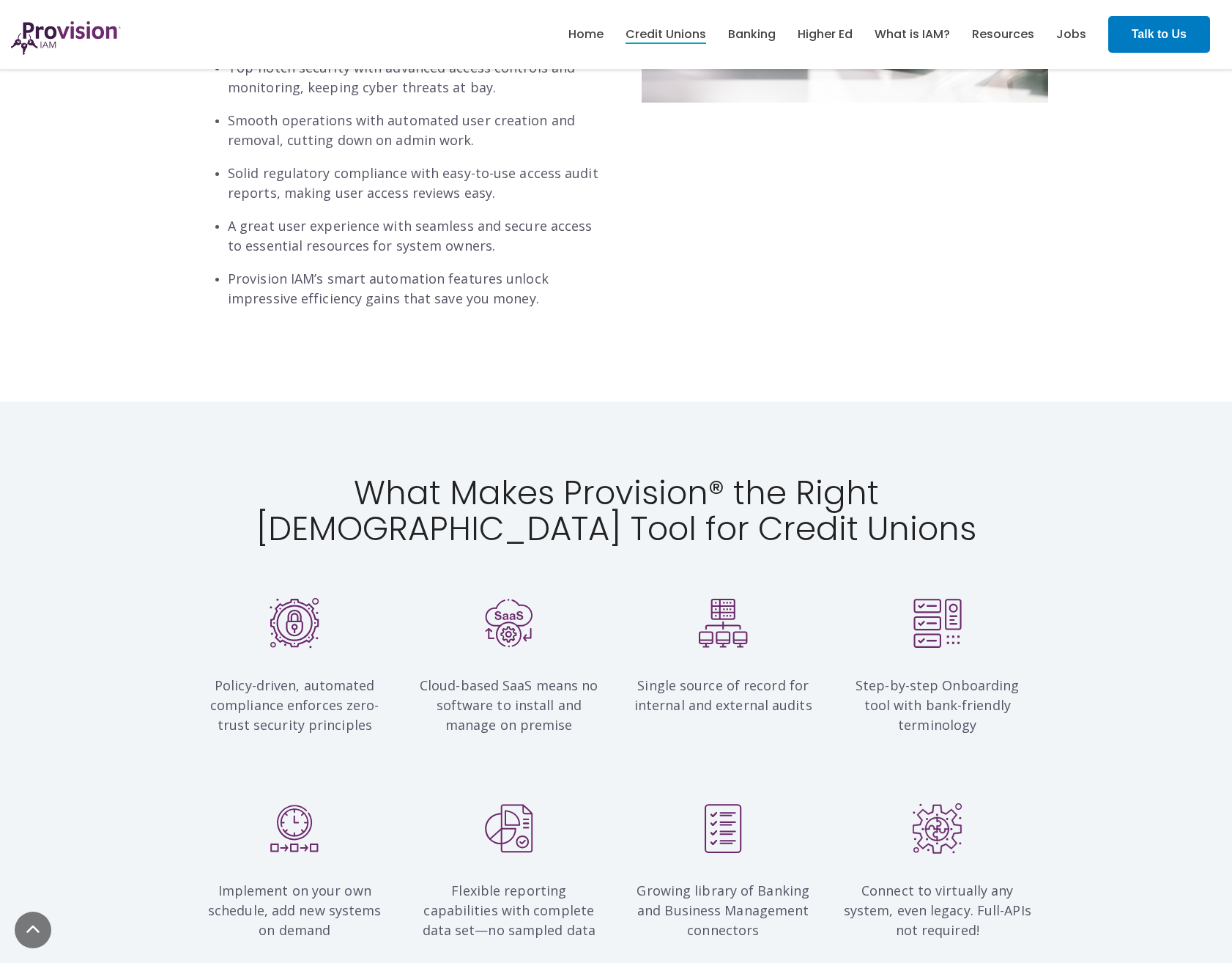
click at [509, 287] on p "Provision IAM’s smart automation features unlock impressive efficiency gains th…" at bounding box center [416, 289] width 377 height 40
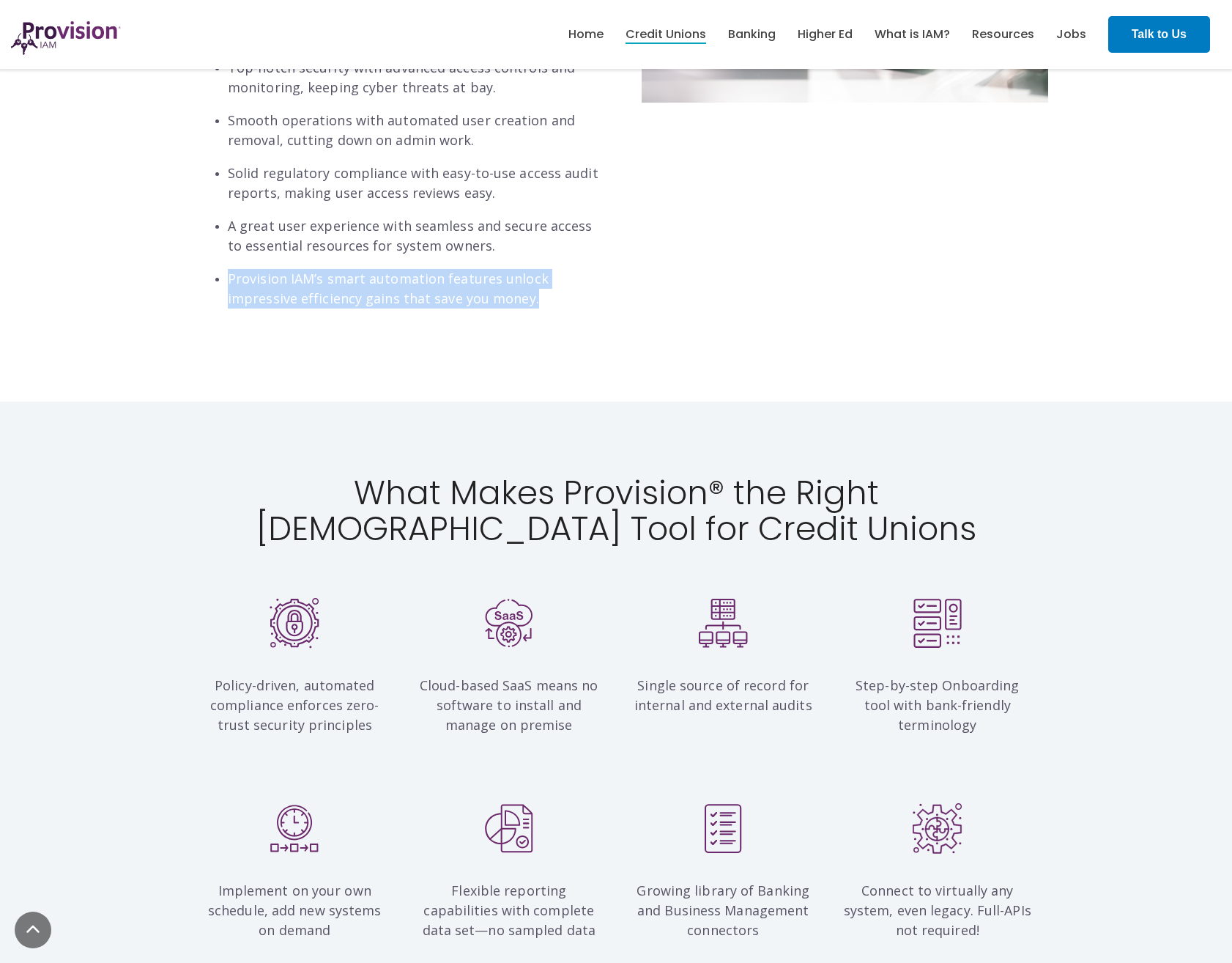
click at [509, 287] on p "Provision IAM’s smart automation features unlock impressive efficiency gains th…" at bounding box center [416, 289] width 377 height 40
drag, startPoint x: 509, startPoint y: 287, endPoint x: 479, endPoint y: 273, distance: 33.1
click at [479, 273] on p "Provision IAM’s smart automation features unlock impressive efficiency gains th…" at bounding box center [416, 289] width 377 height 40
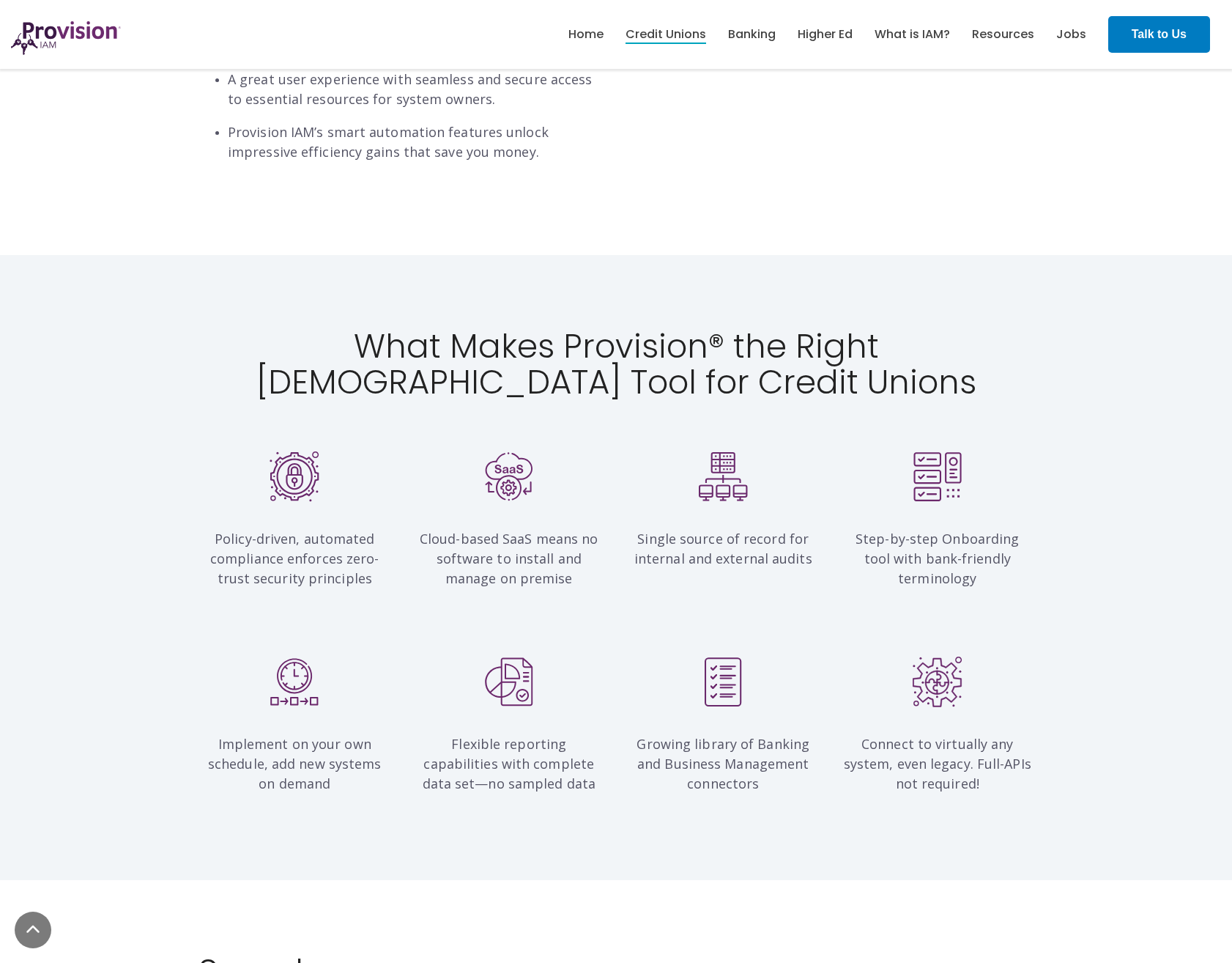
scroll to position [1099, 0]
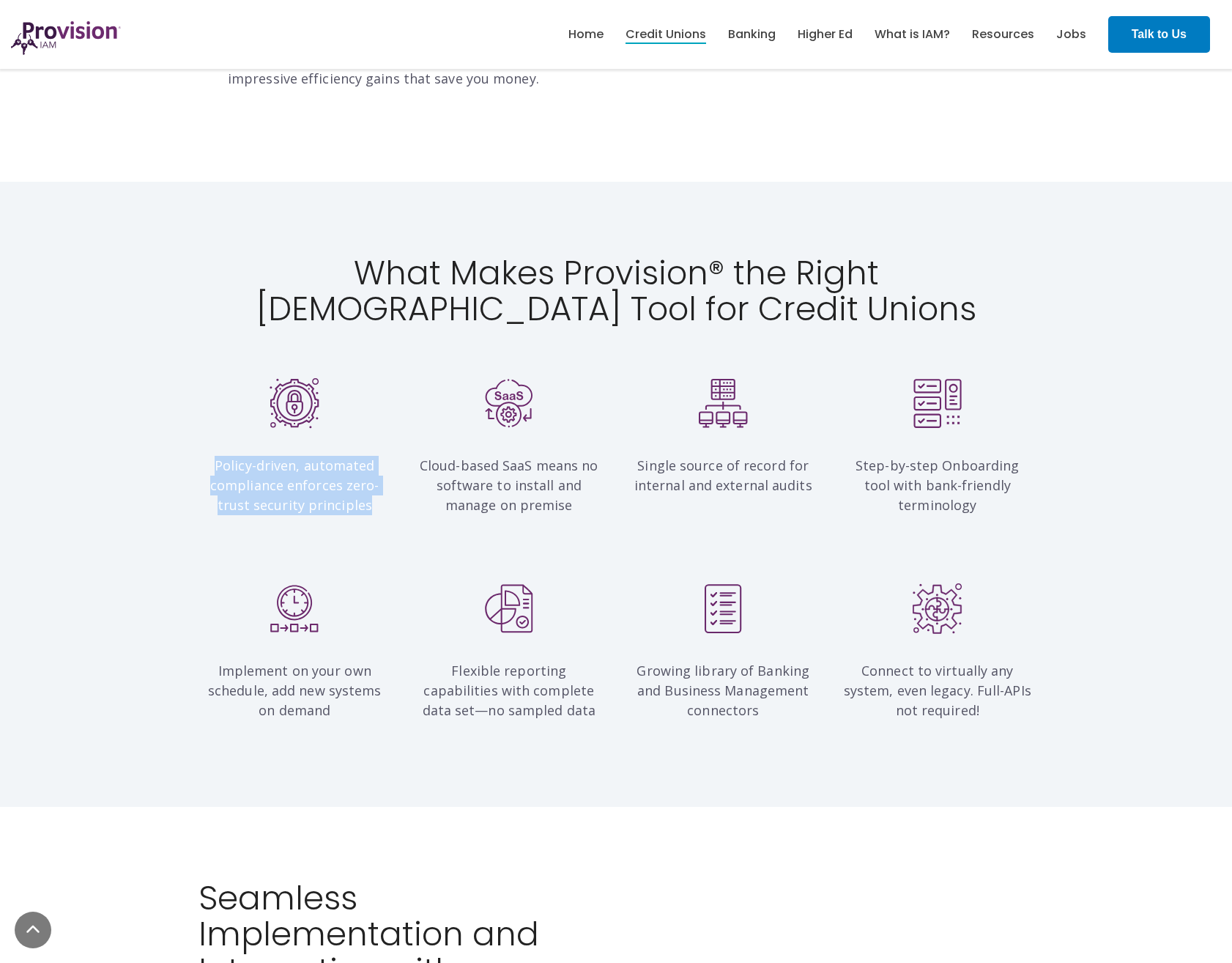
drag, startPoint x: 203, startPoint y: 445, endPoint x: 373, endPoint y: 491, distance: 176.1
click at [373, 491] on p "Policy-driven, automated compliance enforces zero-trust security principles" at bounding box center [295, 475] width 193 height 79
drag, startPoint x: 373, startPoint y: 491, endPoint x: 522, endPoint y: 460, distance: 152.2
click at [536, 460] on span "Cloud-based SaaS means no software to install and manage on premise" at bounding box center [509, 485] width 179 height 57
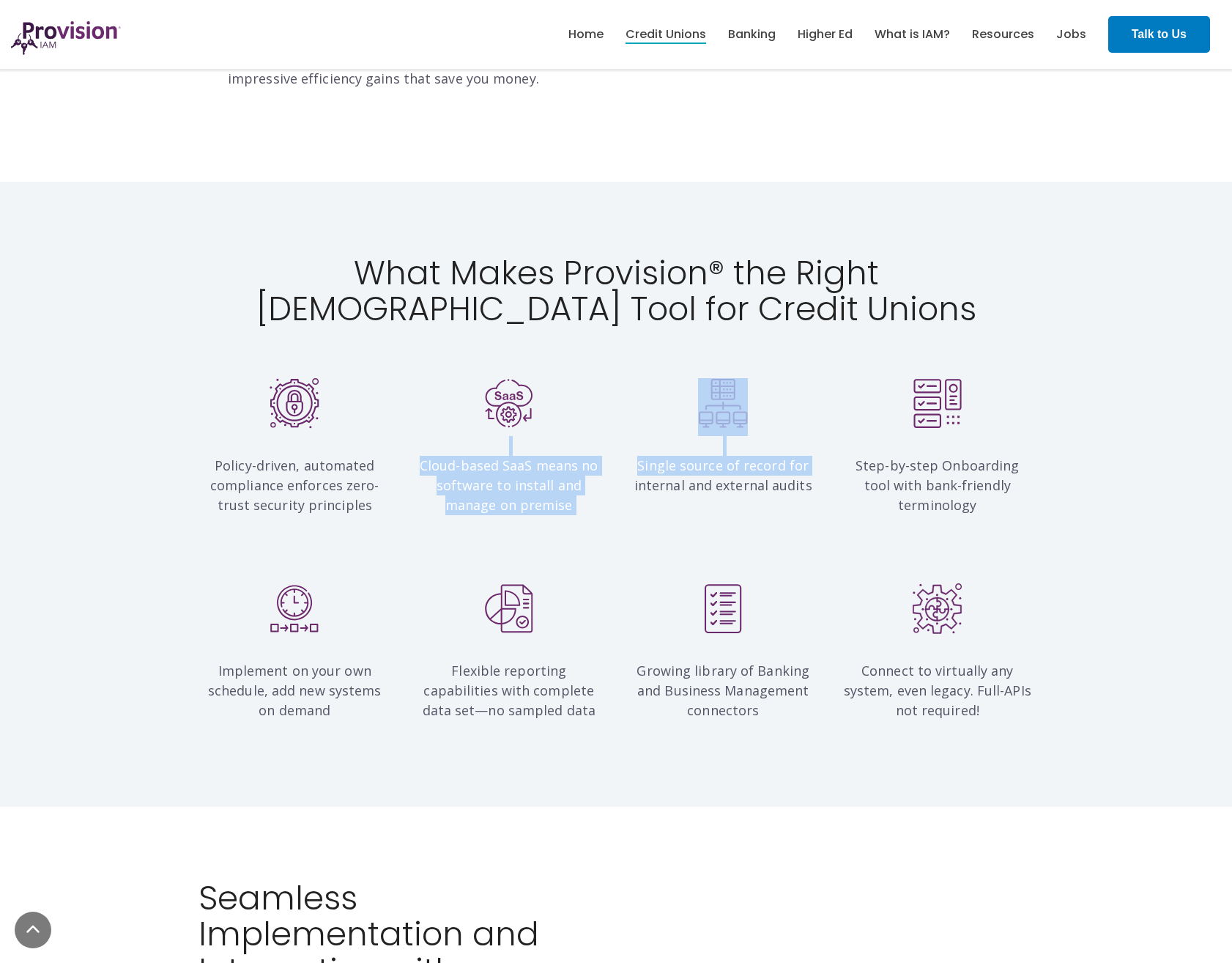
click at [619, 486] on div "Policy-driven, automated compliance enforces zero-trust security principles Clo…" at bounding box center [616, 453] width 857 height 150
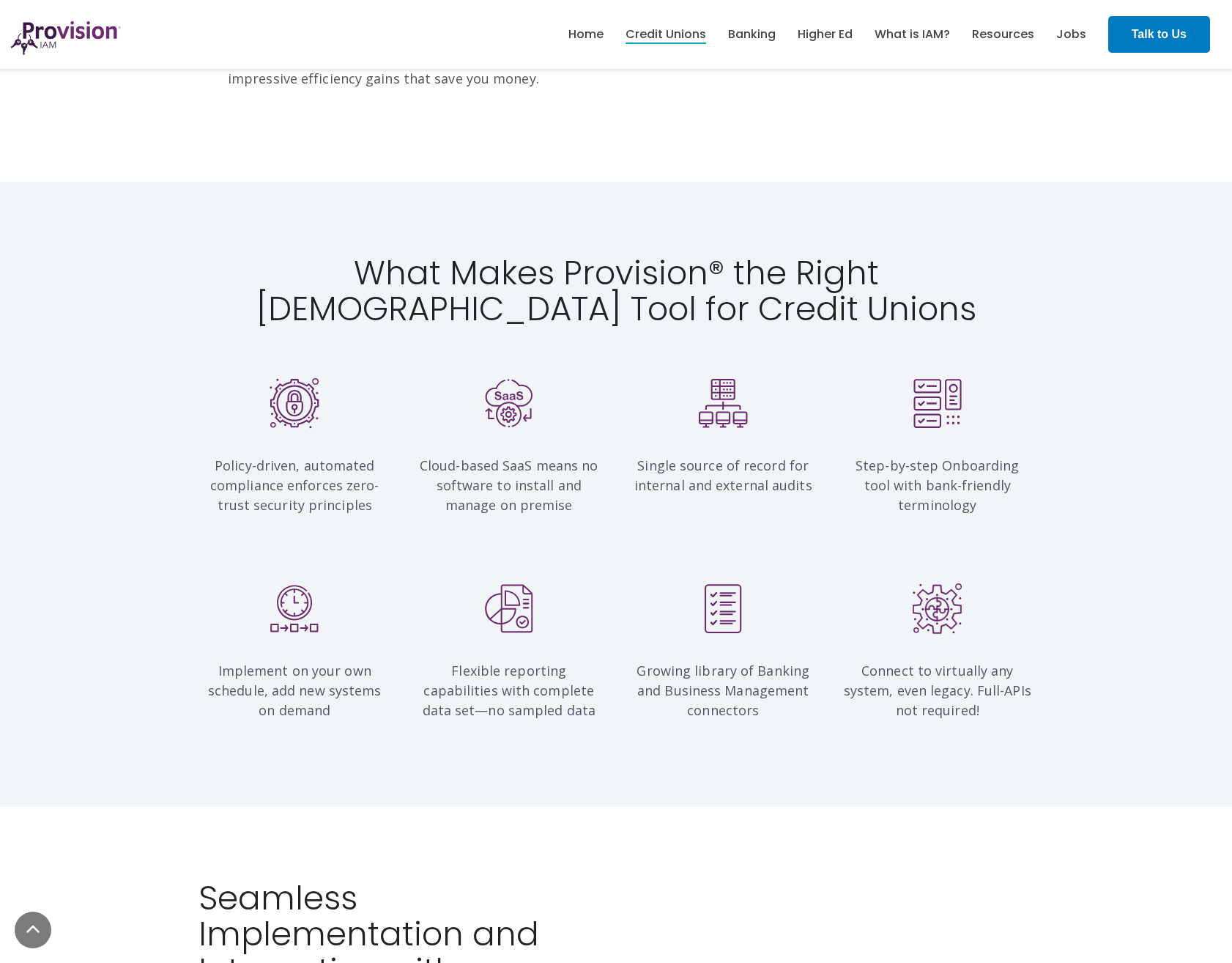
drag, startPoint x: 619, startPoint y: 486, endPoint x: 688, endPoint y: 473, distance: 70.2
click at [692, 473] on span "Single source of record for internal and external audits" at bounding box center [724, 475] width 178 height 37
drag, startPoint x: 650, startPoint y: 447, endPoint x: 817, endPoint y: 469, distance: 168.4
click at [817, 469] on p "Single source of record for internal and external audits" at bounding box center [724, 465] width 193 height 59
drag, startPoint x: 817, startPoint y: 469, endPoint x: 862, endPoint y: 459, distance: 46.1
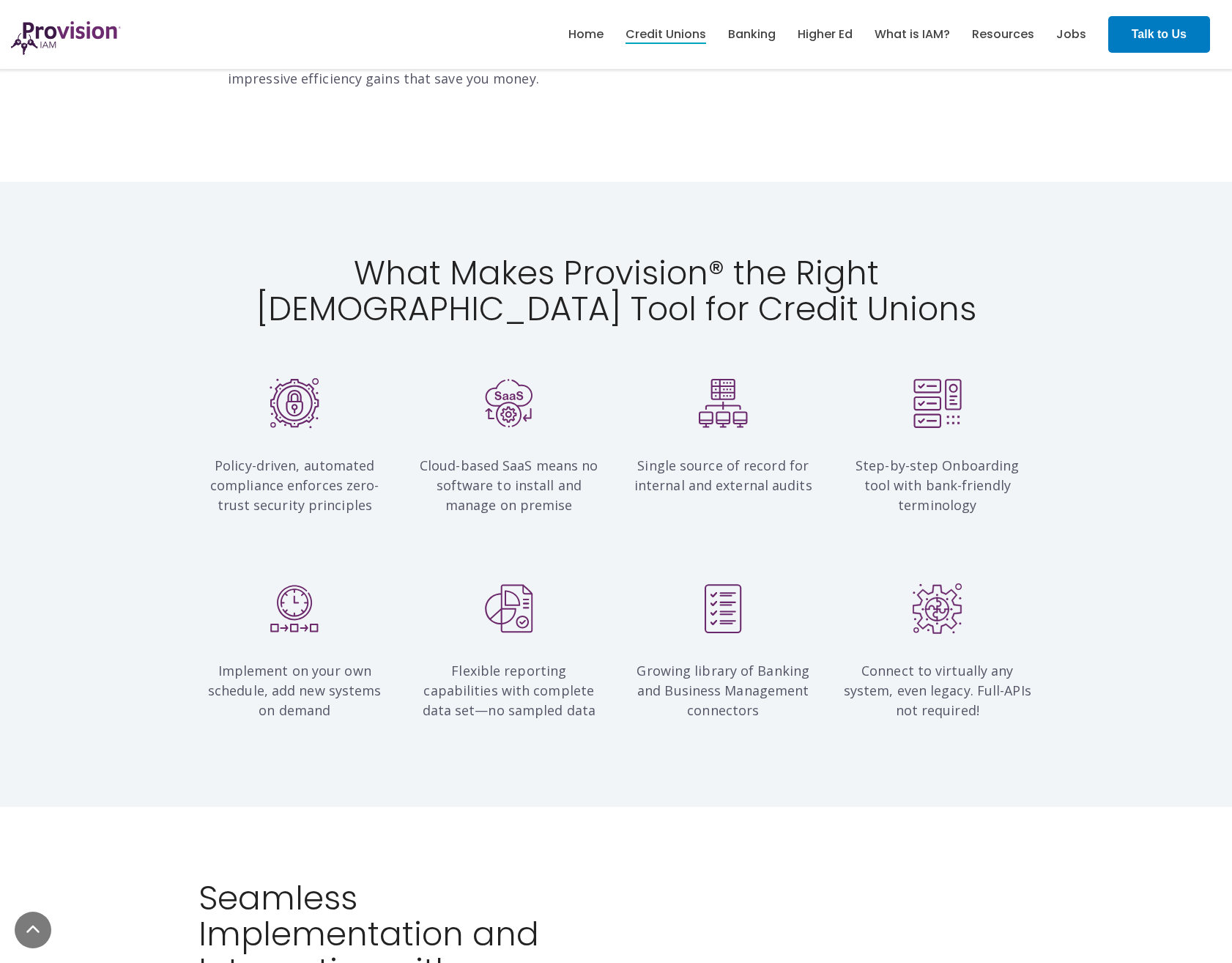
click at [862, 462] on span "Step-by-step Onboarding tool with bank-friendly terminology" at bounding box center [937, 485] width 164 height 57
drag, startPoint x: 844, startPoint y: 442, endPoint x: 1014, endPoint y: 463, distance: 171.3
click at [1014, 463] on p "Step-by-step Onboarding tool with bank-friendly terminology" at bounding box center [938, 475] width 193 height 79
drag, startPoint x: 1014, startPoint y: 463, endPoint x: 997, endPoint y: 465, distance: 17.1
click at [997, 465] on span "Step-by-step Onboarding tool with bank-friendly terminology" at bounding box center [937, 485] width 164 height 57
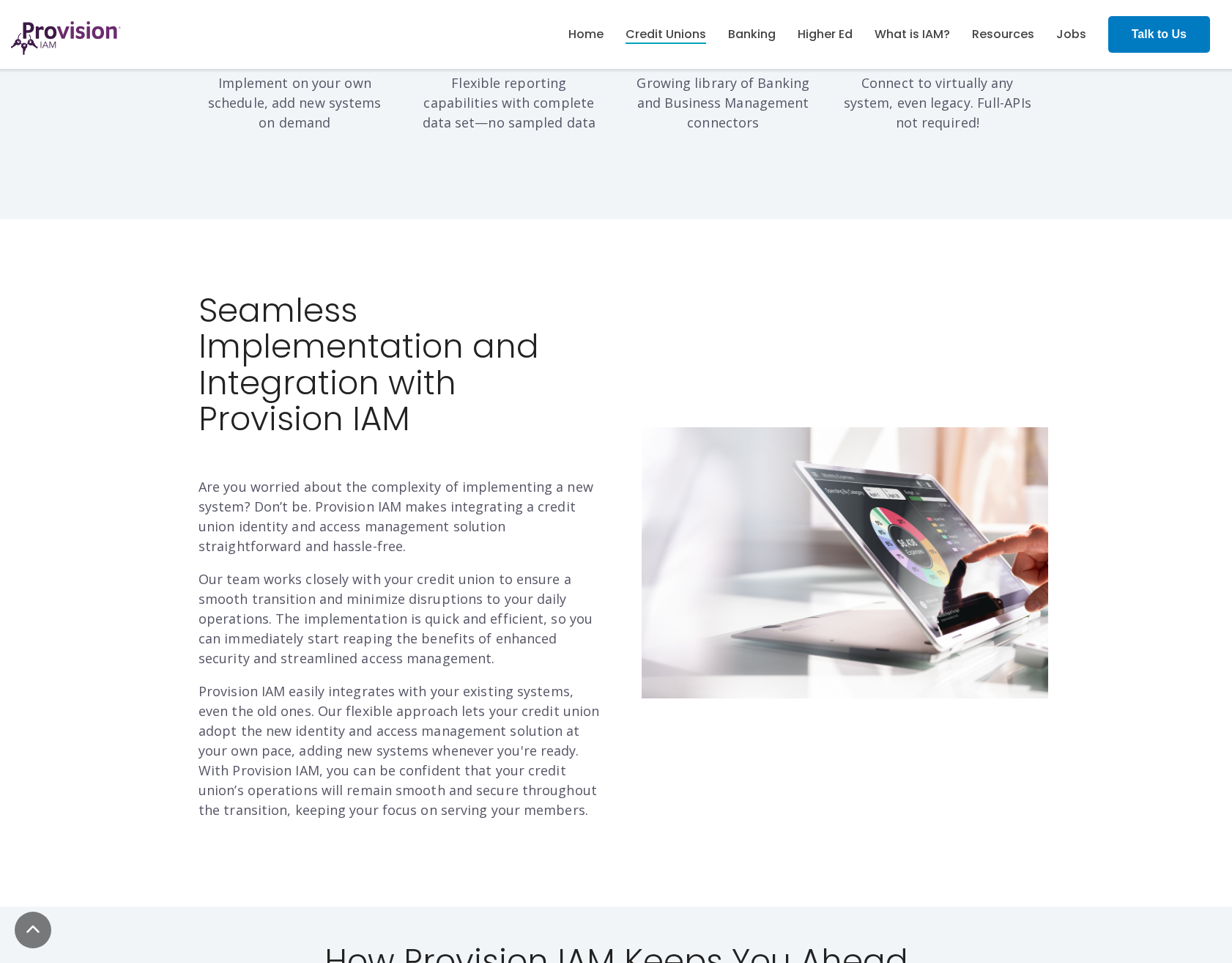
scroll to position [1685, 0]
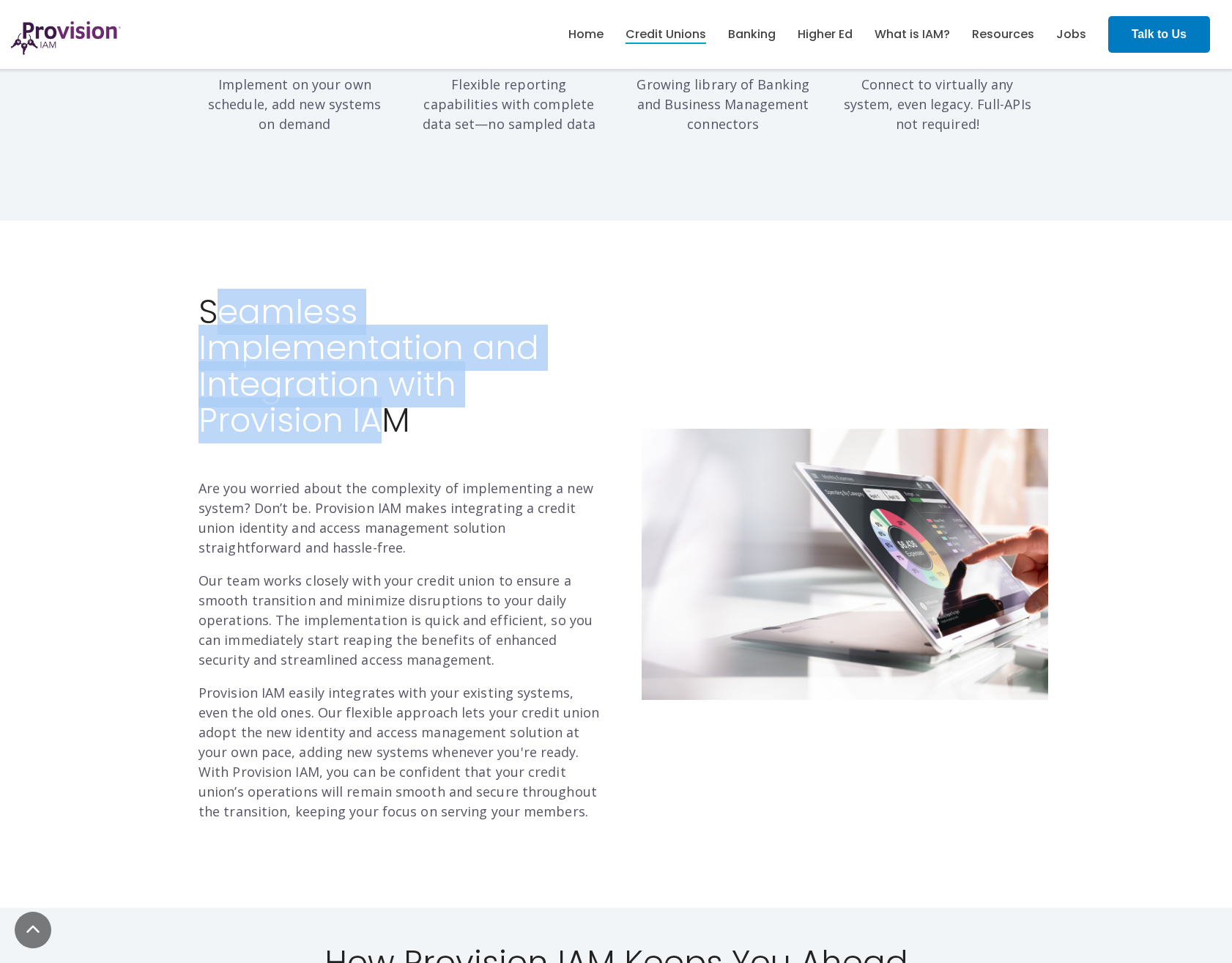
drag, startPoint x: 214, startPoint y: 295, endPoint x: 381, endPoint y: 388, distance: 191.1
click at [381, 388] on h2 "Seamless Implementation and Integration with Provision IAM" at bounding box center [401, 366] width 407 height 145
drag, startPoint x: 381, startPoint y: 388, endPoint x: 339, endPoint y: 415, distance: 49.9
click at [335, 389] on h2 "Seamless Implementation and Integration with Provision IAM" at bounding box center [401, 366] width 407 height 145
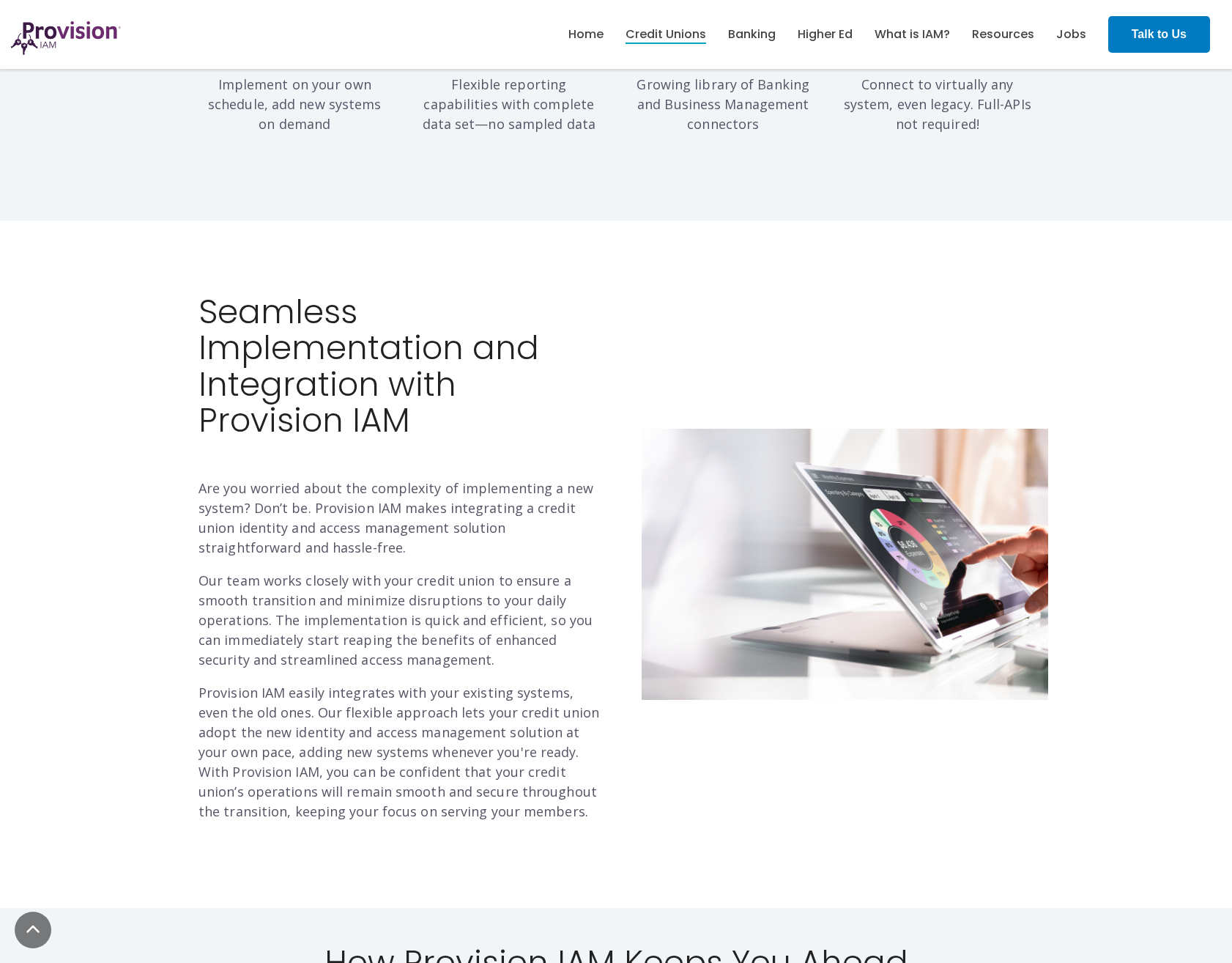
click at [340, 447] on div "Seamless Implementation and Integration with Provision IAM Are you worried abou…" at bounding box center [401, 557] width 407 height 527
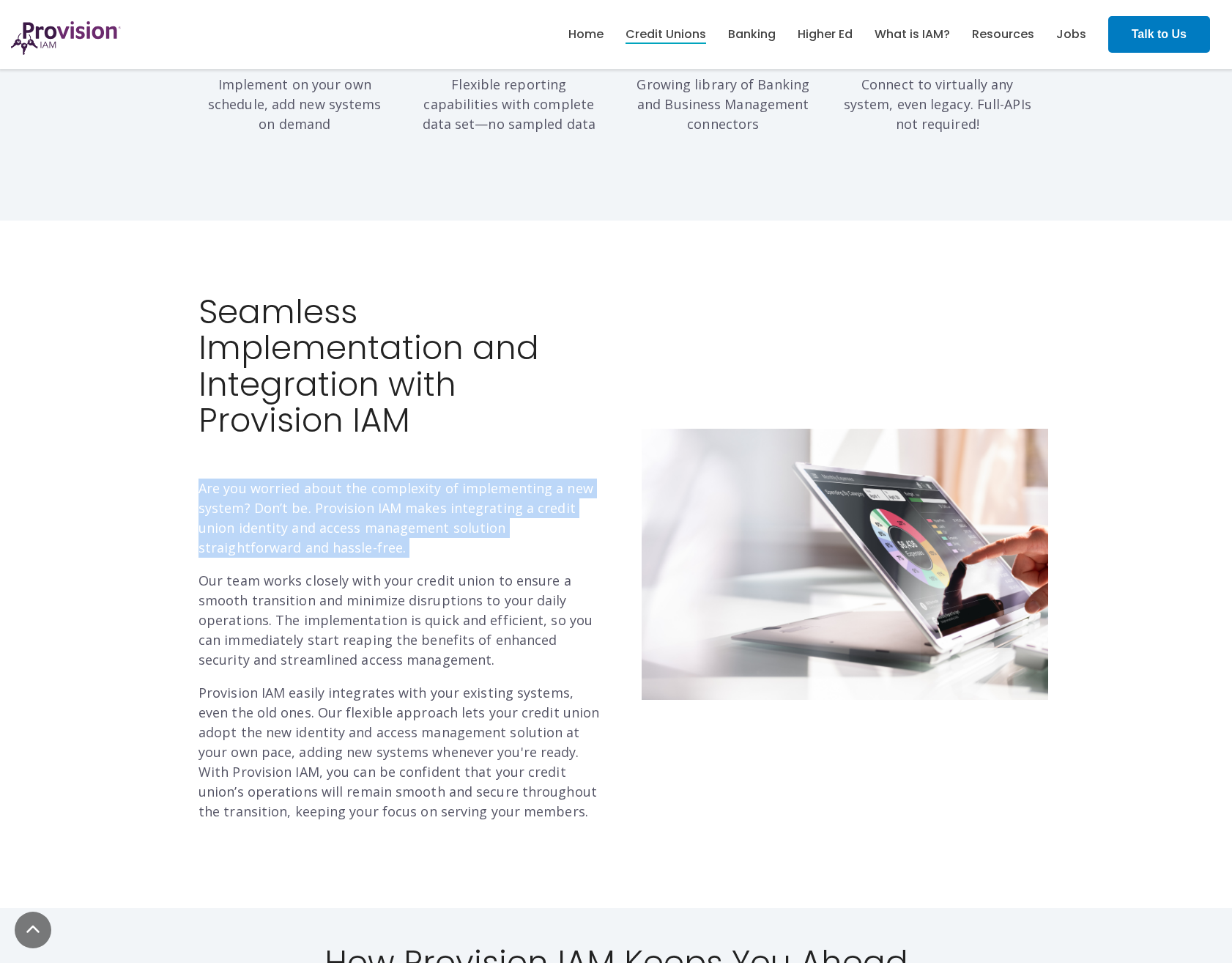
click at [340, 447] on div "Seamless Implementation and Integration with Provision IAM Are you worried abou…" at bounding box center [401, 557] width 407 height 527
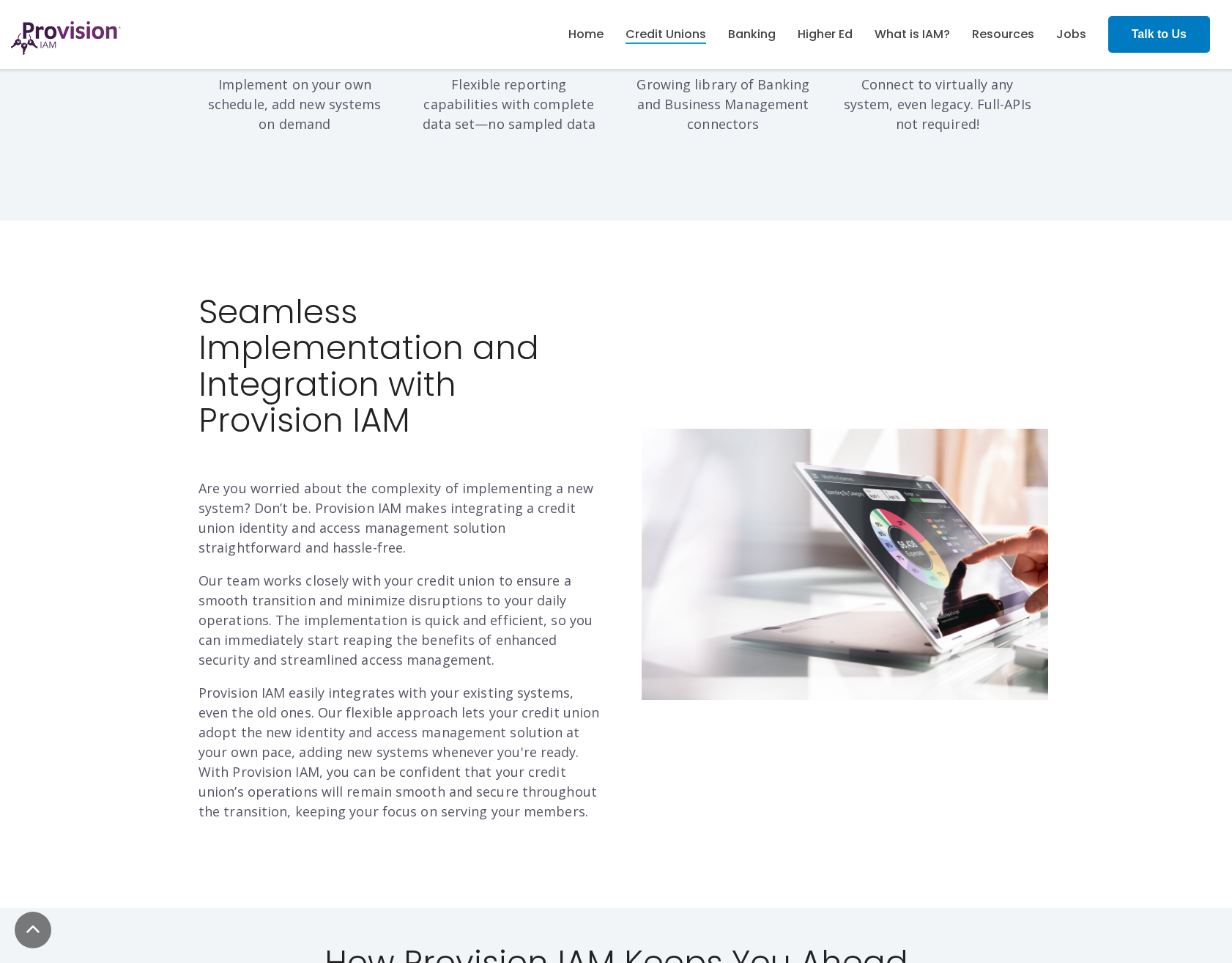
drag, startPoint x: 340, startPoint y: 447, endPoint x: 199, endPoint y: 384, distance: 154.4
click at [199, 384] on h2 "Seamless Implementation and Integration with Provision IAM" at bounding box center [401, 366] width 407 height 145
click at [246, 571] on p "Our team works closely with your credit union to ensure a smooth transition and…" at bounding box center [401, 620] width 407 height 99
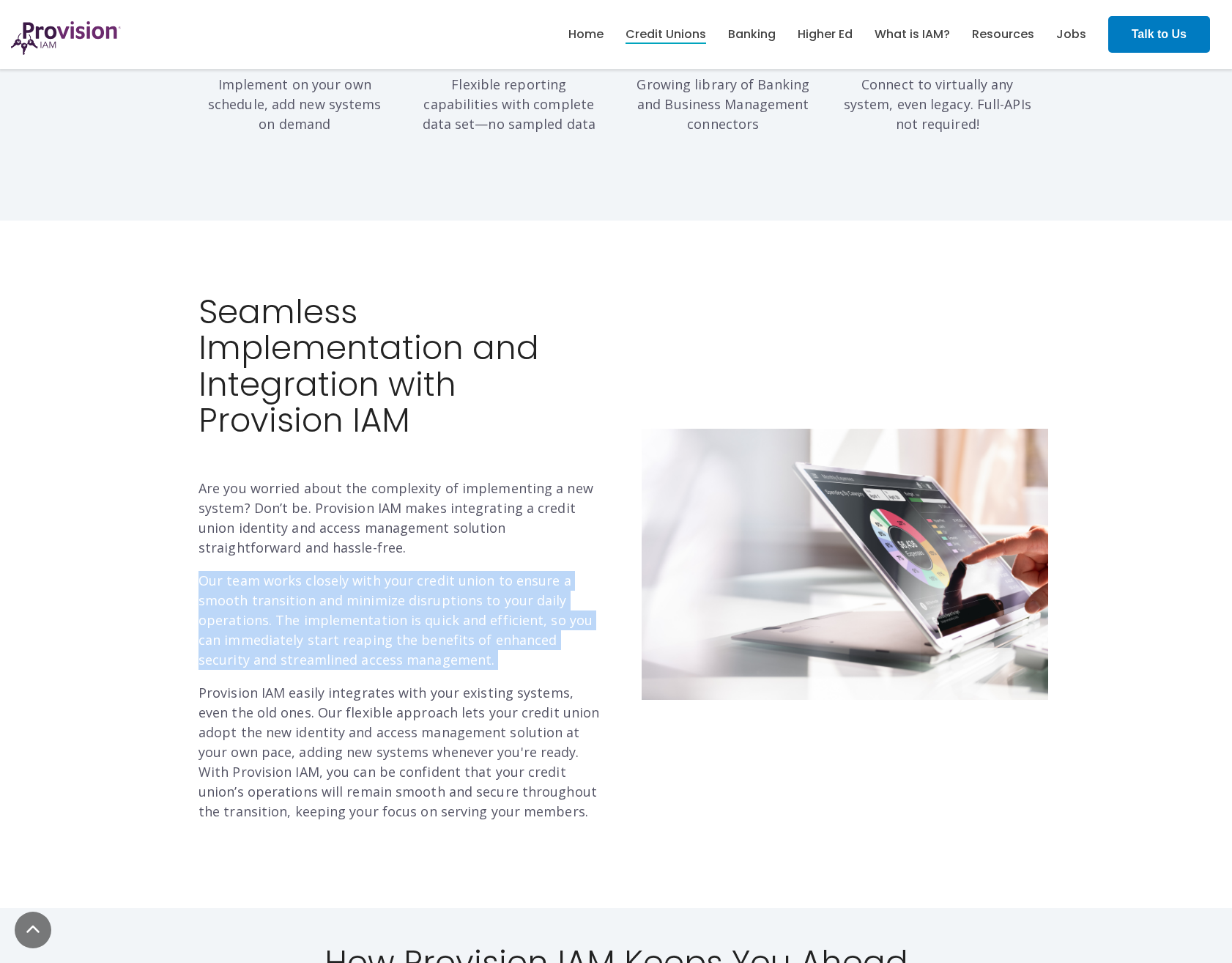
click at [246, 571] on p "Our team works closely with your credit union to ensure a smooth transition and…" at bounding box center [401, 620] width 407 height 99
drag, startPoint x: 246, startPoint y: 558, endPoint x: 289, endPoint y: 634, distance: 87.3
click at [289, 634] on p "Our team works closely with your credit union to ensure a smooth transition and…" at bounding box center [401, 620] width 407 height 99
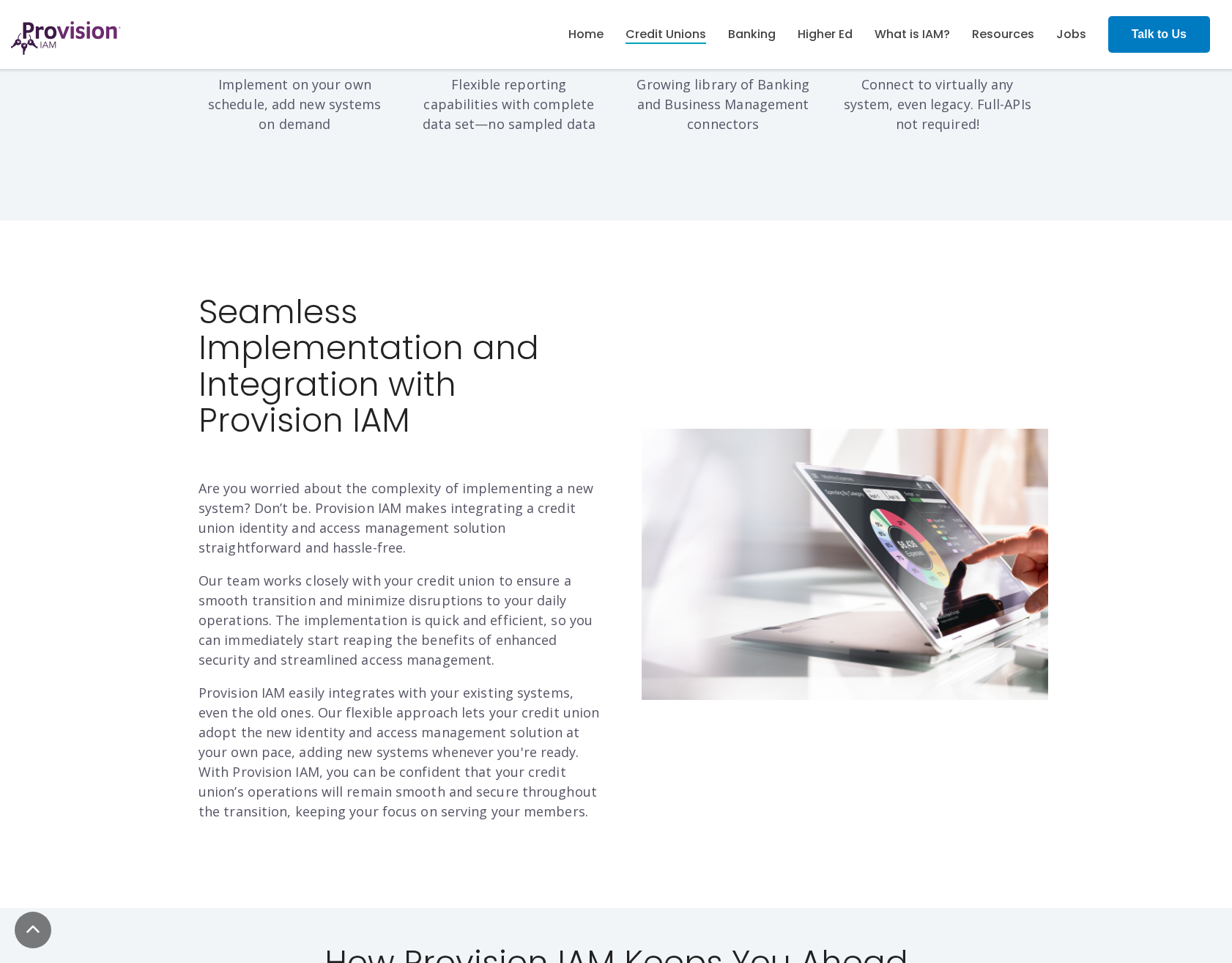
click at [292, 689] on p "Provision IAM easily integrates with your existing systems, even the old ones. …" at bounding box center [401, 752] width 407 height 139
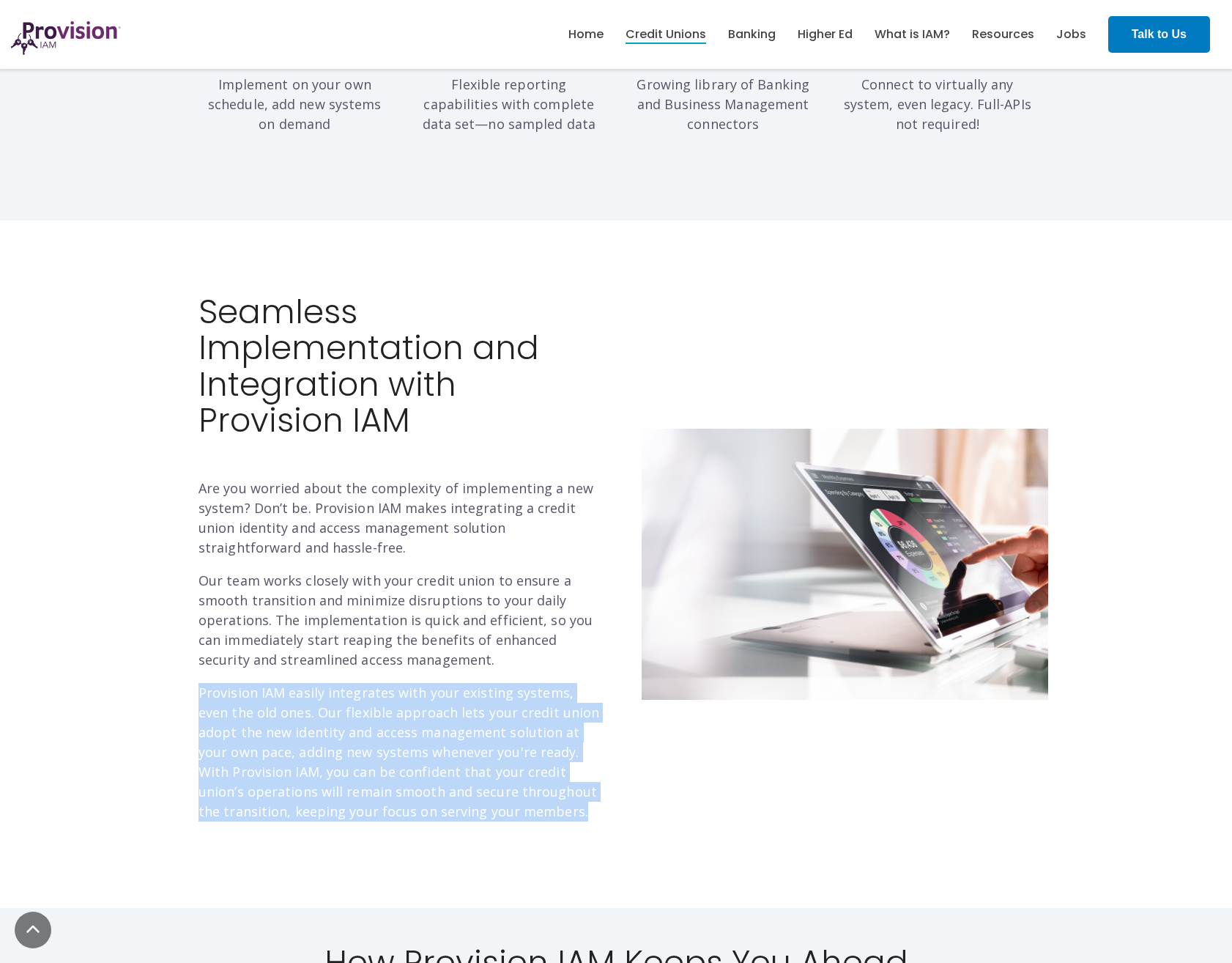
click at [292, 689] on p "Provision IAM easily integrates with your existing systems, even the old ones. …" at bounding box center [401, 752] width 407 height 139
drag, startPoint x: 292, startPoint y: 689, endPoint x: 283, endPoint y: 693, distance: 9.8
click at [283, 693] on p "Provision IAM easily integrates with your existing systems, even the old ones. …" at bounding box center [401, 752] width 407 height 139
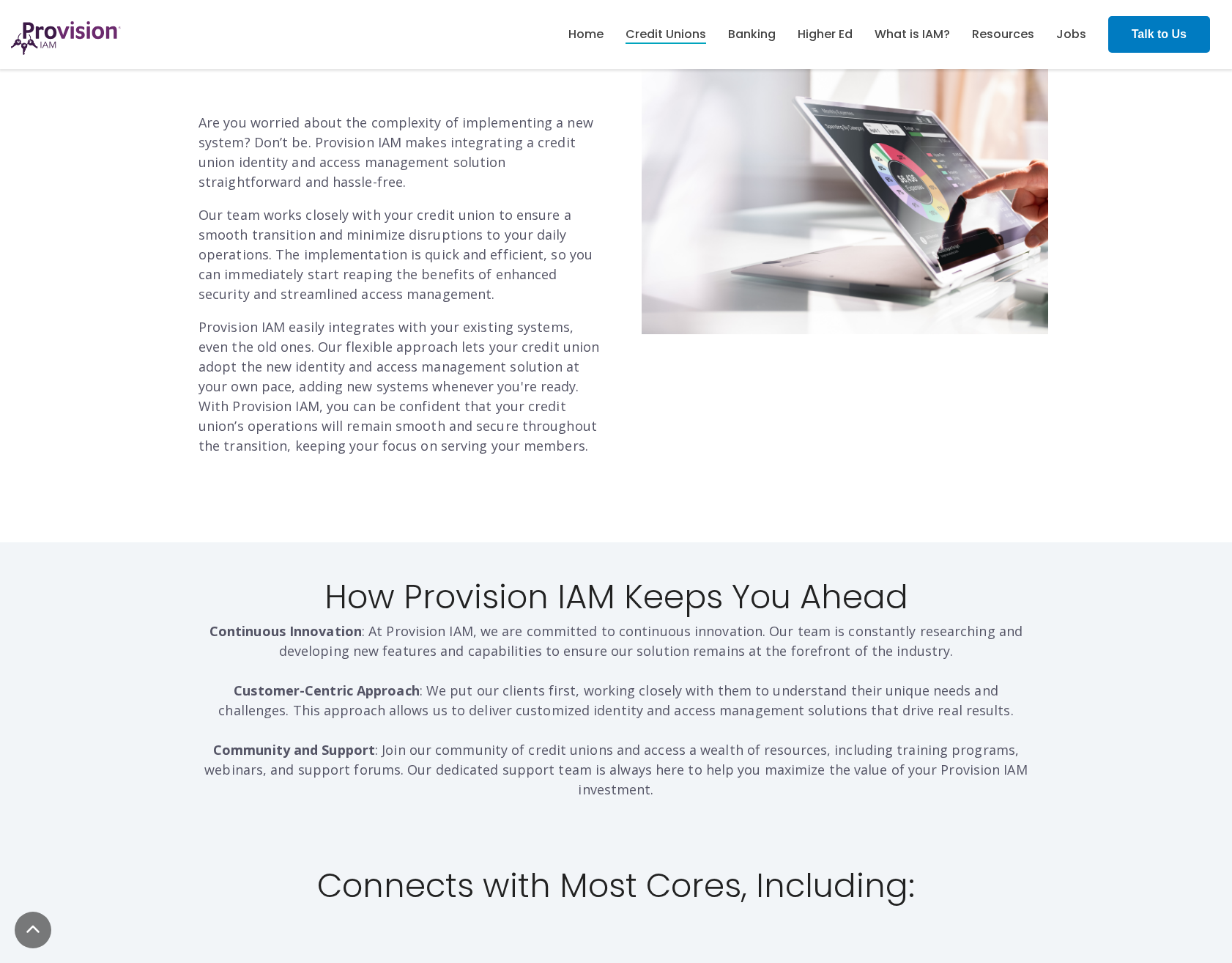
scroll to position [2051, 0]
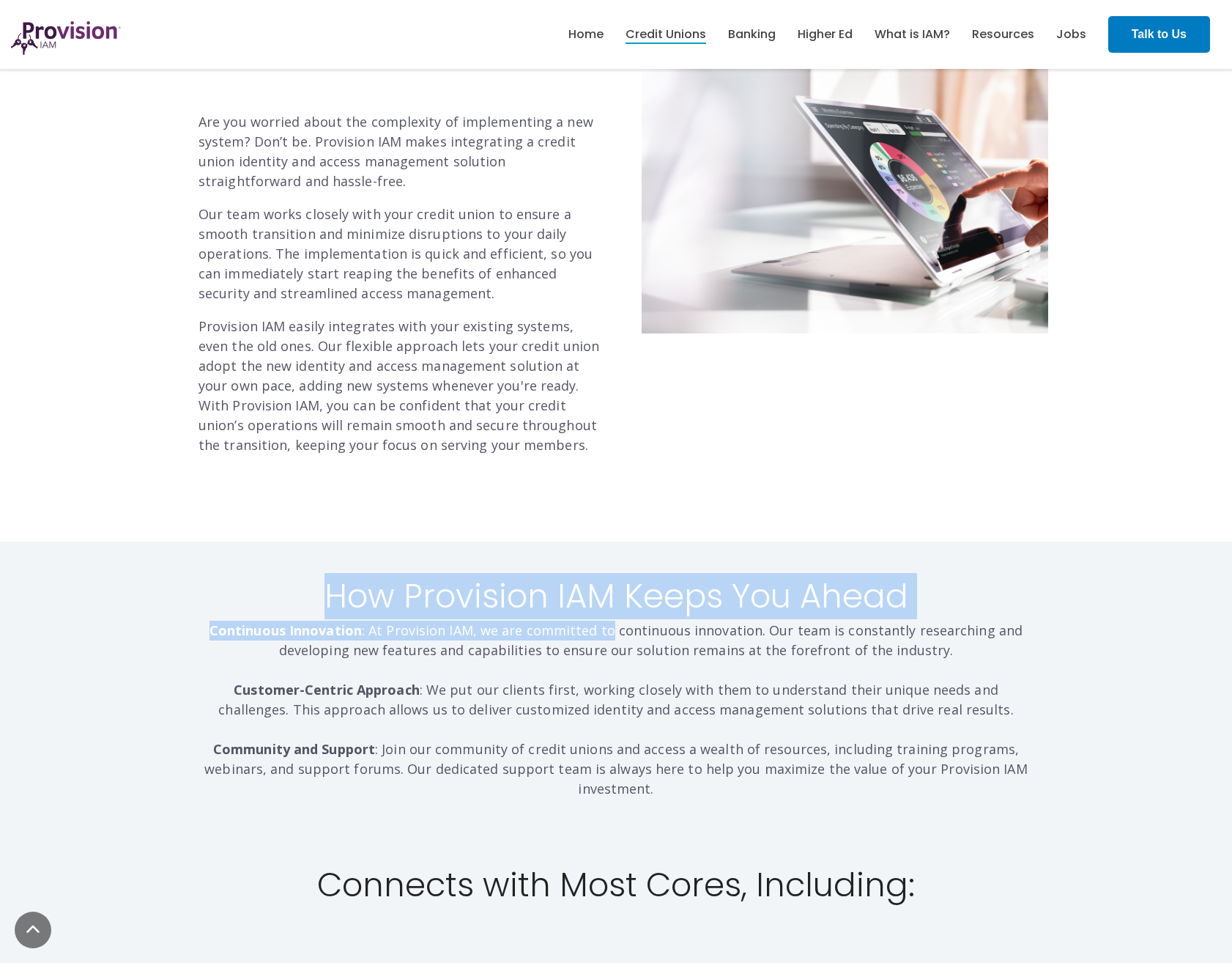
drag, startPoint x: 327, startPoint y: 574, endPoint x: 615, endPoint y: 611, distance: 290.4
click at [615, 611] on div "How Provision IAM Keeps You Ahead Continuous Innovation : At Provision IAM, we …" at bounding box center [616, 688] width 836 height 221
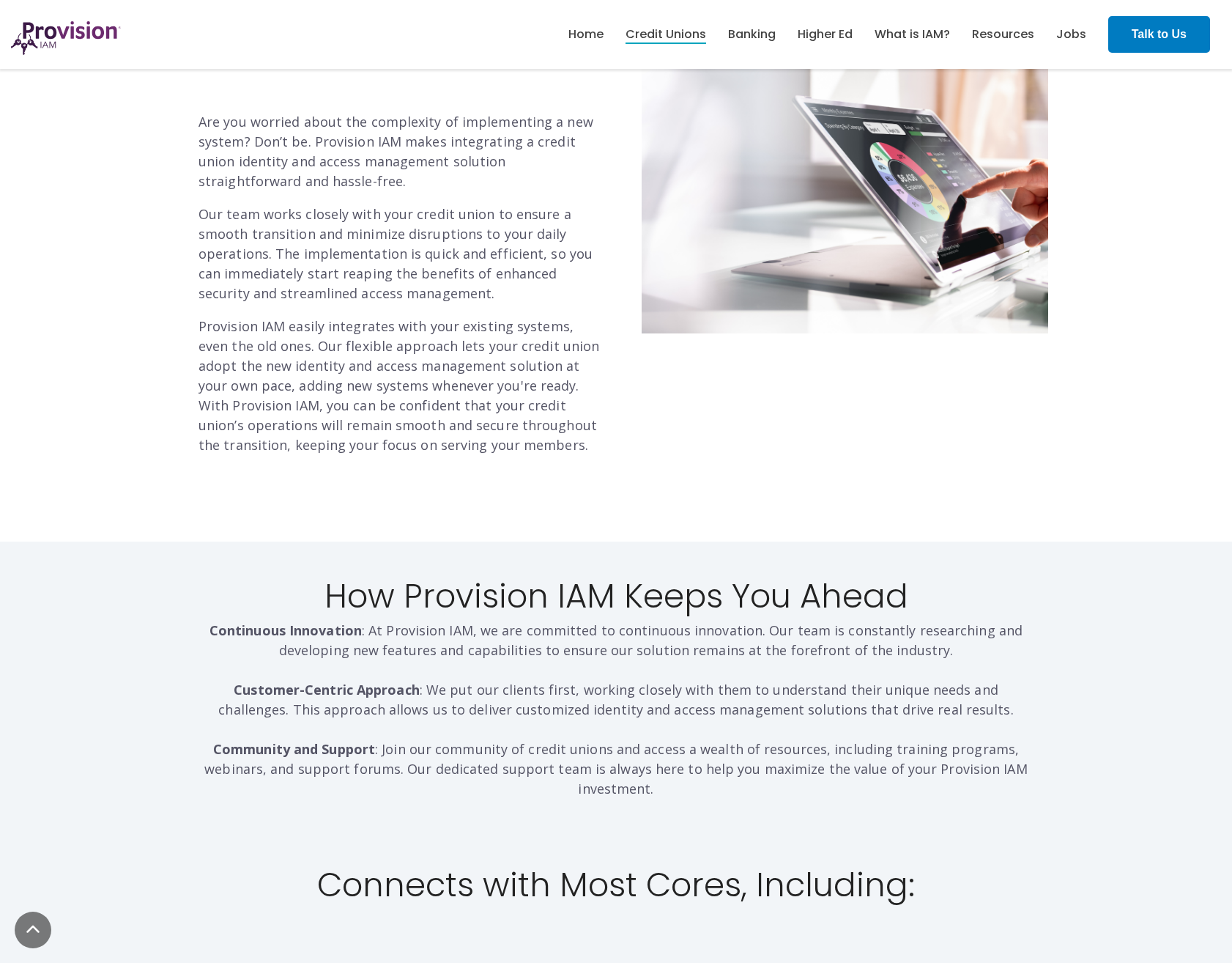
drag, startPoint x: 615, startPoint y: 611, endPoint x: 515, endPoint y: 649, distance: 107.0
click at [515, 649] on p "Continuous Innovation : At Provision IAM, we are committed to continuous innova…" at bounding box center [616, 709] width 836 height 178
click at [482, 620] on p "Continuous Innovation : At Provision IAM, we are committed to continuous innova…" at bounding box center [616, 709] width 836 height 178
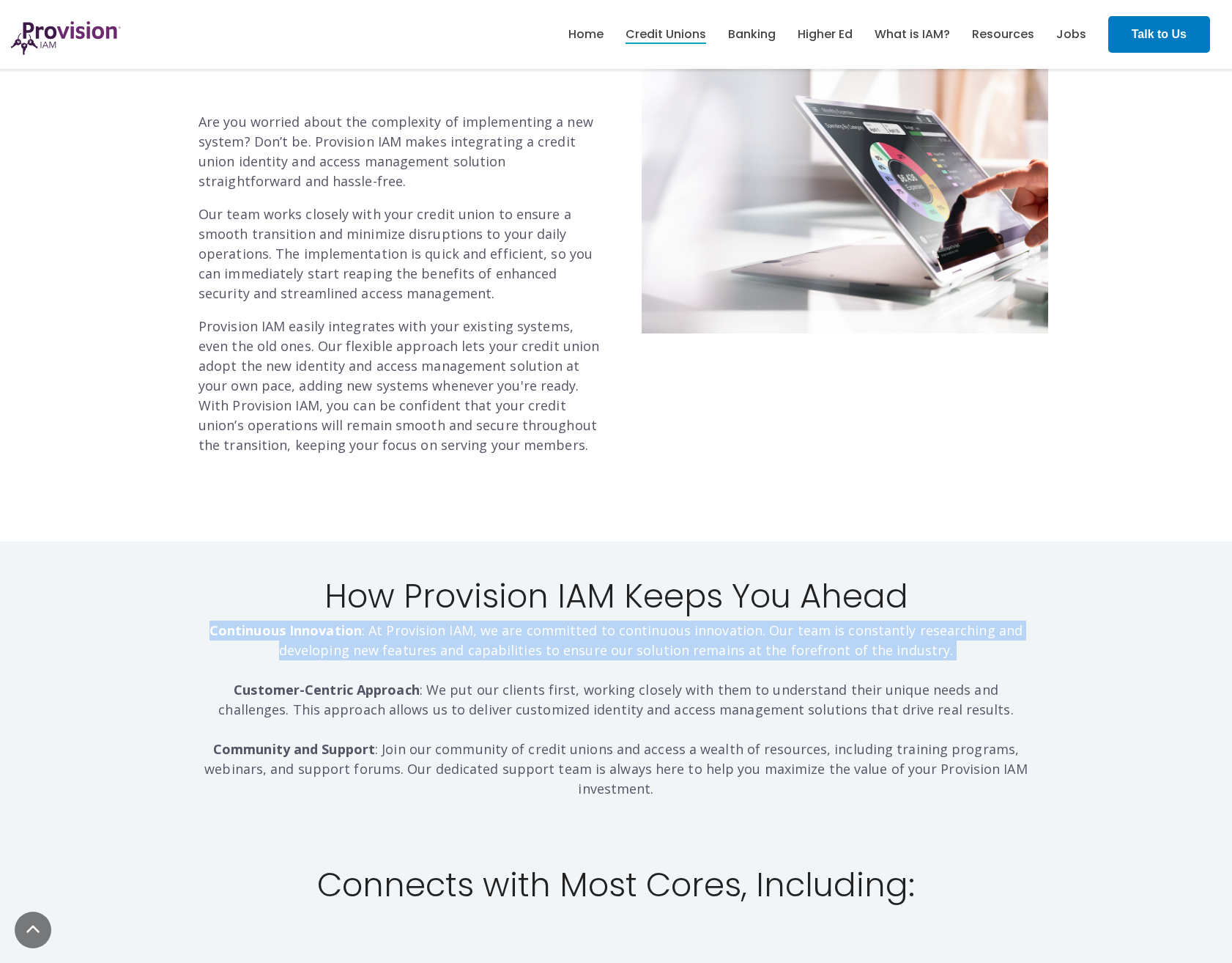
click at [482, 620] on p "Continuous Innovation : At Provision IAM, we are committed to continuous innova…" at bounding box center [616, 709] width 836 height 178
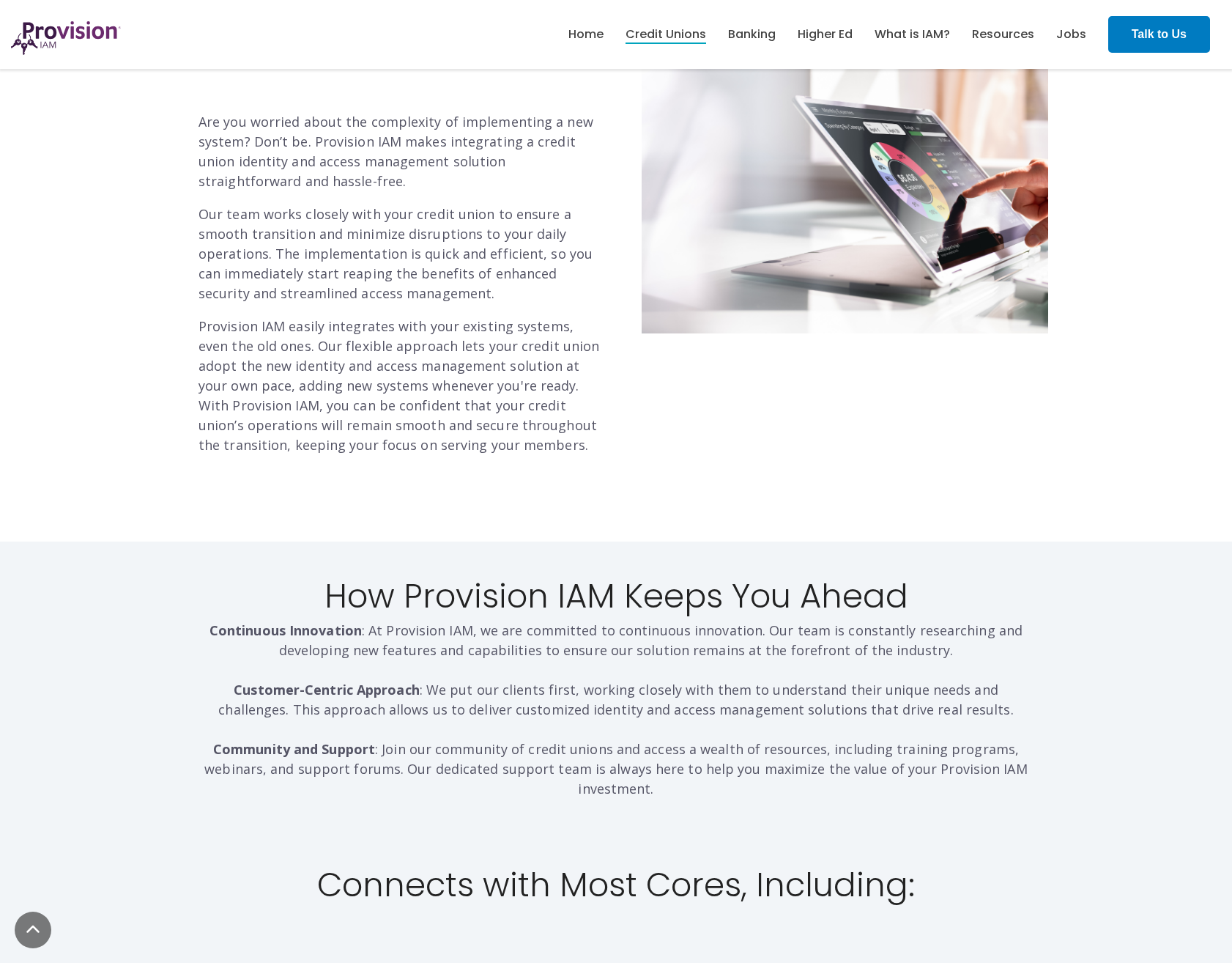
drag, startPoint x: 482, startPoint y: 602, endPoint x: 404, endPoint y: 576, distance: 82.2
click at [404, 578] on h2 "How Provision IAM Keeps You Ahead" at bounding box center [616, 596] width 836 height 37
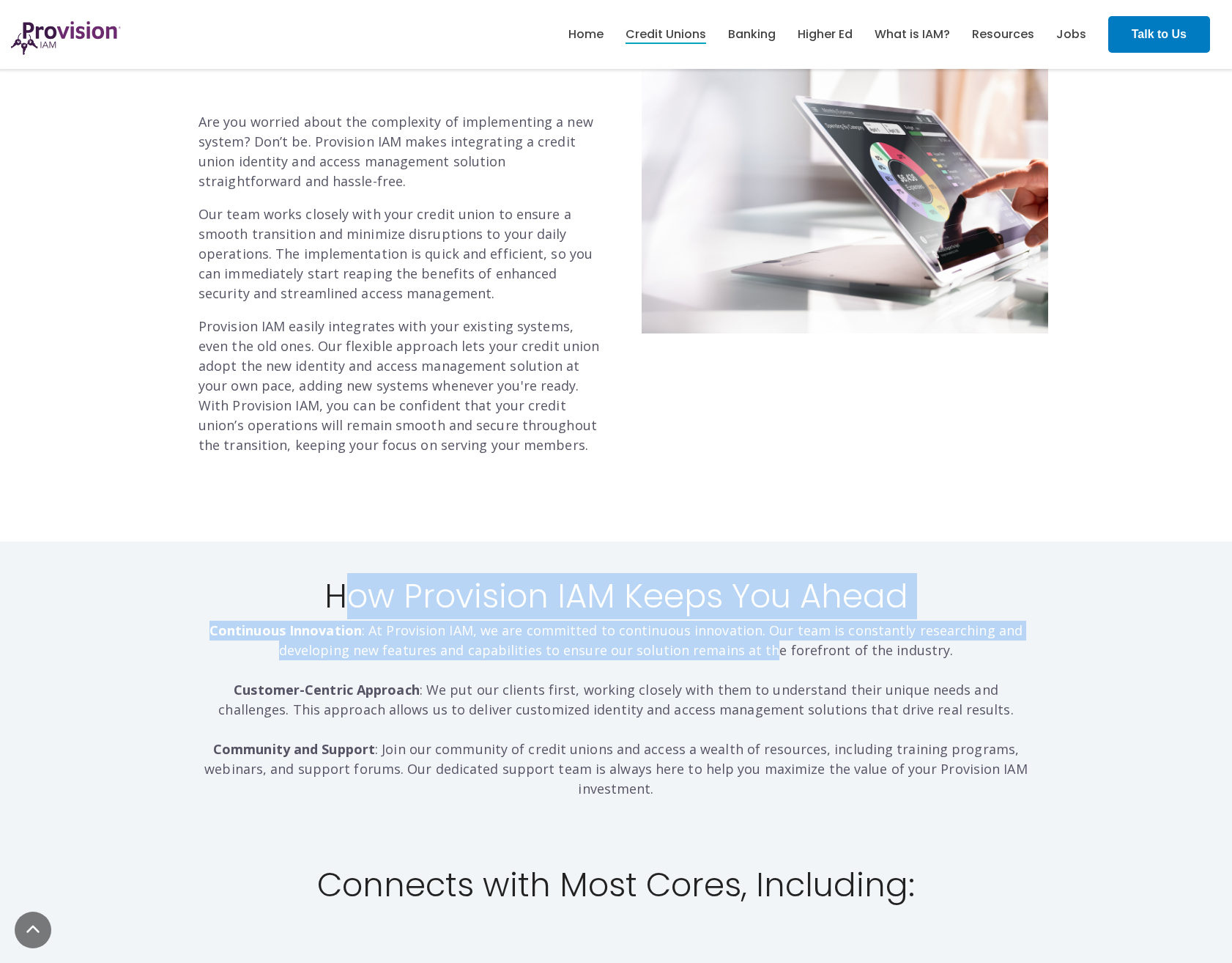
drag, startPoint x: 469, startPoint y: 590, endPoint x: 772, endPoint y: 626, distance: 305.1
click at [772, 626] on div "How Provision IAM Keeps You Ahead Continuous Innovation : At Provision IAM, we …" at bounding box center [616, 688] width 836 height 221
drag, startPoint x: 772, startPoint y: 626, endPoint x: 621, endPoint y: 616, distance: 151.3
click at [621, 620] on p "Continuous Innovation : At Provision IAM, we are committed to continuous innova…" at bounding box center [616, 709] width 836 height 178
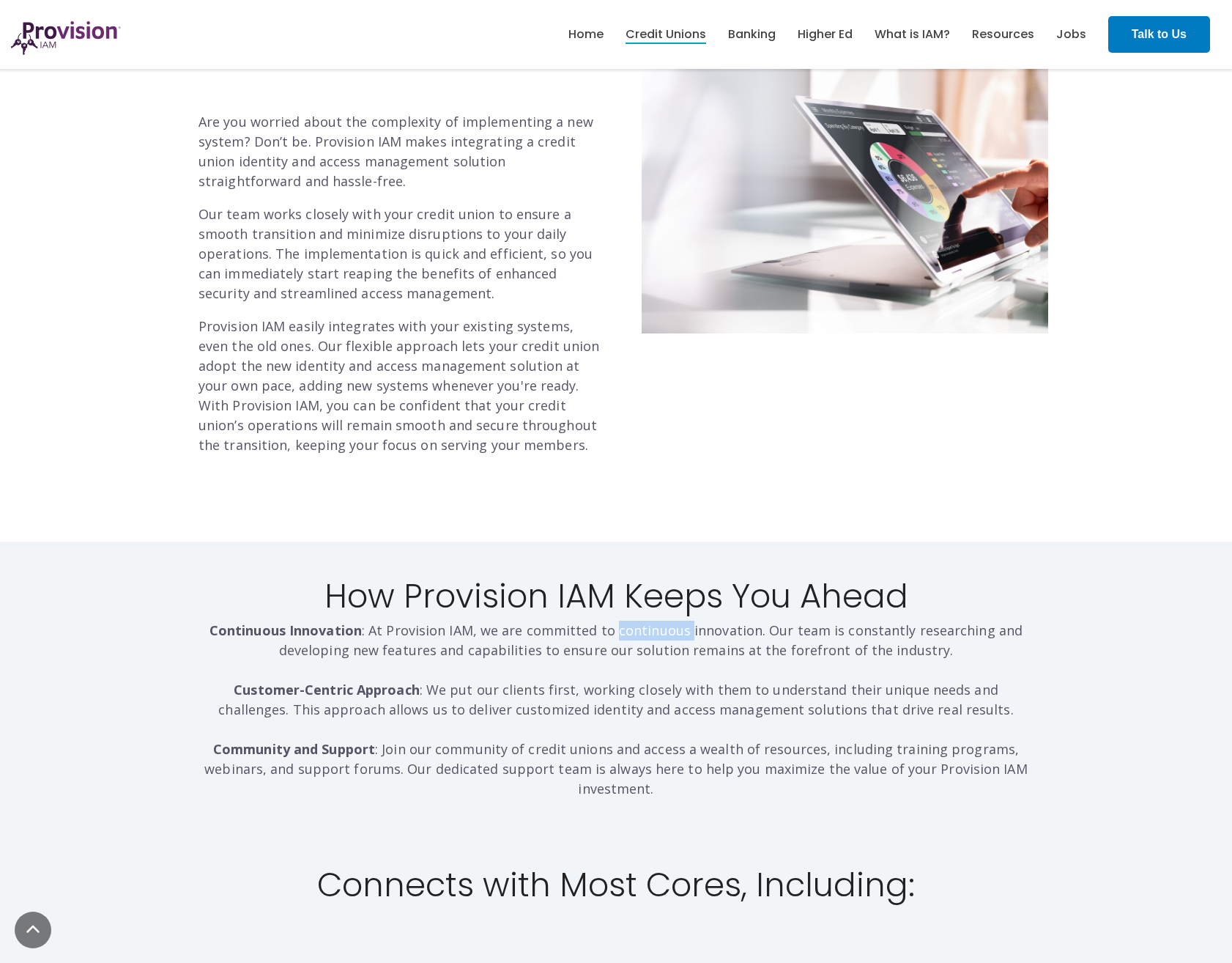
click at [621, 620] on p "Continuous Innovation : At Provision IAM, we are committed to continuous innova…" at bounding box center [616, 709] width 836 height 178
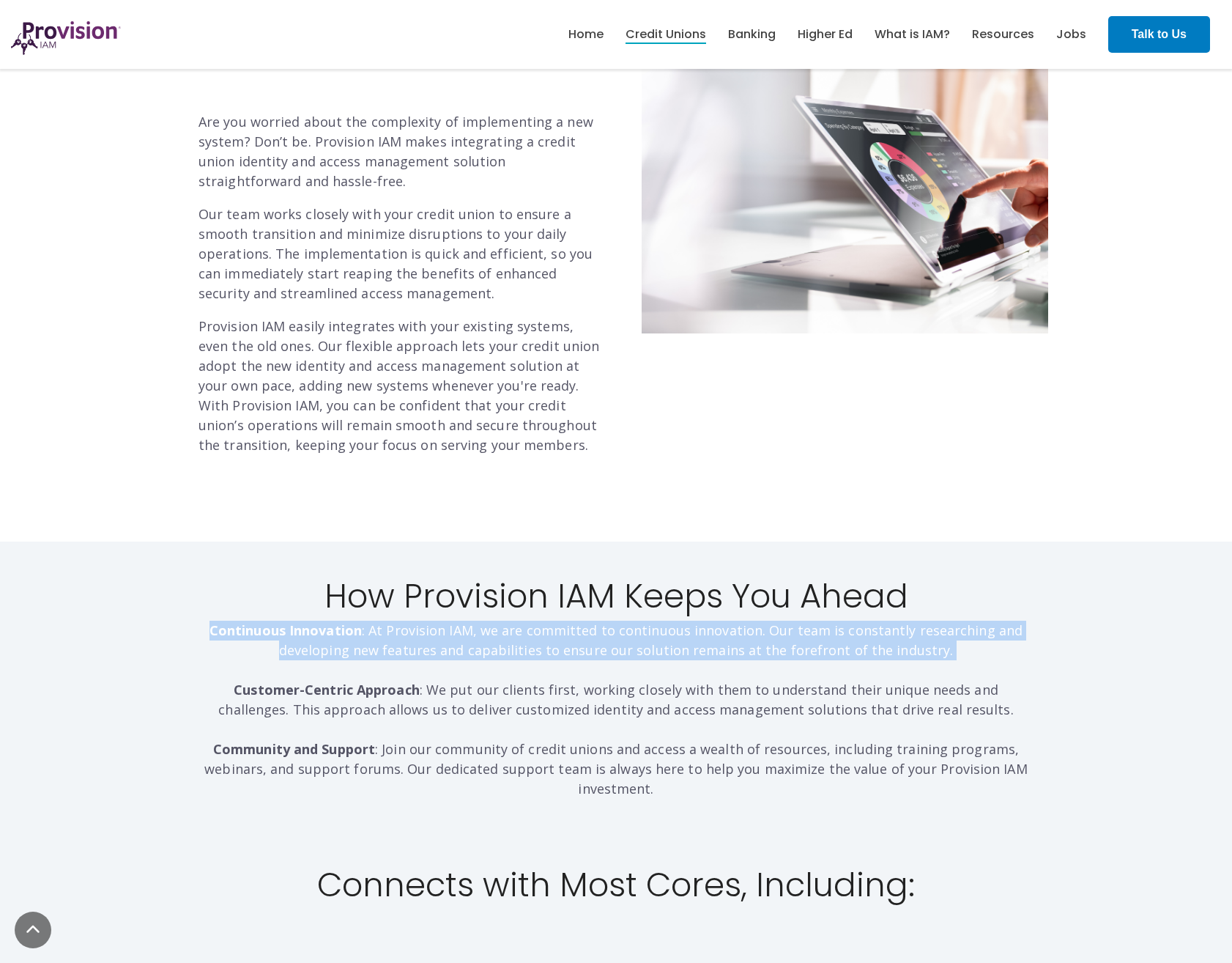
click at [621, 620] on p "Continuous Innovation : At Provision IAM, we are committed to continuous innova…" at bounding box center [616, 709] width 836 height 178
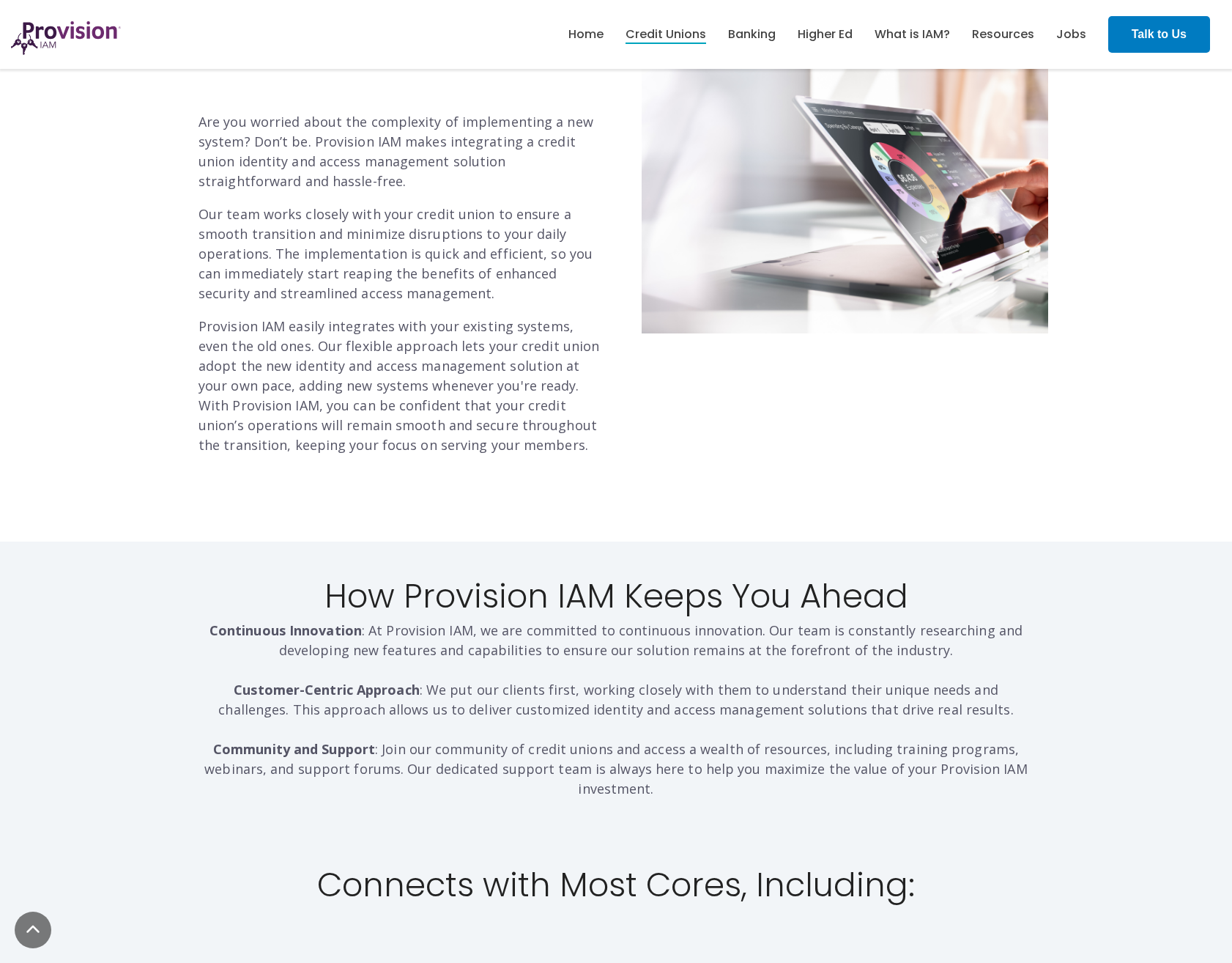
drag, startPoint x: 621, startPoint y: 616, endPoint x: 433, endPoint y: 595, distance: 189.2
click at [433, 595] on h2 "How Provision IAM Keeps You Ahead" at bounding box center [616, 596] width 836 height 37
click at [404, 661] on p "Continuous Innovation : At Provision IAM, we are committed to continuous innova…" at bounding box center [616, 709] width 836 height 178
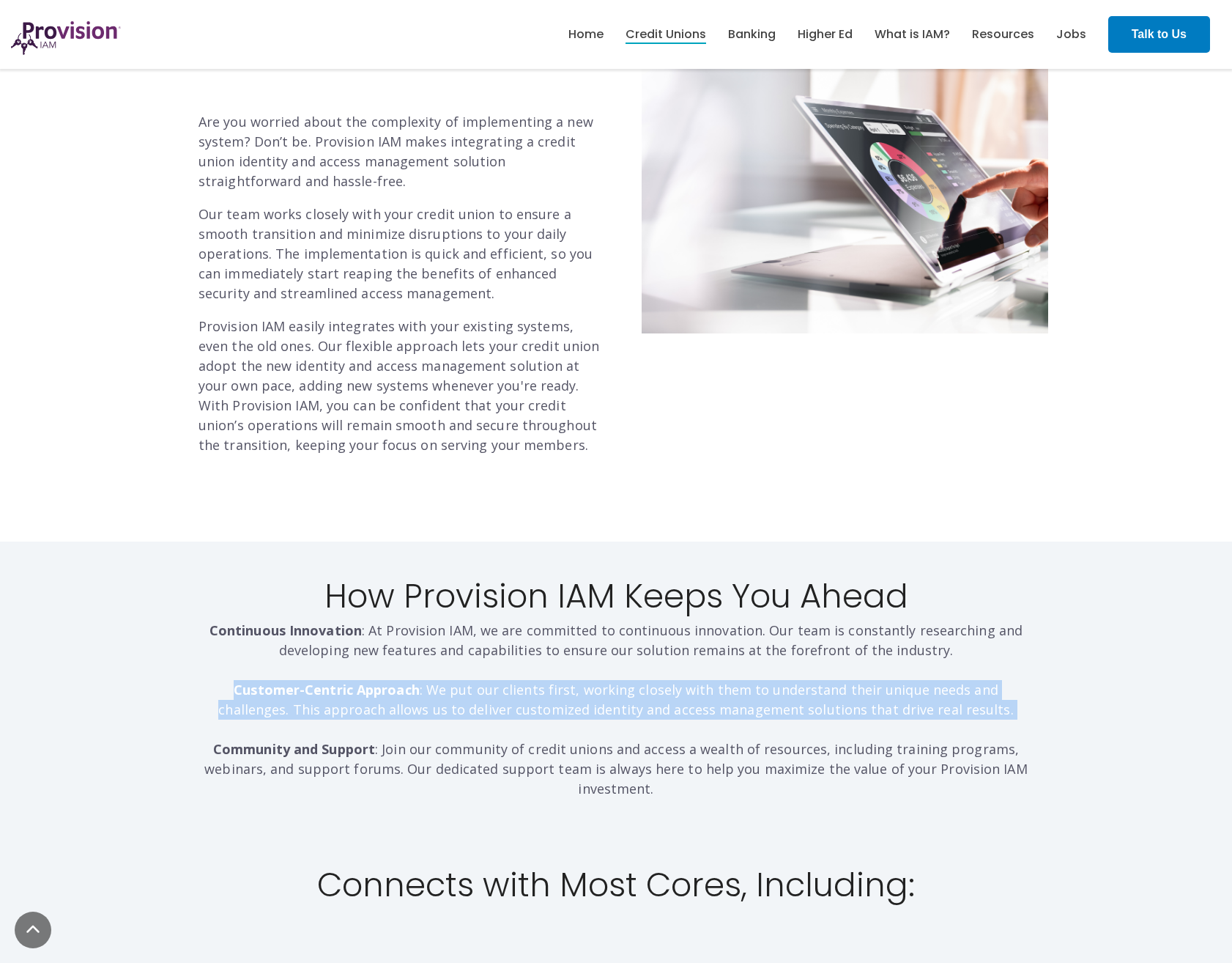
click at [404, 661] on p "Continuous Innovation : At Provision IAM, we are committed to continuous innova…" at bounding box center [616, 709] width 836 height 178
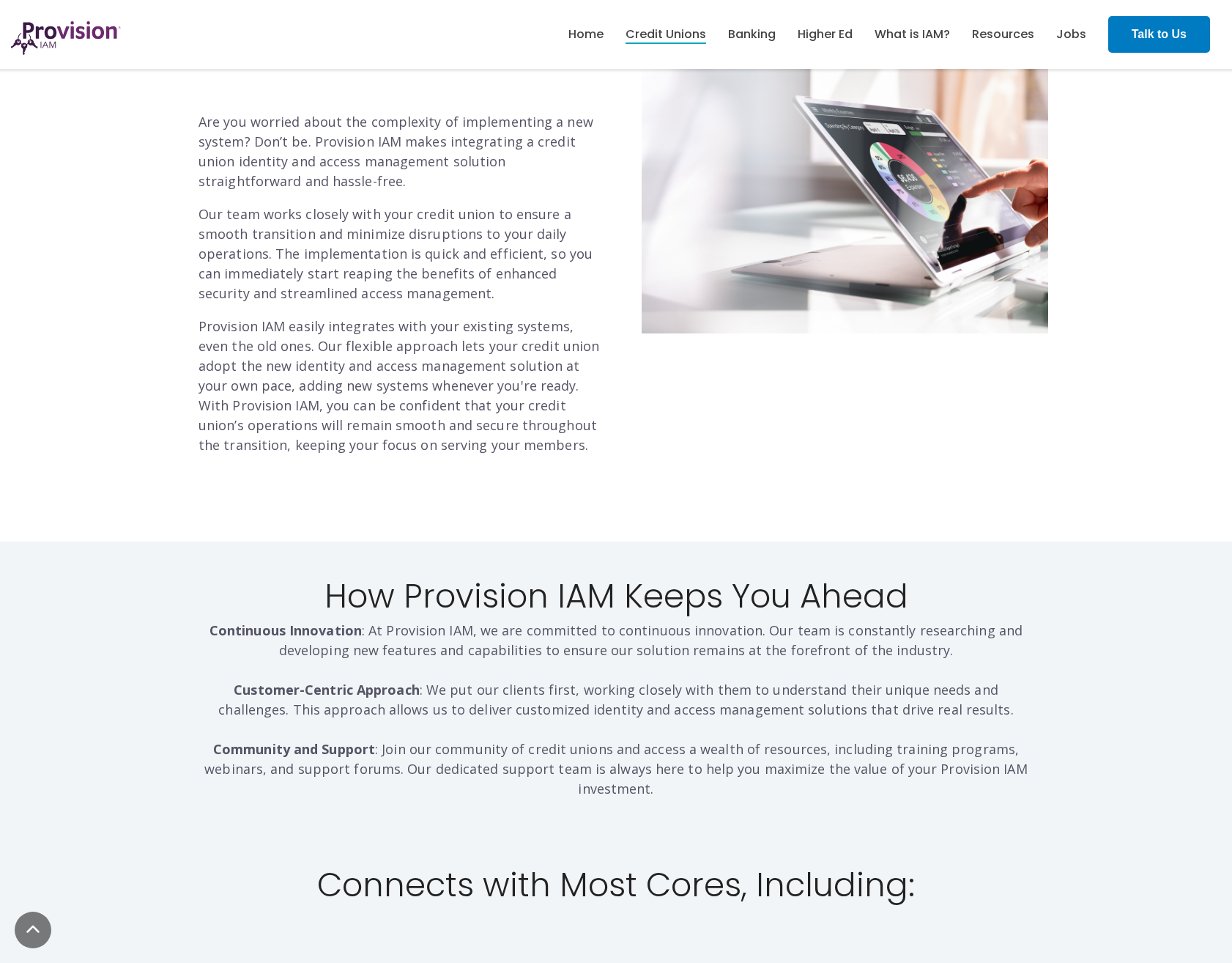
drag, startPoint x: 404, startPoint y: 661, endPoint x: 376, endPoint y: 653, distance: 29.1
click at [376, 653] on p "Continuous Innovation : At Provision IAM, we are committed to continuous innova…" at bounding box center [616, 709] width 836 height 178
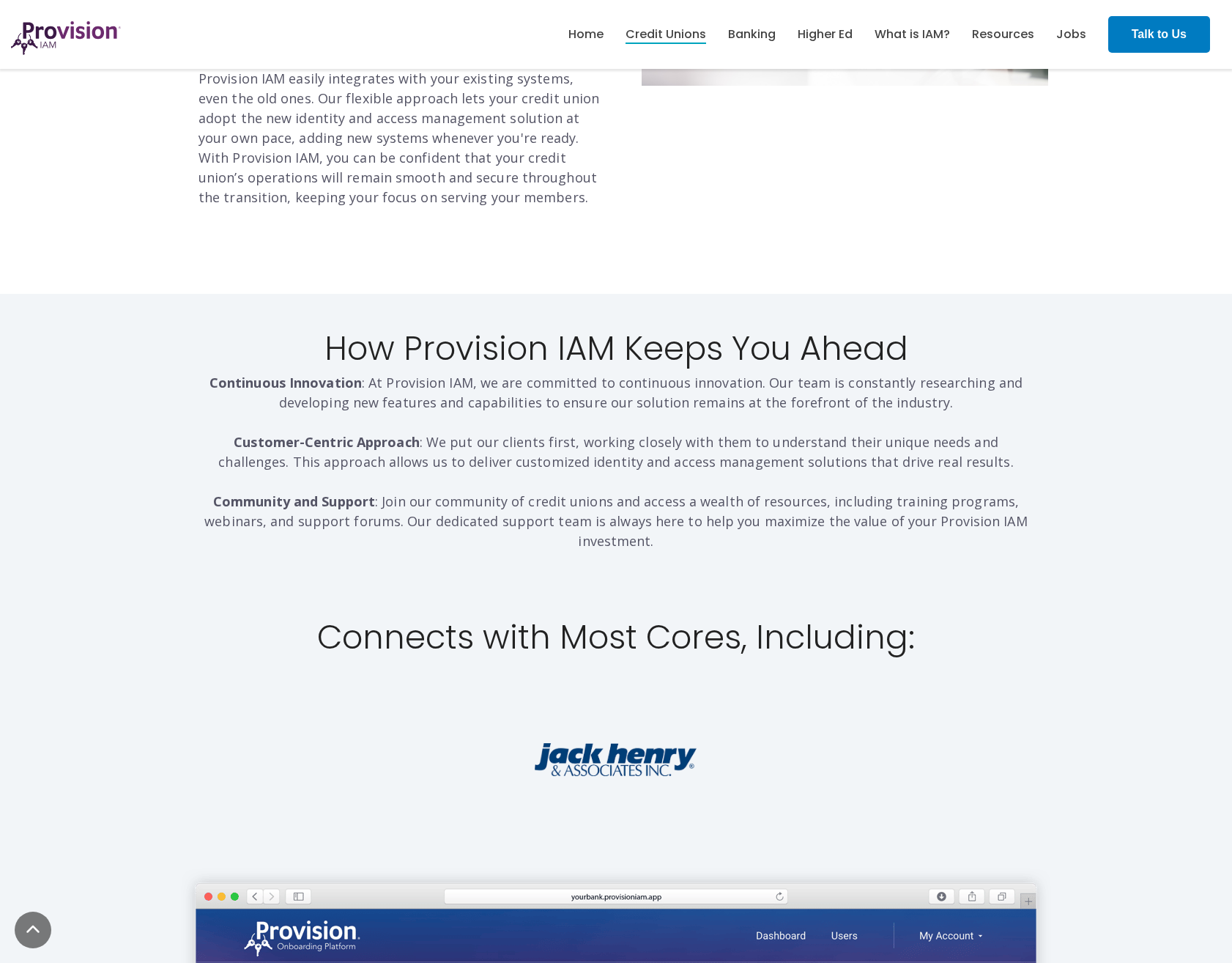
scroll to position [2345, 0]
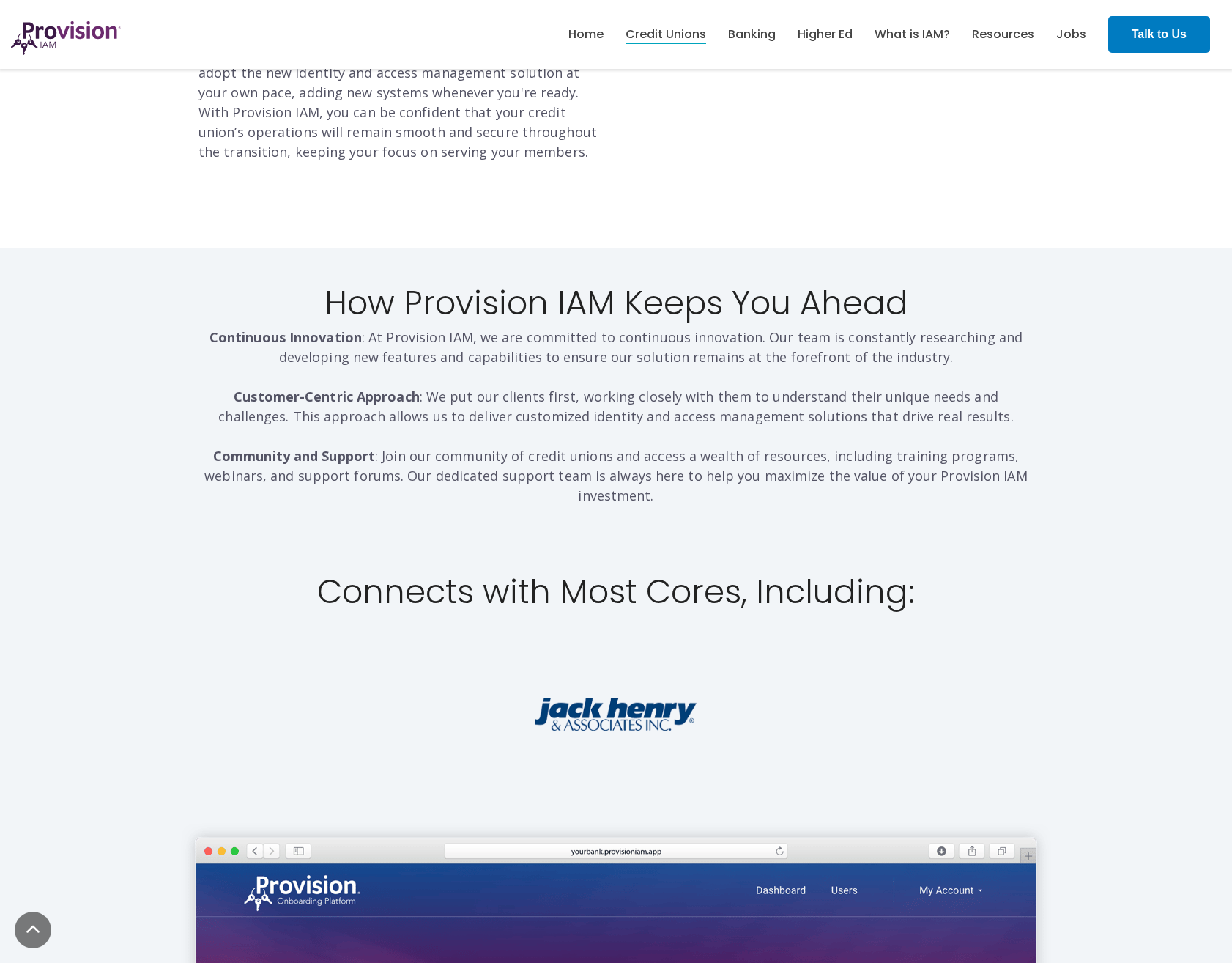
click at [364, 574] on h2 "Connects with Most Cores, Including:" at bounding box center [616, 592] width 836 height 37
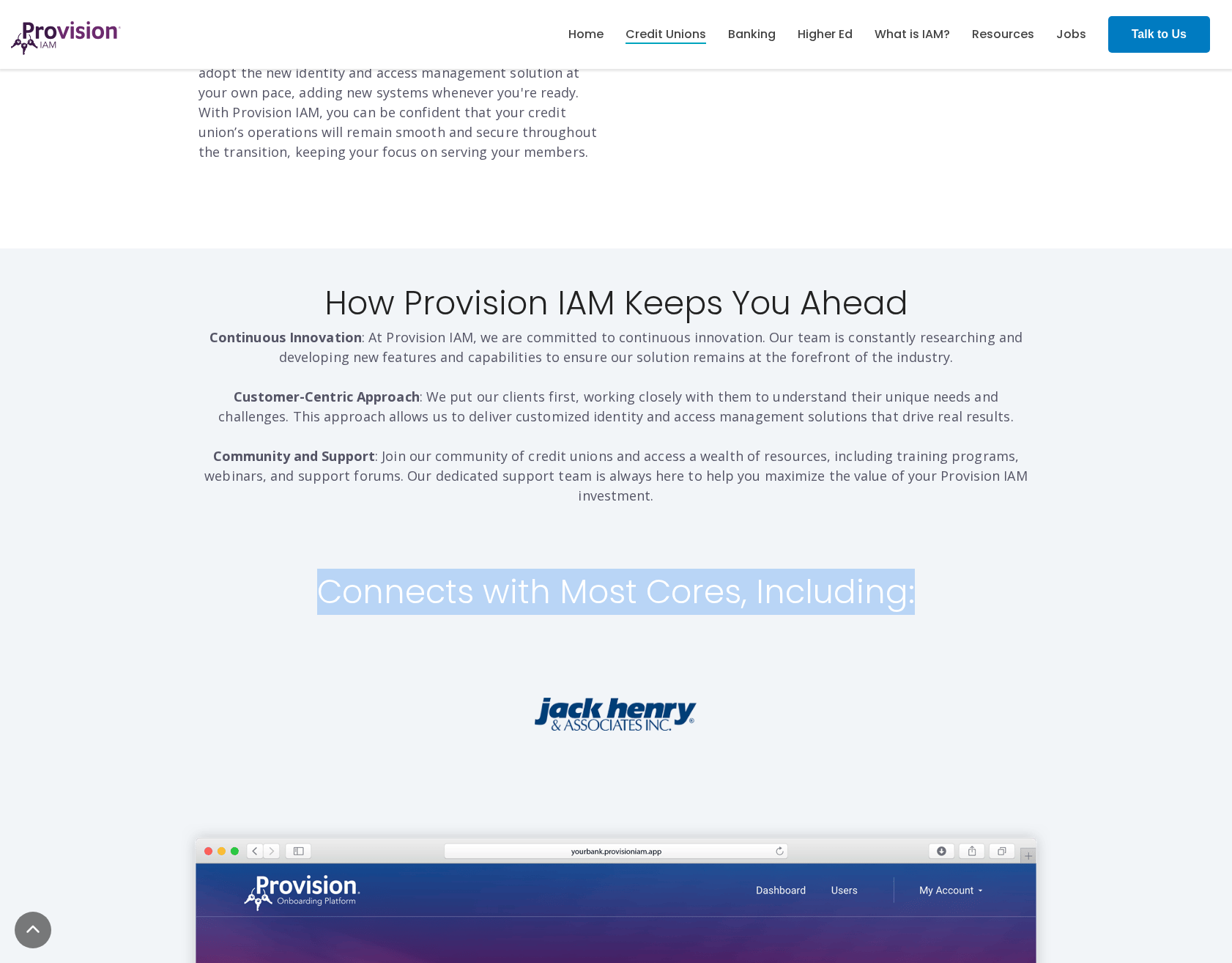
click at [364, 574] on h2 "Connects with Most Cores, Including:" at bounding box center [616, 592] width 836 height 37
drag, startPoint x: 364, startPoint y: 574, endPoint x: 357, endPoint y: 577, distance: 7.6
click at [357, 577] on h2 "Connects with Most Cores, Including:" at bounding box center [616, 592] width 836 height 37
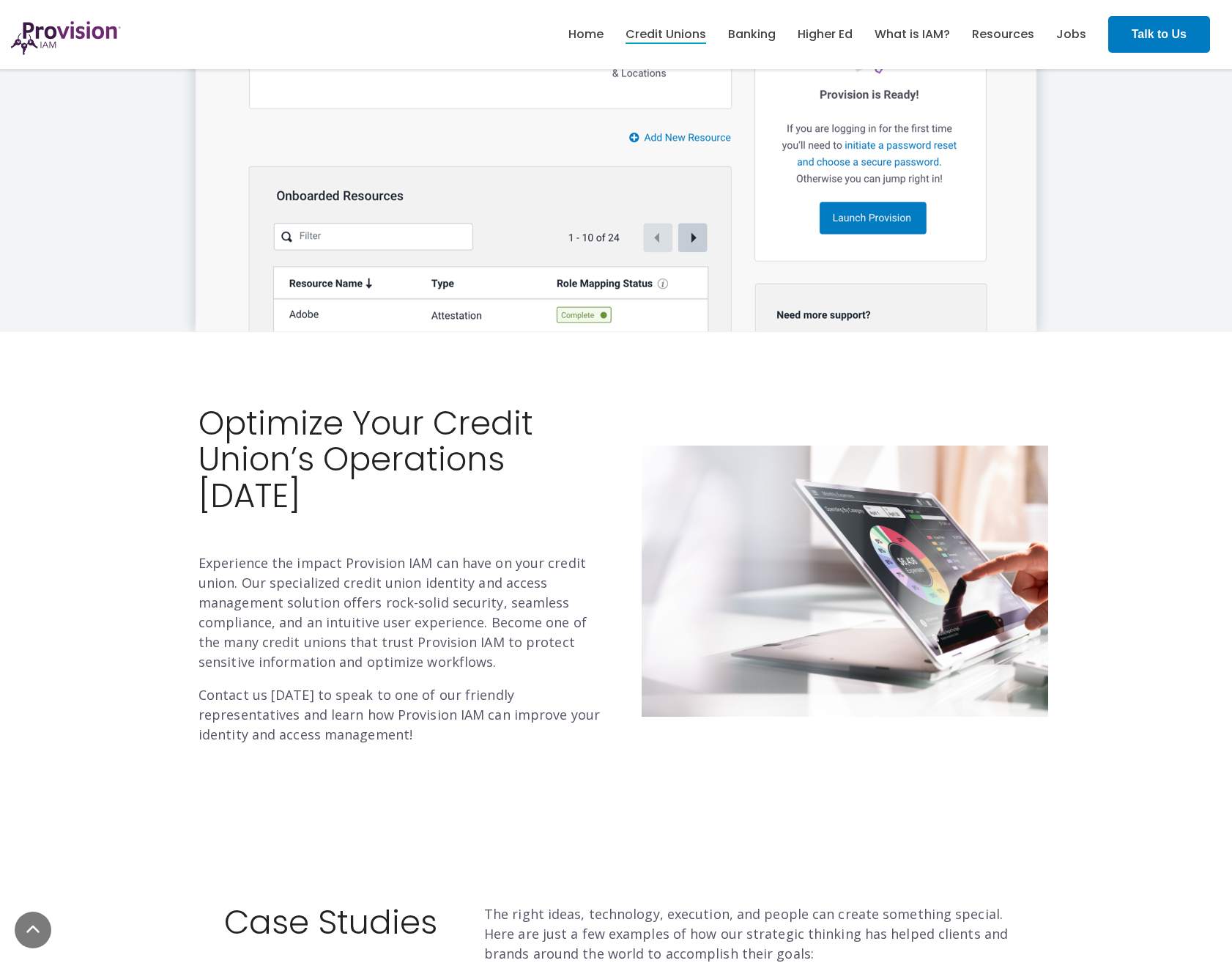
scroll to position [3516, 0]
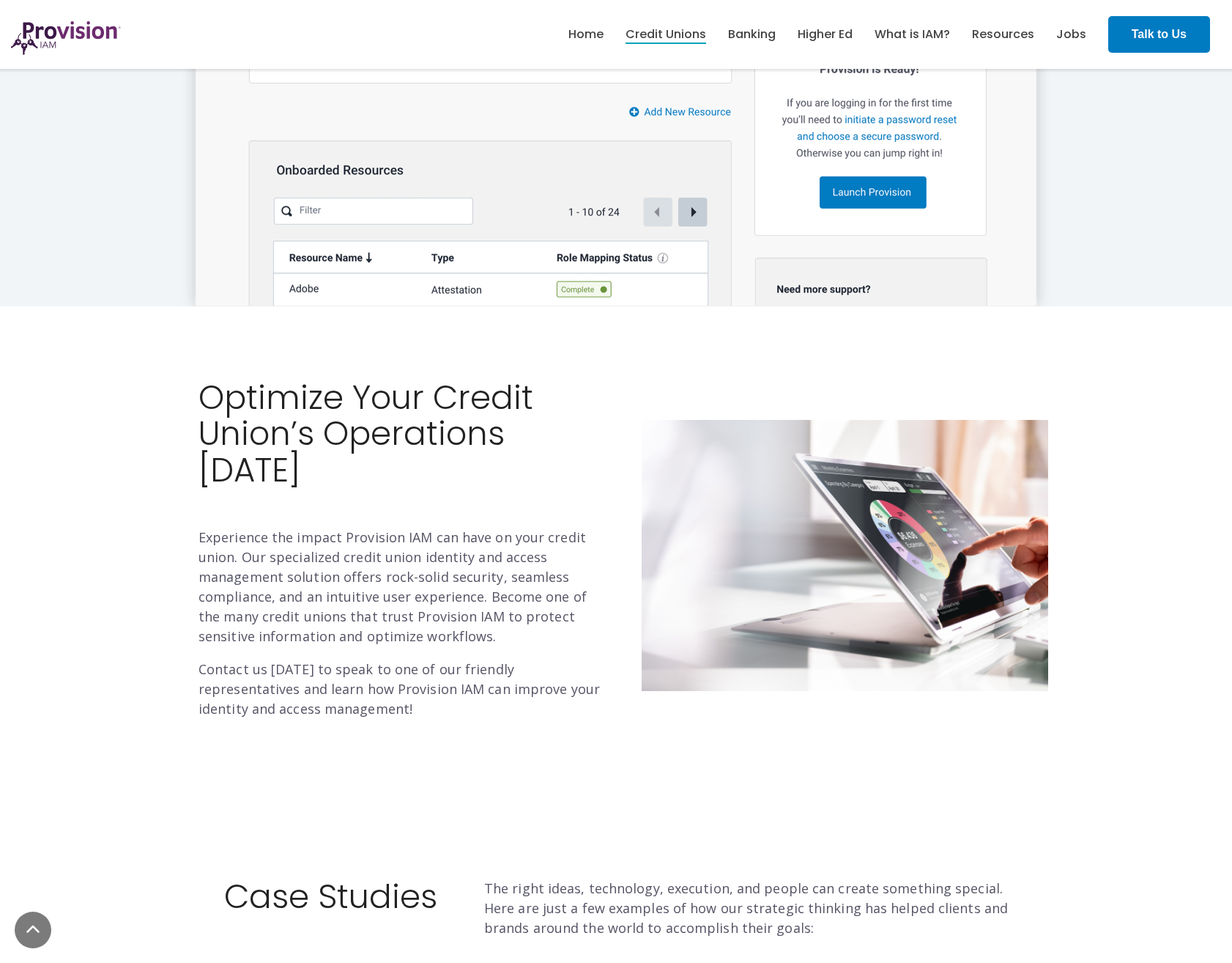
click at [334, 409] on h2 "Optimize Your Credit Union’s Operations Today" at bounding box center [401, 434] width 407 height 109
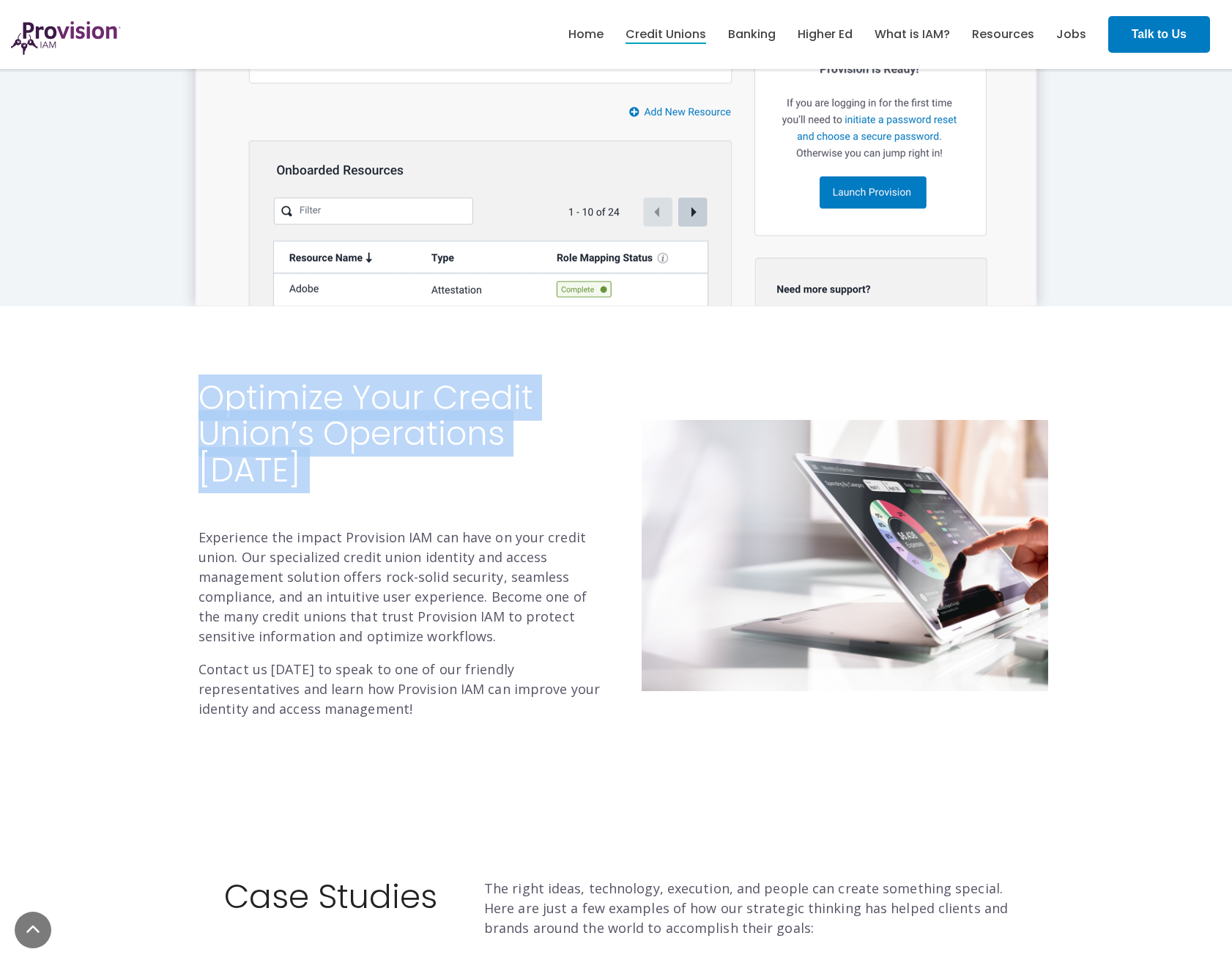
click at [334, 409] on h2 "Optimize Your Credit Union’s Operations Today" at bounding box center [401, 434] width 407 height 109
drag, startPoint x: 334, startPoint y: 409, endPoint x: 294, endPoint y: 395, distance: 42.4
click at [294, 395] on h2 "Optimize Your Credit Union’s Operations Today" at bounding box center [401, 434] width 407 height 109
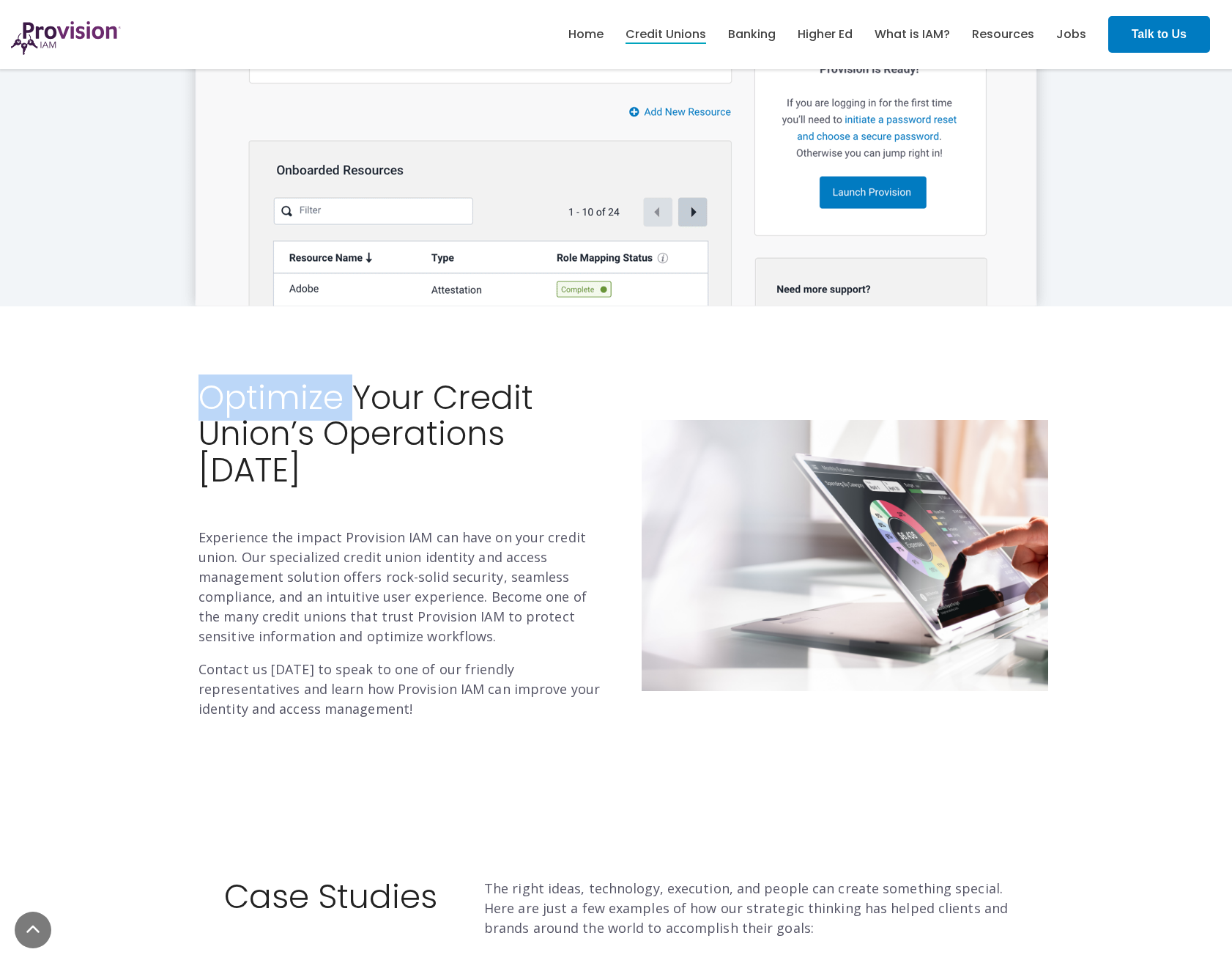
click at [294, 395] on h2 "Optimize Your Credit Union’s Operations Today" at bounding box center [401, 434] width 407 height 109
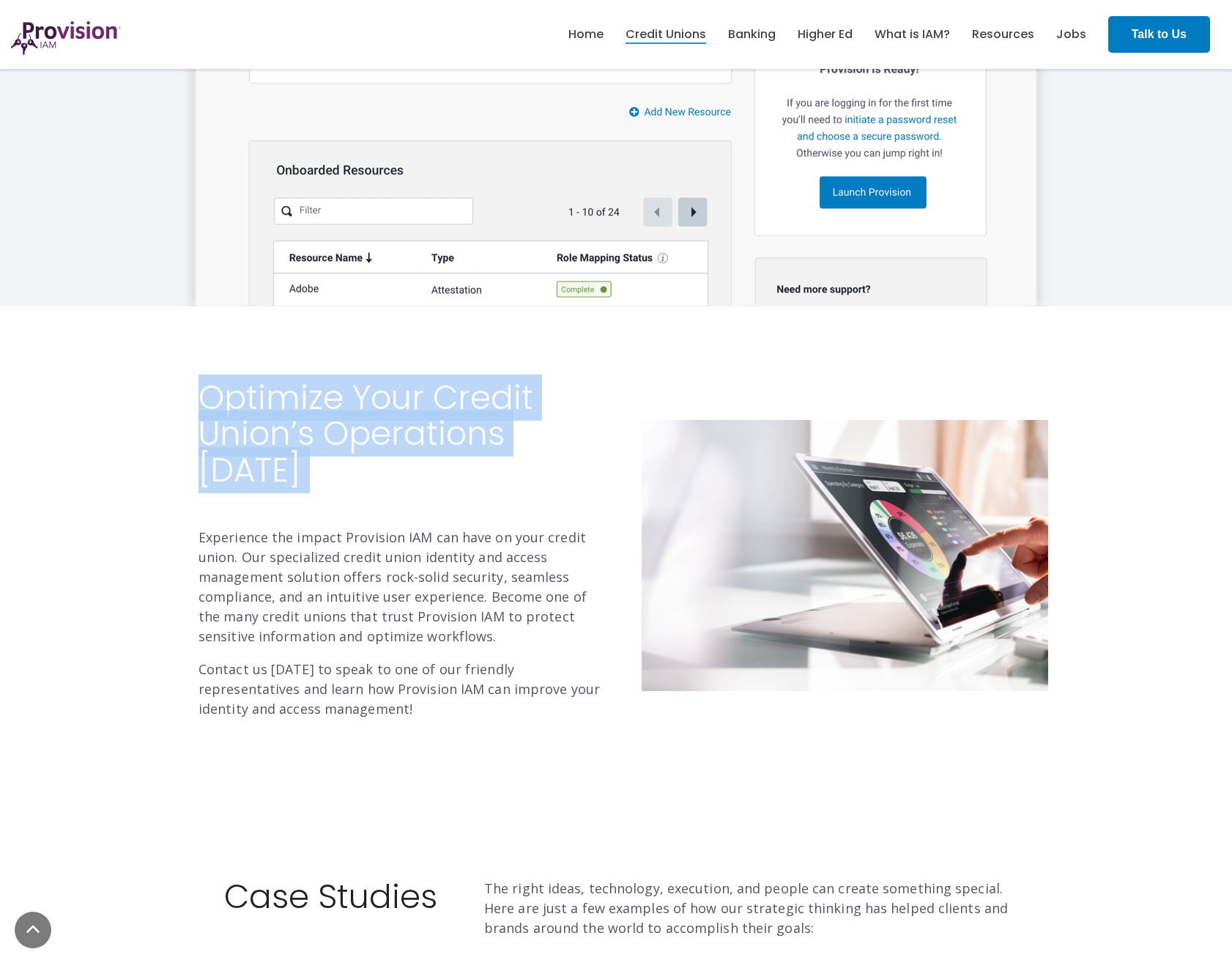
click at [294, 394] on h2 "Optimize Your Credit Union’s Operations Today" at bounding box center [401, 434] width 407 height 109
drag
click at [262, 399] on h2 "Optimize Your Credit Union’s Operations Today" at bounding box center [401, 434] width 407 height 109
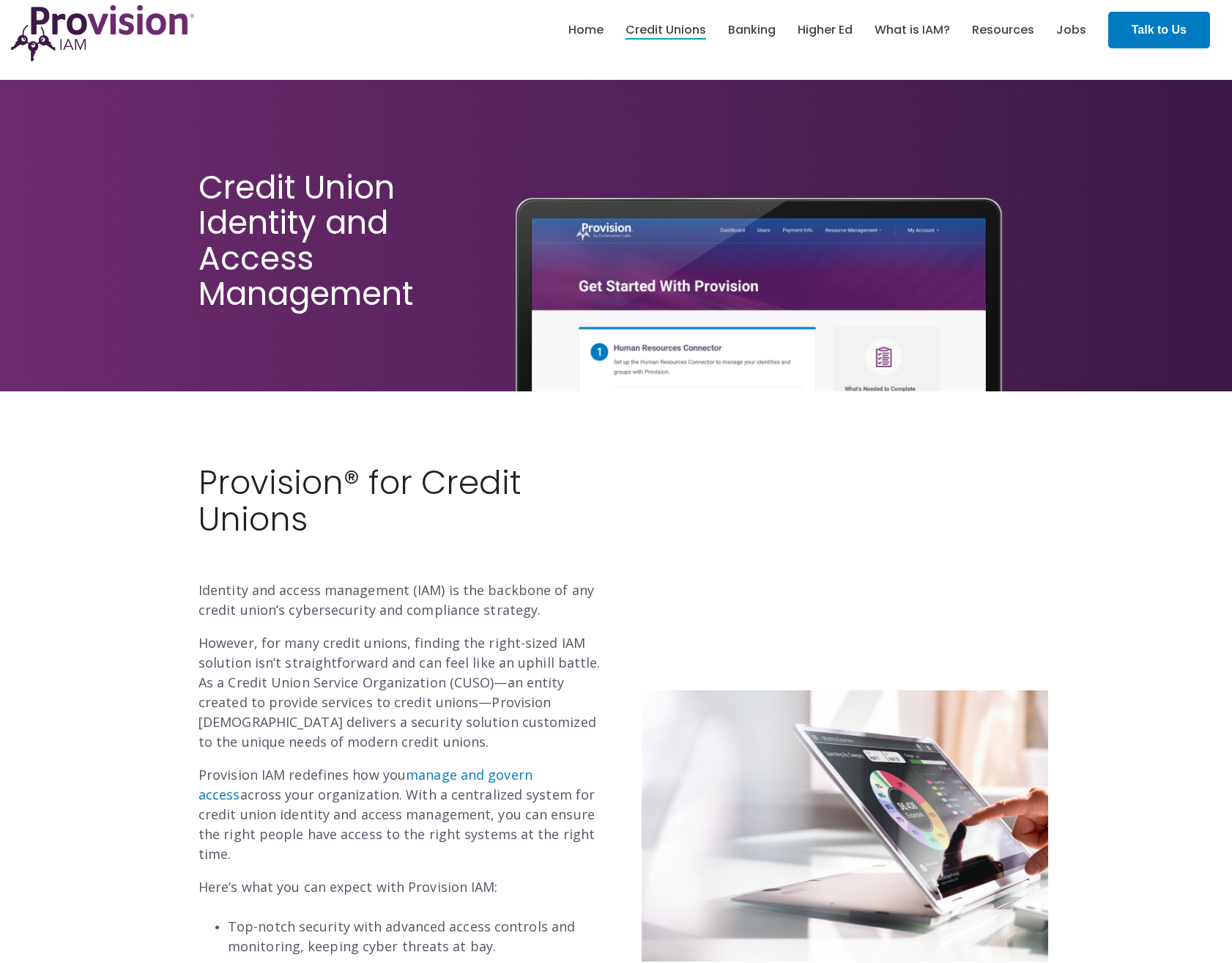
scroll to position [0, 0]
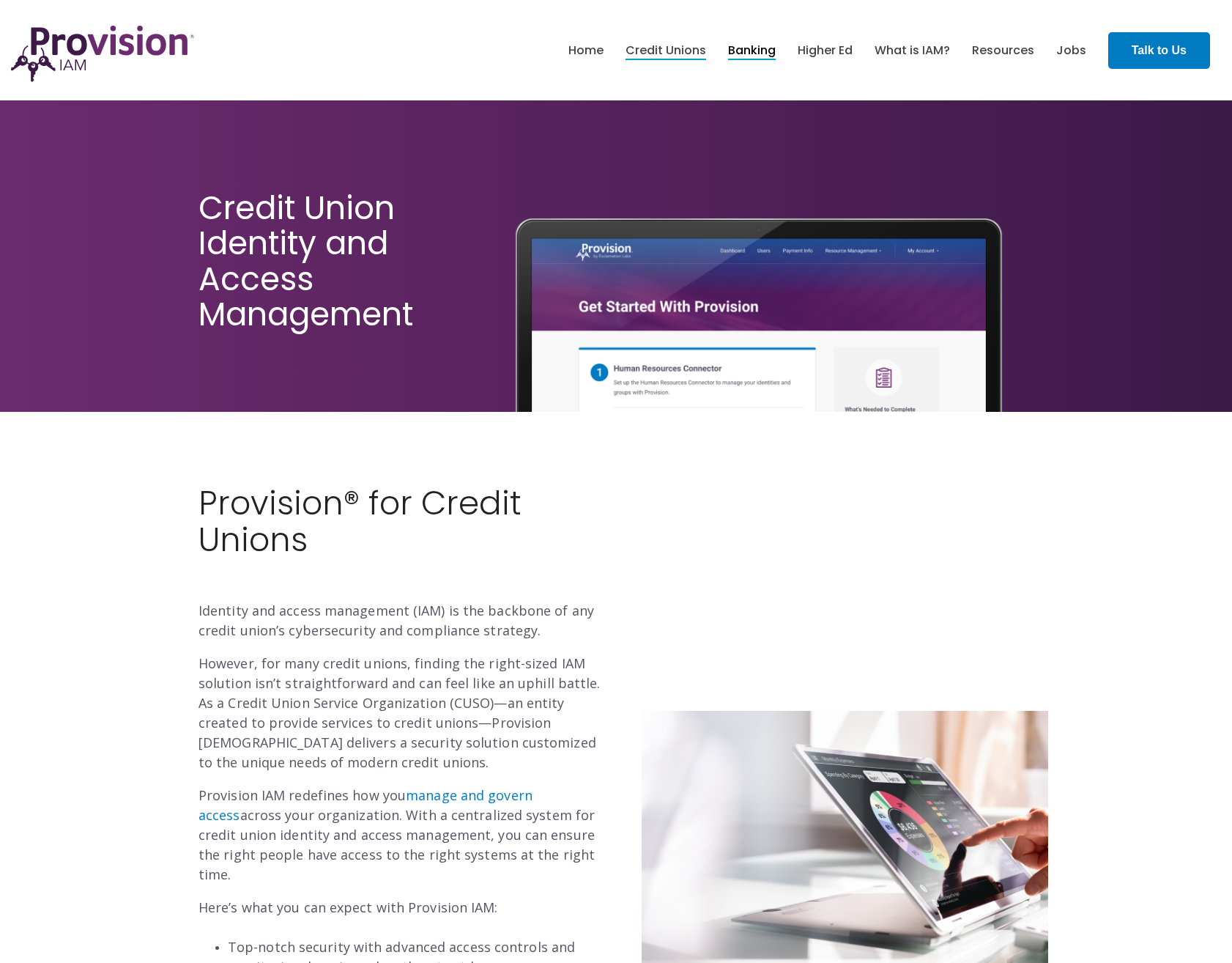
click at [759, 56] on link "Banking" at bounding box center [751, 50] width 47 height 25
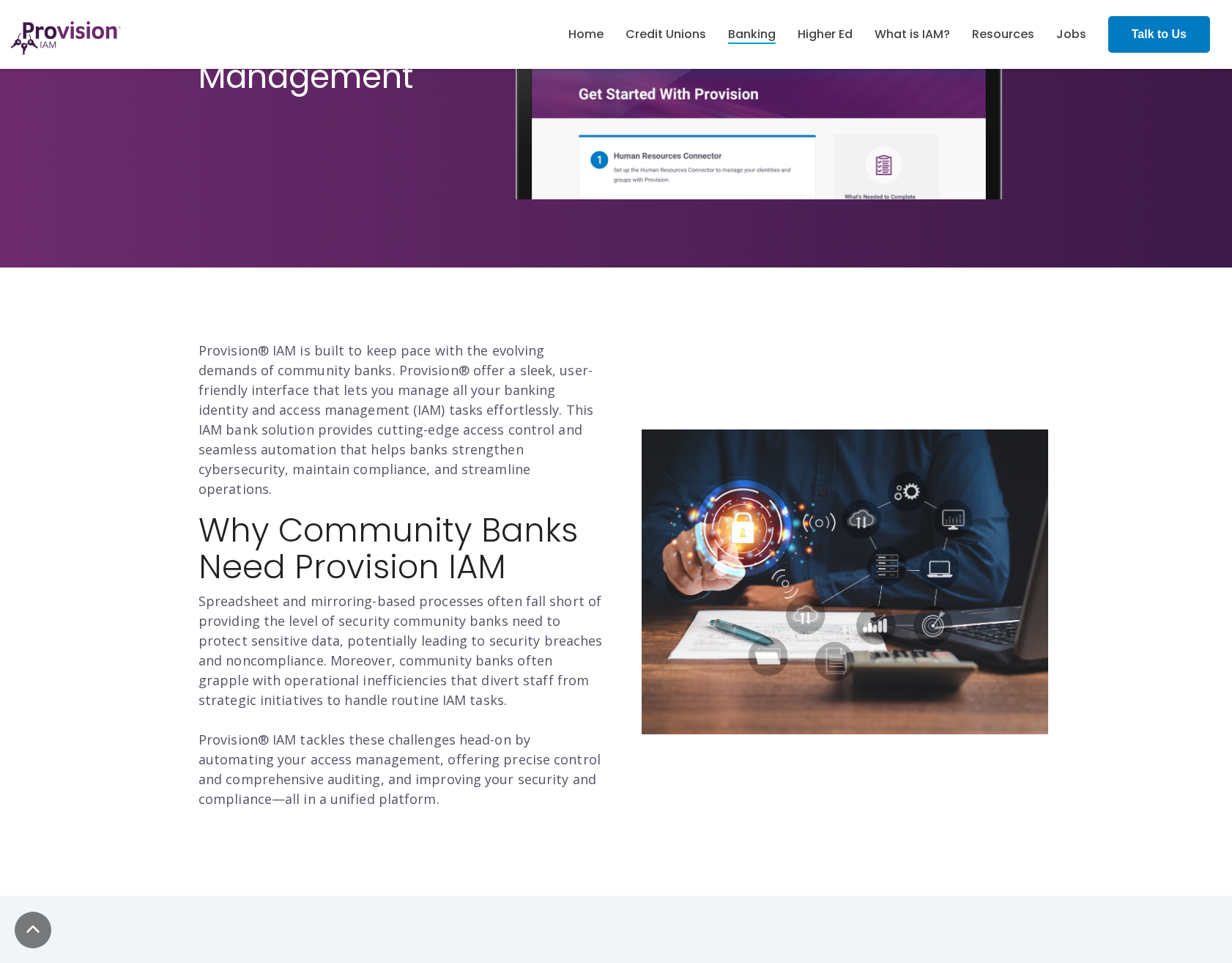
scroll to position [220, 0]
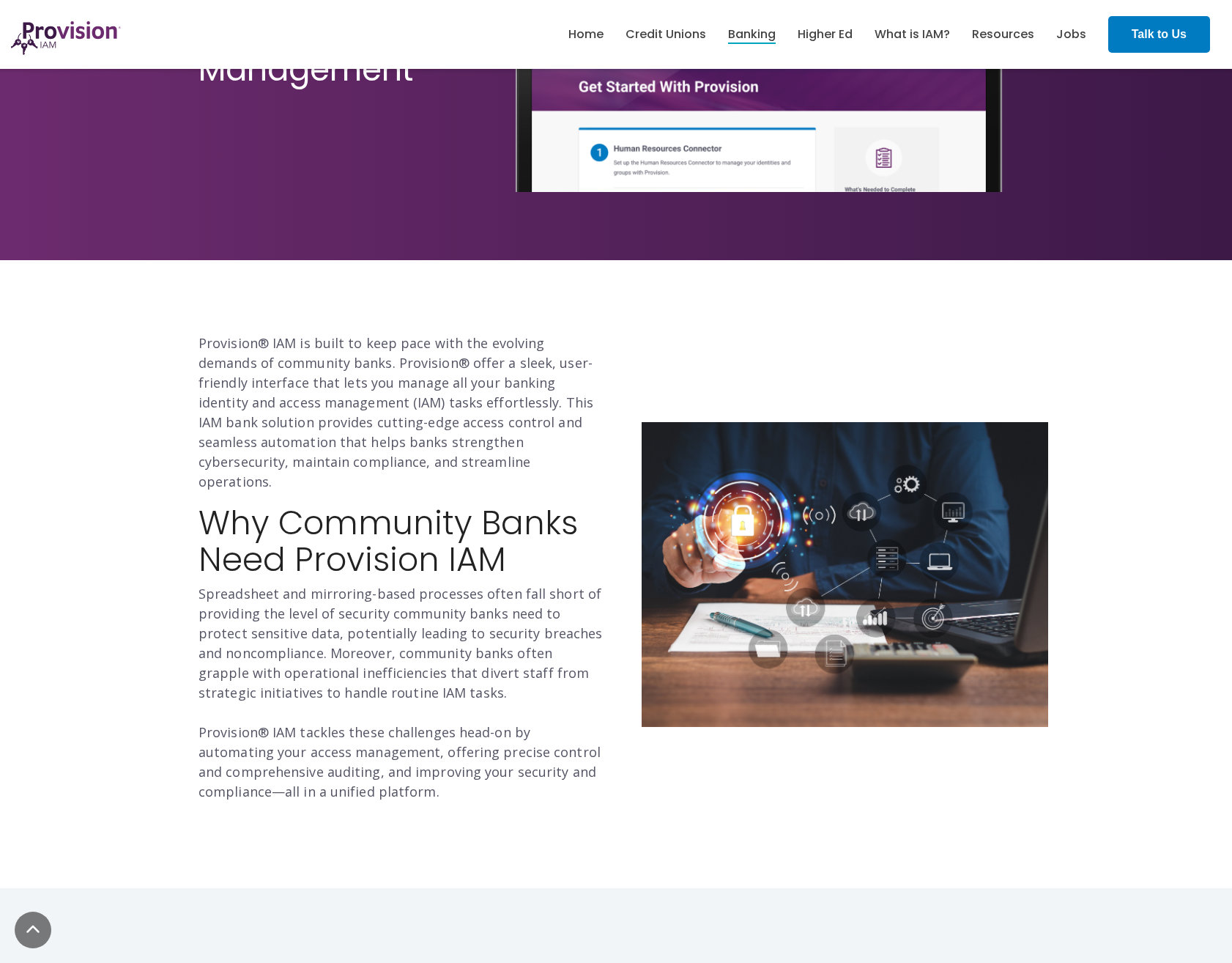
click at [448, 337] on p "Provision® IAM is built to keep pace with the evolving demands of community ban…" at bounding box center [401, 413] width 407 height 158
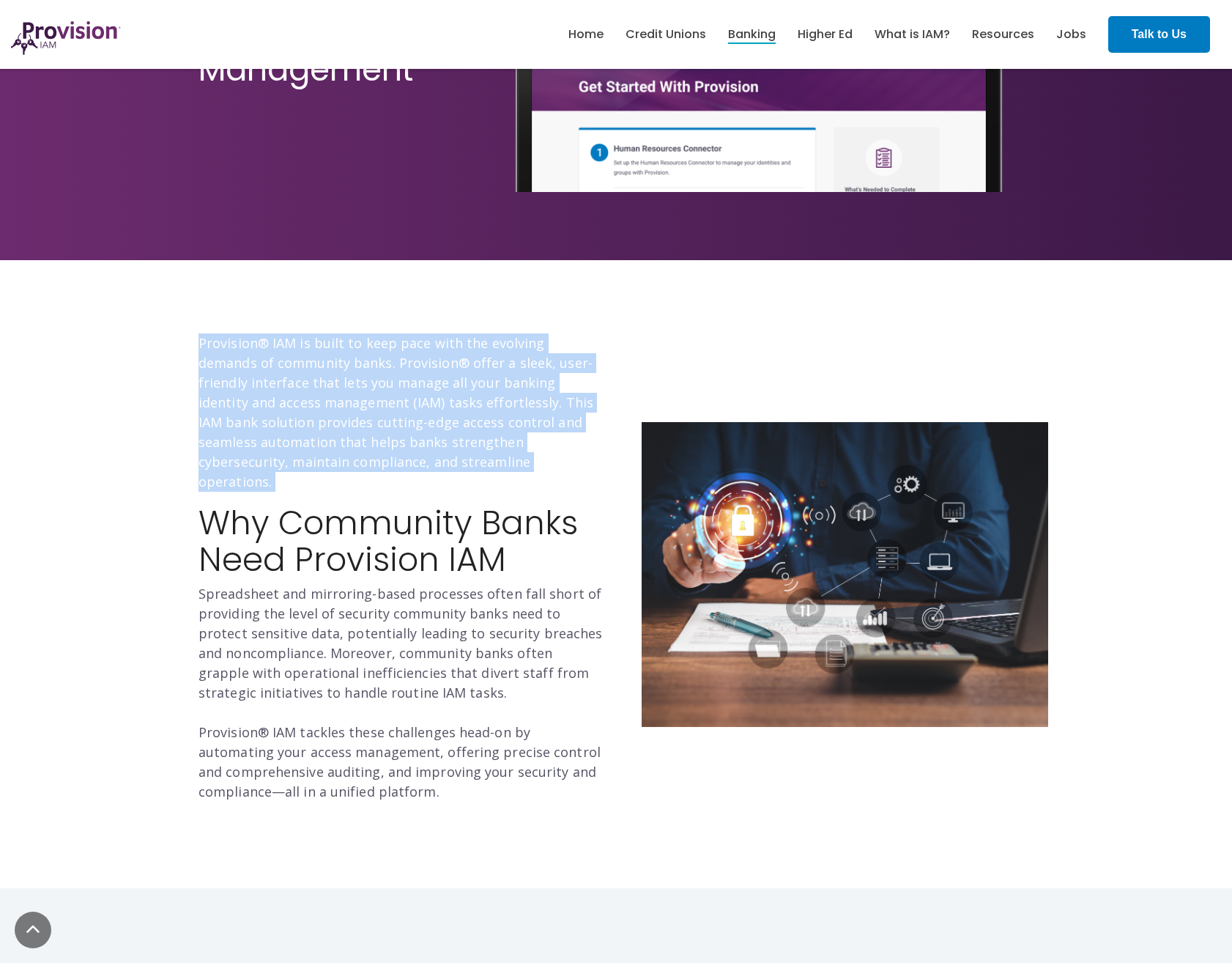
click at [448, 337] on p "Provision® IAM is built to keep pace with the evolving demands of community ban…" at bounding box center [401, 413] width 407 height 158
drag, startPoint x: 448, startPoint y: 337, endPoint x: 380, endPoint y: 346, distance: 68.6
click at [380, 346] on p "Provision® IAM is built to keep pace with the evolving demands of community ban…" at bounding box center [401, 413] width 407 height 158
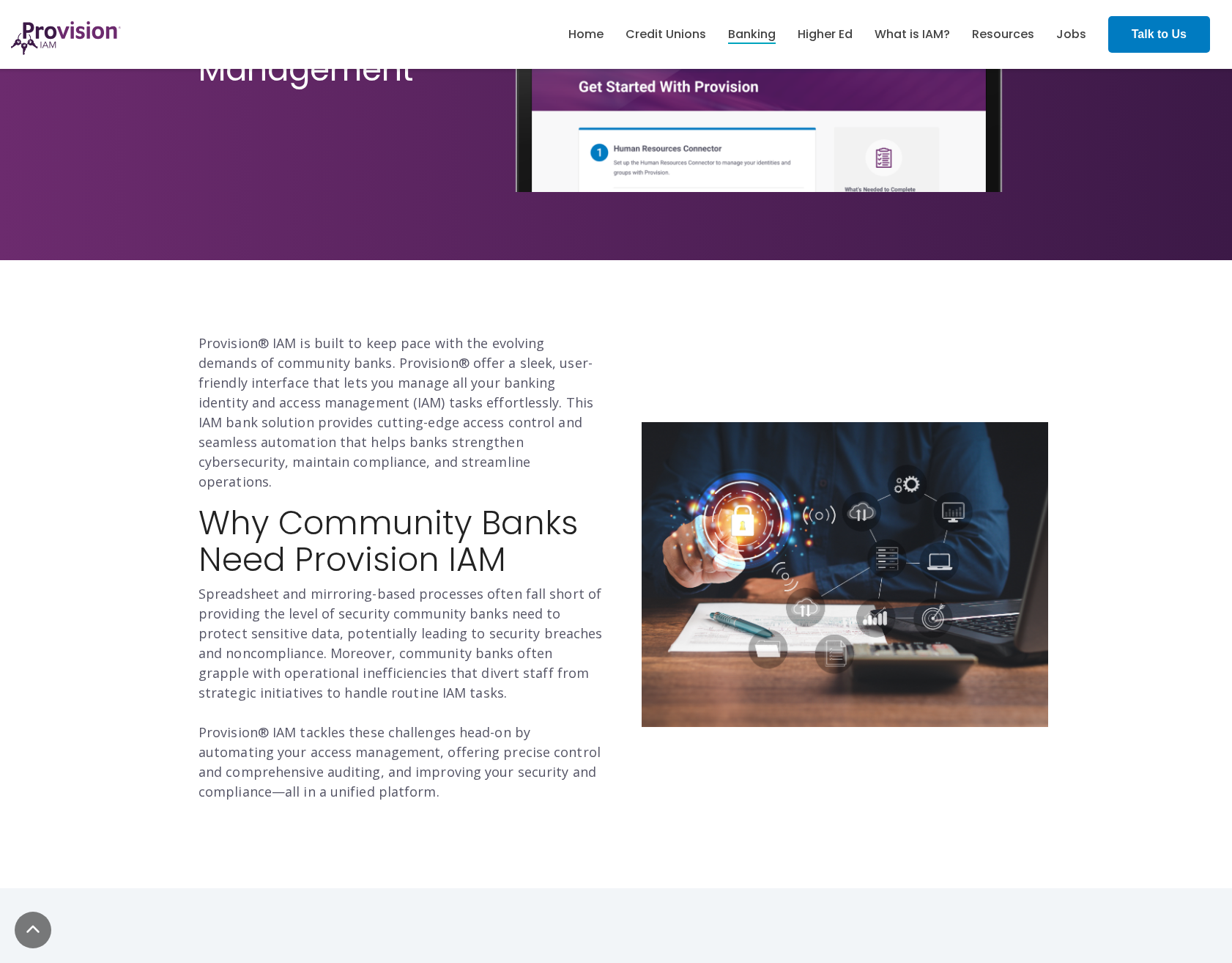
click at [302, 408] on p "Provision® IAM is built to keep pace with the evolving demands of community ban…" at bounding box center [401, 413] width 407 height 158
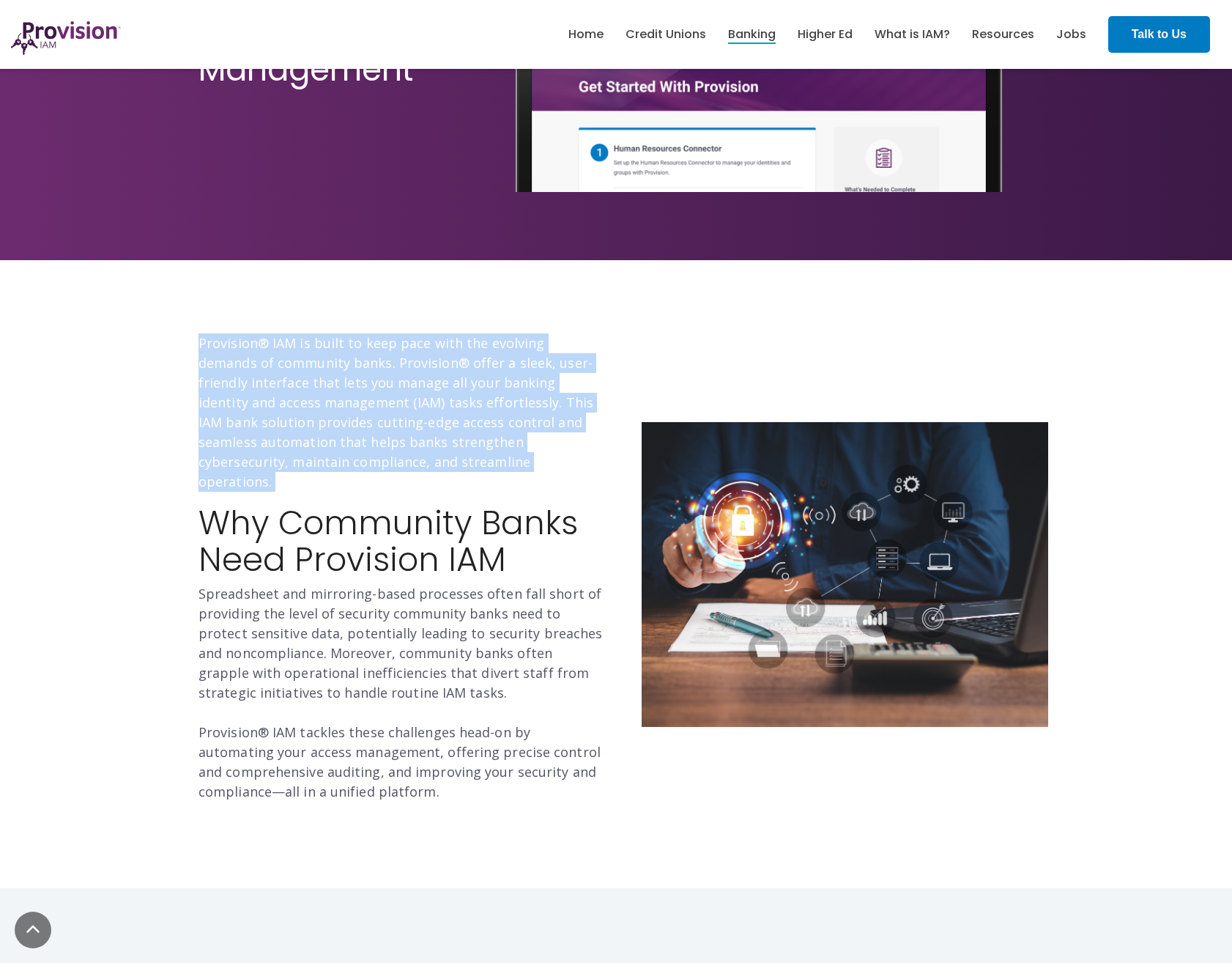
click at [302, 408] on p "Provision® IAM is built to keep pace with the evolving demands of community ban…" at bounding box center [401, 413] width 407 height 158
click at [302, 407] on p "Provision® IAM is built to keep pace with the evolving demands of community ban…" at bounding box center [401, 413] width 407 height 158
drag, startPoint x: 302, startPoint y: 407, endPoint x: 275, endPoint y: 403, distance: 27.3
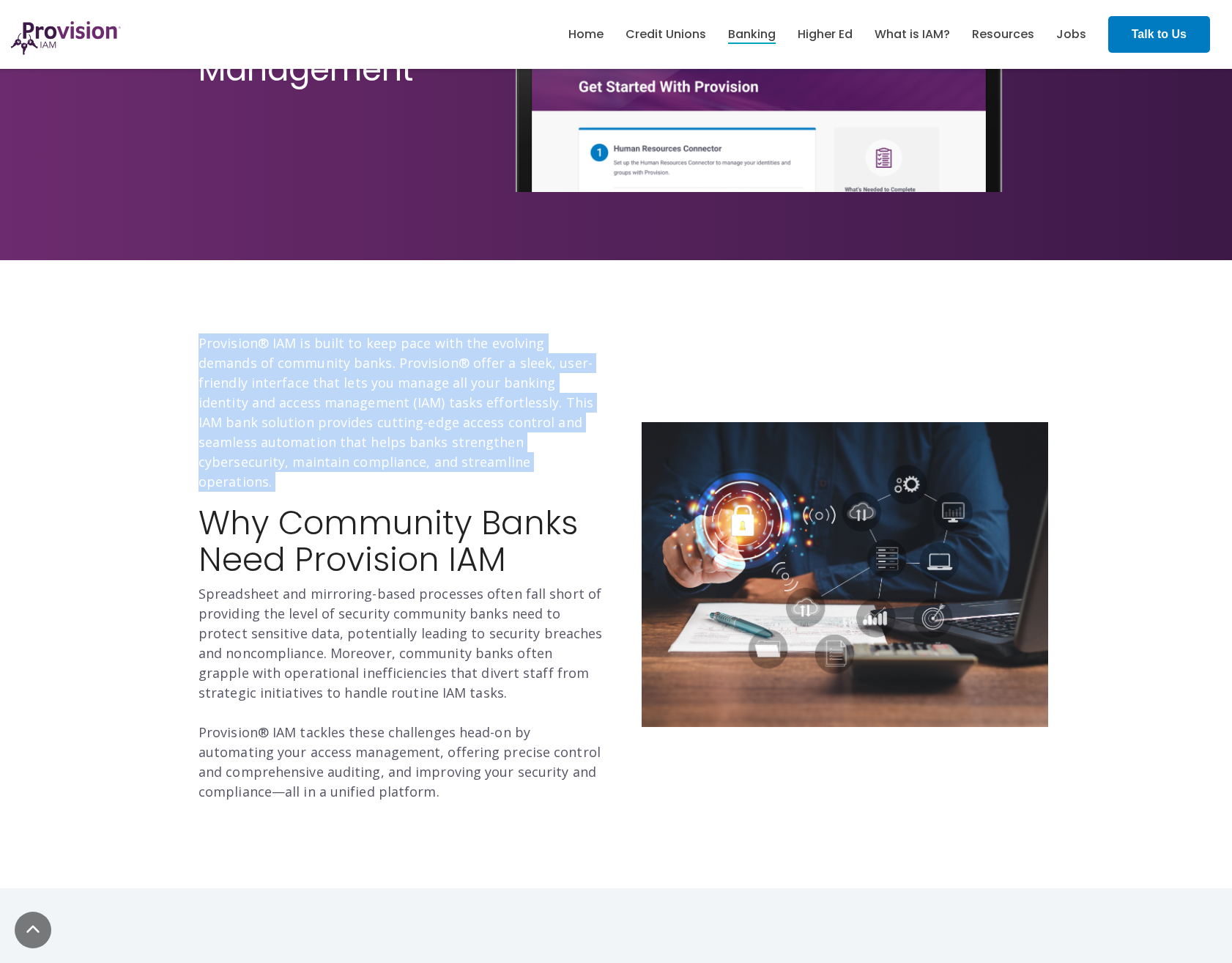
click at [275, 403] on p "Provision® IAM is built to keep pace with the evolving demands of community ban…" at bounding box center [401, 413] width 407 height 158
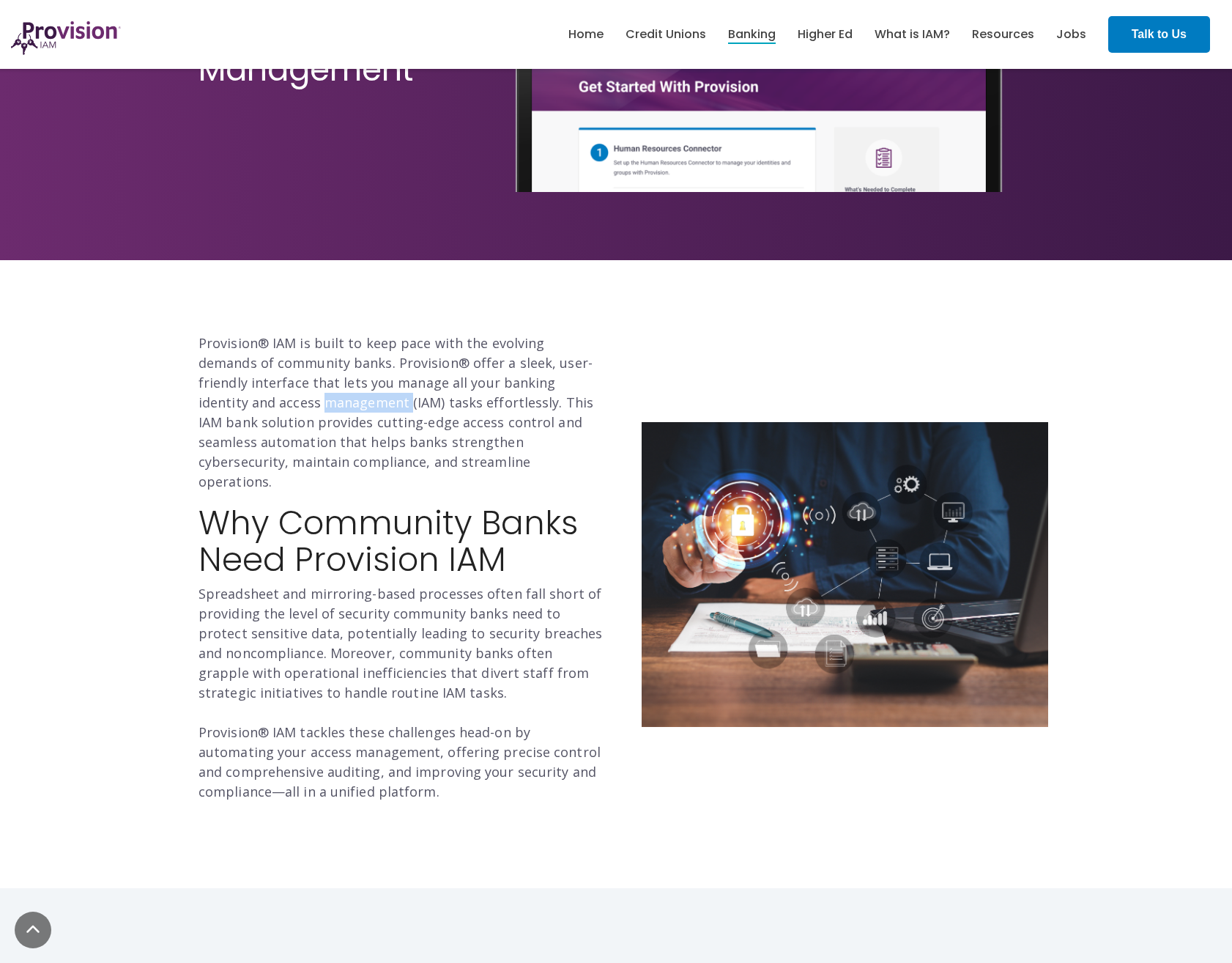
click at [275, 403] on p "Provision® IAM is built to keep pace with the evolving demands of community ban…" at bounding box center [401, 413] width 407 height 158
drag, startPoint x: 275, startPoint y: 403, endPoint x: 237, endPoint y: 390, distance: 40.2
click at [237, 390] on p "Provision® IAM is built to keep pace with the evolving demands of community ban…" at bounding box center [401, 413] width 407 height 158
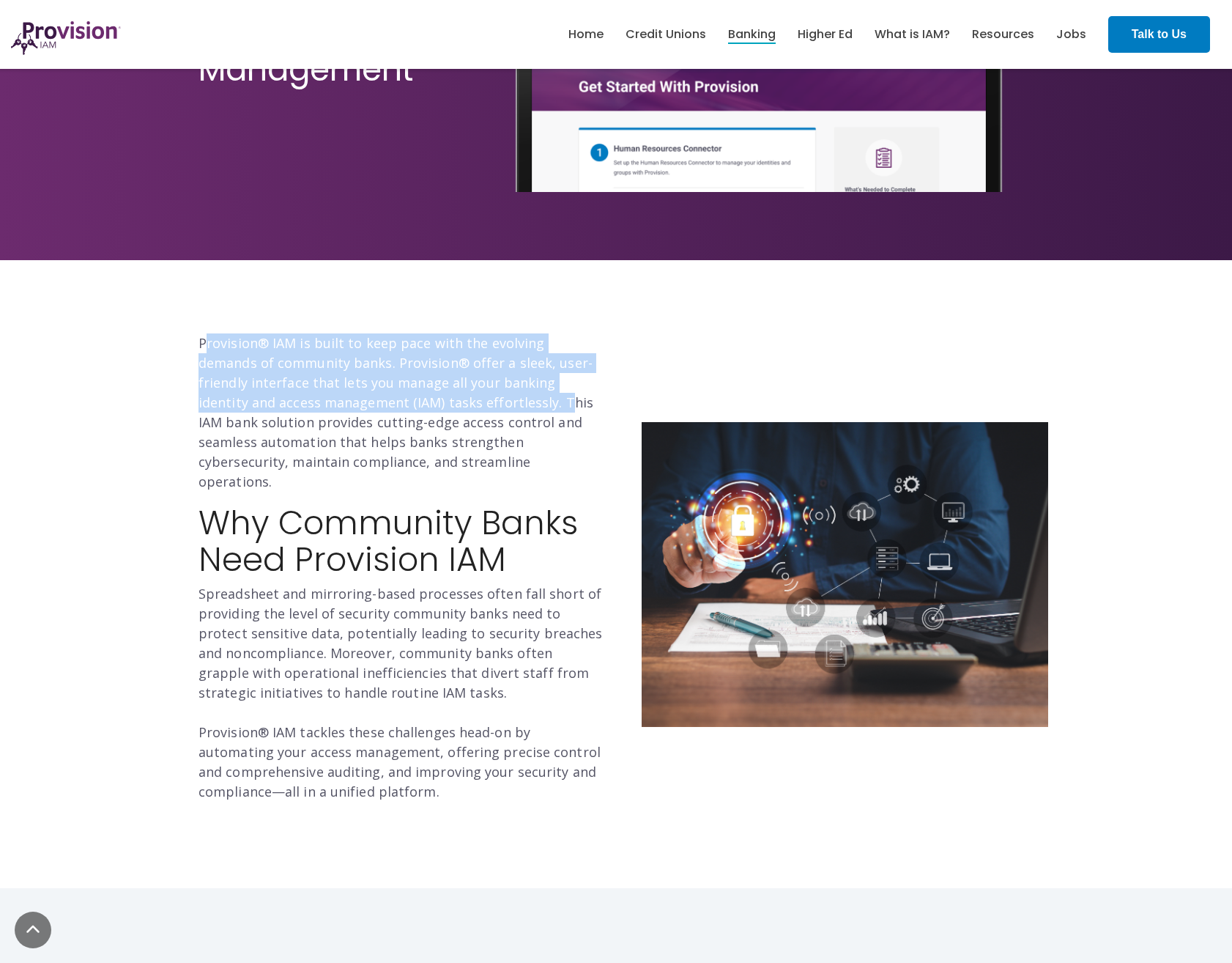
drag, startPoint x: 204, startPoint y: 339, endPoint x: 481, endPoint y: 402, distance: 284.1
click at [481, 402] on p "Provision® IAM is built to keep pace with the evolving demands of community ban…" at bounding box center [401, 413] width 407 height 158
click at [477, 401] on p "Provision® IAM is built to keep pace with the evolving demands of community ban…" at bounding box center [401, 413] width 407 height 158
drag, startPoint x: 474, startPoint y: 404, endPoint x: 205, endPoint y: 331, distance: 278.7
click at [205, 331] on div "Provision® IAM is built to keep pace with the evolving demands of community ban…" at bounding box center [616, 574] width 1232 height 628
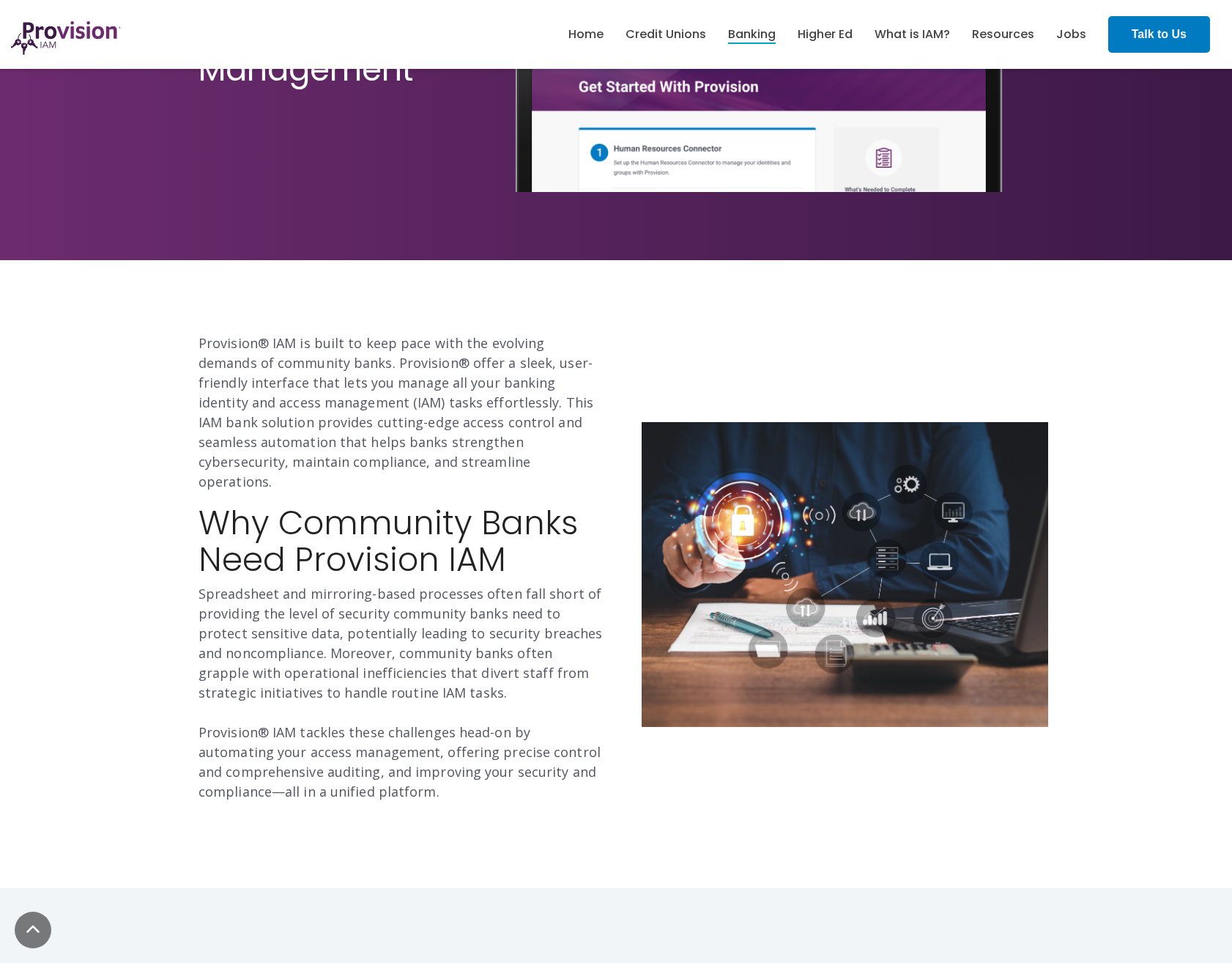
drag, startPoint x: 205, startPoint y: 331, endPoint x: 191, endPoint y: 338, distance: 15.7
click at [191, 338] on div "Provision® IAM is built to keep pace with the evolving demands of community ban…" at bounding box center [402, 574] width 429 height 482
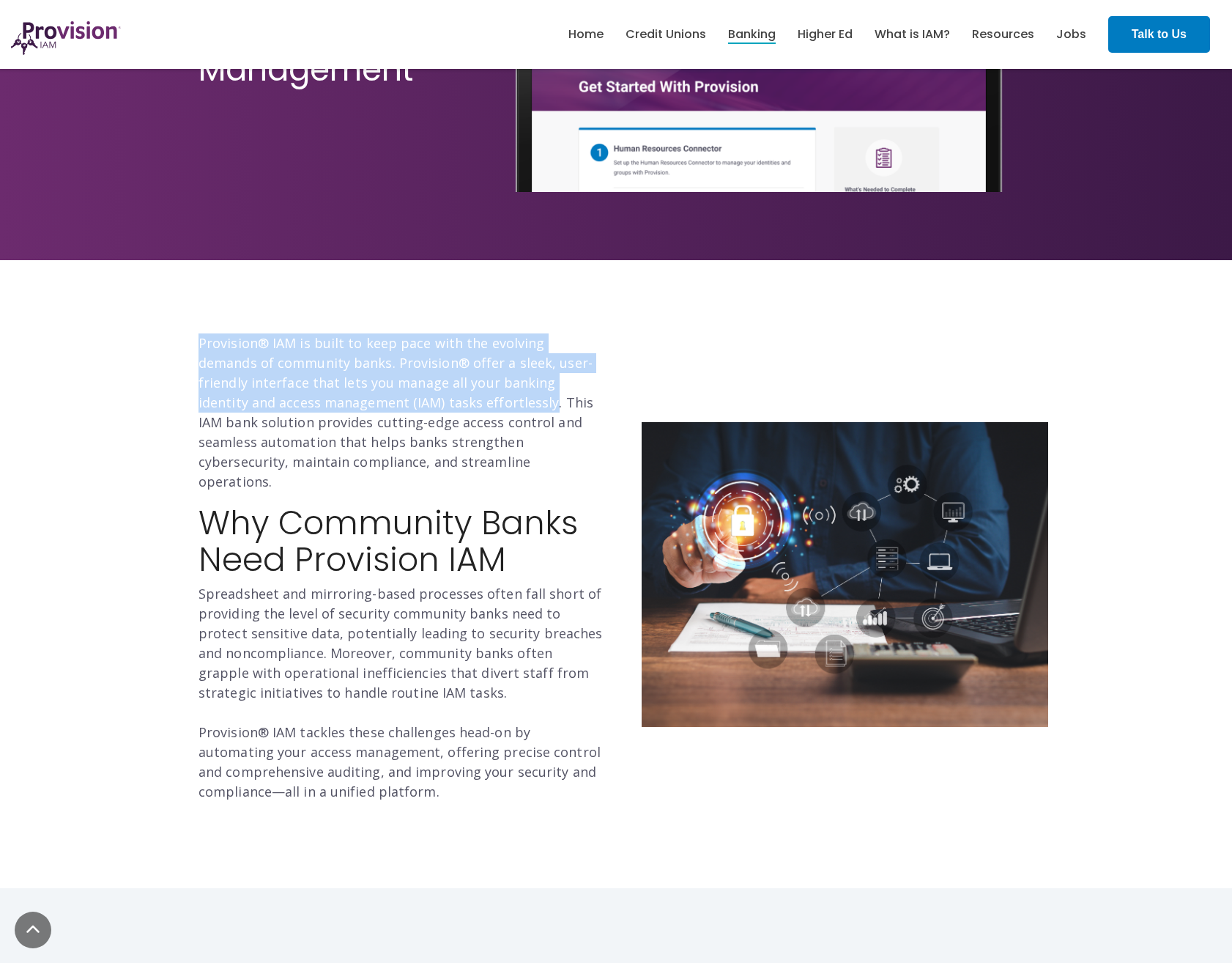
drag, startPoint x: 189, startPoint y: 342, endPoint x: 466, endPoint y: 407, distance: 284.5
click at [466, 407] on div "Provision® IAM is built to keep pace with the evolving demands of community ban…" at bounding box center [402, 574] width 429 height 482
drag, startPoint x: 466, startPoint y: 407, endPoint x: 453, endPoint y: 401, distance: 14.3
drag, startPoint x: 453, startPoint y: 401, endPoint x: 441, endPoint y: 385, distance: 20.0
click at [441, 385] on p "Provision® IAM is built to keep pace with the evolving demands of community ban…" at bounding box center [401, 413] width 407 height 158
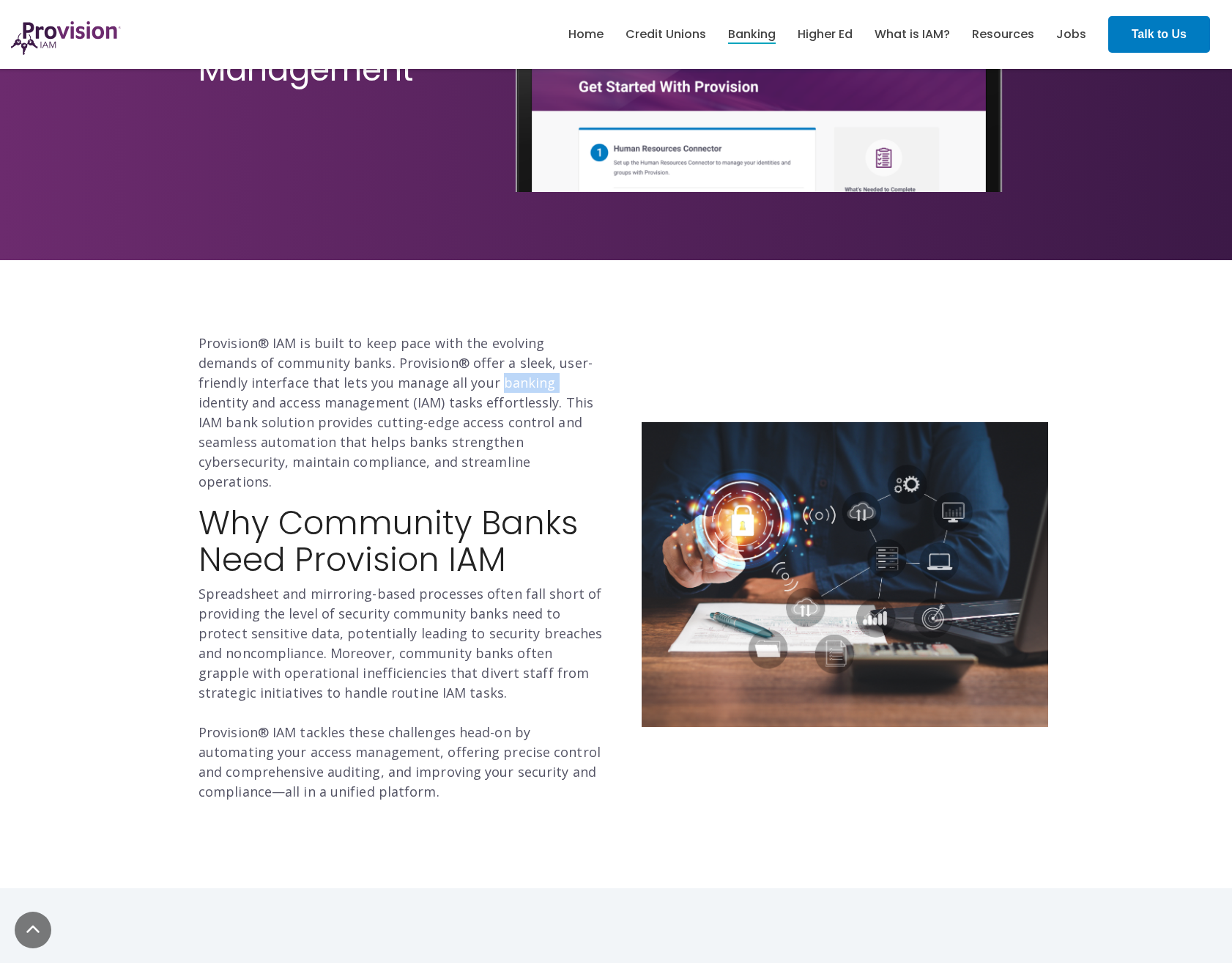
click at [441, 385] on p "Provision® IAM is built to keep pace with the evolving demands of community ban…" at bounding box center [401, 413] width 407 height 158
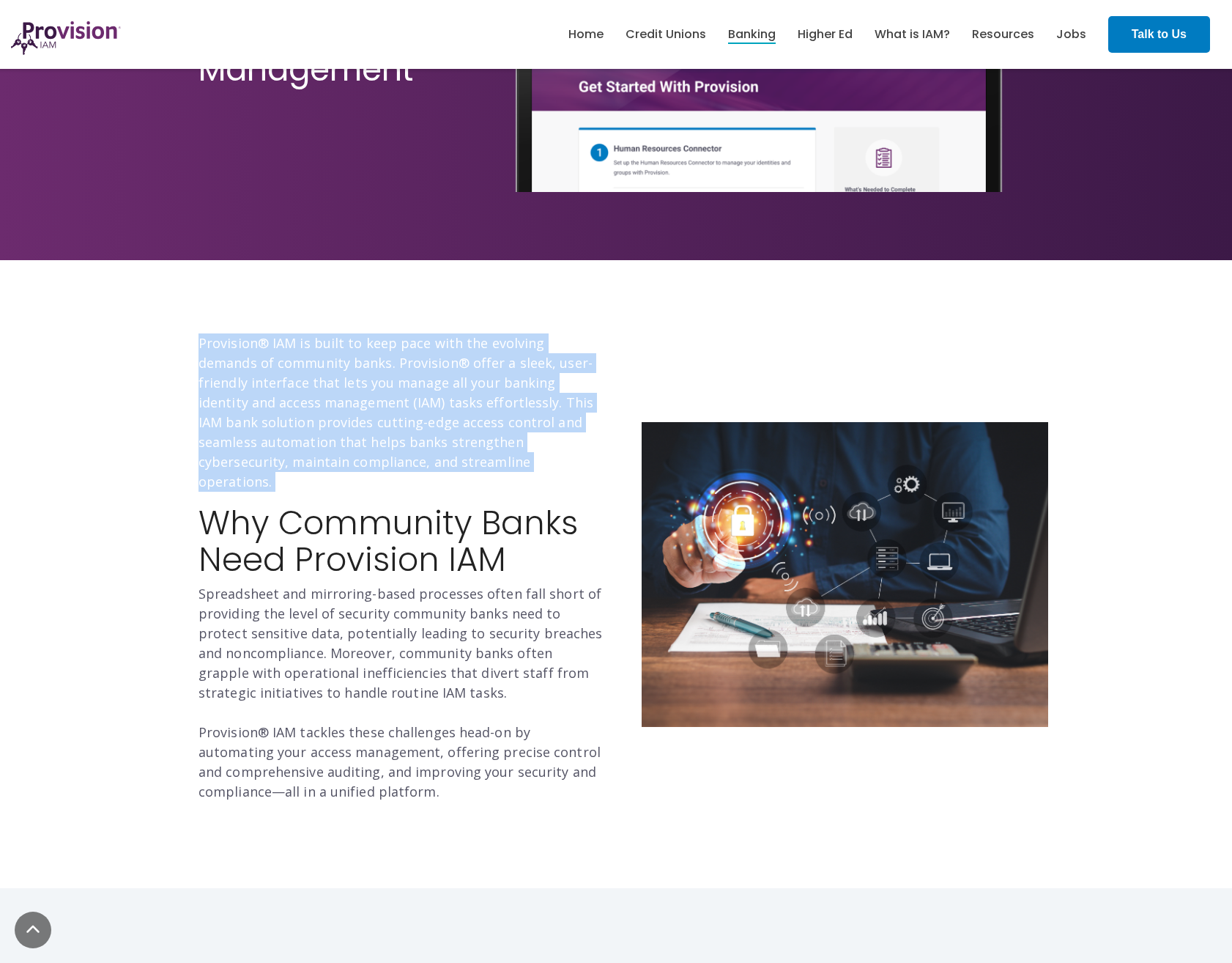
click at [441, 385] on p "Provision® IAM is built to keep pace with the evolving demands of community ban…" at bounding box center [401, 413] width 407 height 158
drag, startPoint x: 441, startPoint y: 385, endPoint x: 415, endPoint y: 388, distance: 26.2
click at [415, 388] on p "Provision® IAM is built to keep pace with the evolving demands of community ban…" at bounding box center [401, 413] width 407 height 158
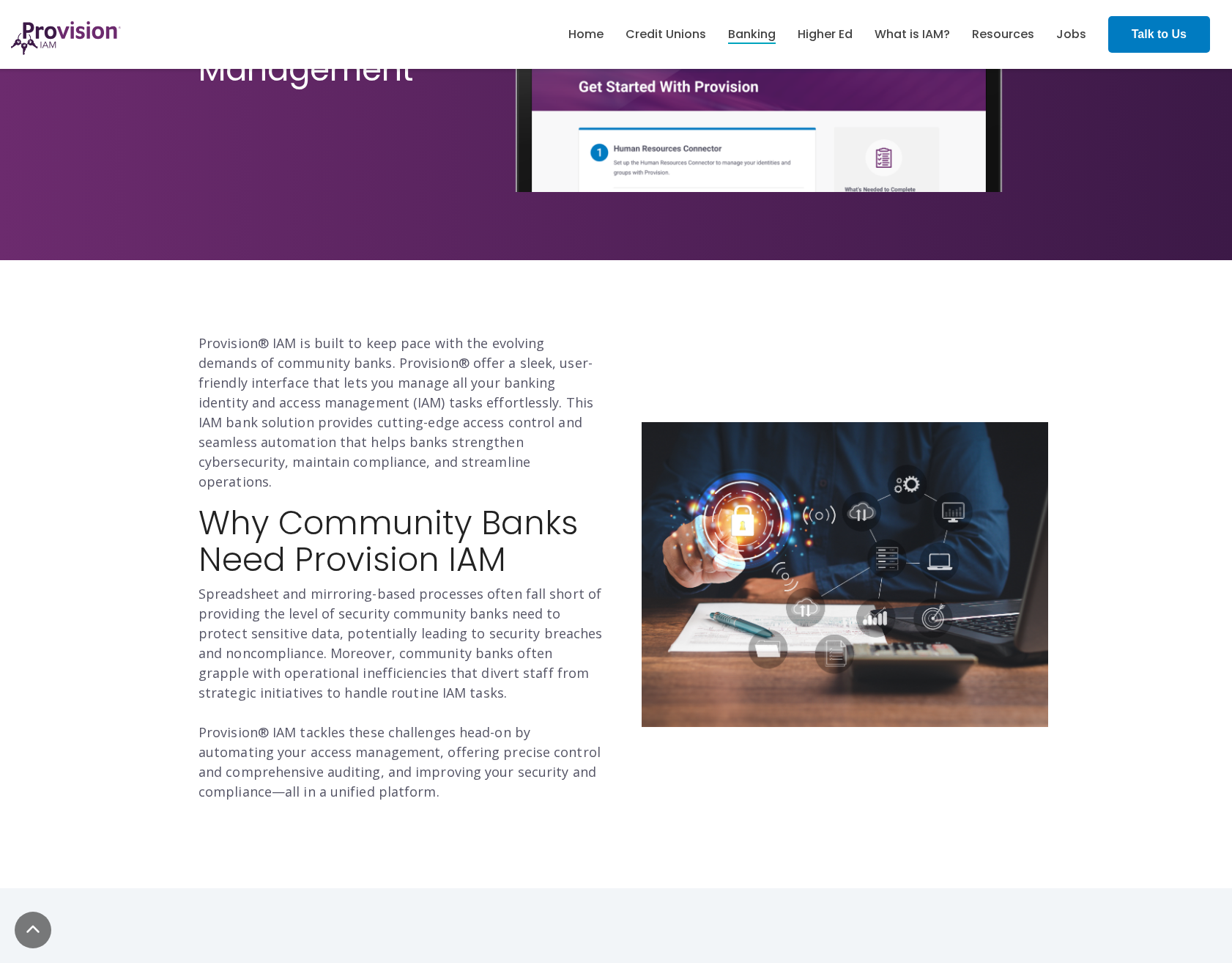
drag, startPoint x: 466, startPoint y: 397, endPoint x: 451, endPoint y: 400, distance: 15.3
click at [464, 398] on p "Provision® IAM is built to keep pace with the evolving demands of community ban…" at bounding box center [401, 413] width 407 height 158
click at [451, 400] on p "Provision® IAM is built to keep pace with the evolving demands of community ban…" at bounding box center [401, 413] width 407 height 158
drag, startPoint x: 451, startPoint y: 400, endPoint x: 439, endPoint y: 398, distance: 12.2
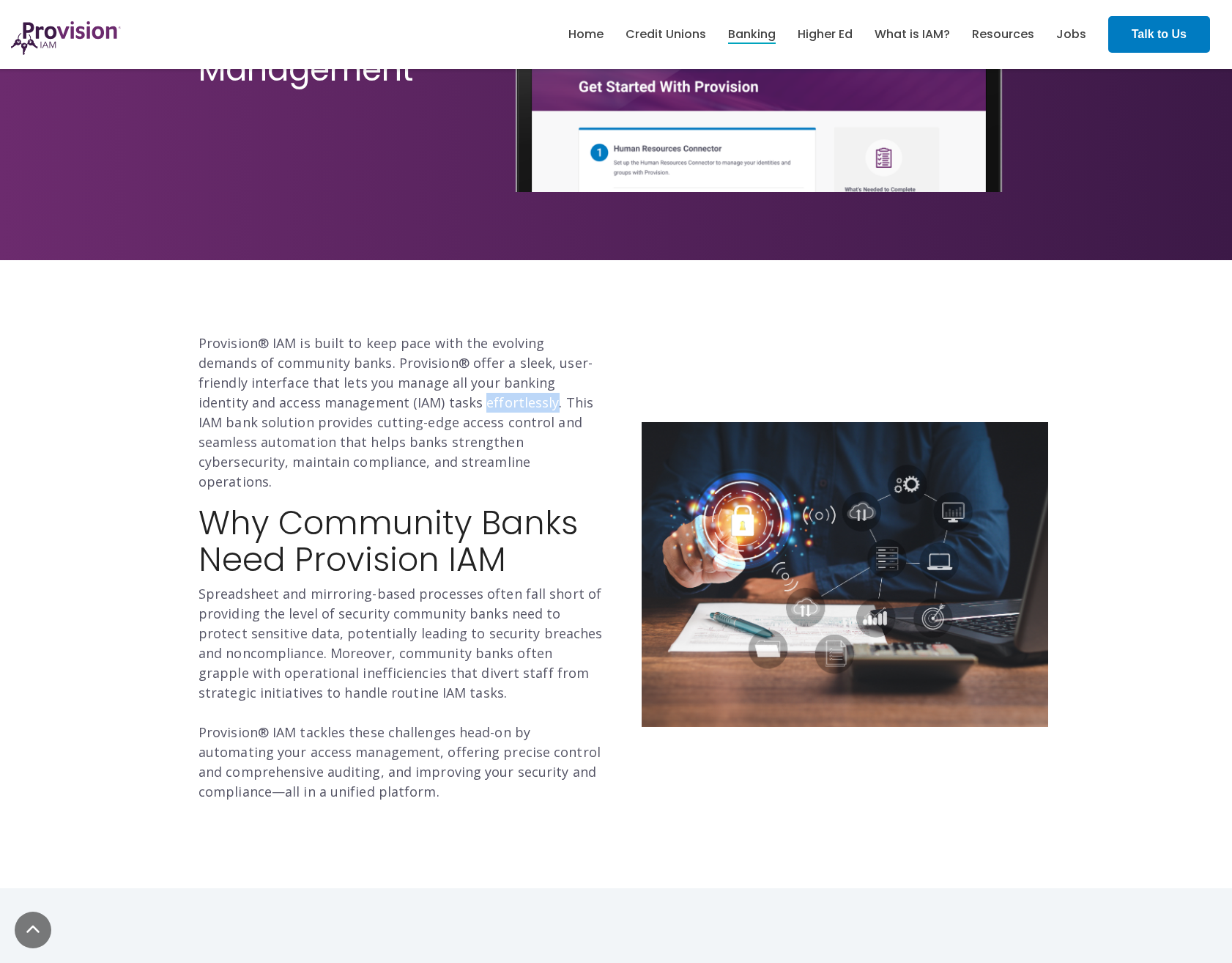
drag, startPoint x: 439, startPoint y: 398, endPoint x: 427, endPoint y: 395, distance: 12.4
click at [427, 395] on p "Provision® IAM is built to keep pace with the evolving demands of community ban…" at bounding box center [401, 413] width 407 height 158
click at [357, 343] on p "Provision® IAM is built to keep pace with the evolving demands of community ban…" at bounding box center [401, 413] width 407 height 158
click at [300, 350] on p "Provision® IAM is built to keep pace with the evolving demands of community ban…" at bounding box center [401, 413] width 407 height 158
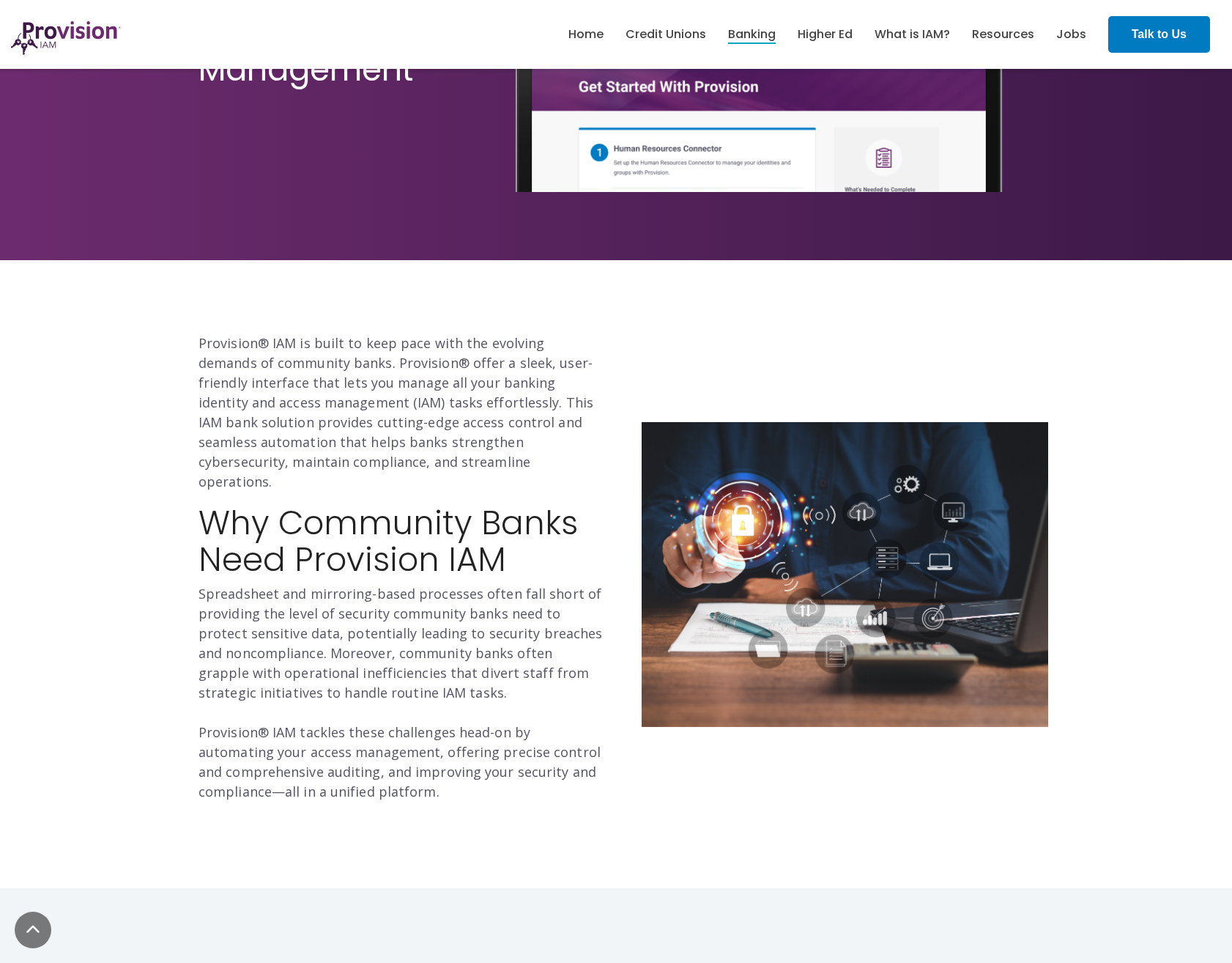
click at [291, 343] on p "Provision® IAM is built to keep pace with the evolving demands of community ban…" at bounding box center [401, 413] width 407 height 158
click at [272, 345] on p "Provision® IAM is built to keep pace with the evolving demands of community ban…" at bounding box center [401, 413] width 407 height 158
click at [380, 429] on p "Provision® IAM is built to keep pace with the evolving demands of community ban…" at bounding box center [401, 413] width 407 height 158
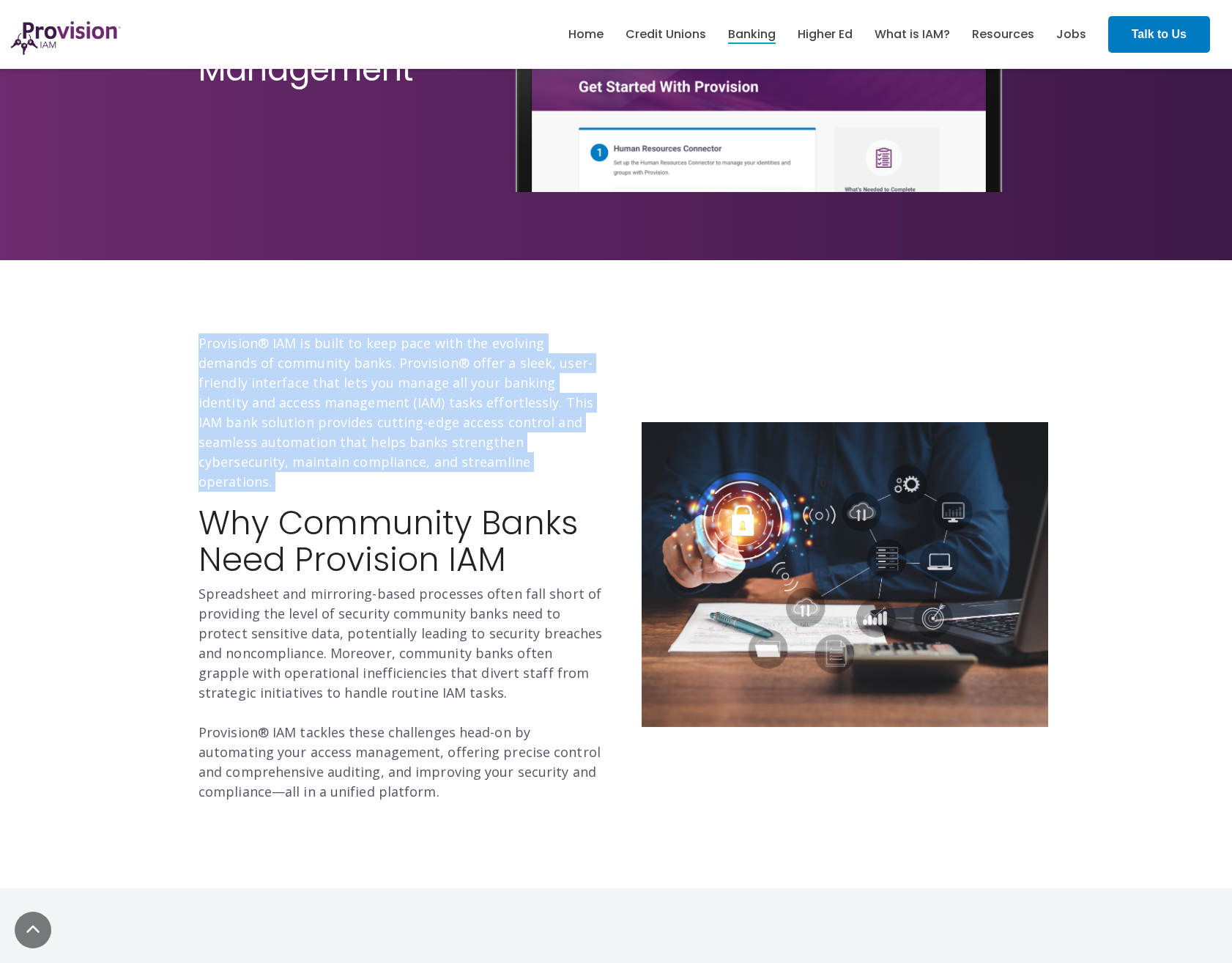
click at [380, 429] on p "Provision® IAM is built to keep pace with the evolving demands of community ban…" at bounding box center [401, 413] width 407 height 158
drag, startPoint x: 380, startPoint y: 429, endPoint x: 345, endPoint y: 419, distance: 36.4
click at [345, 419] on p "Provision® IAM is built to keep pace with the evolving demands of community ban…" at bounding box center [401, 413] width 407 height 158
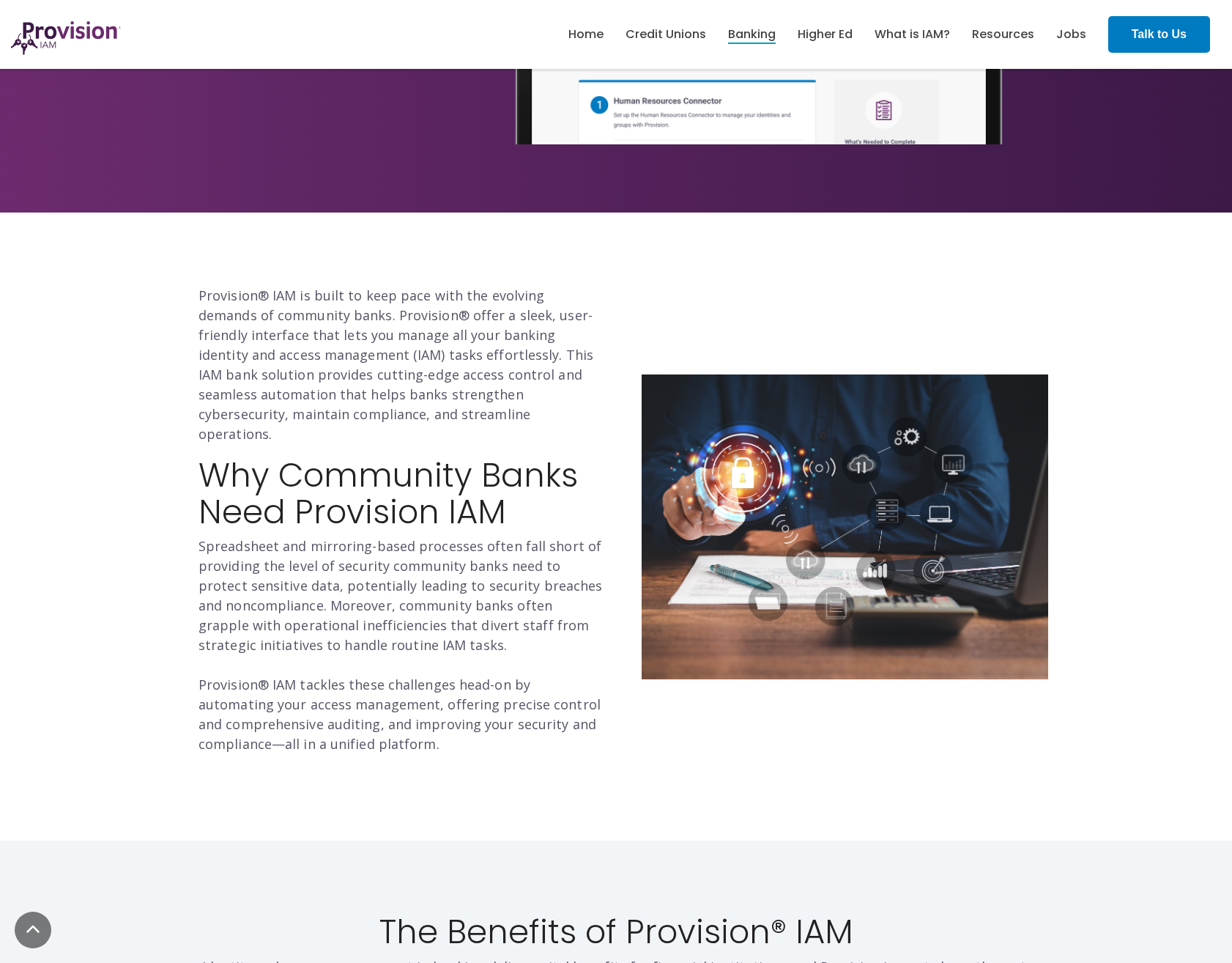
scroll to position [293, 0]
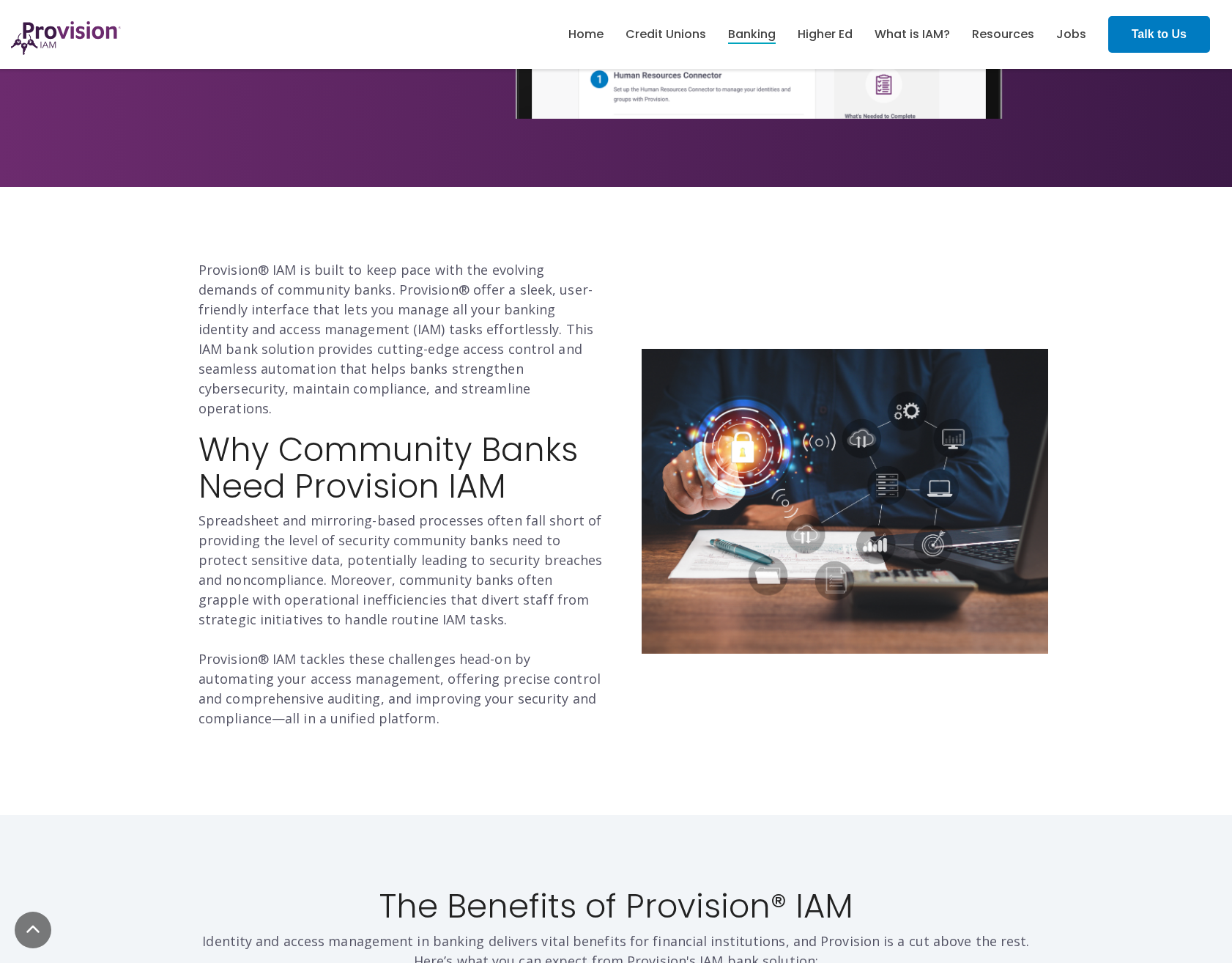
click at [345, 432] on h2 "Why Community Banks Need Provision IAM" at bounding box center [401, 468] width 407 height 72
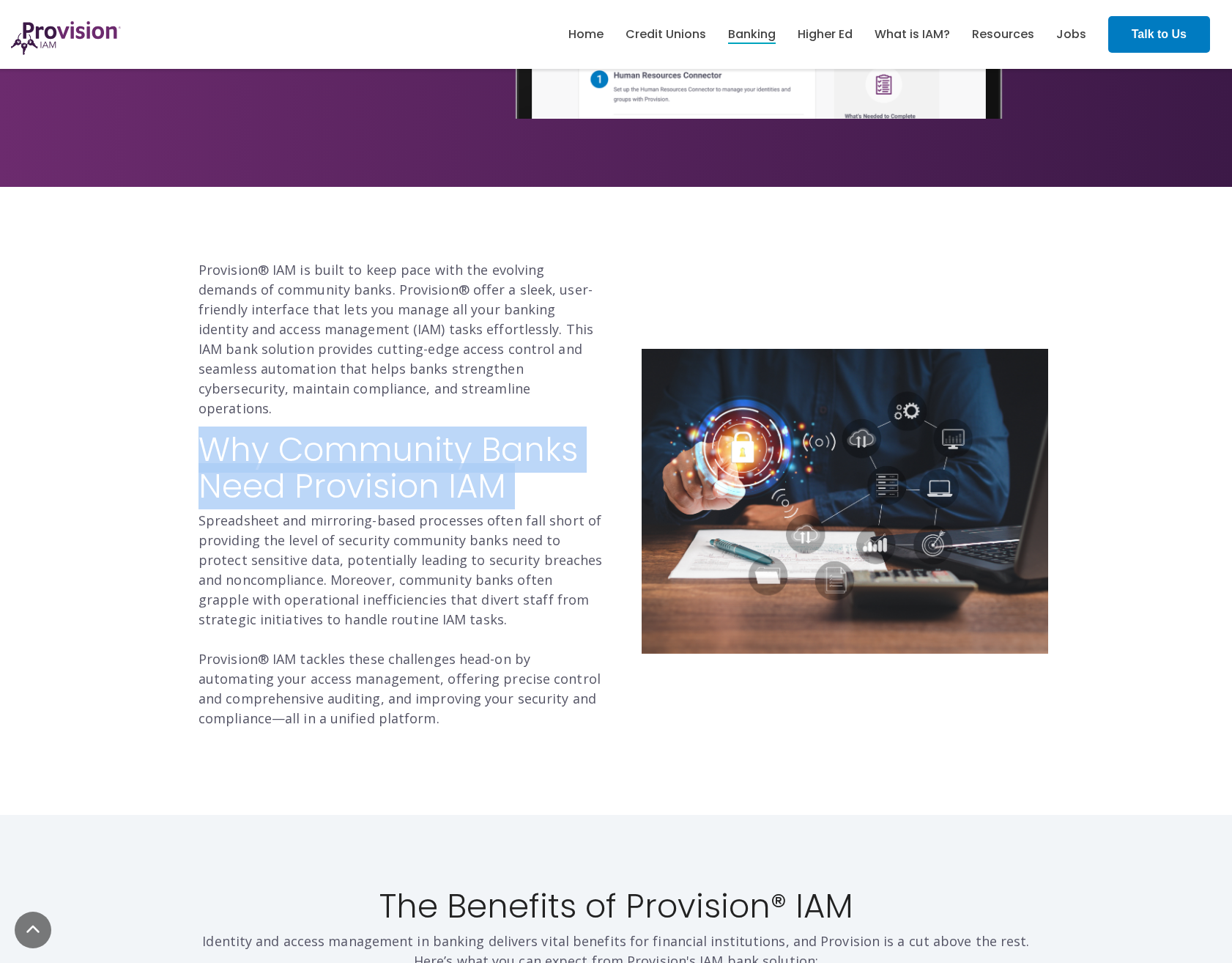
click at [345, 432] on h2 "Why Community Banks Need Provision IAM" at bounding box center [401, 468] width 407 height 72
drag, startPoint x: 345, startPoint y: 419, endPoint x: 325, endPoint y: 414, distance: 20.6
click at [325, 432] on h2 "Why Community Banks Need Provision IAM" at bounding box center [401, 468] width 407 height 72
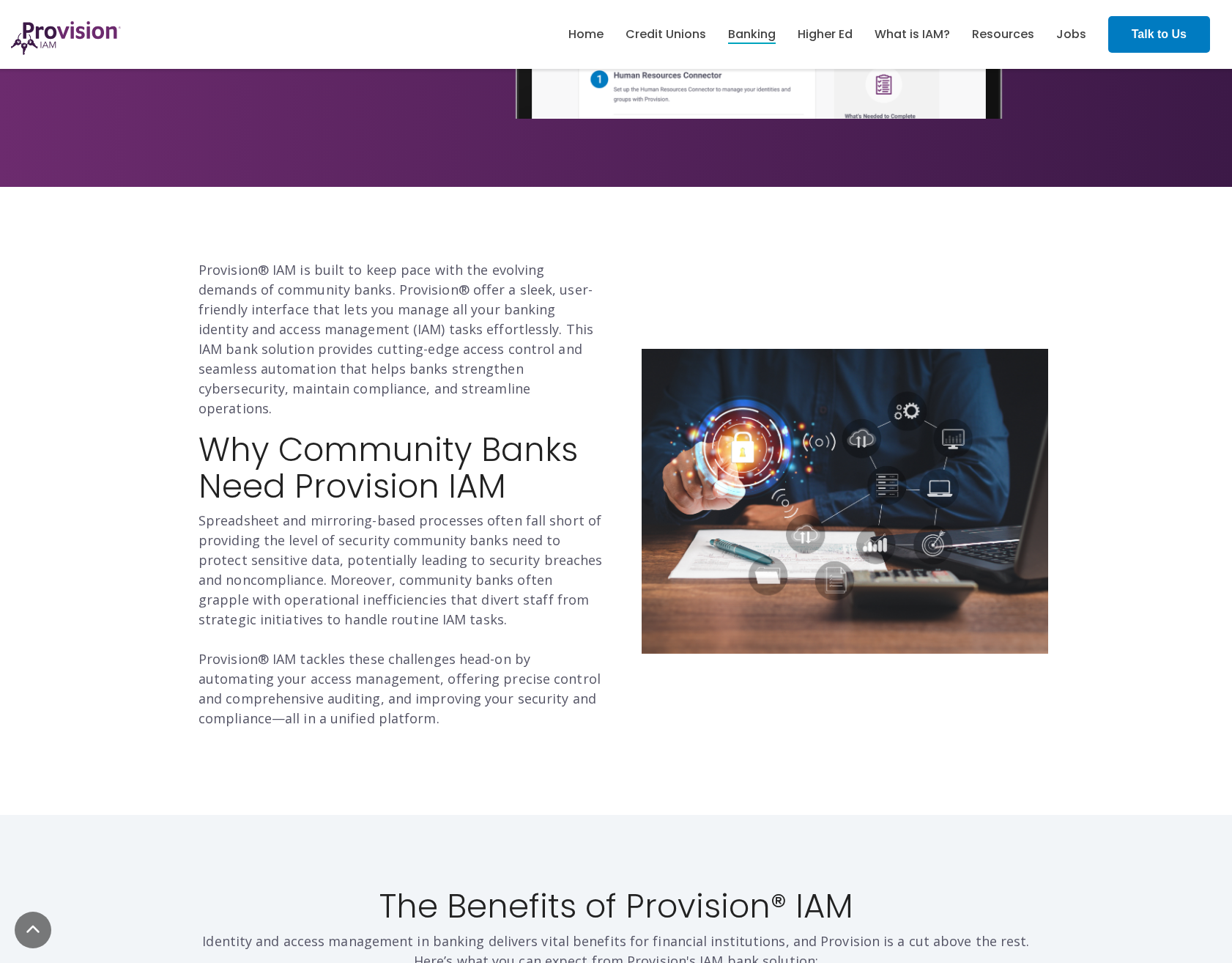
click at [432, 432] on h2 "Why Community Banks Need Provision IAM" at bounding box center [401, 468] width 407 height 72
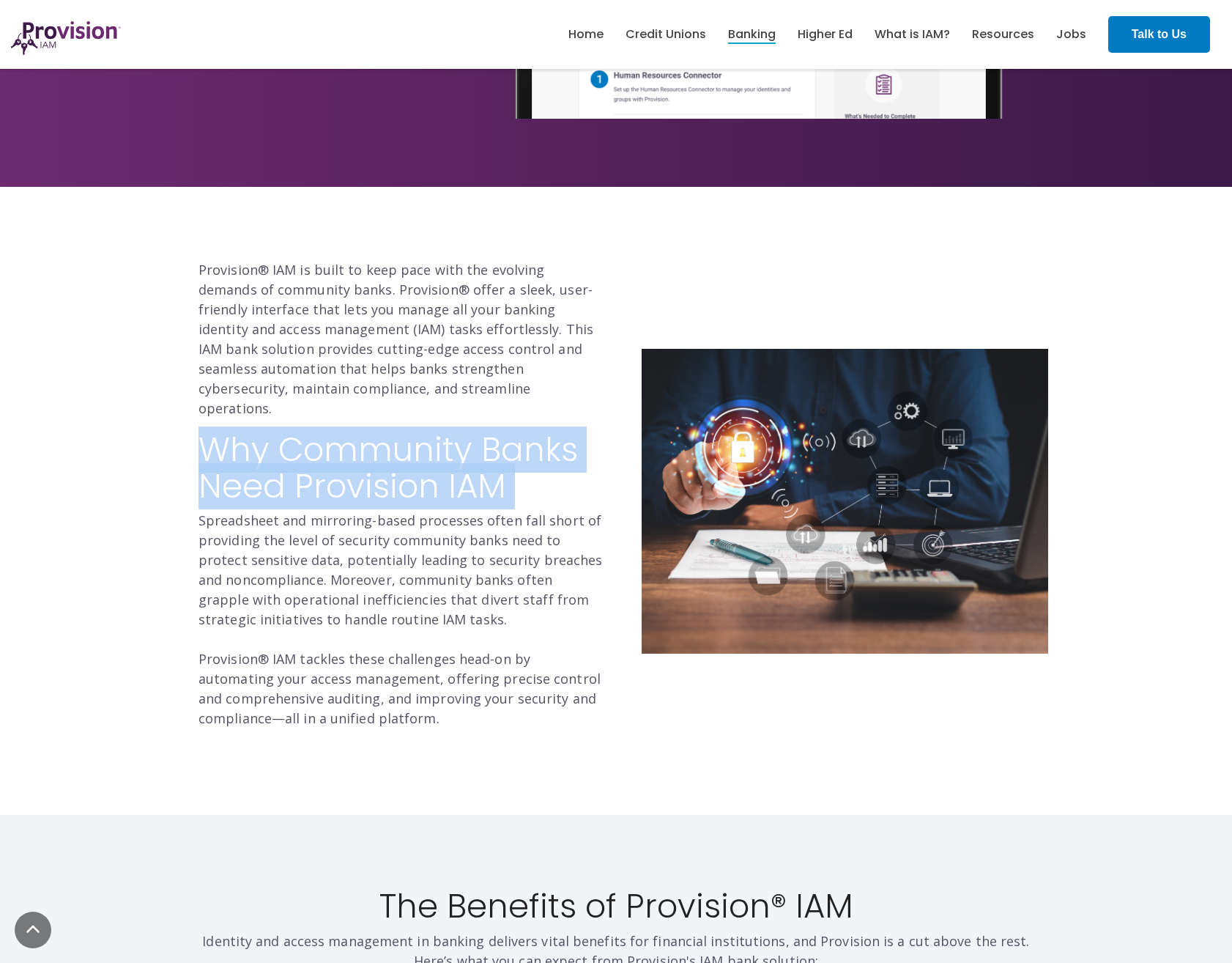
click at [432, 432] on h2 "Why Community Banks Need Provision IAM" at bounding box center [401, 468] width 407 height 72
drag, startPoint x: 432, startPoint y: 409, endPoint x: 412, endPoint y: 405, distance: 20.4
click at [412, 405] on div "Provision® IAM is built to keep pace with the evolving demands of community ban…" at bounding box center [401, 494] width 407 height 468
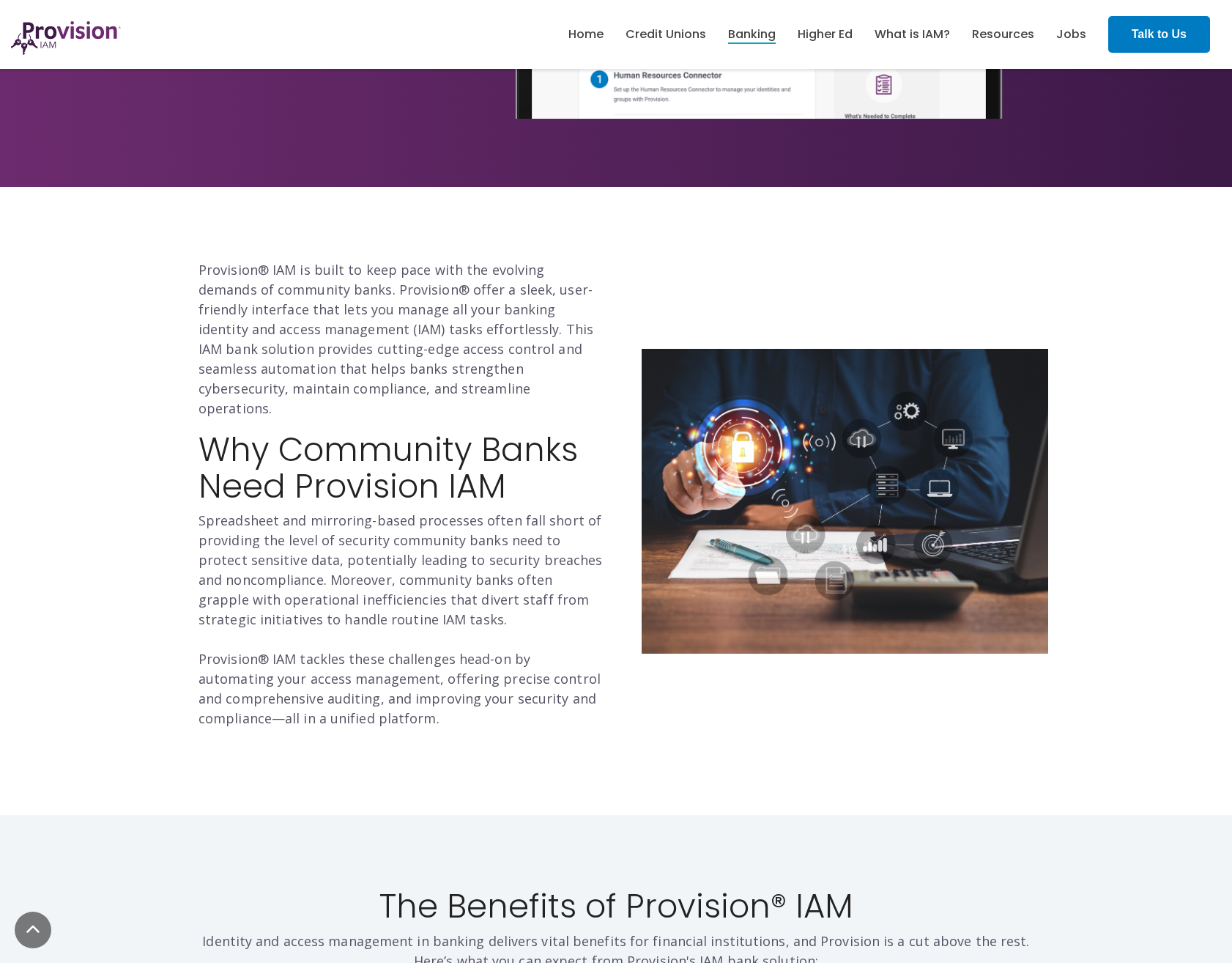
click at [411, 405] on div "Provision® IAM is built to keep pace with the evolving demands of community ban…" at bounding box center [401, 494] width 407 height 468
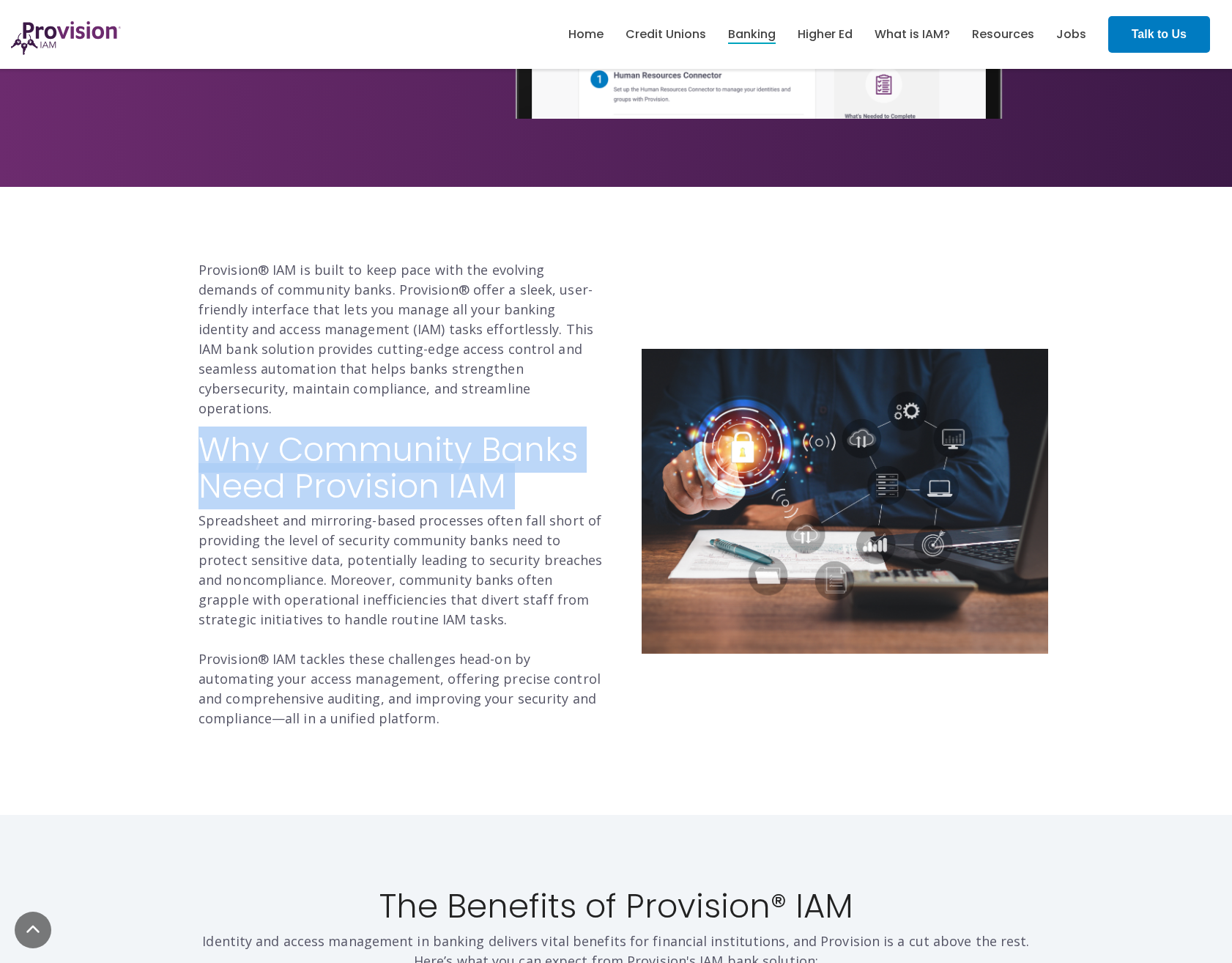
click at [411, 405] on div "Provision® IAM is built to keep pace with the evolving demands of community ban…" at bounding box center [401, 494] width 407 height 468
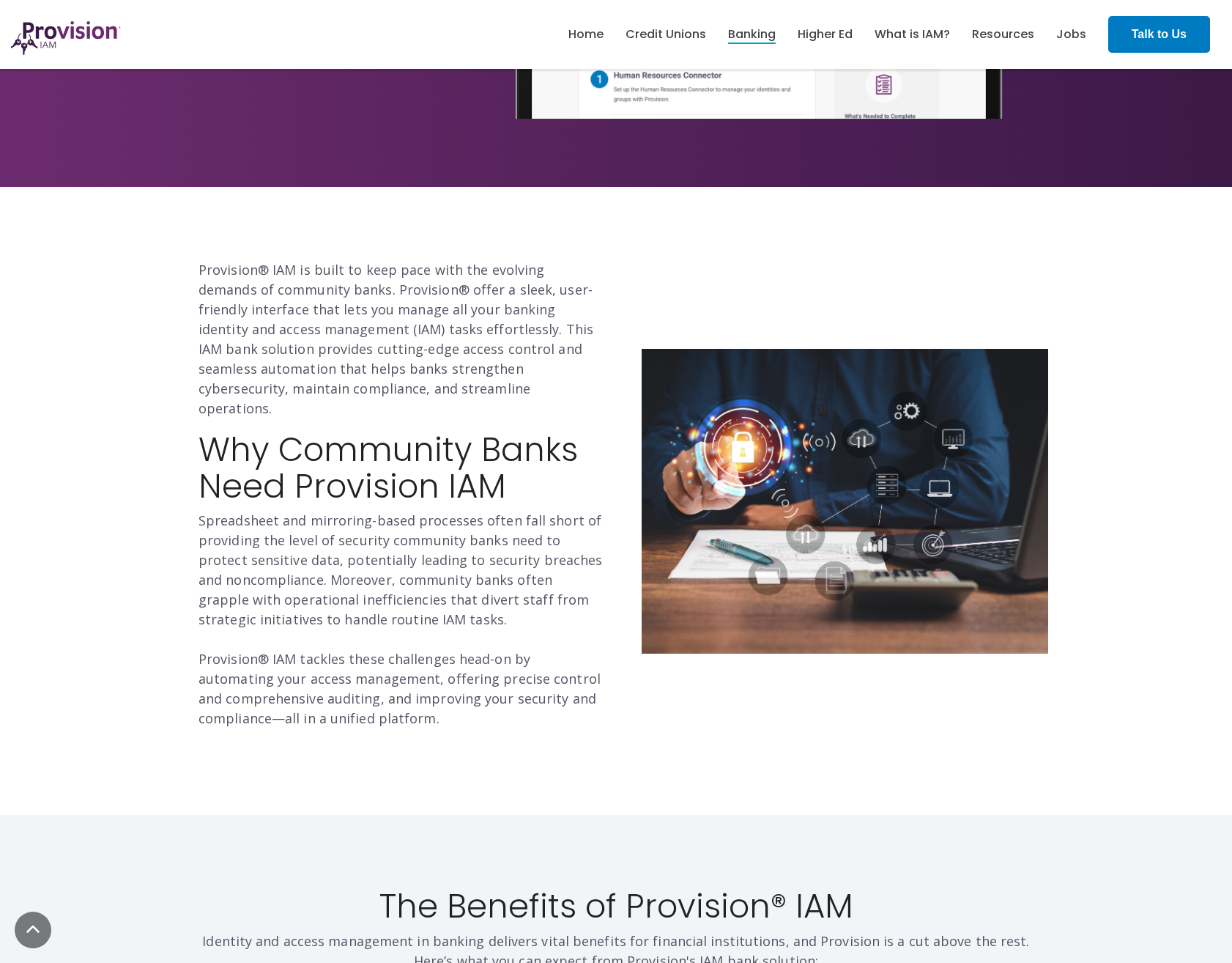
click at [398, 406] on div "Provision® IAM is built to keep pace with the evolving demands of community ban…" at bounding box center [401, 494] width 407 height 468
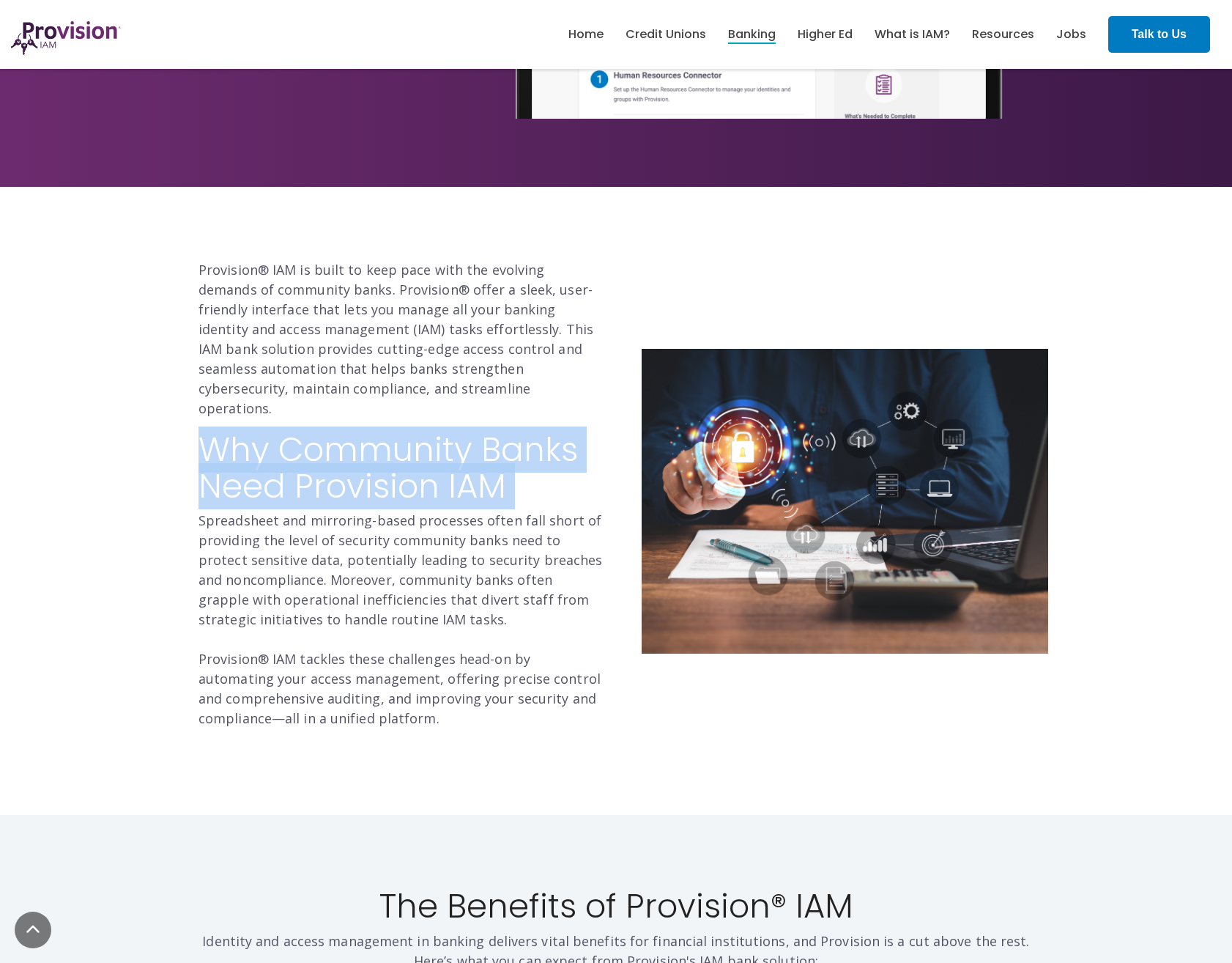
click at [398, 406] on div "Provision® IAM is built to keep pace with the evolving demands of community ban…" at bounding box center [401, 494] width 407 height 468
click at [391, 432] on h2 "Why Community Banks Need Provision IAM" at bounding box center [401, 468] width 407 height 72
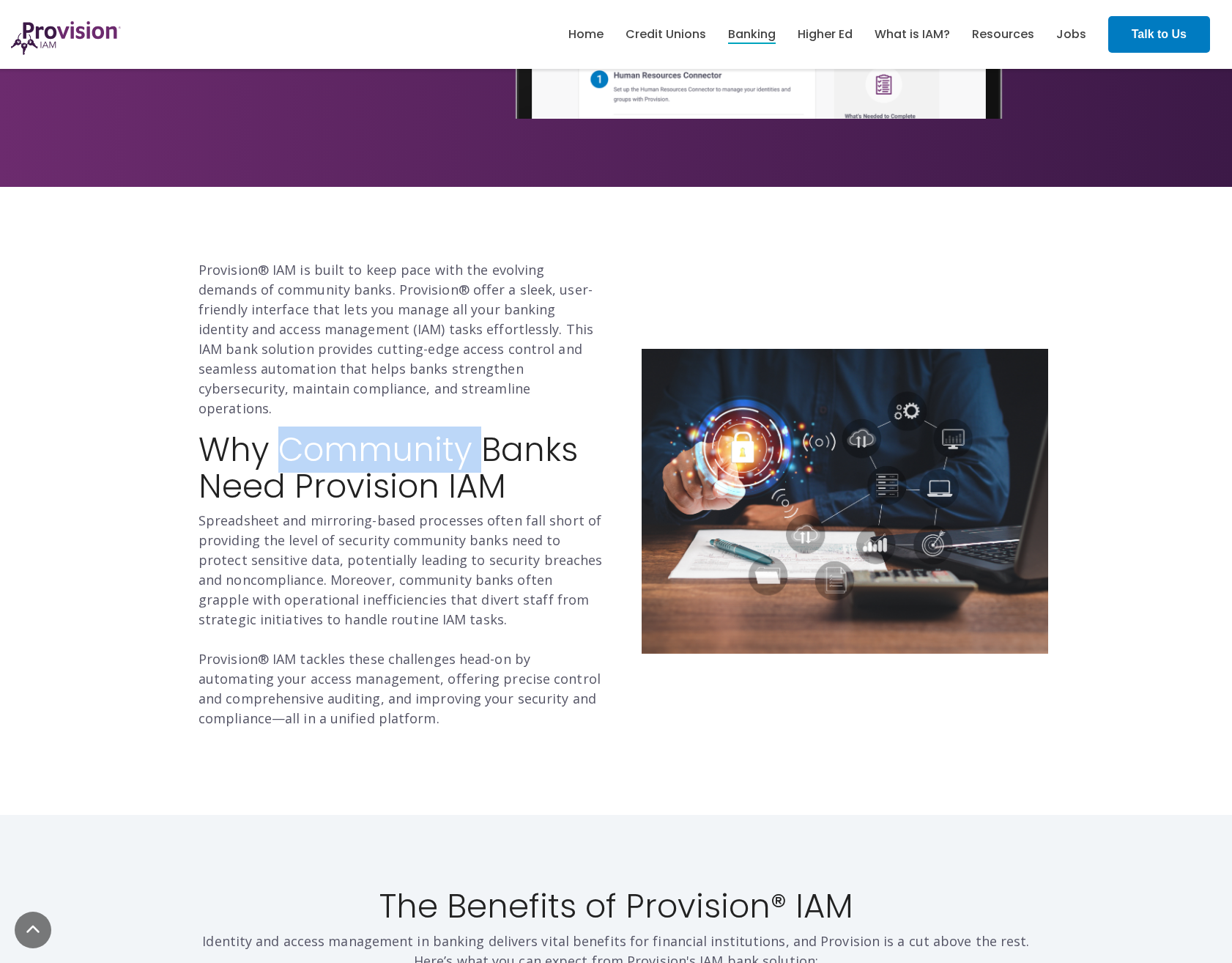
click at [391, 432] on h2 "Why Community Banks Need Provision IAM" at bounding box center [401, 468] width 407 height 72
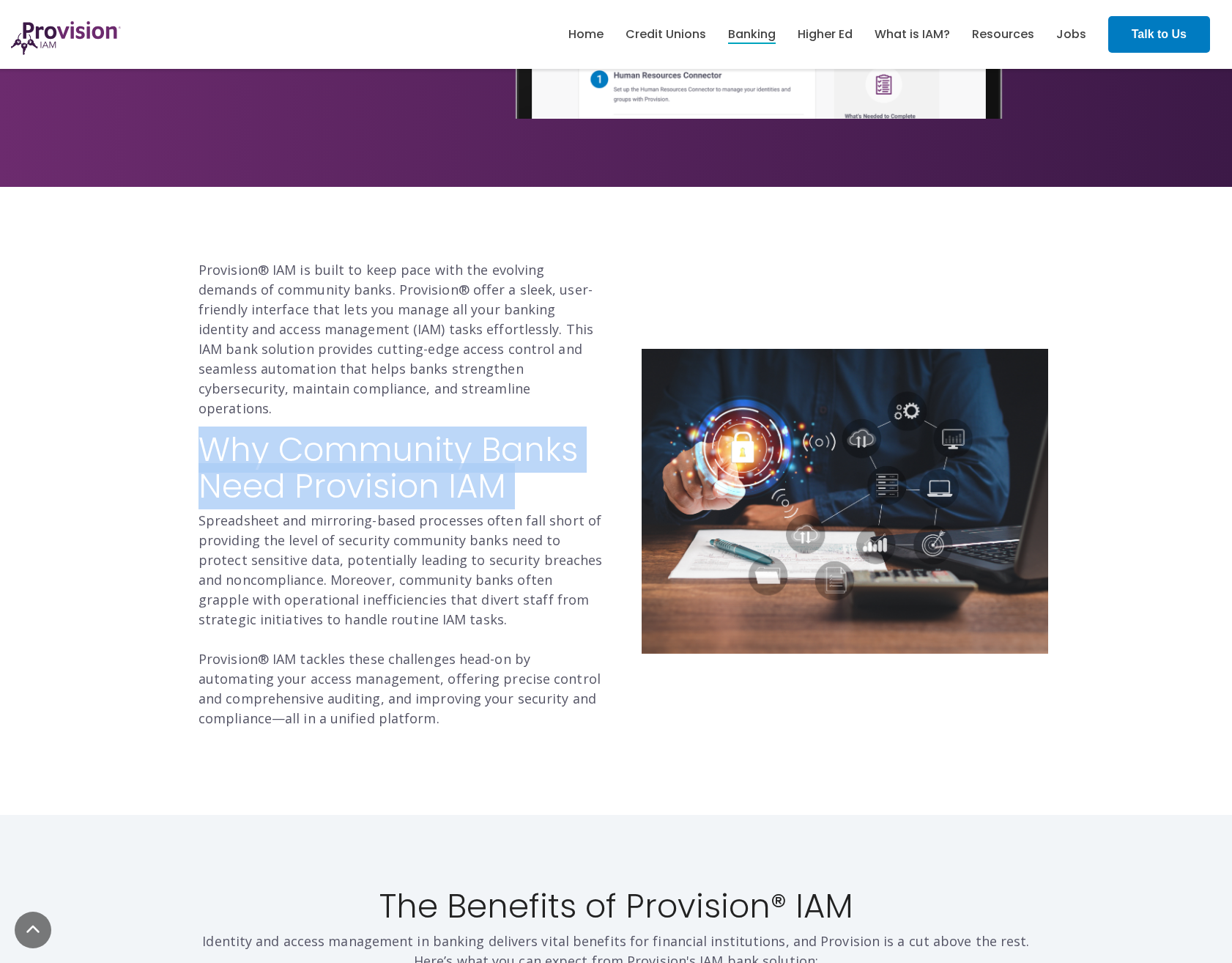
click at [391, 432] on h2 "Why Community Banks Need Provision IAM" at bounding box center [401, 468] width 407 height 72
click at [386, 432] on h2 "Why Community Banks Need Provision IAM" at bounding box center [401, 468] width 407 height 72
drag, startPoint x: 386, startPoint y: 412, endPoint x: 328, endPoint y: 416, distance: 58.1
click at [328, 432] on h2 "Why Community Banks Need Provision IAM" at bounding box center [401, 468] width 407 height 72
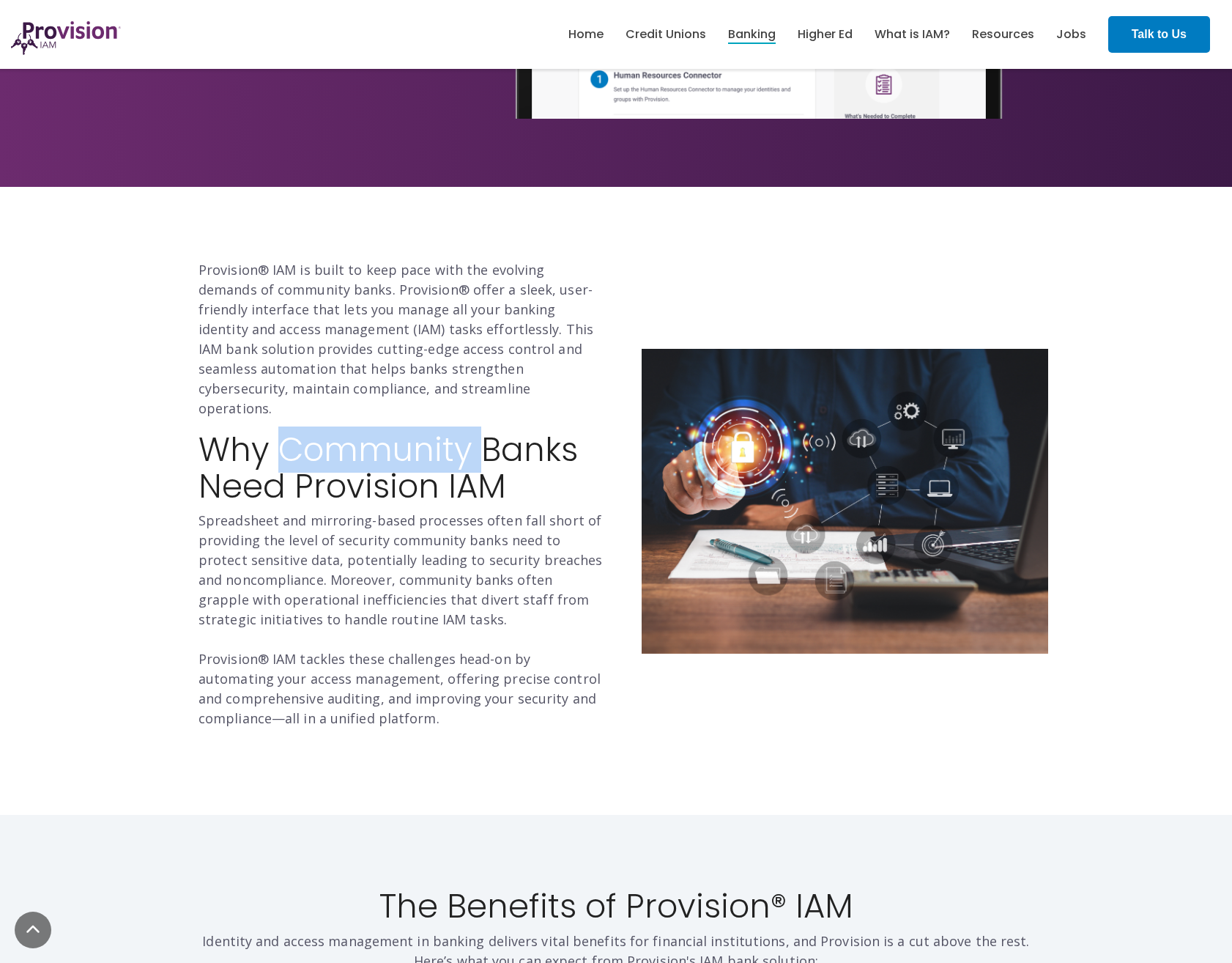
click at [328, 432] on h2 "Why Community Banks Need Provision IAM" at bounding box center [401, 468] width 407 height 72
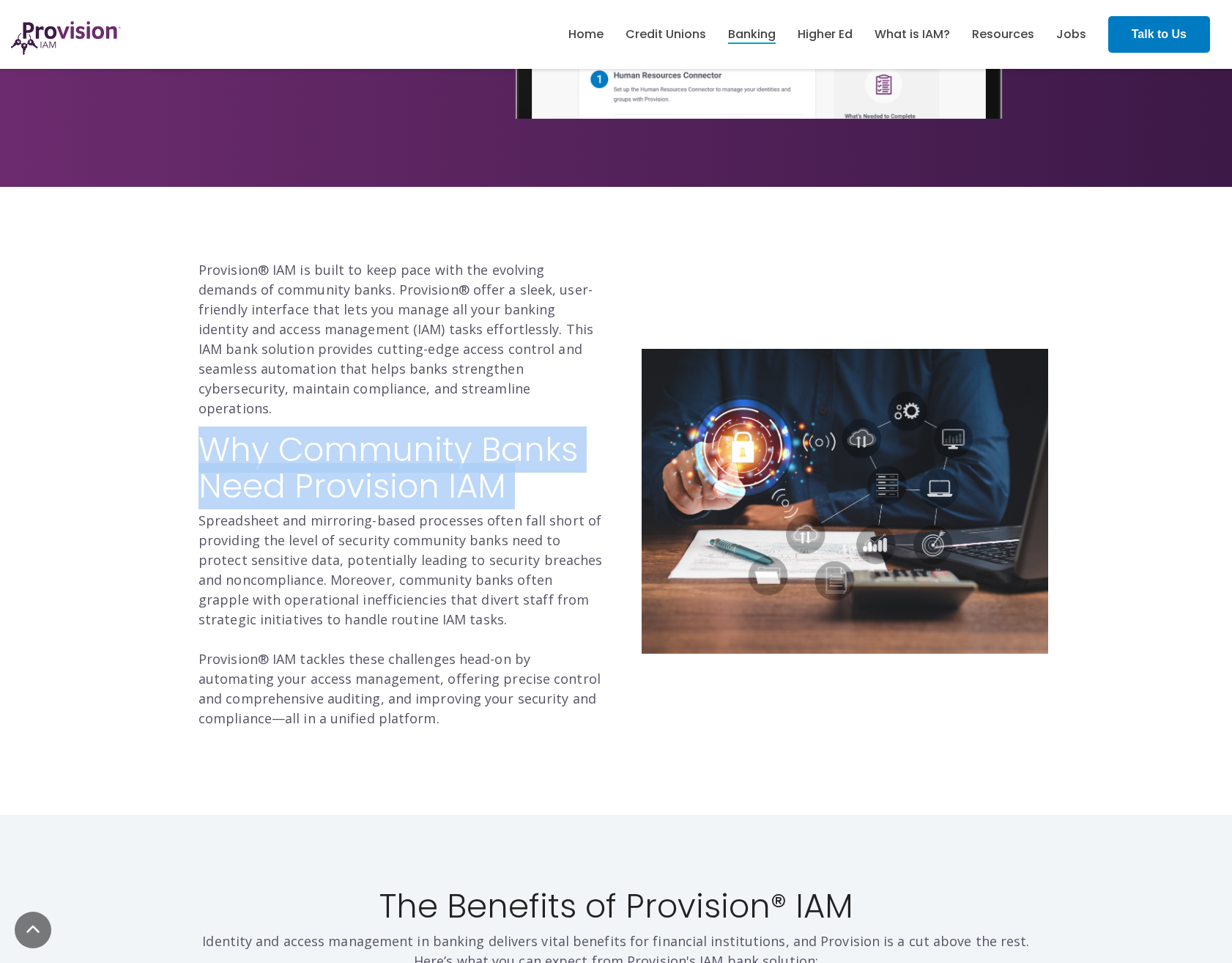
click at [328, 432] on h2 "Why Community Banks Need Provision IAM" at bounding box center [401, 468] width 407 height 72
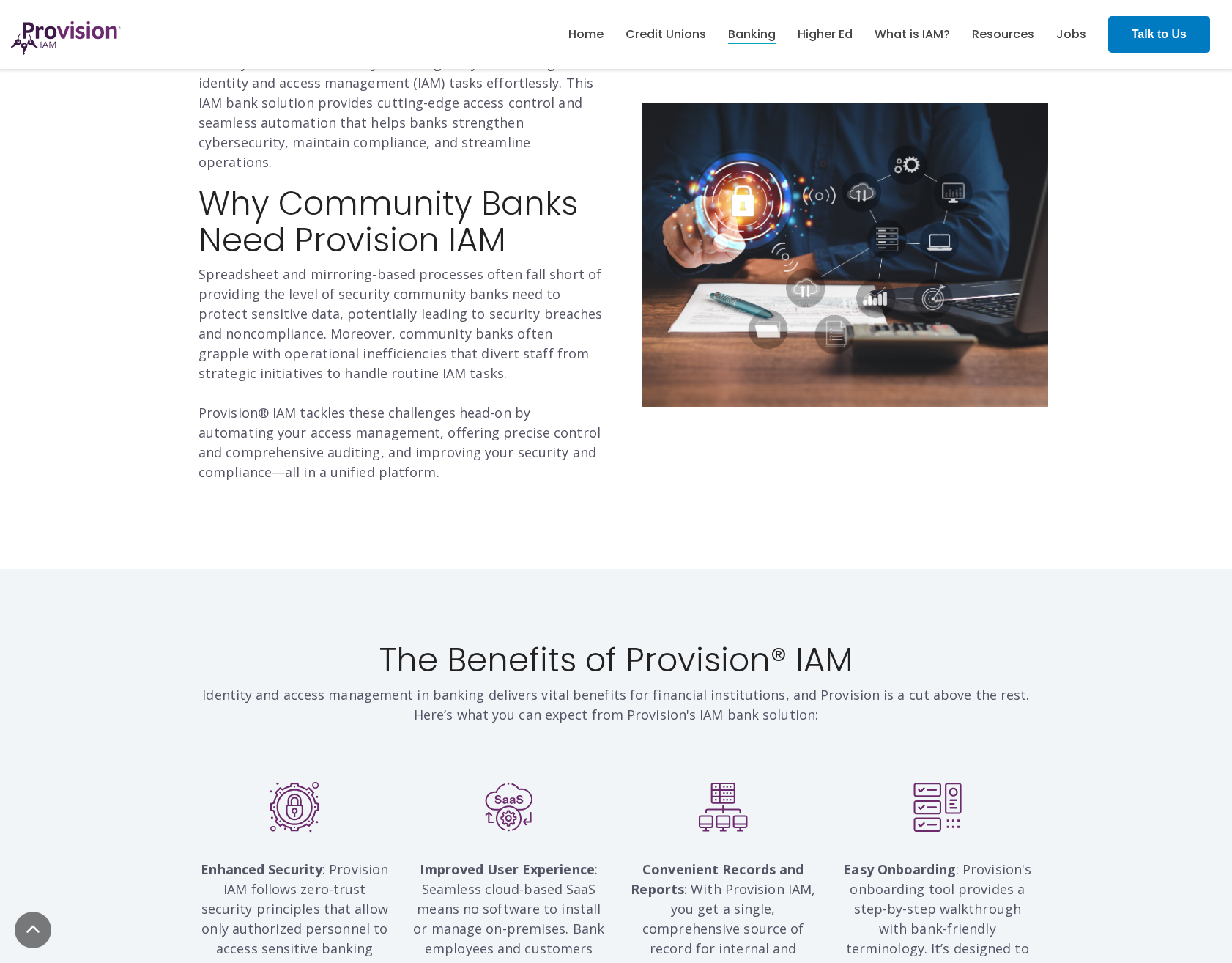
click at [328, 416] on p "Spreadsheet and mirroring-based processes often fall short of providing the lev…" at bounding box center [401, 373] width 407 height 218
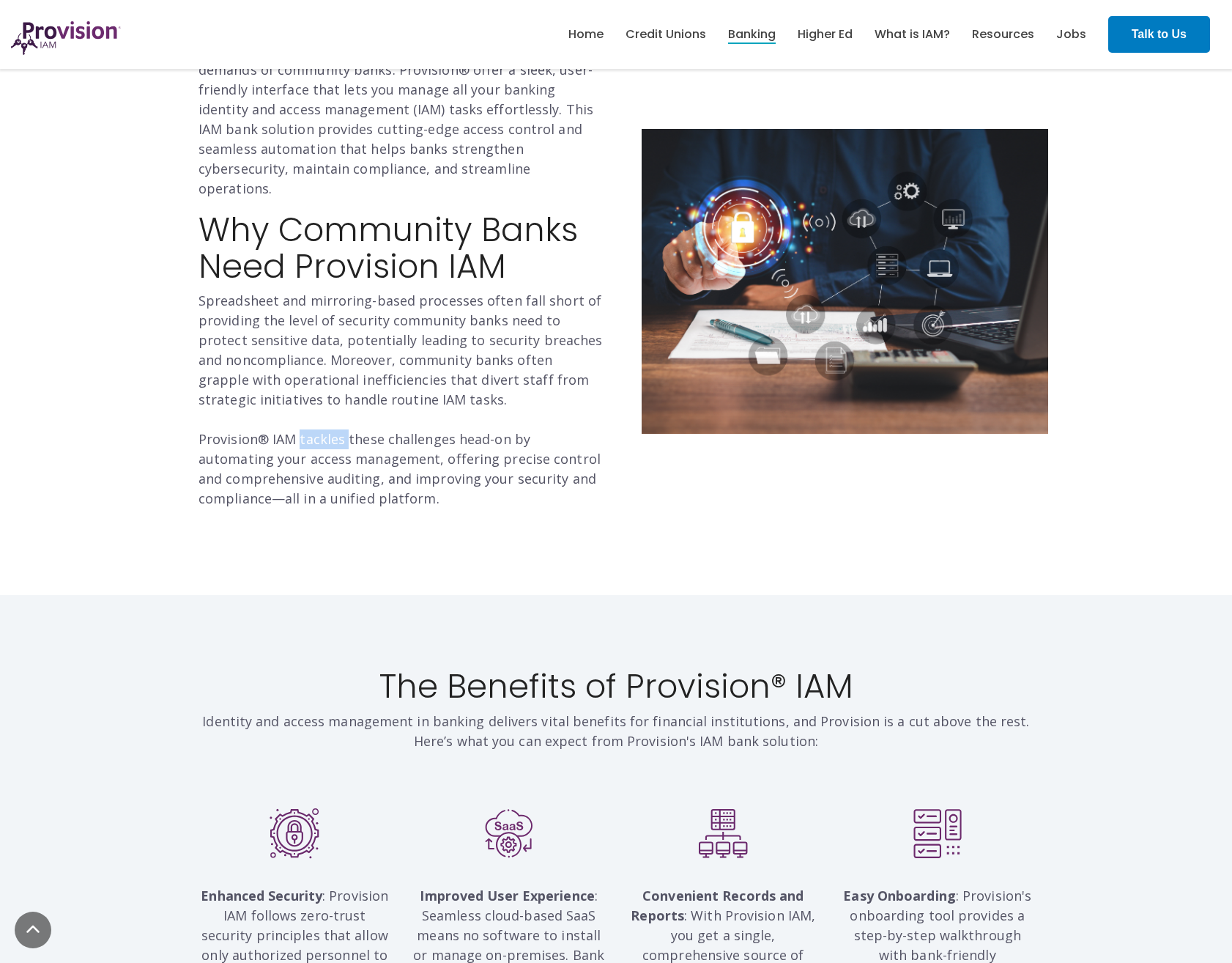
click at [328, 416] on p "Spreadsheet and mirroring-based processes often fall short of providing the lev…" at bounding box center [401, 400] width 407 height 218
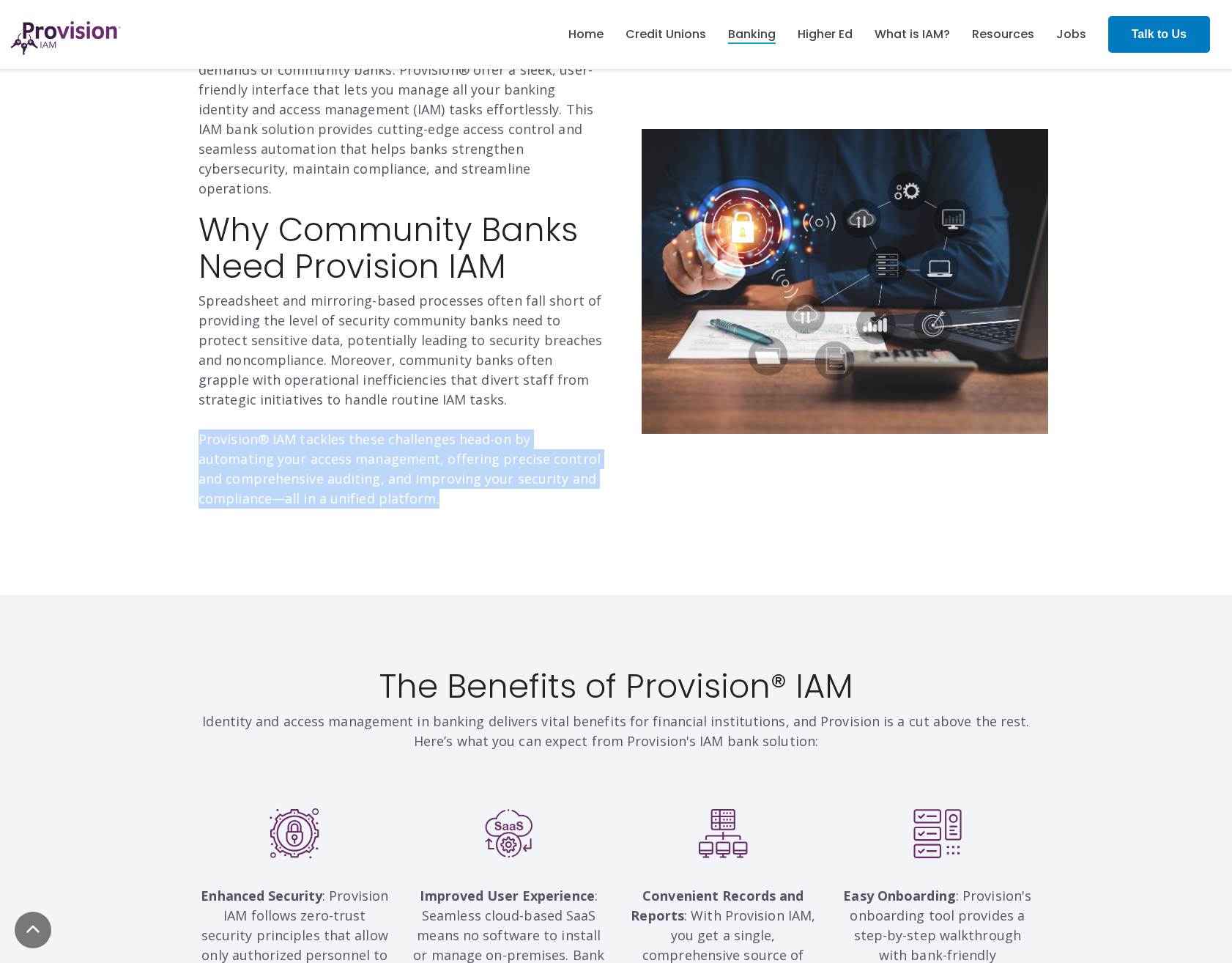
click at [328, 416] on p "Spreadsheet and mirroring-based processes often fall short of providing the lev…" at bounding box center [401, 400] width 407 height 218
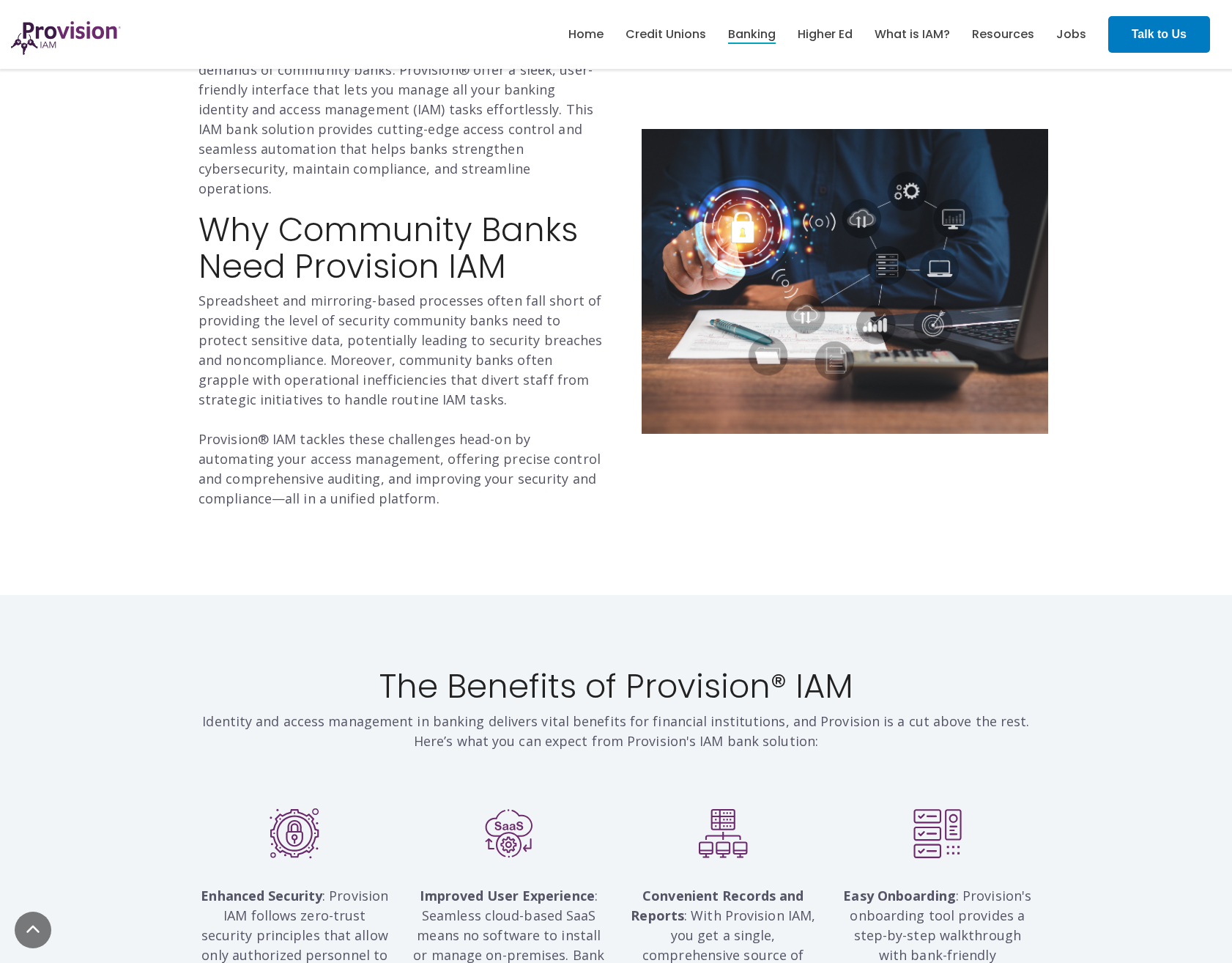
click at [328, 416] on p "Spreadsheet and mirroring-based processes often fall short of providing the lev…" at bounding box center [401, 400] width 407 height 218
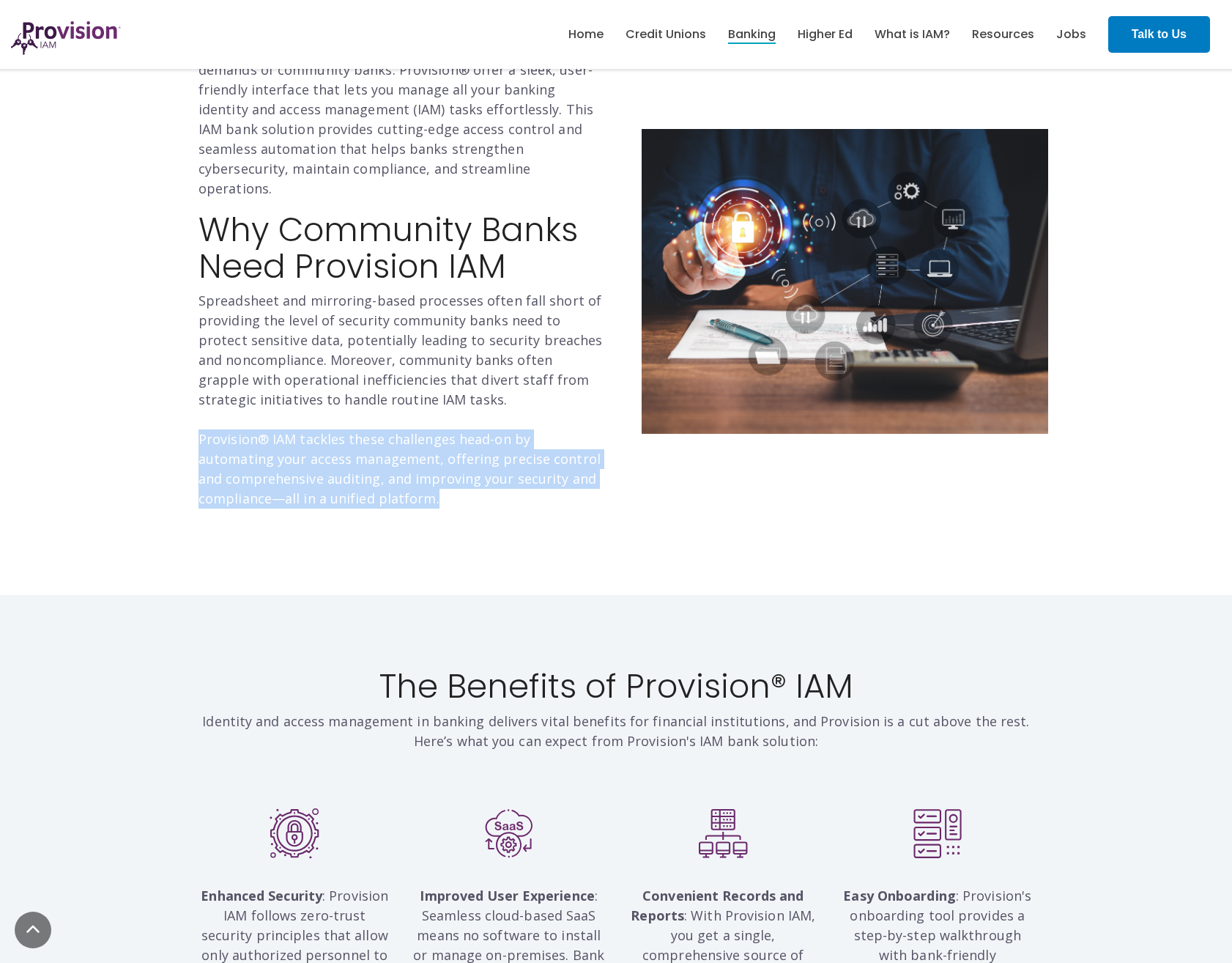
click at [328, 416] on p "Spreadsheet and mirroring-based processes often fall short of providing the lev…" at bounding box center [401, 400] width 407 height 218
click at [326, 419] on p "Spreadsheet and mirroring-based processes often fall short of providing the lev…" at bounding box center [401, 400] width 407 height 218
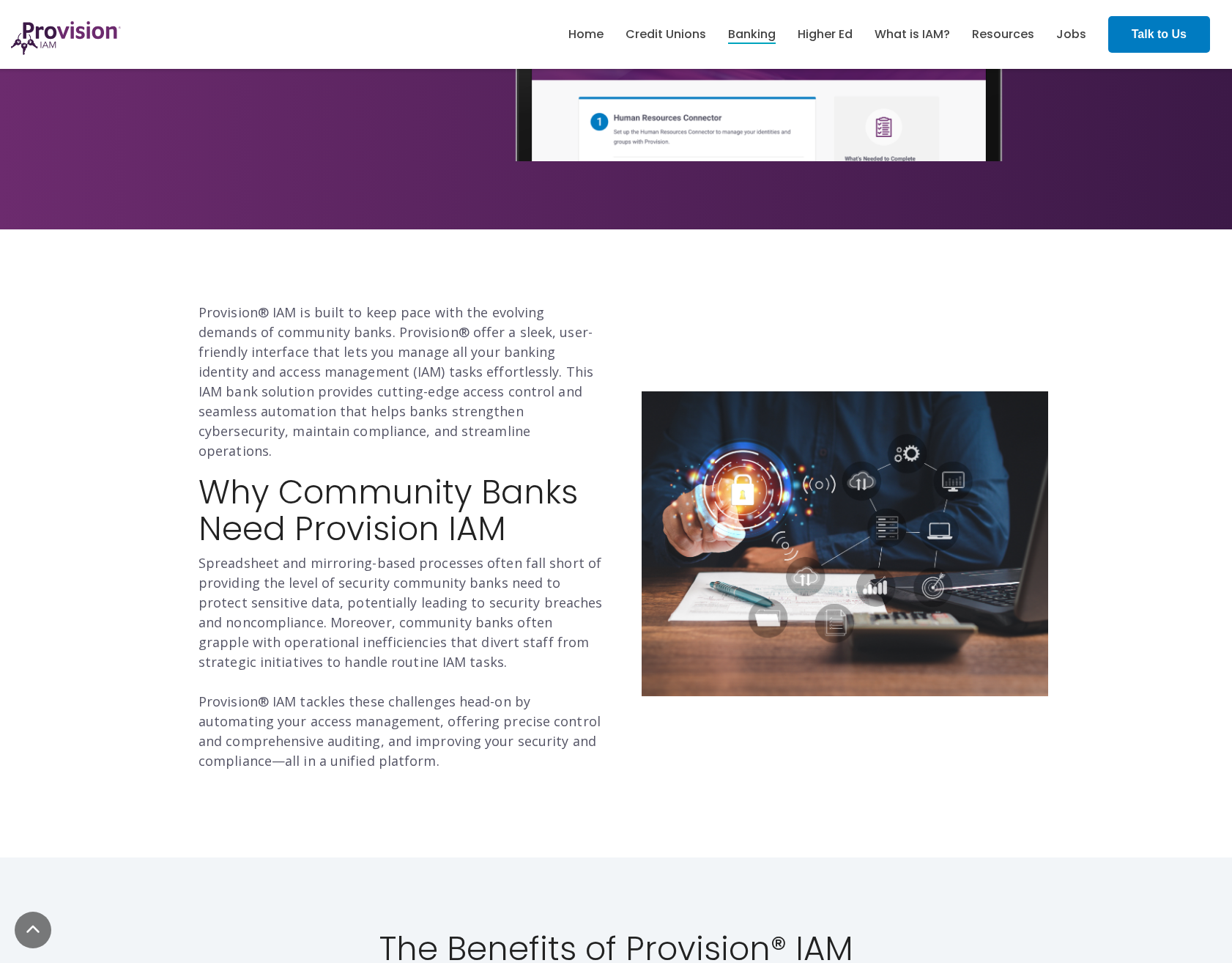
scroll to position [0, 0]
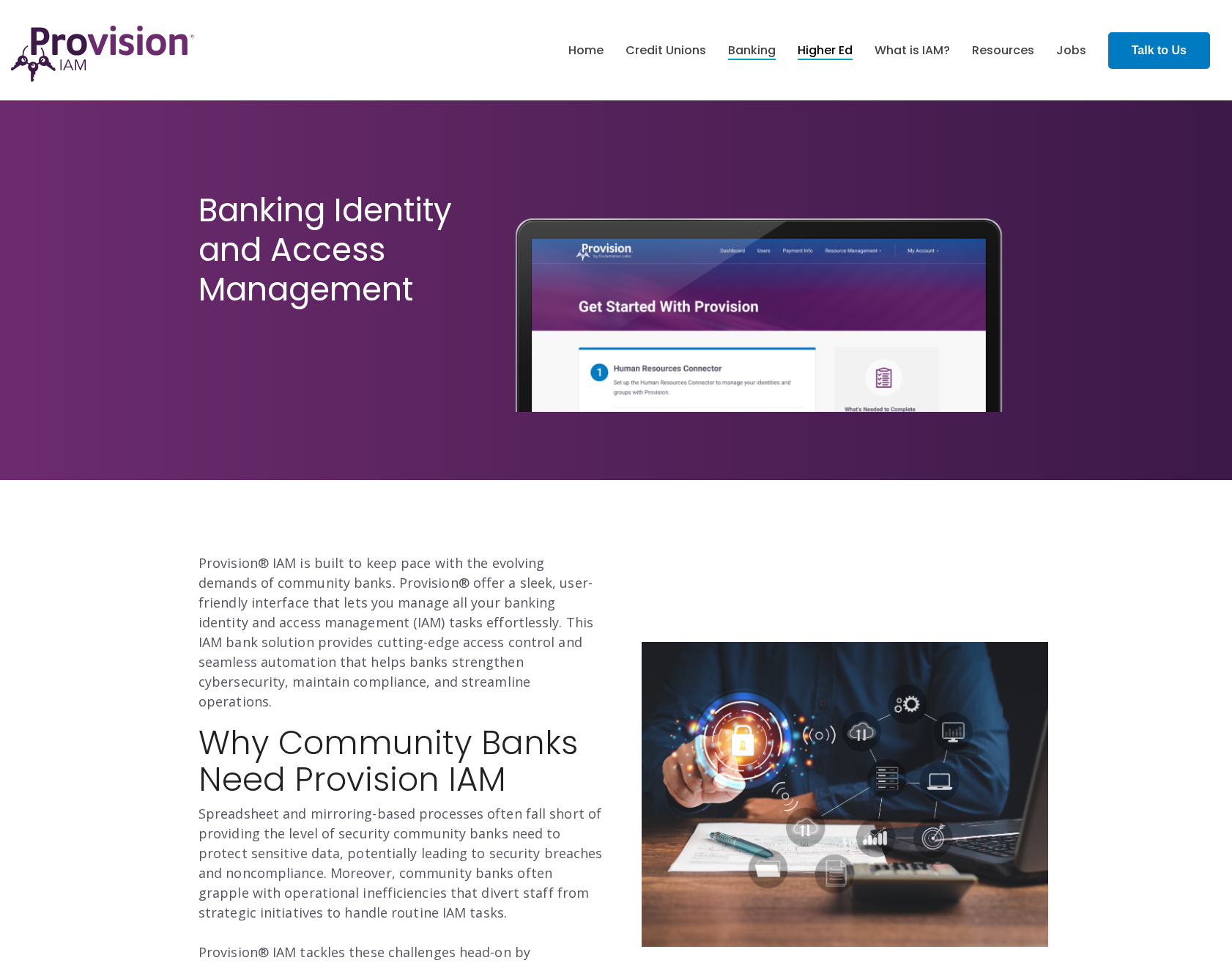
click at [836, 41] on link "Higher Ed" at bounding box center [825, 50] width 55 height 25
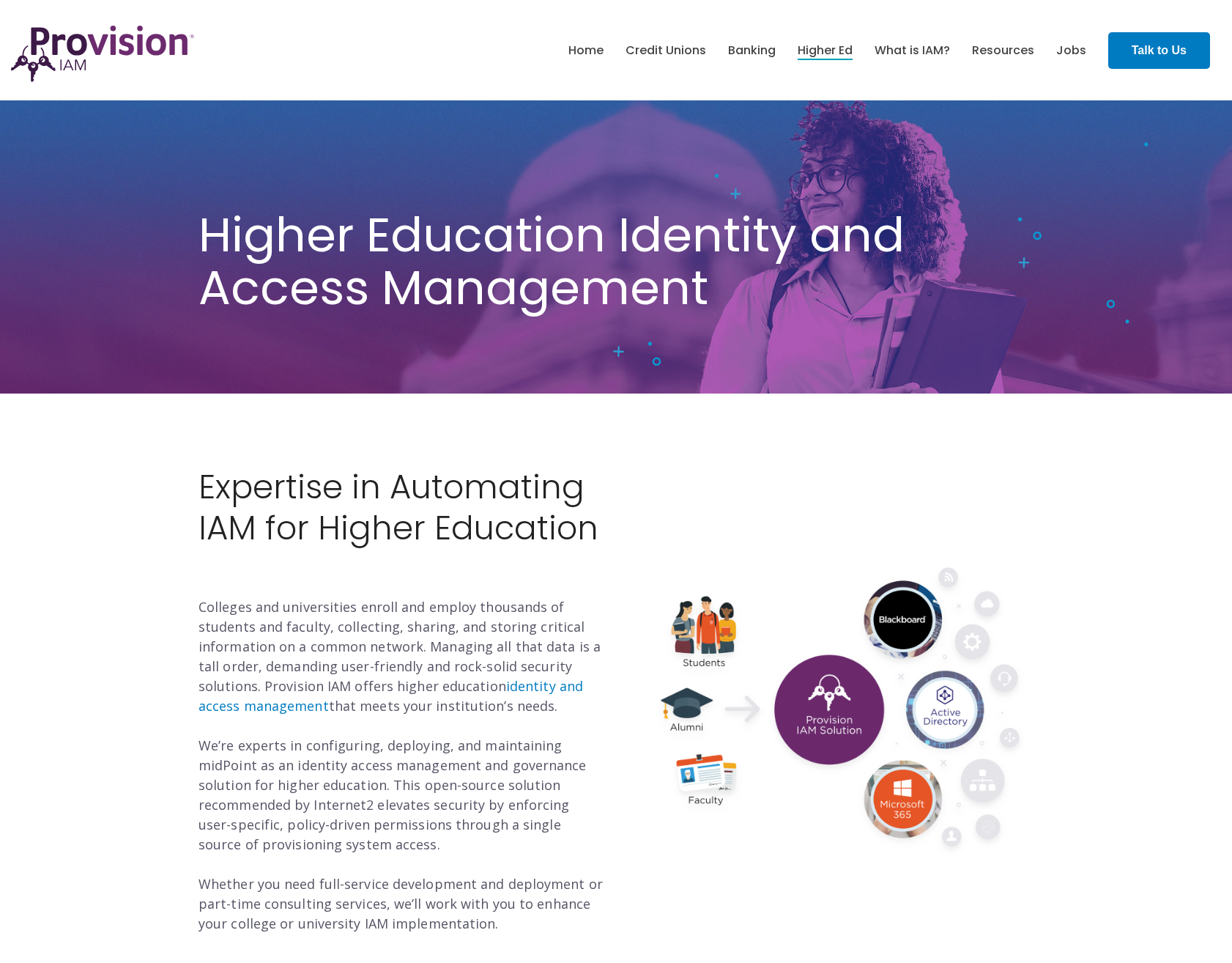
click at [316, 600] on p "Colleges and universities enroll and employ thousands of students and faculty, …" at bounding box center [401, 765] width 407 height 336
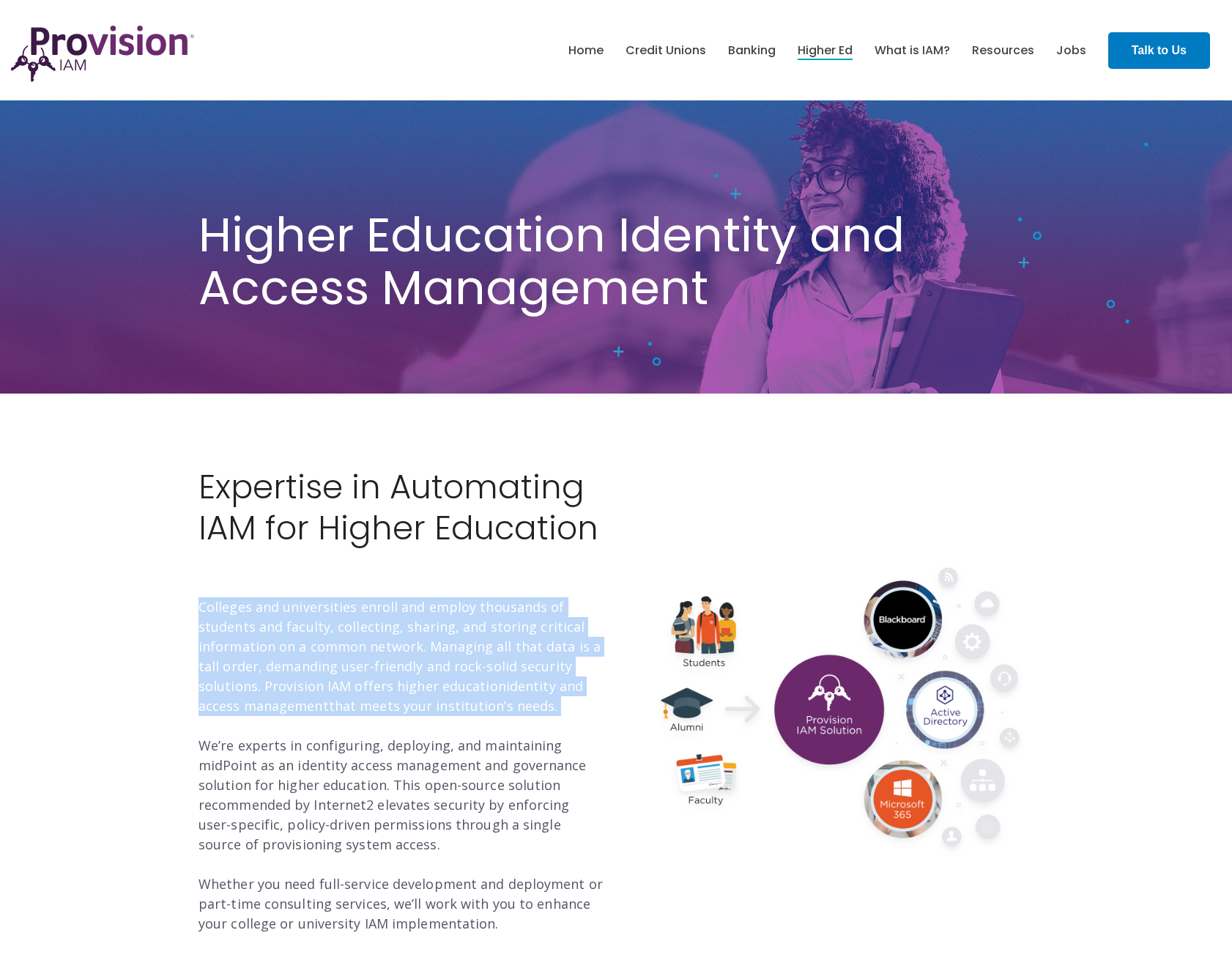
click at [316, 600] on p "Colleges and universities enroll and employ thousands of students and faculty, …" at bounding box center [401, 765] width 407 height 336
drag, startPoint x: 316, startPoint y: 600, endPoint x: 242, endPoint y: 592, distance: 74.4
click at [242, 592] on div "Expertise in Automating IAM for Higher Education Colleges and universities enro…" at bounding box center [401, 700] width 407 height 467
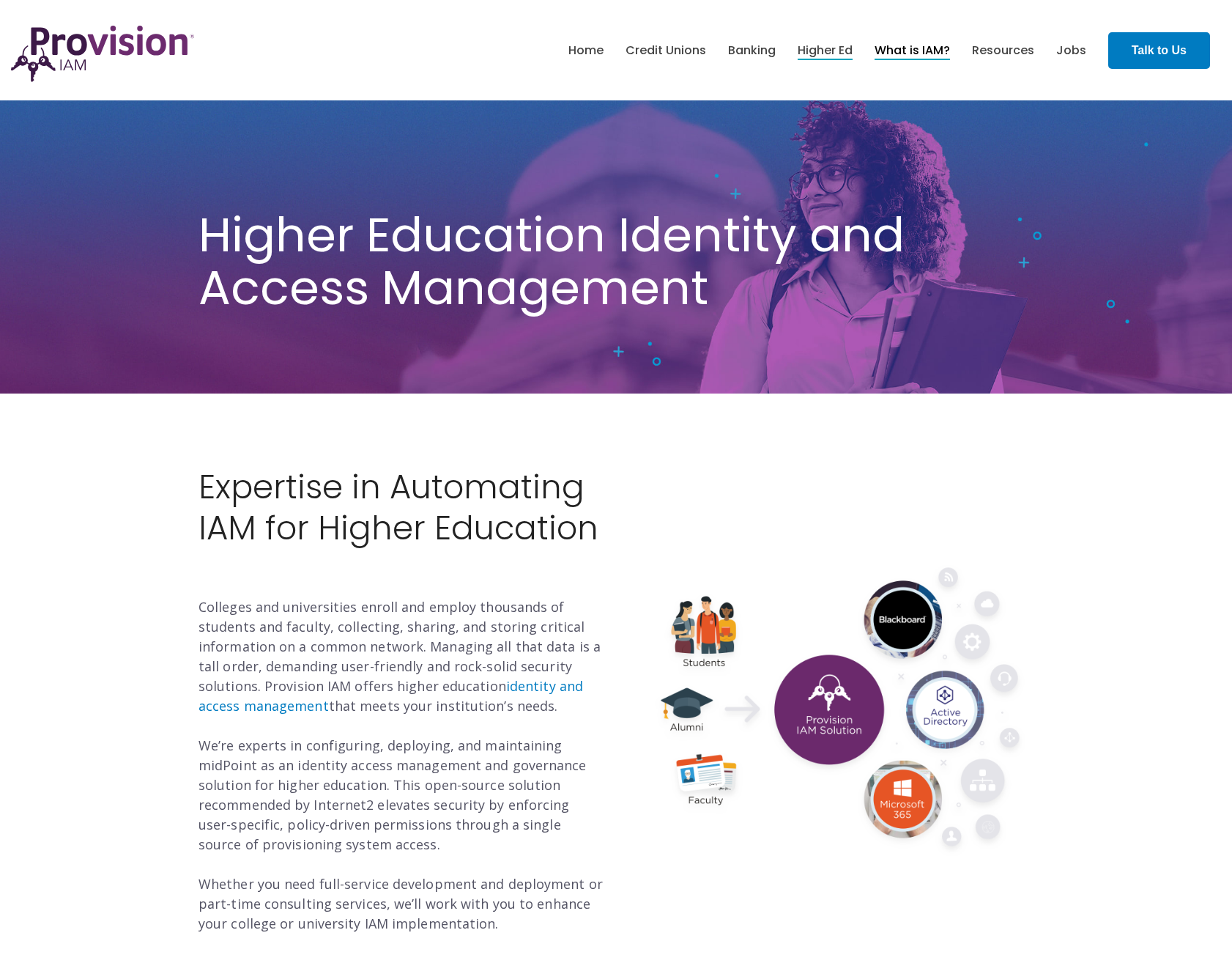
click at [903, 51] on link "What is IAM?" at bounding box center [912, 50] width 76 height 25
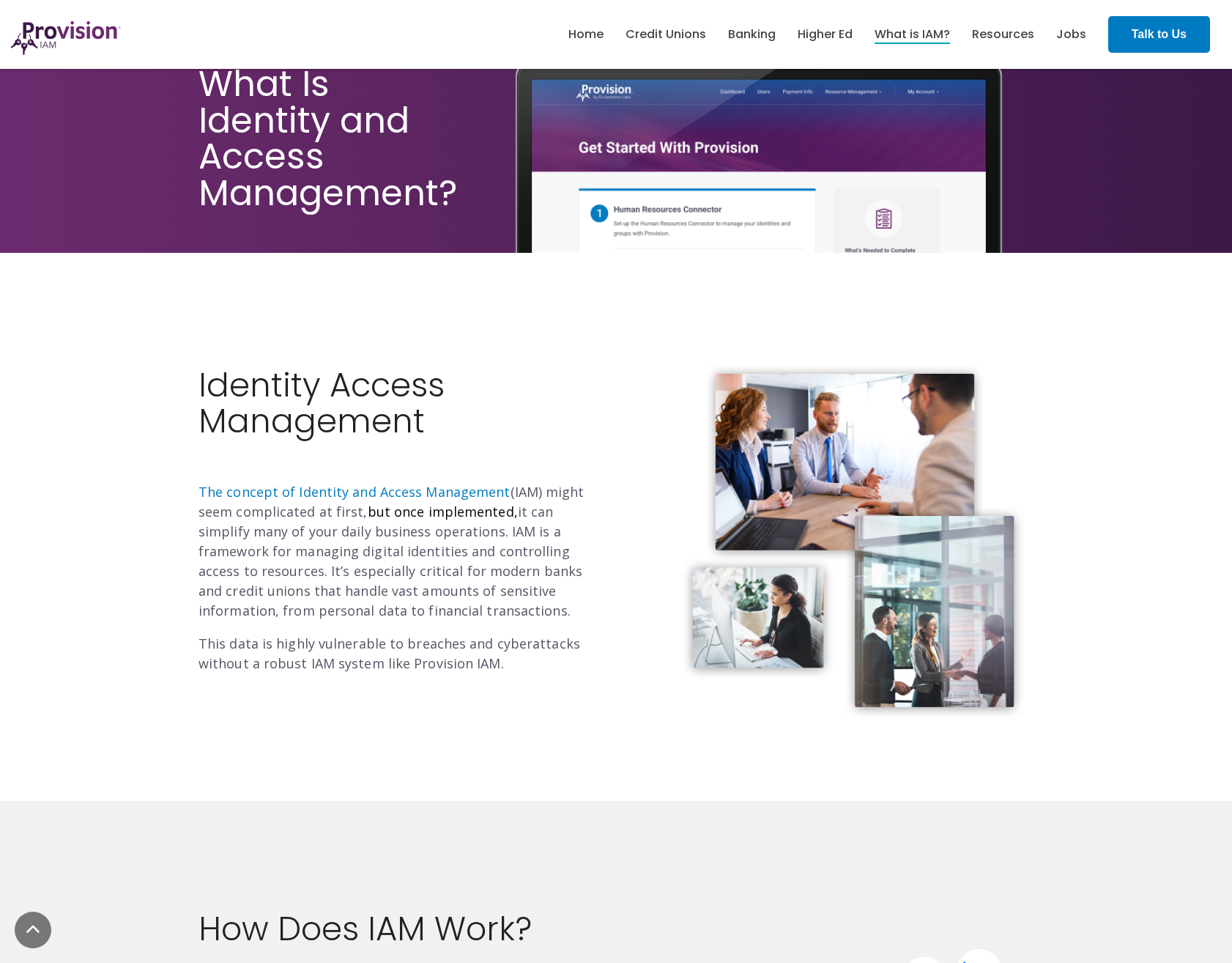
scroll to position [293, 0]
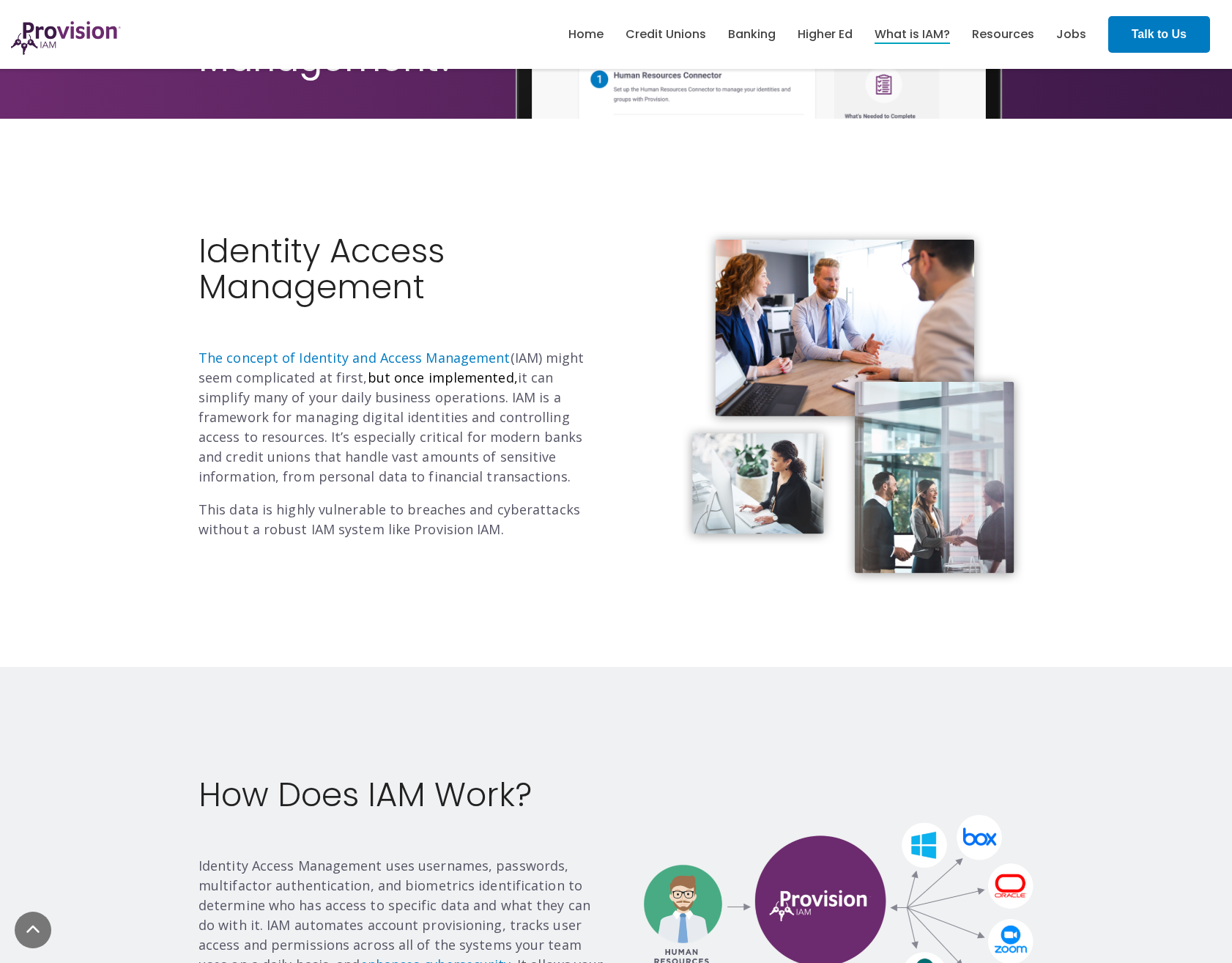
drag, startPoint x: 465, startPoint y: 478, endPoint x: 260, endPoint y: 398, distance: 220.1
click at [260, 398] on p "The concept of Identity and Access Management (IAM) might seem complicated at f…" at bounding box center [401, 417] width 407 height 139
drag, startPoint x: 260, startPoint y: 398, endPoint x: 341, endPoint y: 493, distance: 124.8
click at [341, 493] on div "Identity Access Management The concept of Identity and Access Management (IAM) …" at bounding box center [401, 386] width 407 height 307
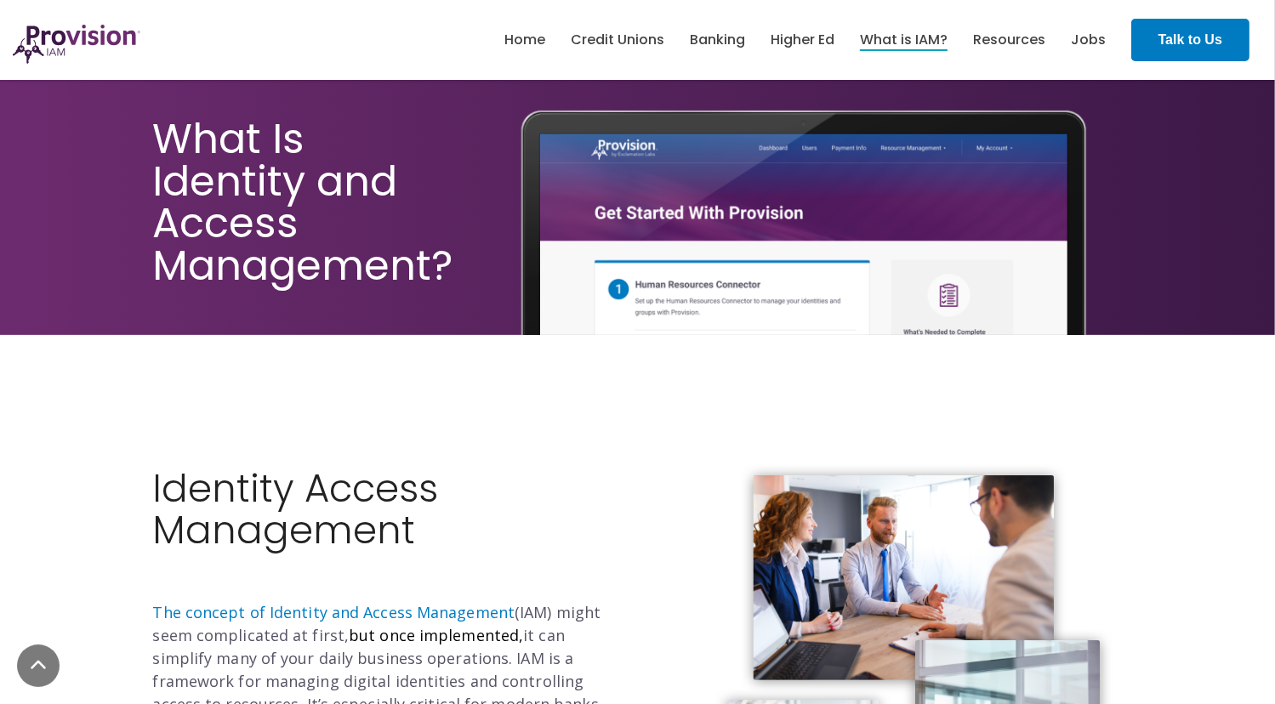
scroll to position [520, 0]
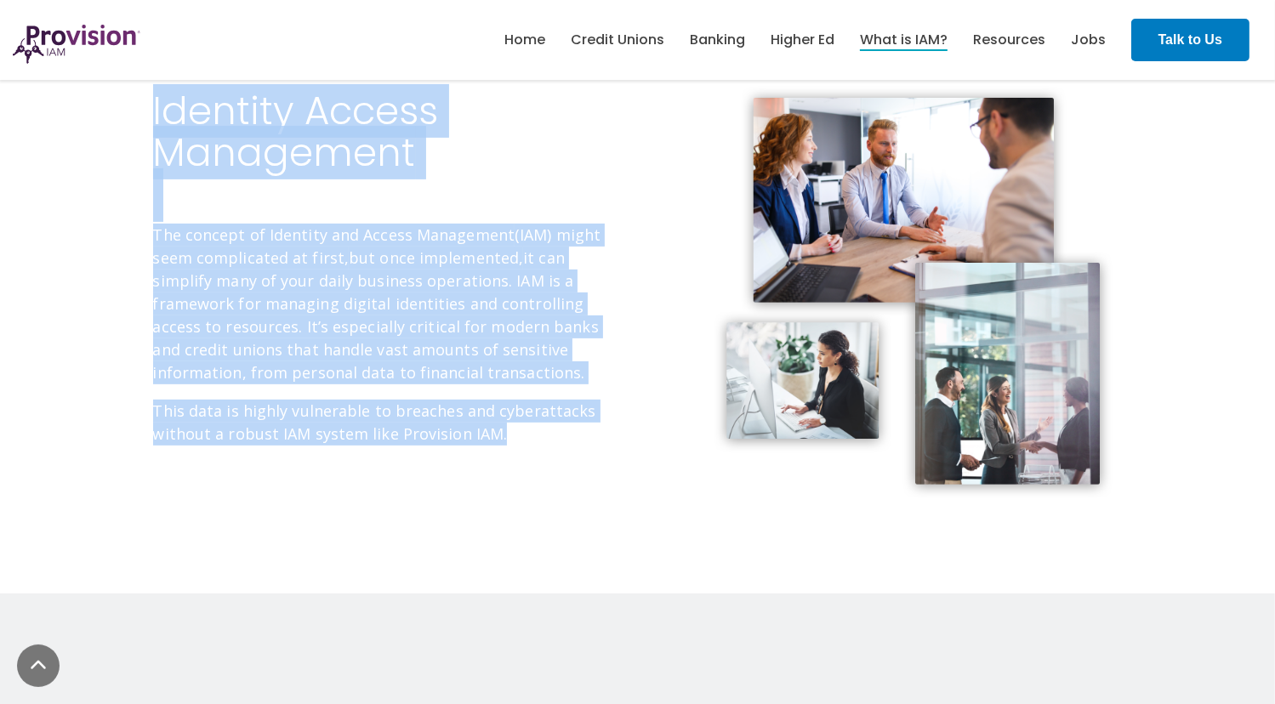
drag, startPoint x: 527, startPoint y: 442, endPoint x: 118, endPoint y: 107, distance: 528.8
click at [118, 107] on div "Identity Access Management The concept of Identity and Access Management (IAM) …" at bounding box center [637, 275] width 1275 height 636
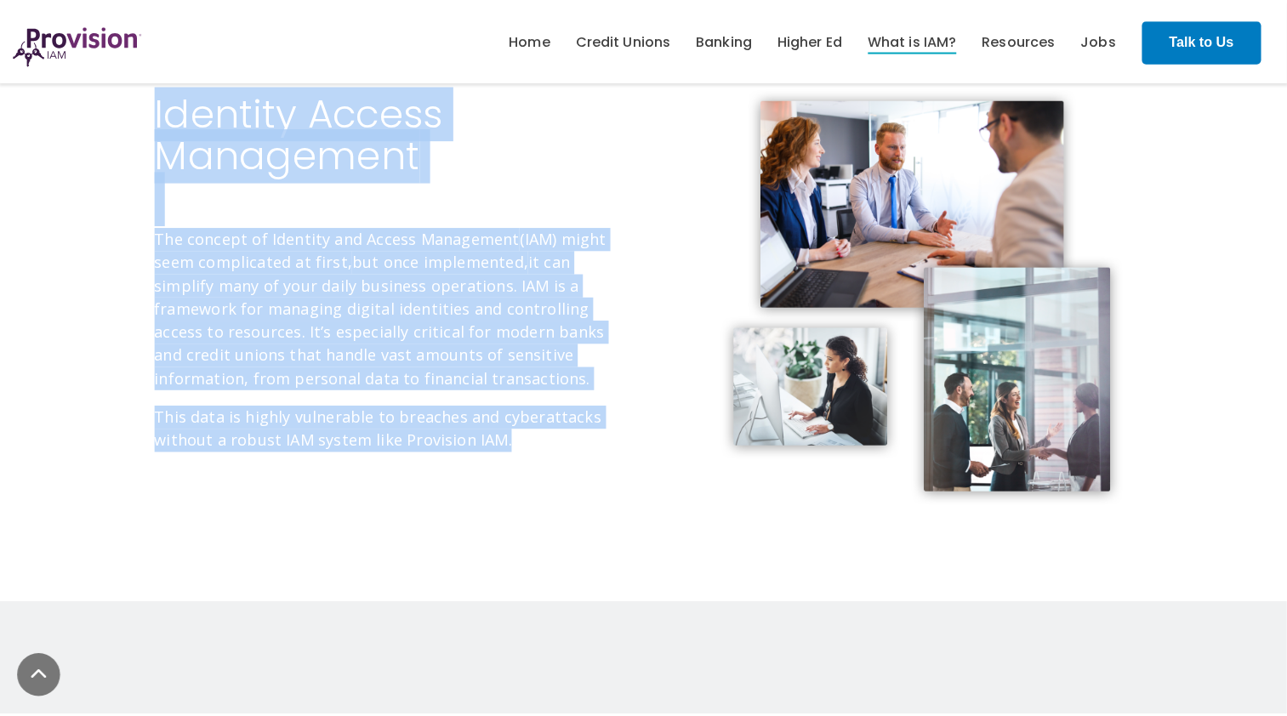
scroll to position [381, 0]
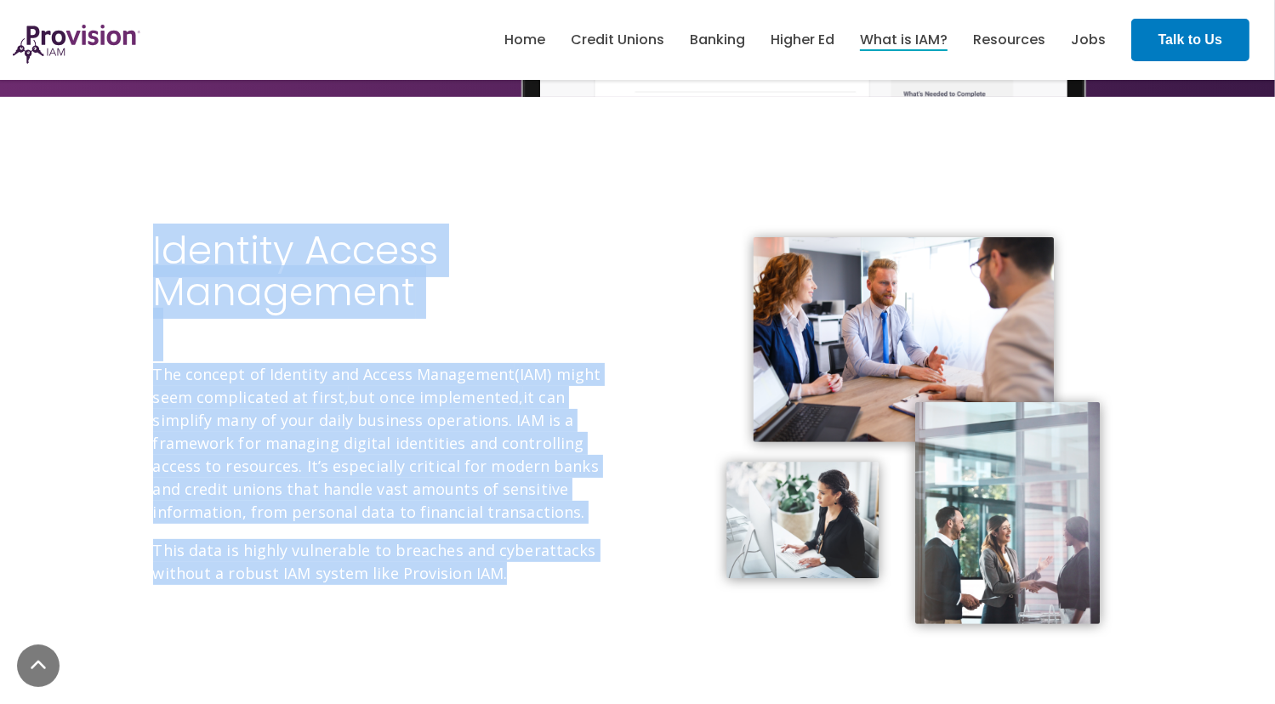
drag, startPoint x: 118, startPoint y: 107, endPoint x: 230, endPoint y: 238, distance: 172.5
click at [230, 238] on h2 "Identity Access Management" at bounding box center [389, 293] width 472 height 127
click at [307, 271] on h2 "Identity Access Management" at bounding box center [389, 293] width 472 height 127
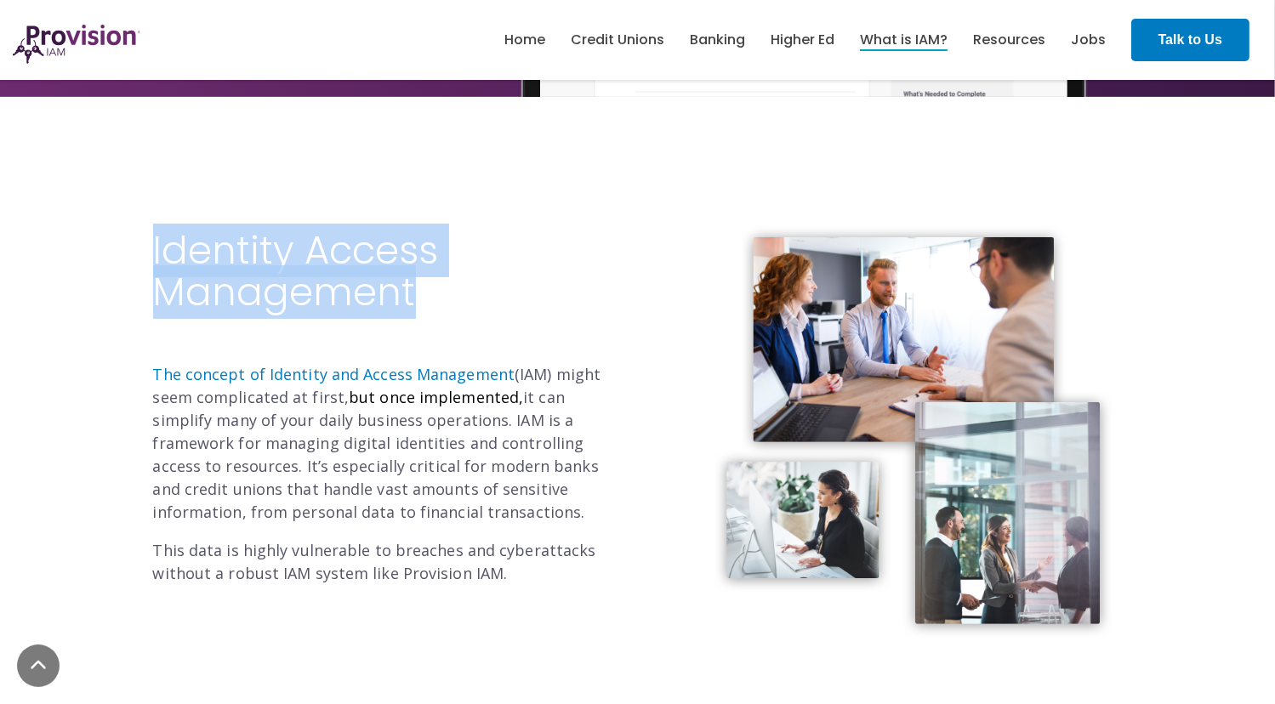
drag, startPoint x: 446, startPoint y: 295, endPoint x: 92, endPoint y: 162, distance: 378.2
click at [92, 162] on div "Identity Access Management The concept of Identity and Access Management (IAM) …" at bounding box center [637, 415] width 1275 height 636
drag, startPoint x: 92, startPoint y: 162, endPoint x: 162, endPoint y: 236, distance: 102.3
click at [162, 236] on h2 "Identity Access Management" at bounding box center [389, 293] width 472 height 127
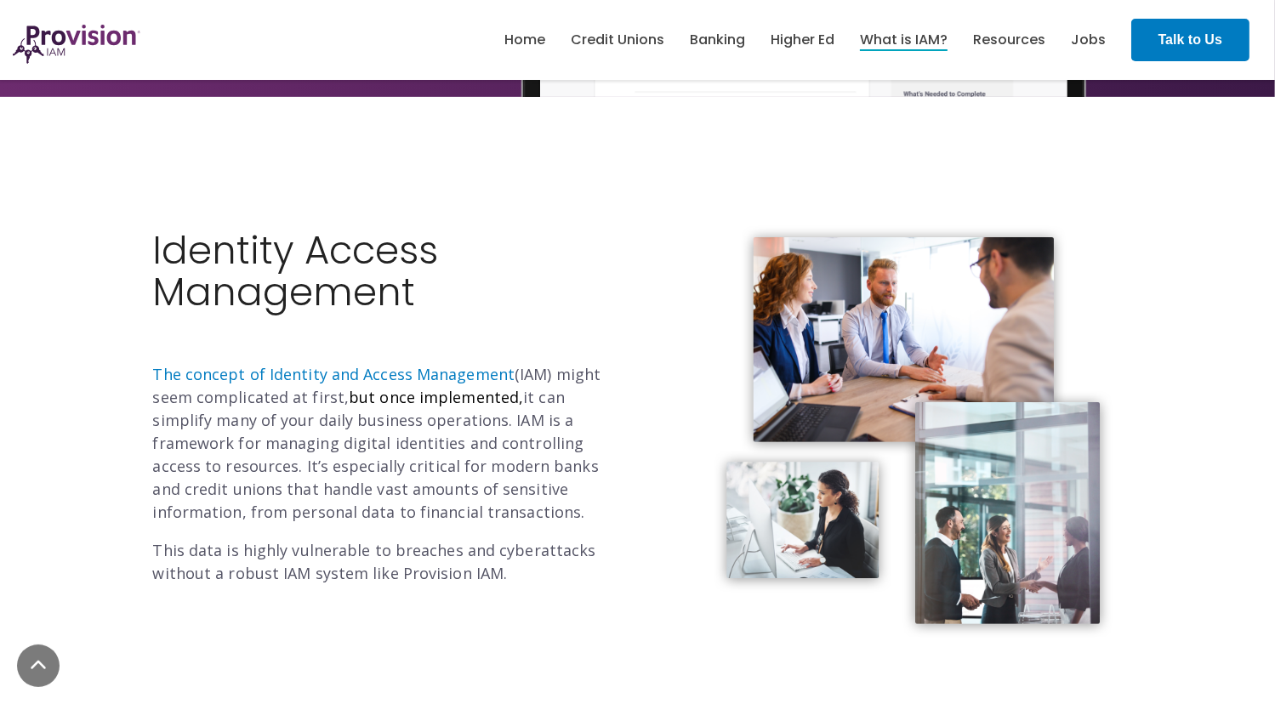
click at [140, 247] on div "Identity Access Management The concept of Identity and Access Management (IAM) …" at bounding box center [389, 415] width 498 height 466
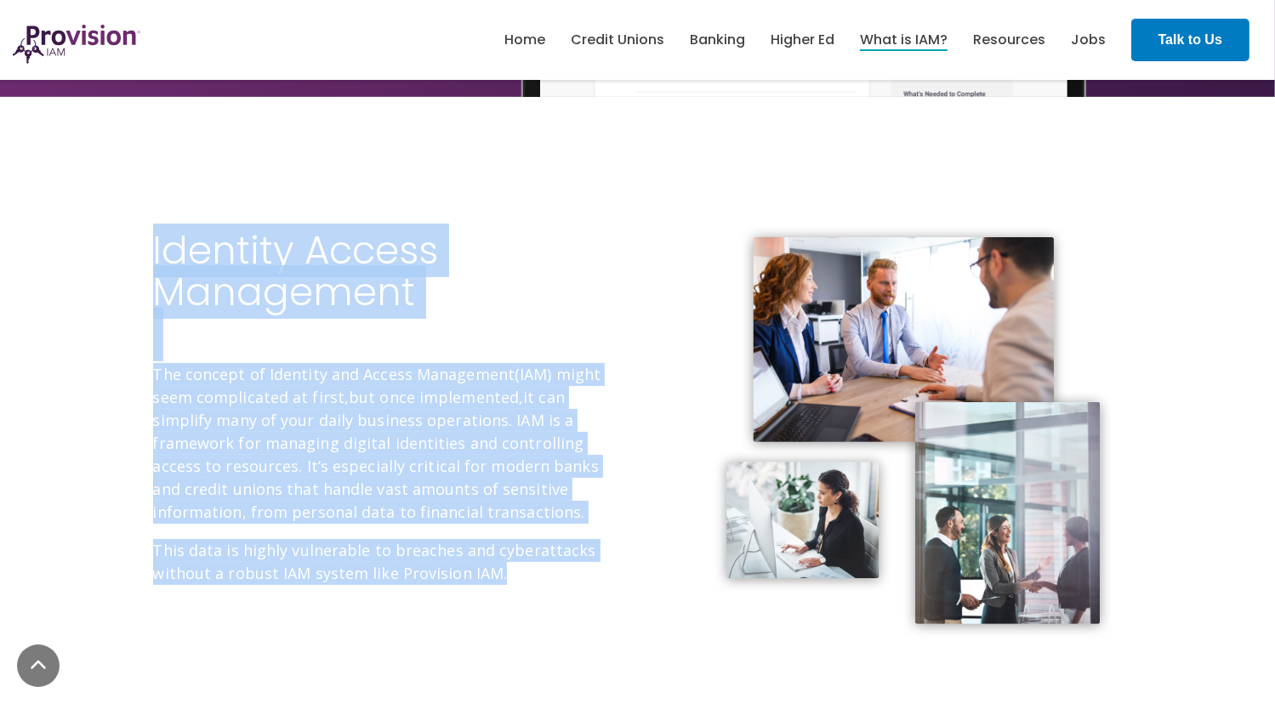
drag, startPoint x: 136, startPoint y: 247, endPoint x: 633, endPoint y: 564, distance: 588.9
click at [633, 564] on div "Identity Access Management The concept of Identity and Access Management (IAM) …" at bounding box center [638, 415] width 1021 height 466
drag, startPoint x: 633, startPoint y: 564, endPoint x: 548, endPoint y: 591, distance: 89.3
click at [548, 591] on div "Identity Access Management The concept of Identity and Access Management (IAM) …" at bounding box center [389, 415] width 472 height 466
click at [485, 566] on p "This data is highly vulnerable to breaches and cyberattacks without a robust IA…" at bounding box center [389, 562] width 472 height 46
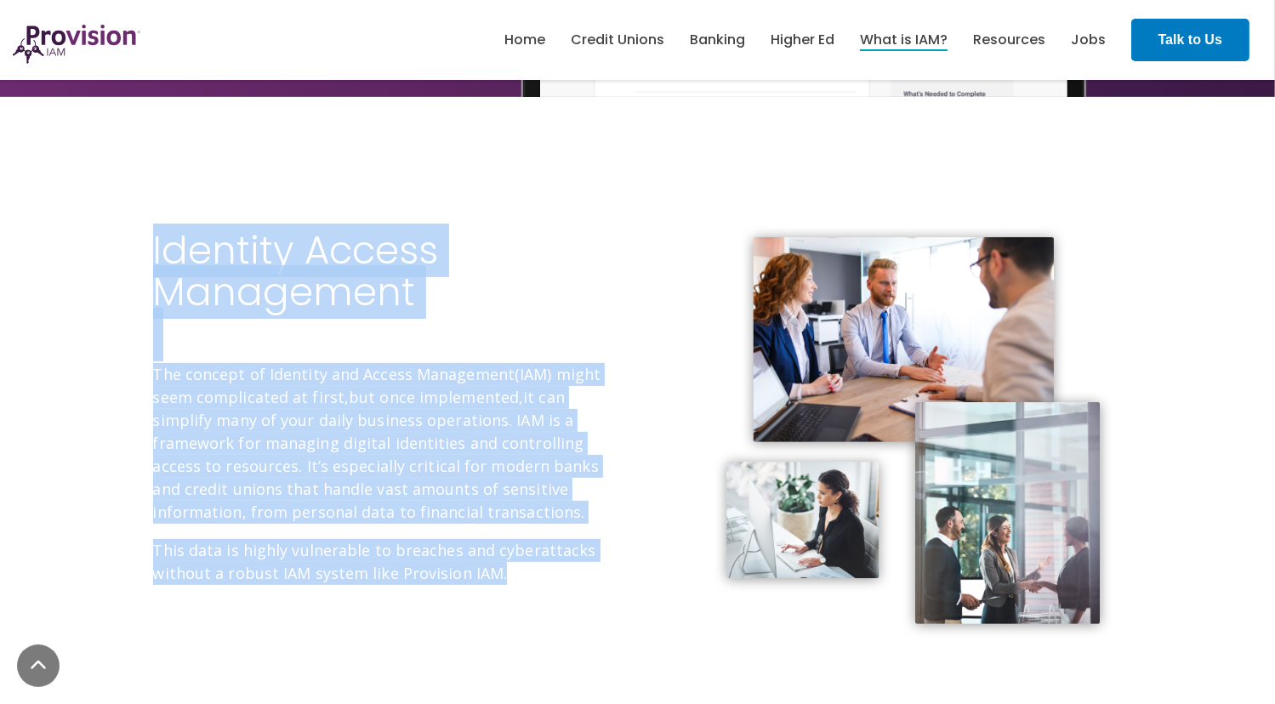
drag, startPoint x: 534, startPoint y: 591, endPoint x: 105, endPoint y: 243, distance: 552.7
click at [105, 243] on div "Identity Access Management The concept of Identity and Access Management (IAM) …" at bounding box center [637, 415] width 1275 height 636
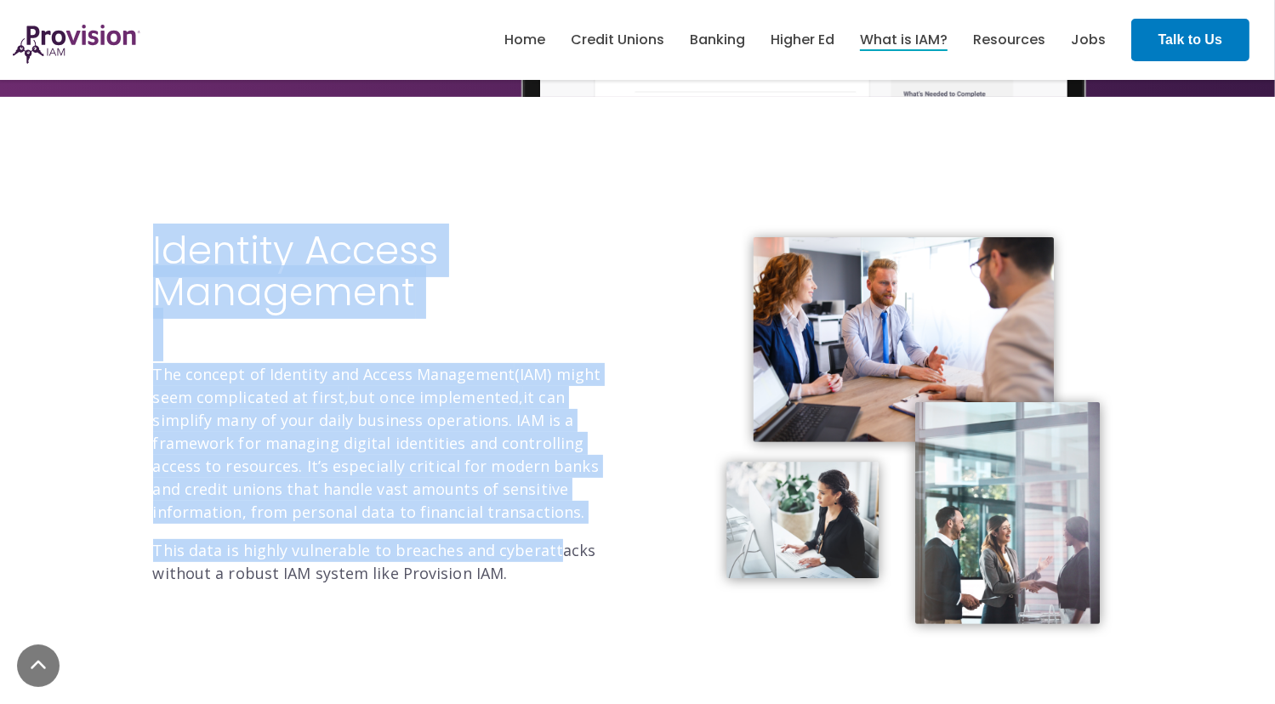
drag, startPoint x: 117, startPoint y: 236, endPoint x: 544, endPoint y: 560, distance: 535.5
click at [544, 560] on div "Identity Access Management The concept of Identity and Access Management (IAM) …" at bounding box center [637, 415] width 1275 height 636
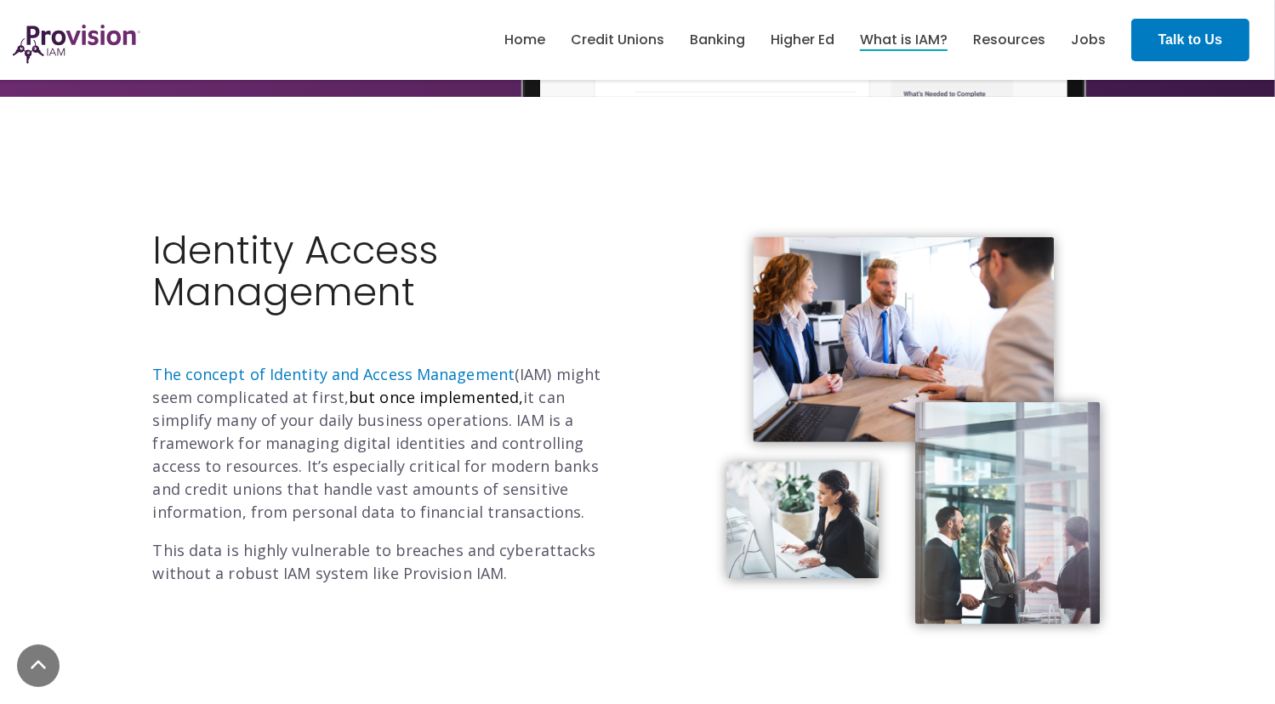
drag, startPoint x: 544, startPoint y: 560, endPoint x: 483, endPoint y: 598, distance: 72.2
click at [483, 598] on div "Identity Access Management The concept of Identity and Access Management (IAM) …" at bounding box center [389, 415] width 472 height 466
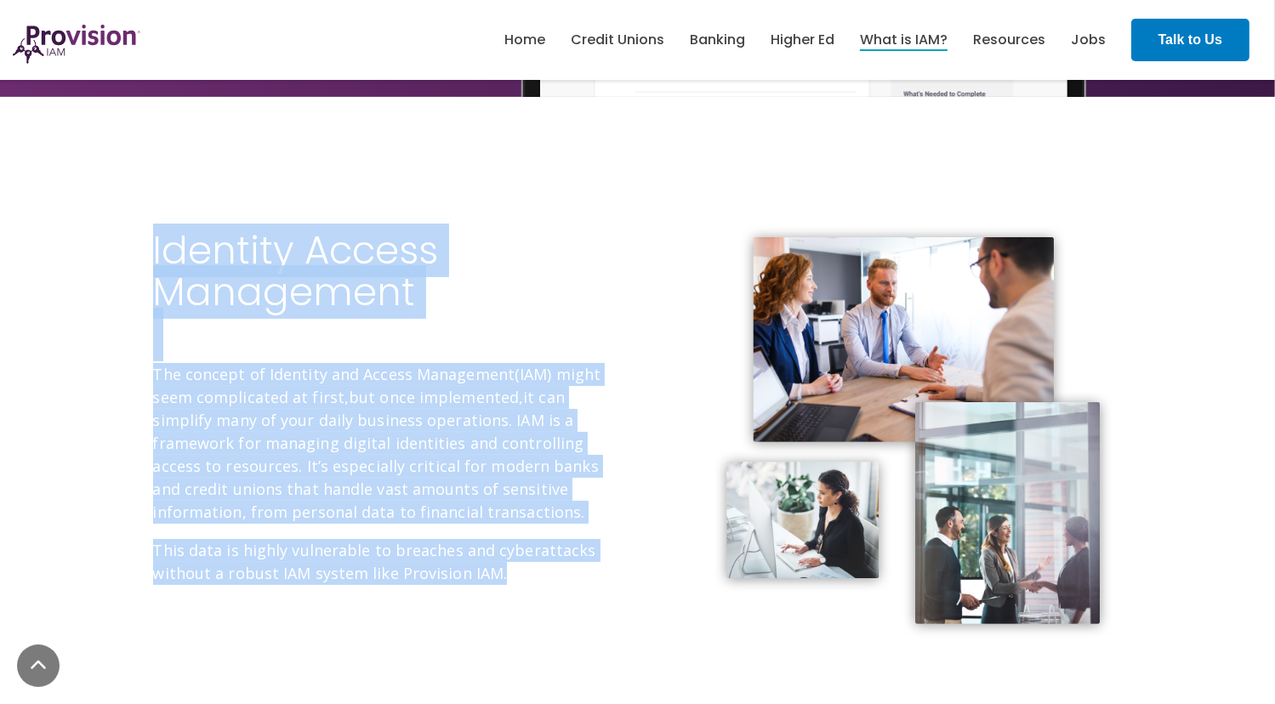
drag, startPoint x: 540, startPoint y: 581, endPoint x: 132, endPoint y: 231, distance: 537.4
click at [132, 231] on div "Identity Access Management The concept of Identity and Access Management (IAM) …" at bounding box center [638, 415] width 1021 height 466
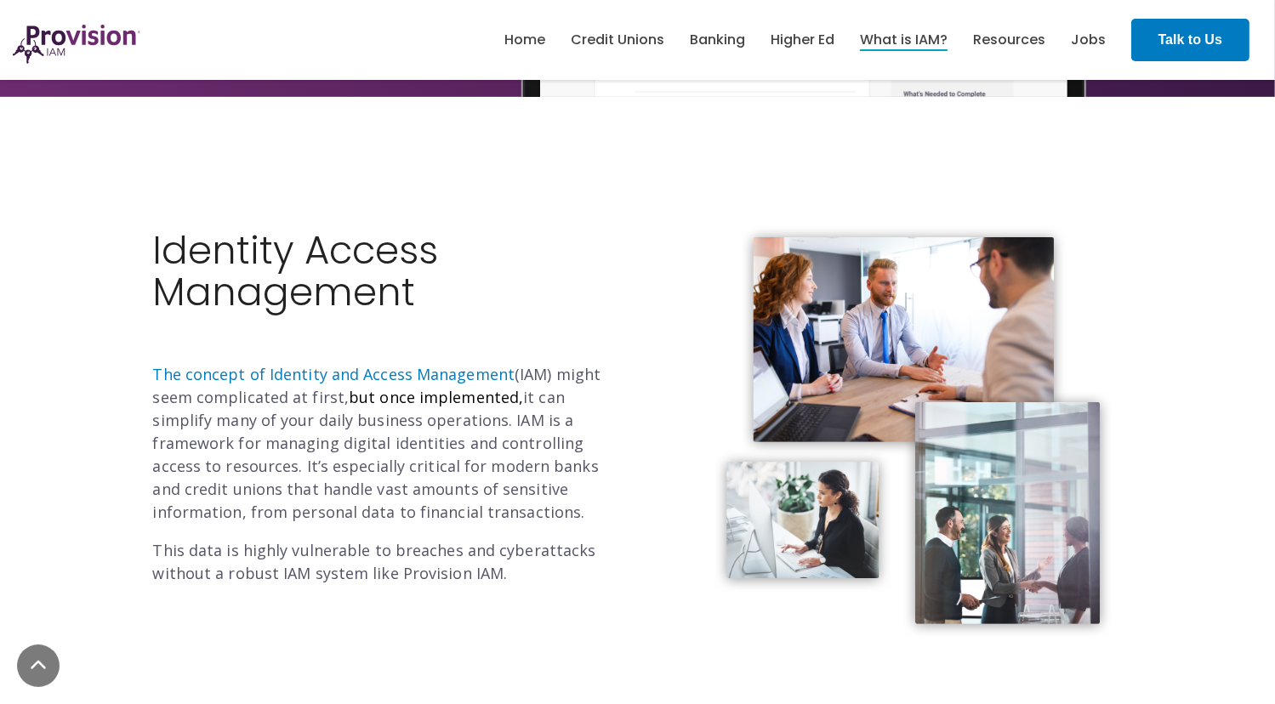
click at [132, 231] on div "Identity Access Management The concept of Identity and Access Management (IAM) …" at bounding box center [638, 415] width 1021 height 466
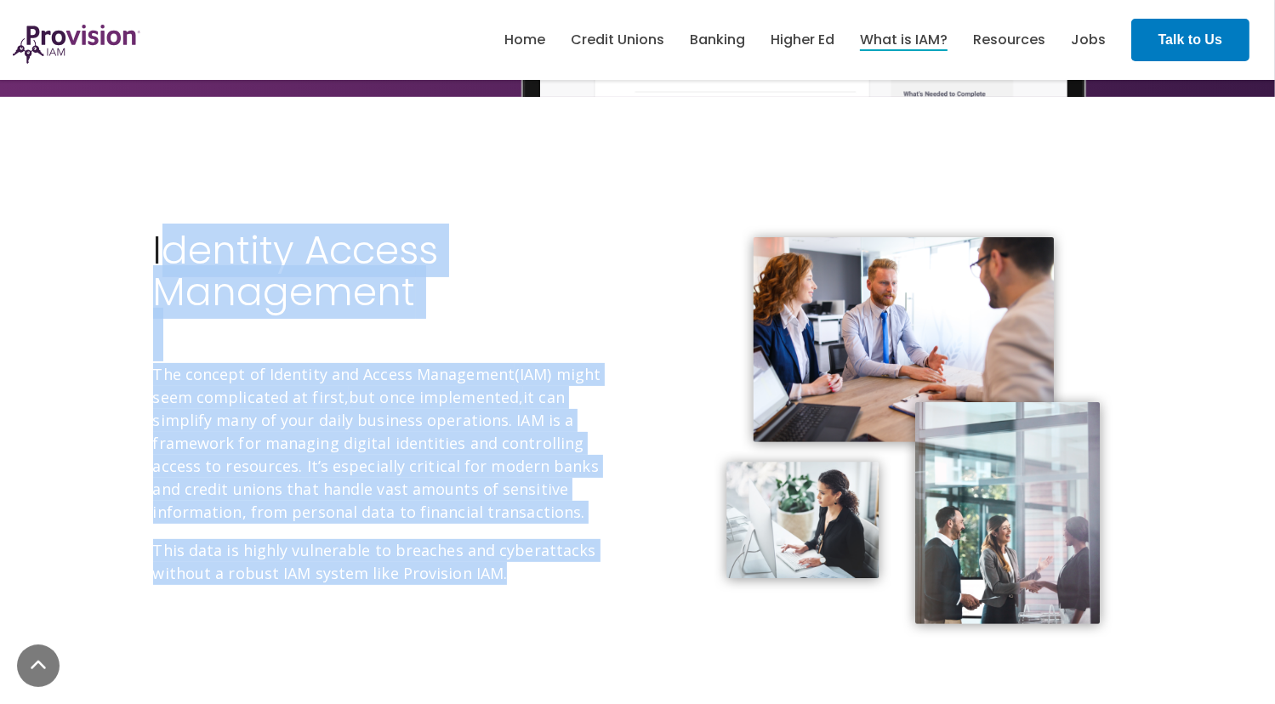
drag, startPoint x: 456, startPoint y: 511, endPoint x: 158, endPoint y: 242, distance: 401.0
click at [158, 242] on div "Identity Access Management The concept of Identity and Access Management (IAM) …" at bounding box center [389, 408] width 472 height 356
click at [158, 242] on h2 "Identity Access Management" at bounding box center [389, 293] width 472 height 127
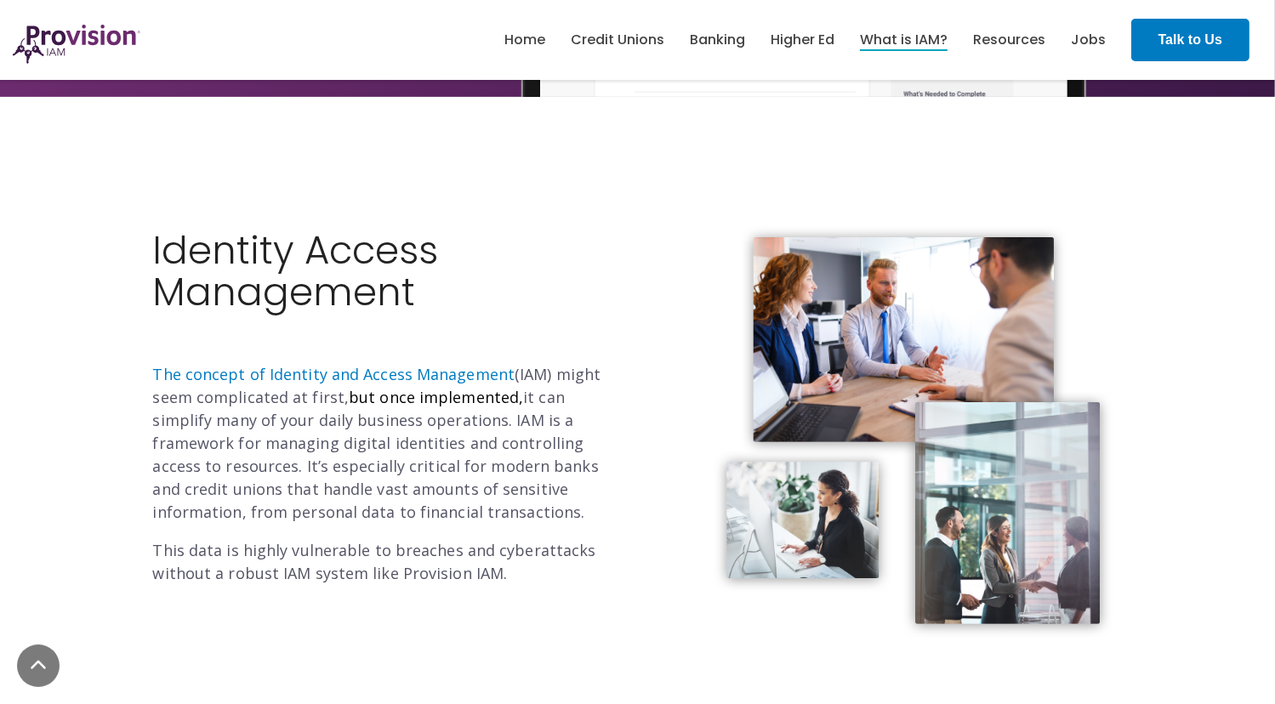
click at [143, 246] on div "Identity Access Management The concept of Identity and Access Management (IAM) …" at bounding box center [389, 415] width 498 height 466
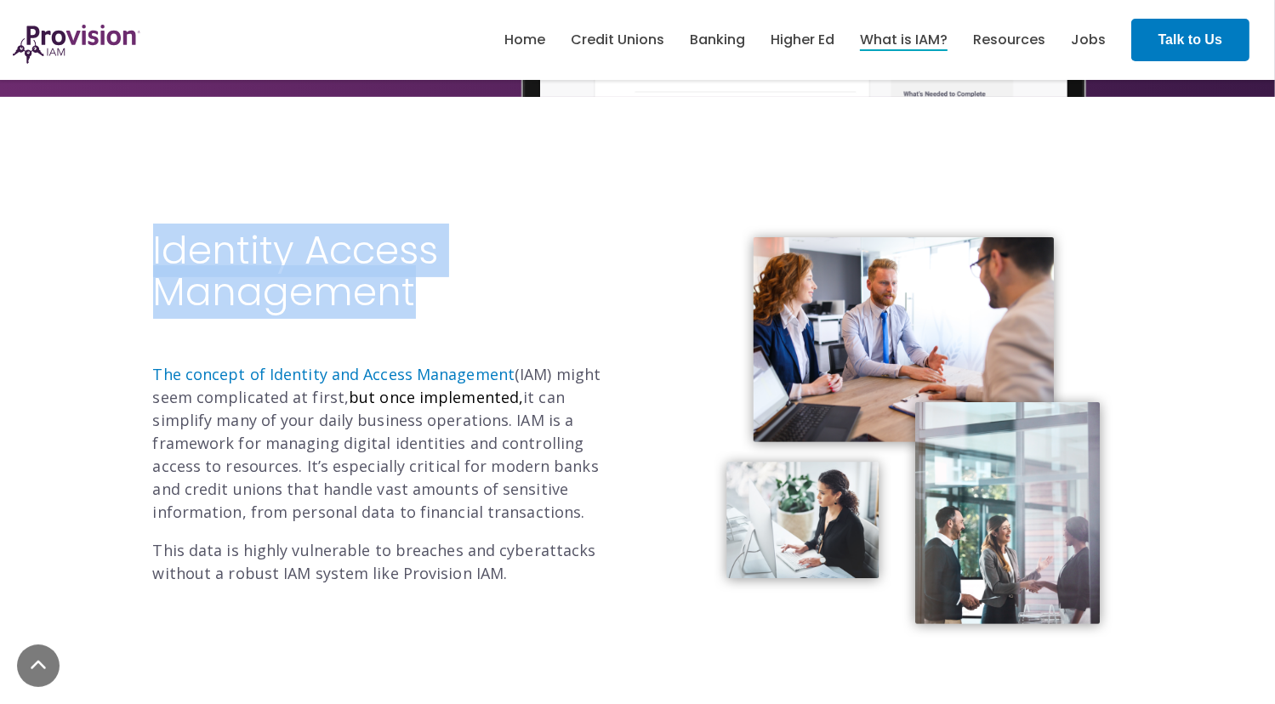
drag, startPoint x: 142, startPoint y: 241, endPoint x: 425, endPoint y: 288, distance: 287.2
click at [425, 288] on div "Identity Access Management The concept of Identity and Access Management (IAM) …" at bounding box center [389, 415] width 498 height 466
drag, startPoint x: 425, startPoint y: 288, endPoint x: 444, endPoint y: 339, distance: 54.4
click at [444, 339] on h2 "Identity Access Management" at bounding box center [389, 293] width 472 height 127
